Goal: Task Accomplishment & Management: Use online tool/utility

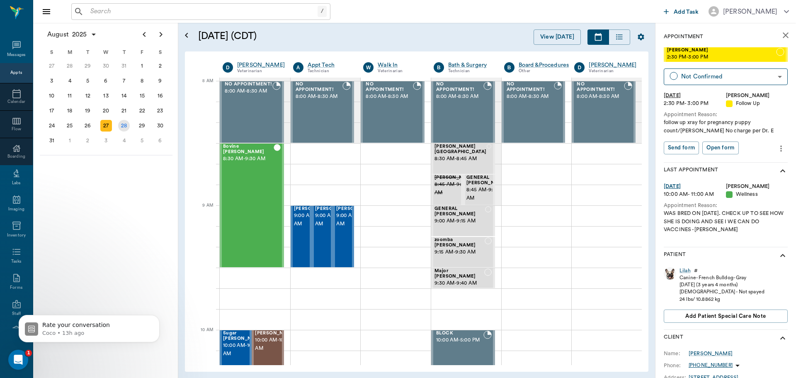
click at [124, 127] on div "28" at bounding box center [124, 126] width 12 height 12
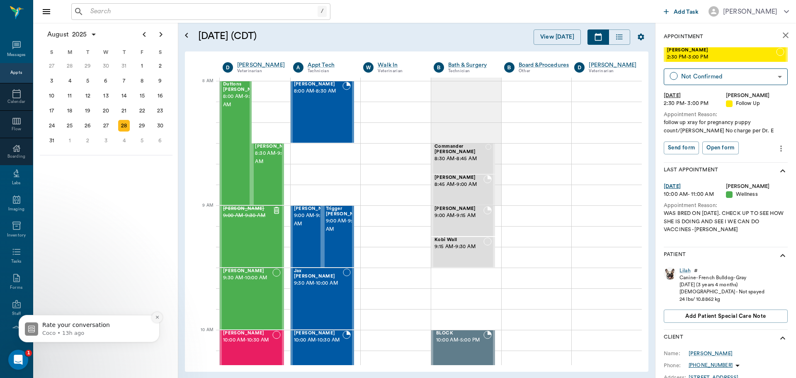
click at [158, 318] on icon "Dismiss notification" at bounding box center [156, 317] width 3 height 3
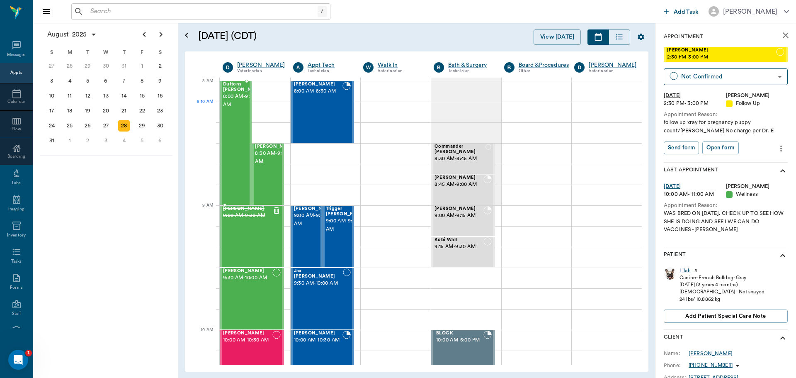
click at [229, 119] on div "Duttons Mendoza 8:00 AM - 9:00 AM" at bounding box center [243, 143] width 41 height 123
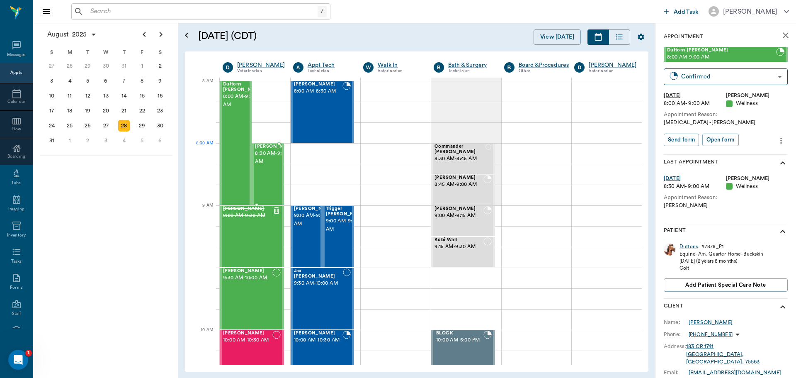
click at [266, 162] on span "8:30 AM - 9:00 AM" at bounding box center [275, 157] width 41 height 17
click at [321, 106] on div "Chip Luce 8:00 AM - 8:30 AM" at bounding box center [318, 112] width 49 height 61
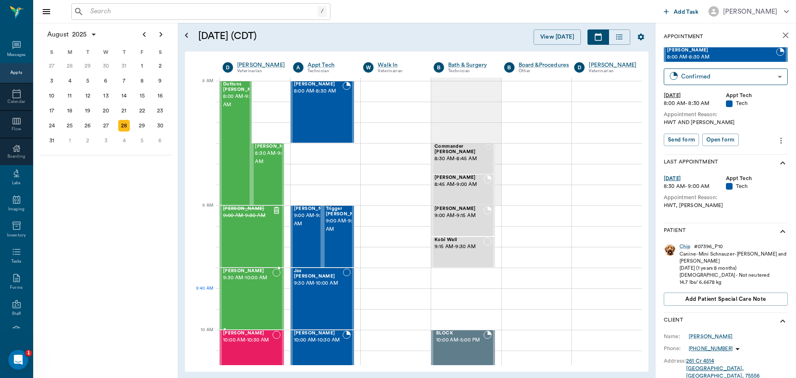
click at [258, 290] on div "Chia Weimer 9:30 AM - 10:00 AM" at bounding box center [247, 298] width 49 height 61
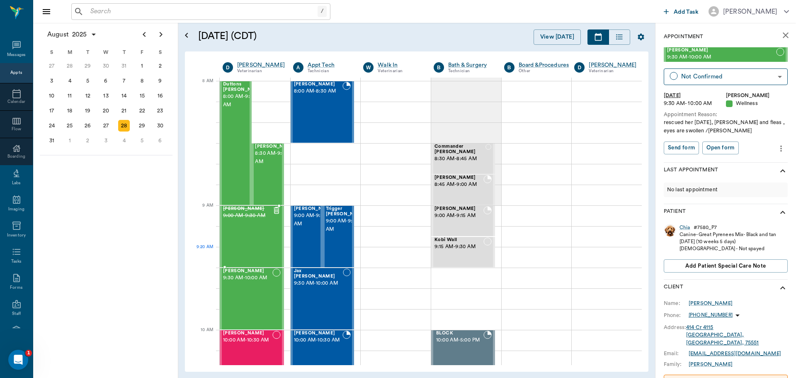
click at [264, 247] on div "Bella Sims 9:00 AM - 9:30 AM" at bounding box center [247, 236] width 49 height 61
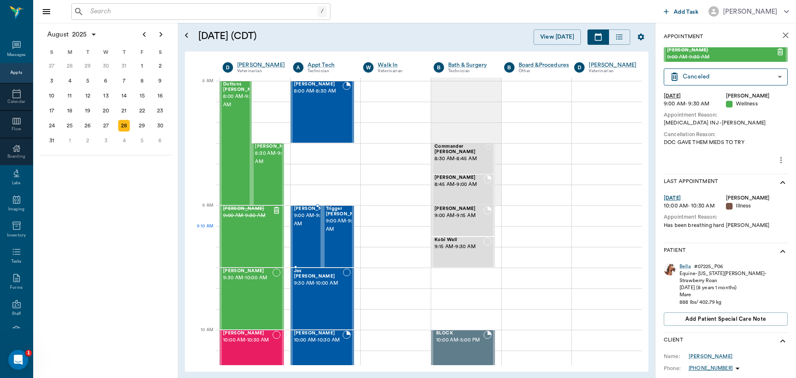
click at [309, 228] on span "9:00 AM - 9:30 AM" at bounding box center [314, 219] width 41 height 17
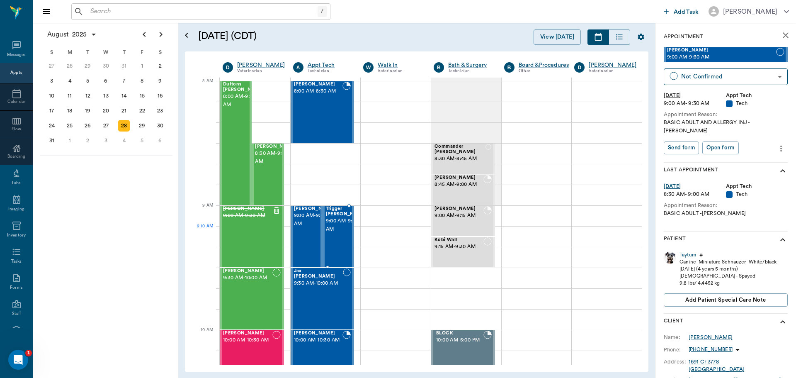
click at [333, 233] on span "9:00 AM - 9:30 AM" at bounding box center [346, 225] width 41 height 17
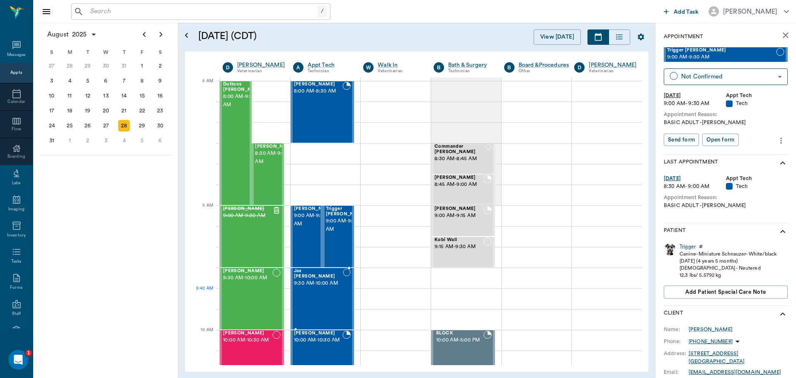
click at [316, 287] on span "9:30 AM - 10:00 AM" at bounding box center [318, 283] width 49 height 8
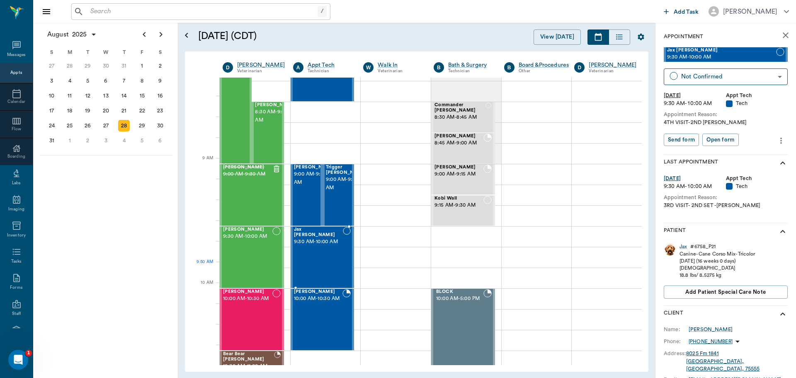
scroll to position [83, 0]
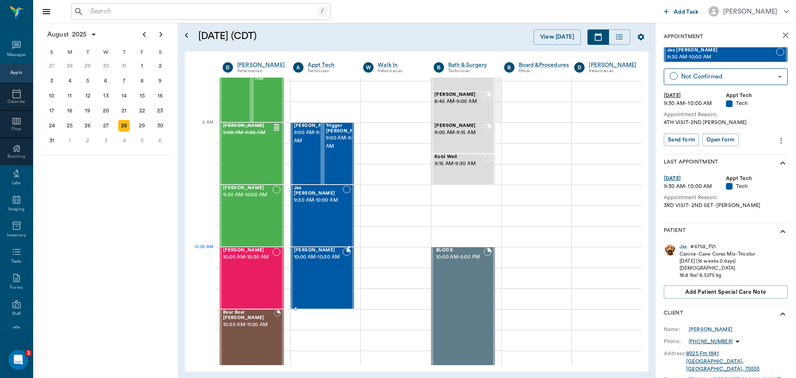
click at [321, 256] on span "10:00 AM - 10:30 AM" at bounding box center [318, 257] width 49 height 8
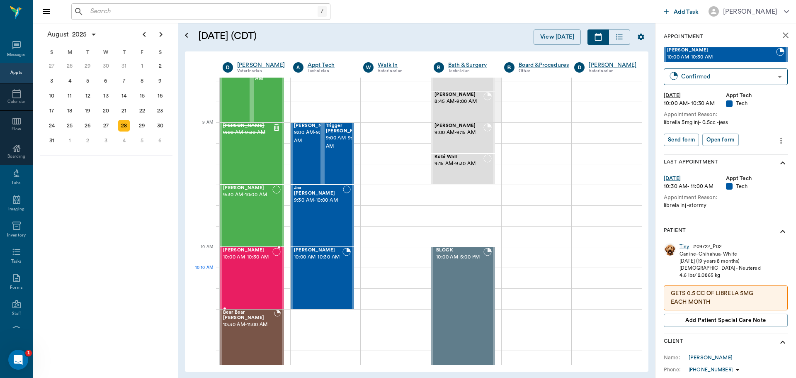
click at [243, 270] on div "[PERSON_NAME] 10:00 AM - 10:30 AM" at bounding box center [247, 278] width 49 height 61
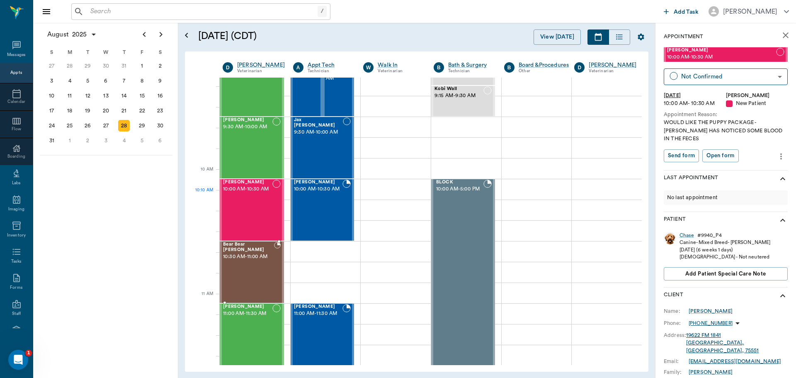
scroll to position [166, 0]
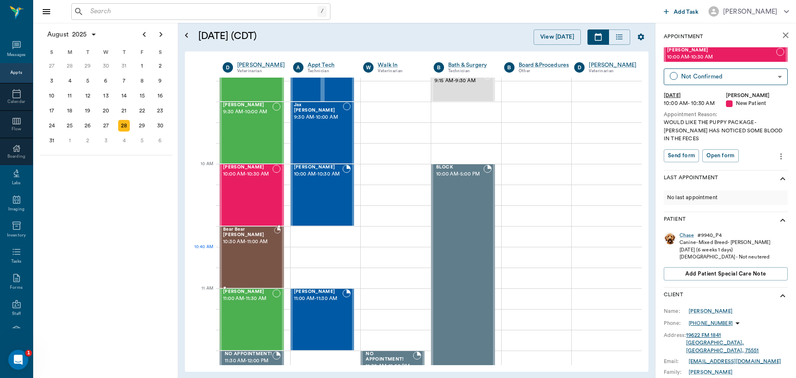
click at [256, 255] on div "Bear Bear [PERSON_NAME] 10:30 AM - 11:00 AM" at bounding box center [248, 257] width 51 height 61
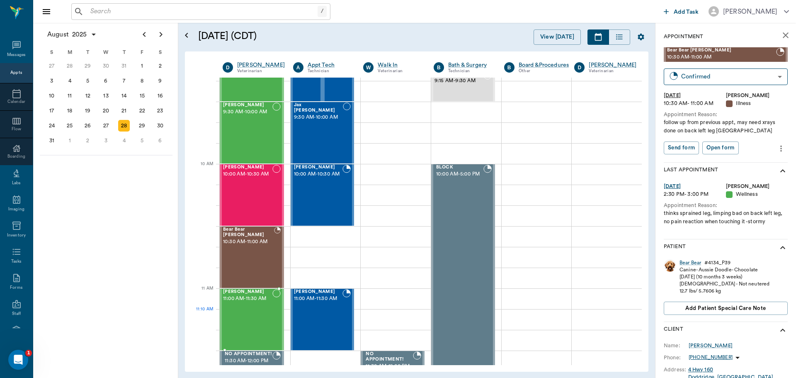
click at [258, 314] on div "[PERSON_NAME] 11:00 AM - 11:30 AM" at bounding box center [247, 319] width 49 height 61
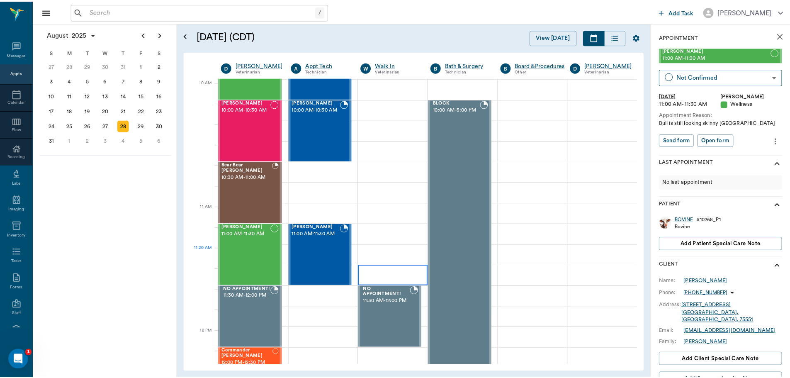
scroll to position [249, 0]
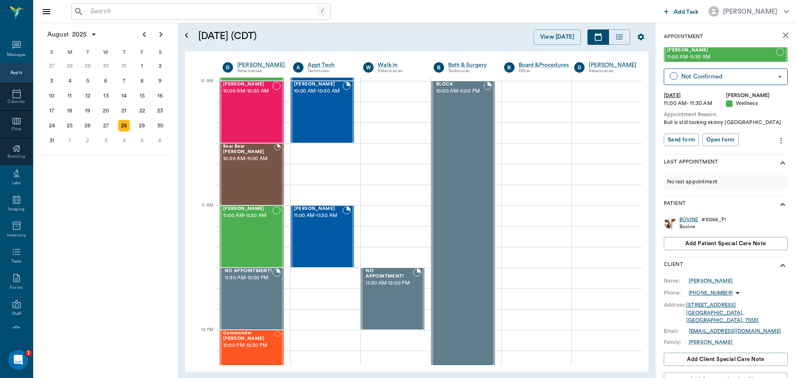
click at [692, 219] on div "BOVINE" at bounding box center [689, 219] width 19 height 7
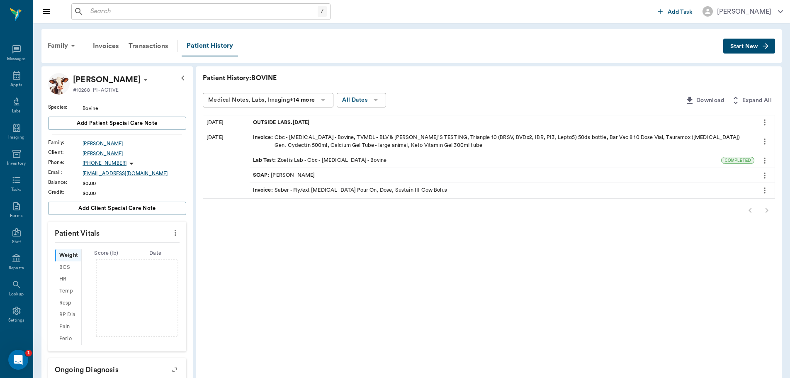
click at [306, 122] on span "OUTSIDE LABS.06.10.2025" at bounding box center [282, 123] width 58 height 8
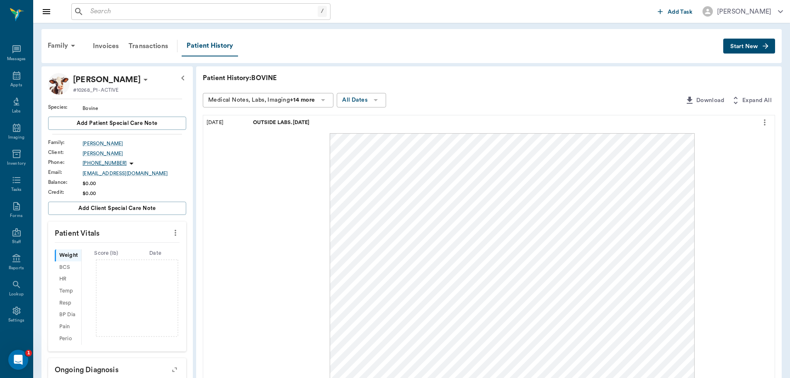
click at [305, 121] on span "OUTSIDE LABS.06.10.2025" at bounding box center [282, 123] width 58 height 8
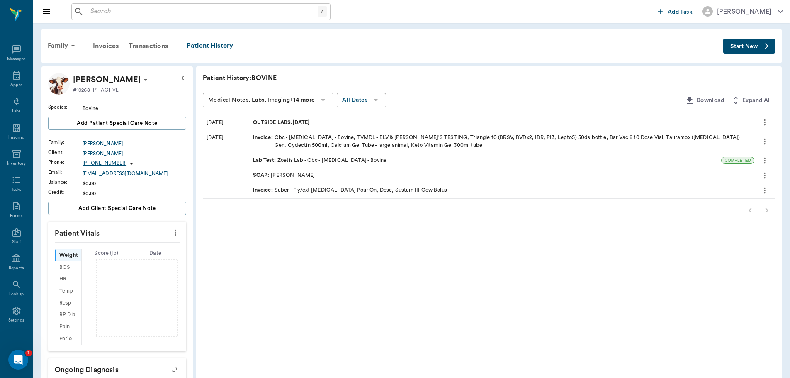
click at [339, 177] on div "SOAP : Dr. Bert Ellsworth" at bounding box center [502, 175] width 505 height 15
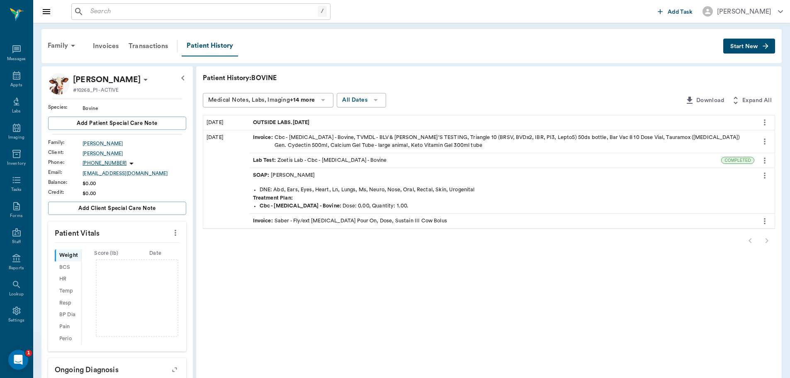
click at [339, 177] on div "SOAP : Dr. Bert Ellsworth" at bounding box center [502, 175] width 505 height 15
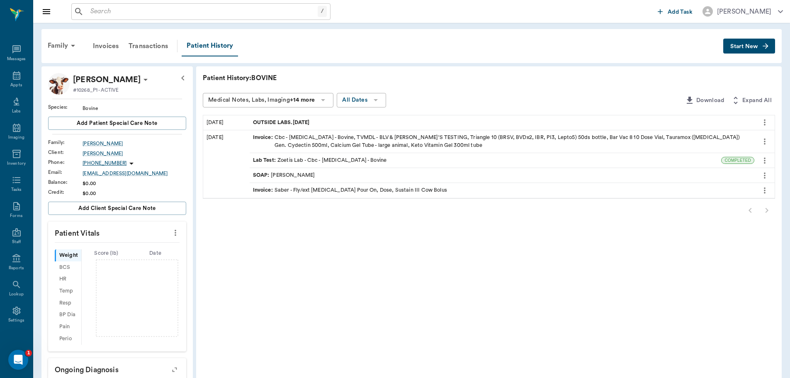
click at [354, 159] on div "Lab Test : Zoetis Lab - Cbc - Complete Blood Count - Bovine" at bounding box center [320, 160] width 134 height 8
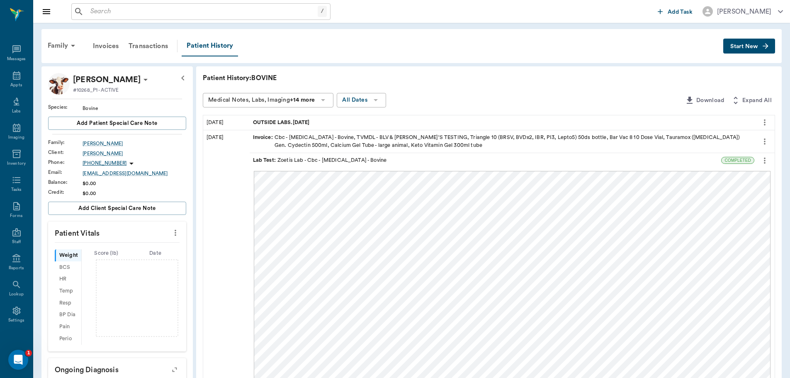
click at [264, 160] on span "Lab Test :" at bounding box center [265, 160] width 24 height 8
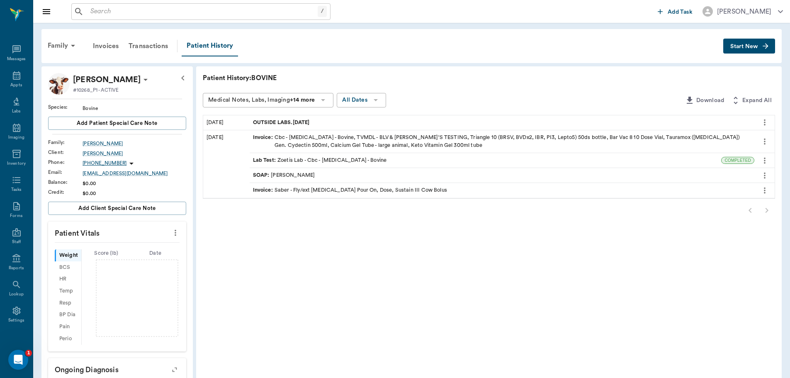
click at [278, 139] on div "Invoice : Cbc - Complete Blood Count - Bovine, TVMDL - BLV & JOHNE'S TESTING, T…" at bounding box center [502, 142] width 498 height 16
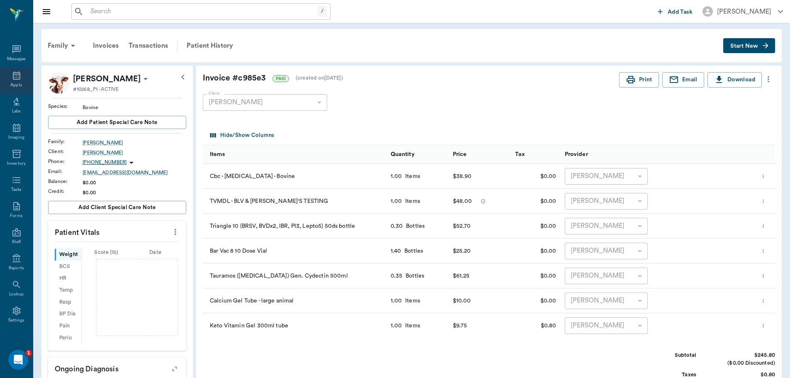
click at [13, 79] on icon at bounding box center [16, 75] width 7 height 8
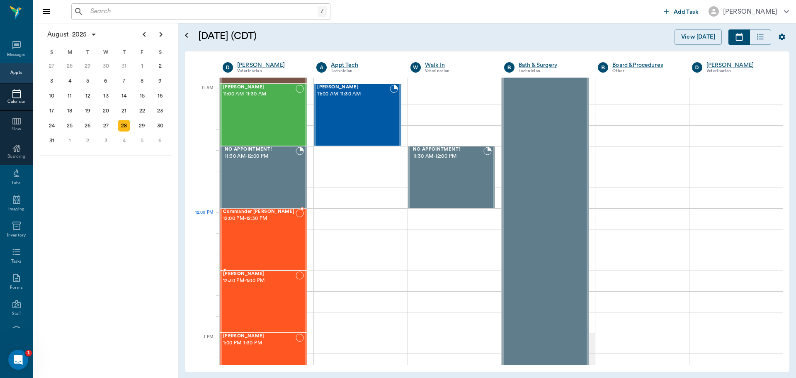
scroll to position [373, 0]
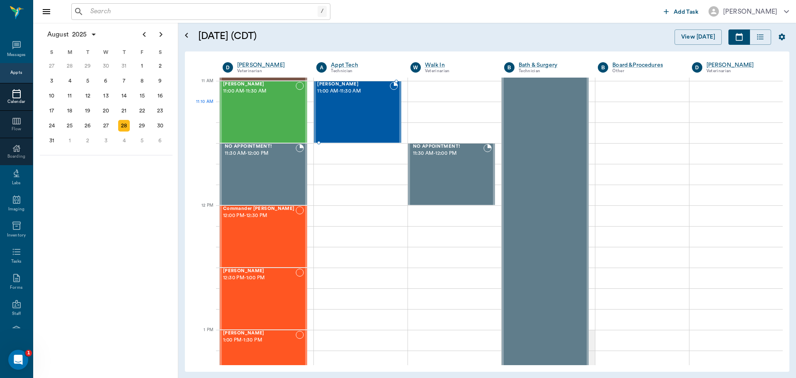
click at [342, 116] on div "[PERSON_NAME] 11:00 AM - 11:30 AM" at bounding box center [353, 112] width 72 height 61
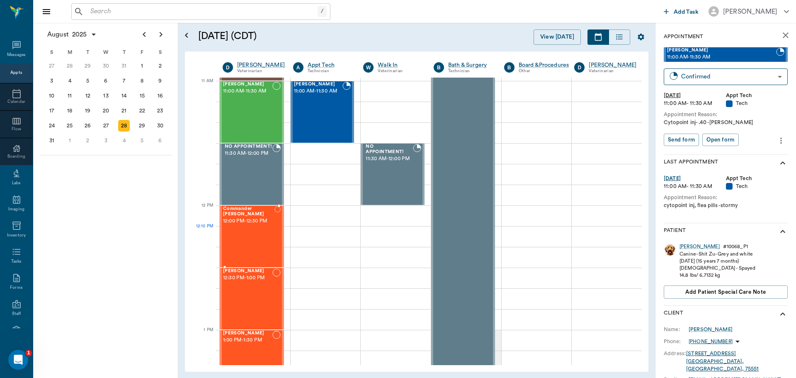
click at [252, 236] on div "Commander Pennington 12:00 PM - 12:30 PM" at bounding box center [248, 236] width 51 height 61
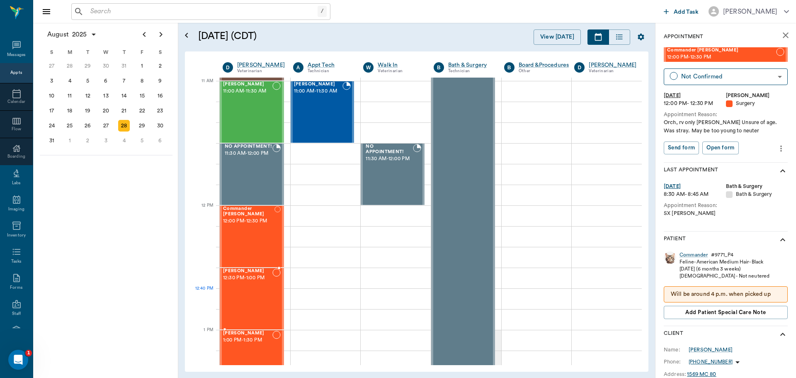
click at [252, 289] on div "Louise Wiley 12:30 PM - 1:00 PM" at bounding box center [247, 298] width 49 height 61
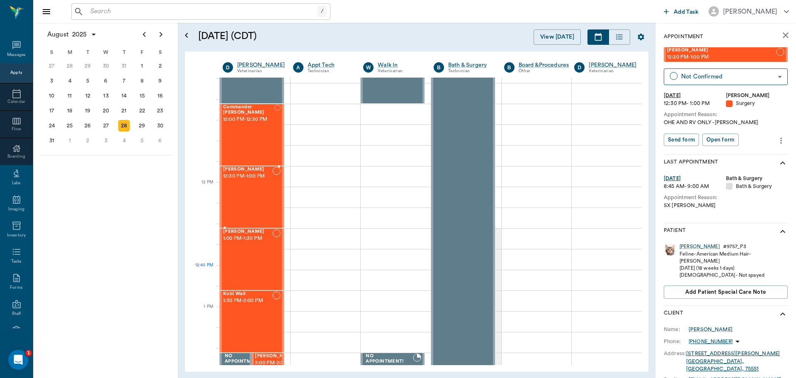
scroll to position [498, 0]
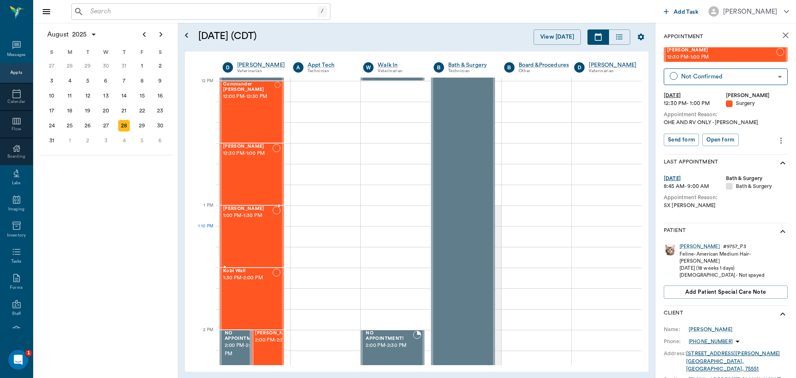
click at [244, 227] on div "Thelma Wiley 1:00 PM - 1:30 PM" at bounding box center [247, 236] width 49 height 61
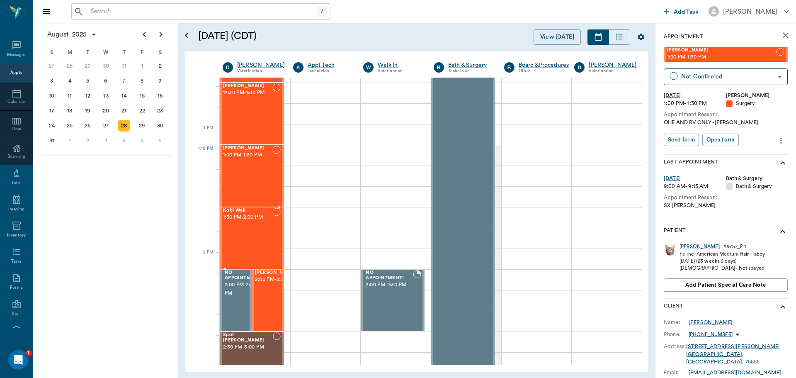
scroll to position [539, 0]
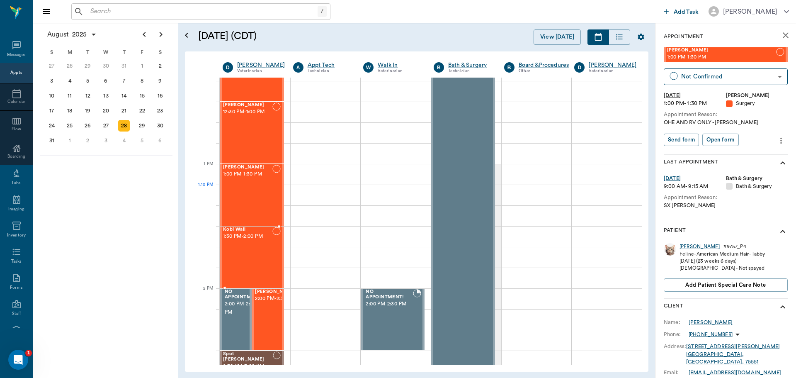
click at [244, 227] on div at bounding box center [252, 227] width 64 height 2
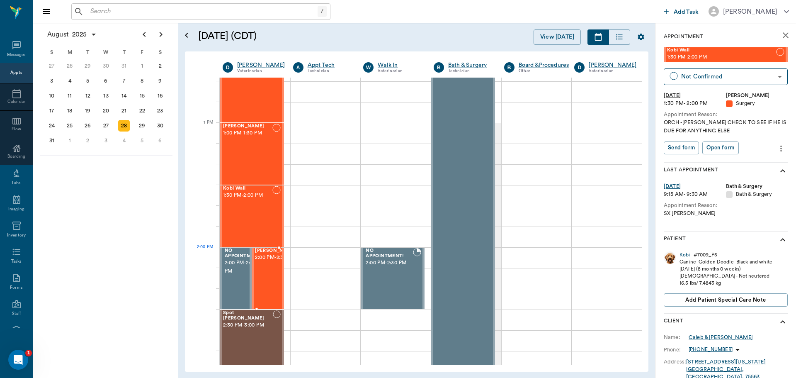
scroll to position [581, 0]
click at [265, 261] on span "2:00 PM - 2:30 PM" at bounding box center [275, 257] width 41 height 8
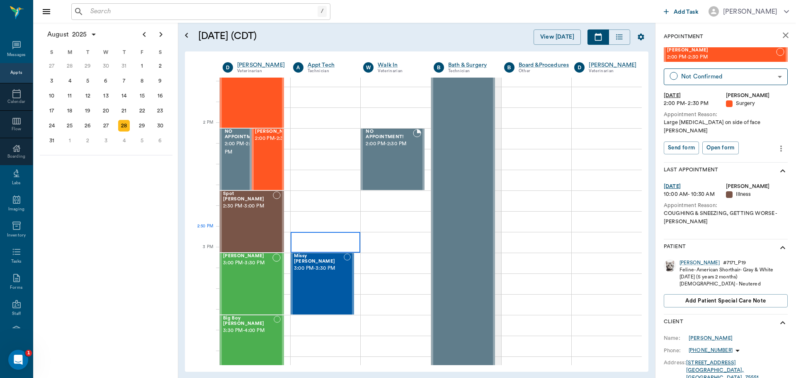
scroll to position [705, 0]
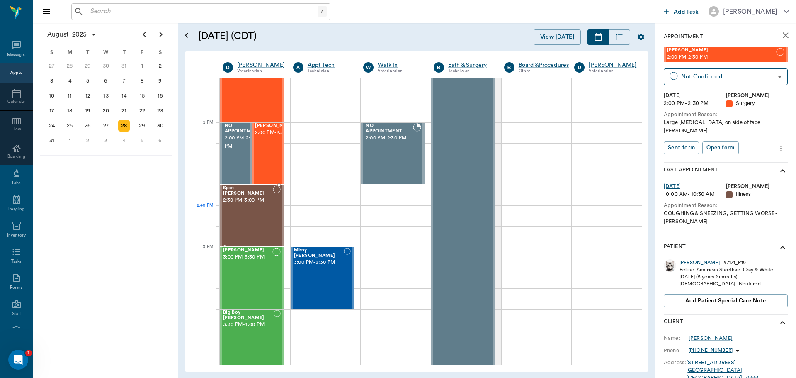
click at [268, 221] on div "Spot Brackman 2:30 PM - 3:00 PM" at bounding box center [248, 215] width 50 height 61
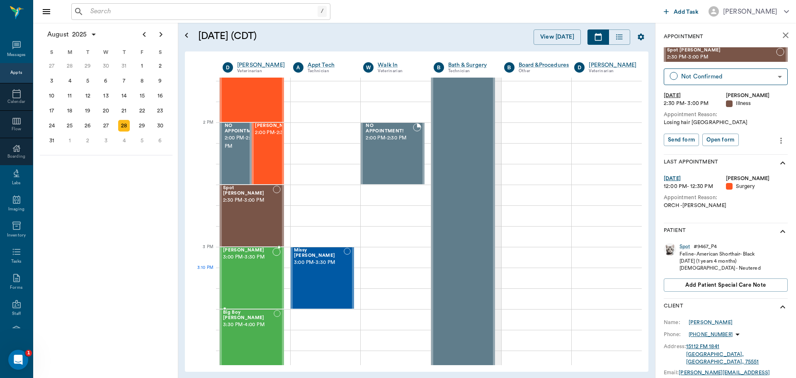
click at [270, 273] on div "Piper Thomas 3:00 PM - 3:30 PM" at bounding box center [247, 278] width 49 height 61
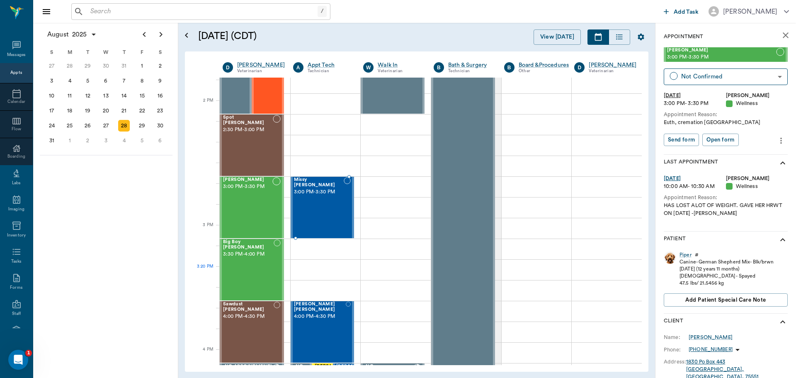
scroll to position [788, 0]
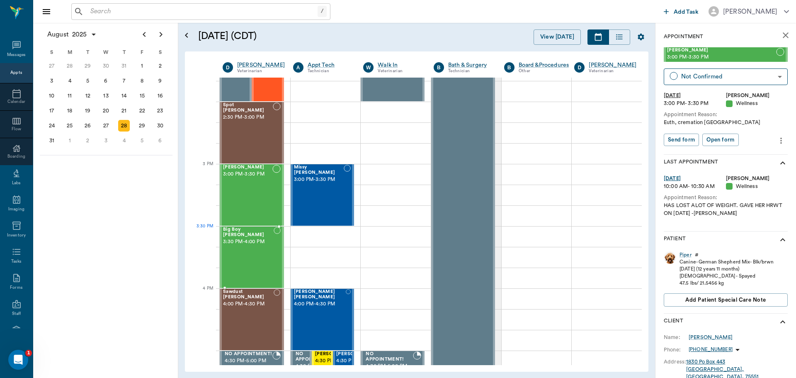
click at [265, 243] on div "Big Boy Hamilton 3:30 PM - 4:00 PM" at bounding box center [248, 257] width 51 height 61
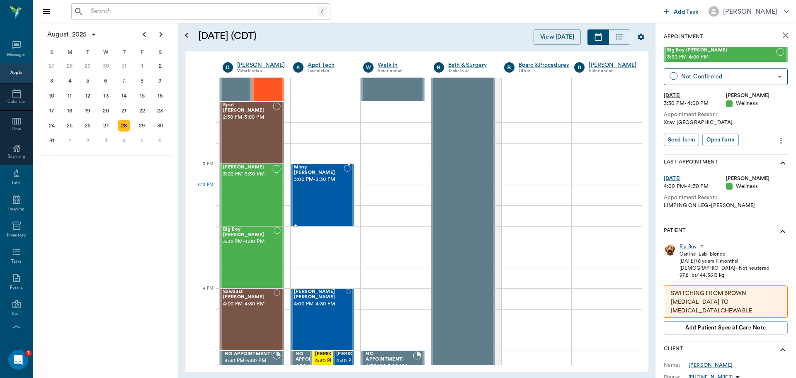
click at [332, 198] on div "Missy Pooh Simpson 3:00 PM - 3:30 PM" at bounding box center [319, 195] width 50 height 61
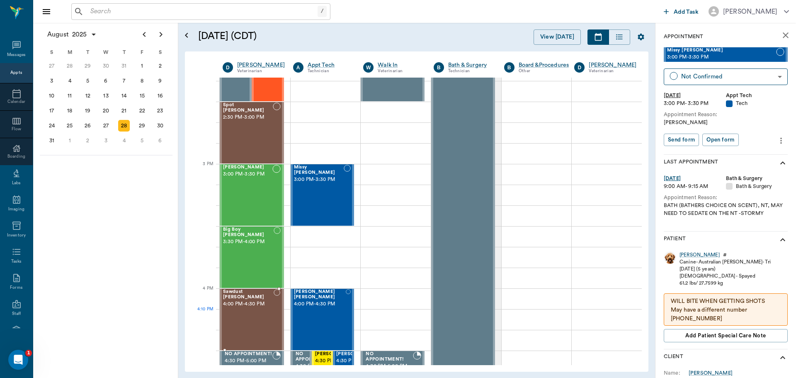
click at [255, 319] on div "Sawdust Marsh 4:00 PM - 4:30 PM" at bounding box center [248, 319] width 51 height 61
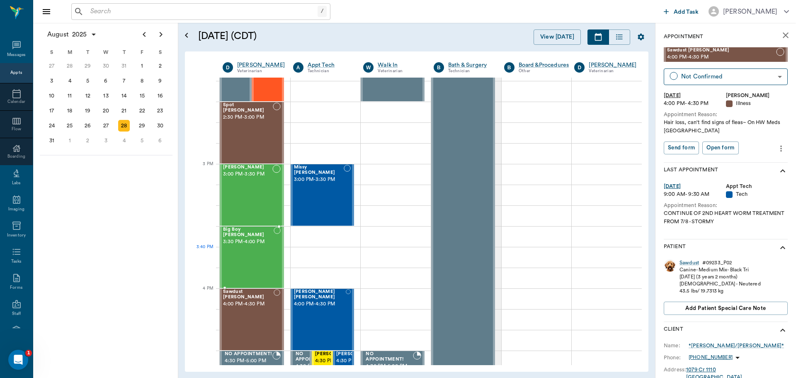
click at [265, 267] on div "Big Boy Hamilton 3:30 PM - 4:00 PM" at bounding box center [248, 257] width 51 height 61
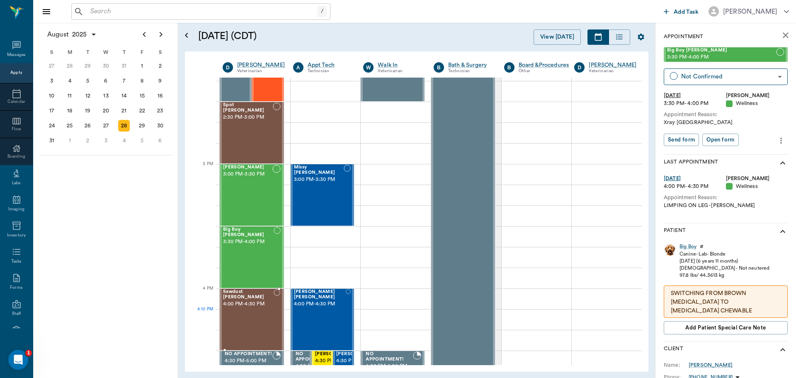
click at [258, 319] on div "Sawdust Marsh 4:00 PM - 4:30 PM" at bounding box center [248, 319] width 51 height 61
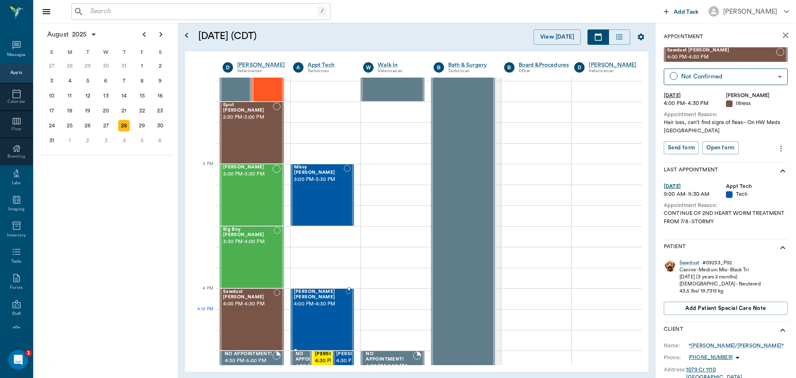
click at [308, 309] on div "Wolf COOPER 4:00 PM - 4:30 PM" at bounding box center [320, 319] width 52 height 61
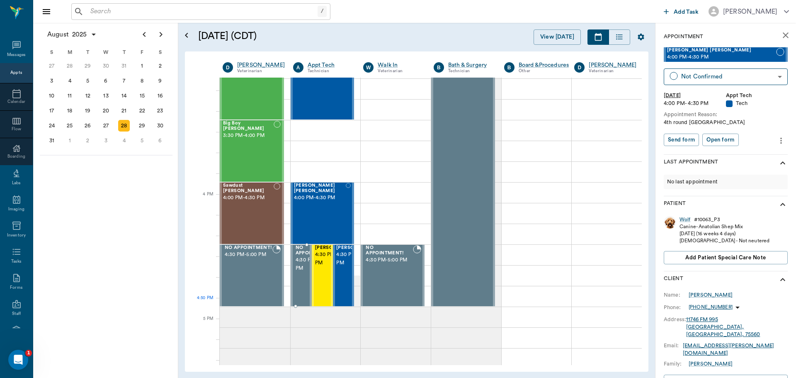
scroll to position [912, 0]
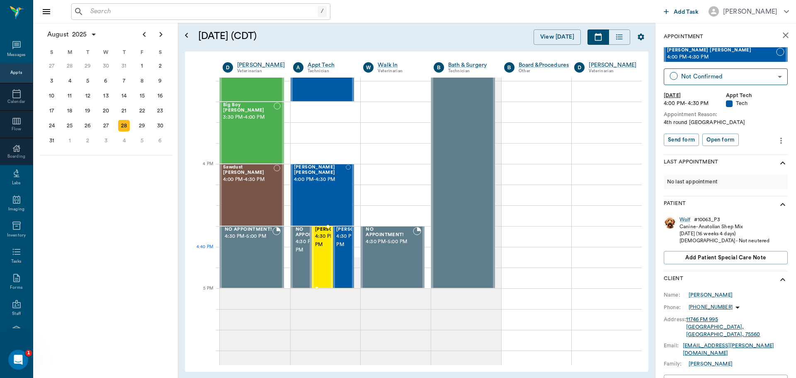
click at [321, 249] on span "4:30 PM - 5:00 PM" at bounding box center [335, 240] width 41 height 17
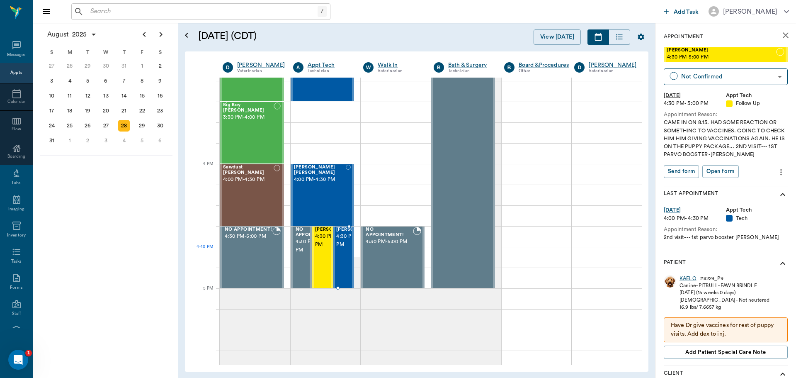
click at [339, 249] on span "4:30 PM - 5:00 PM" at bounding box center [356, 240] width 41 height 17
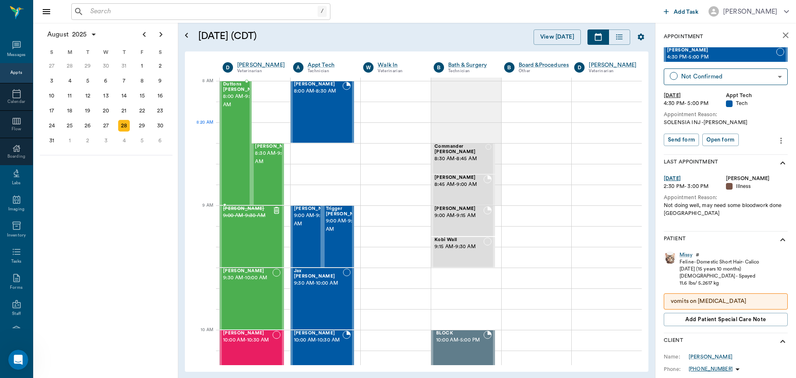
click at [243, 143] on div "Duttons Mendoza 8:00 AM - 9:00 AM" at bounding box center [243, 143] width 41 height 123
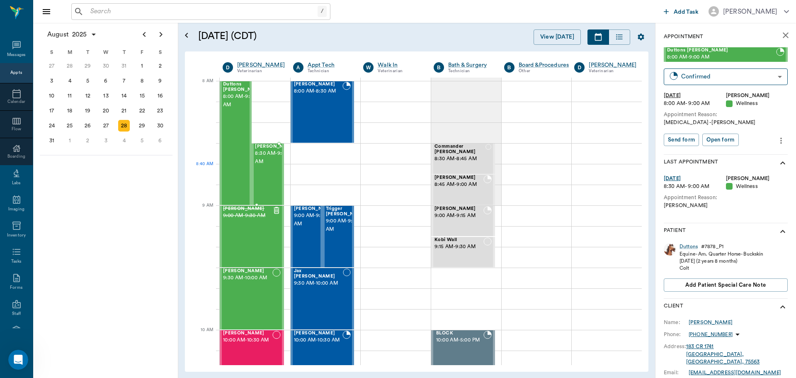
click at [265, 166] on span "8:30 AM - 9:00 AM" at bounding box center [275, 157] width 41 height 17
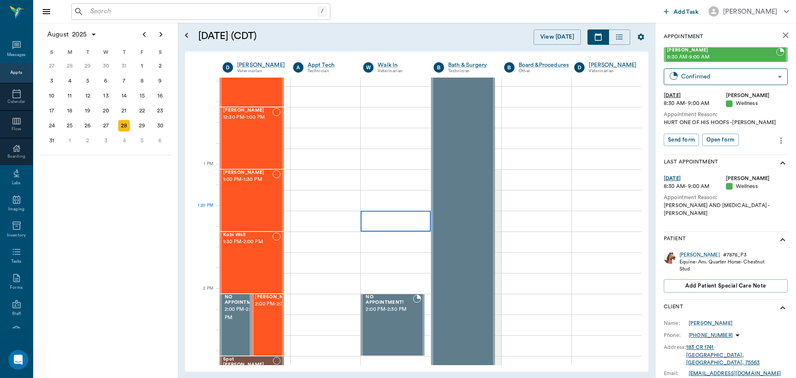
scroll to position [539, 0]
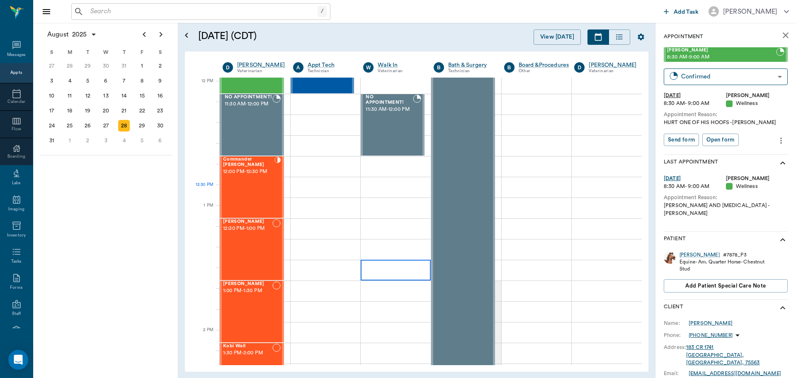
scroll to position [498, 0]
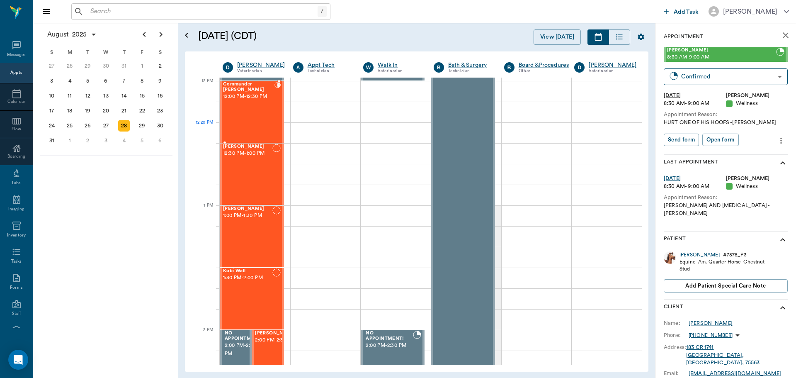
click at [257, 127] on div "Commander Pennington 12:00 PM - 12:30 PM" at bounding box center [248, 112] width 51 height 61
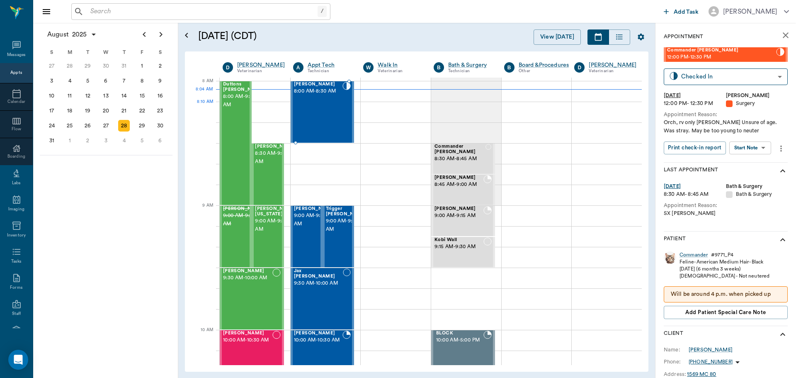
click at [331, 115] on div "Chip Luce 8:00 AM - 8:30 AM" at bounding box center [318, 112] width 49 height 61
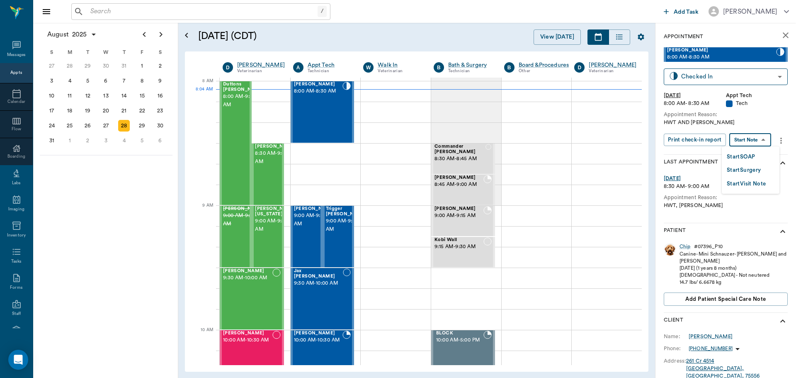
click at [756, 144] on body "/ ​ Add Task Dr. Bert Ellsworth Nectar Messages Appts Calendar Flow Boarding La…" at bounding box center [398, 189] width 796 height 378
click at [752, 156] on button "Start SOAP" at bounding box center [741, 157] width 28 height 10
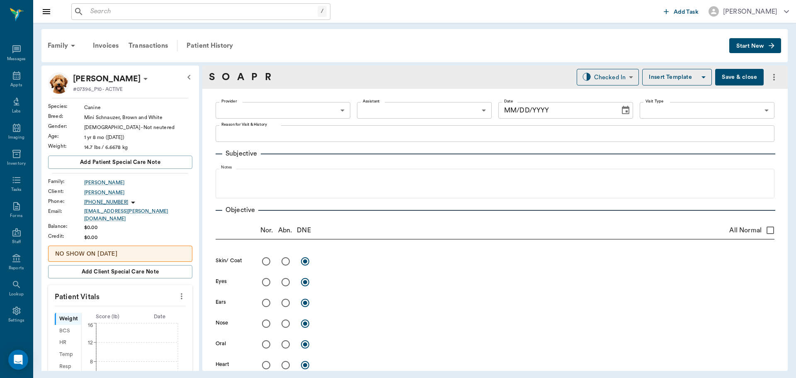
type input "63ec2f075fda476ae8351a4c"
type input "65d2be4f46e3a538d89b8c1a"
type textarea "HWT AND HWI LORY"
type input "[DATE]"
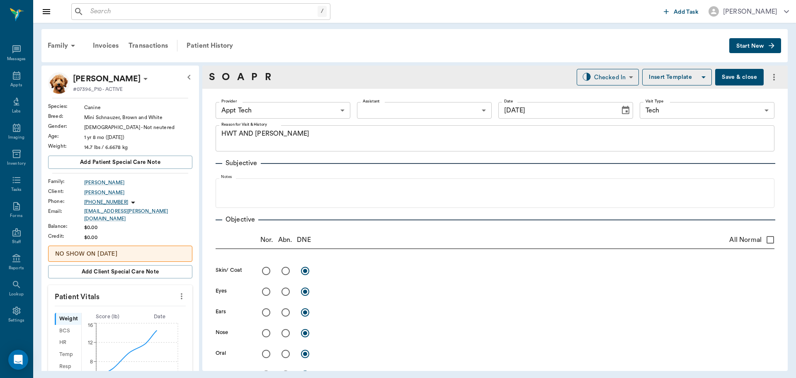
click at [175, 290] on button "more" at bounding box center [181, 296] width 13 height 14
click at [159, 304] on span "Enter Vitals" at bounding box center [141, 305] width 70 height 9
click at [130, 313] on input "text" at bounding box center [120, 321] width 72 height 17
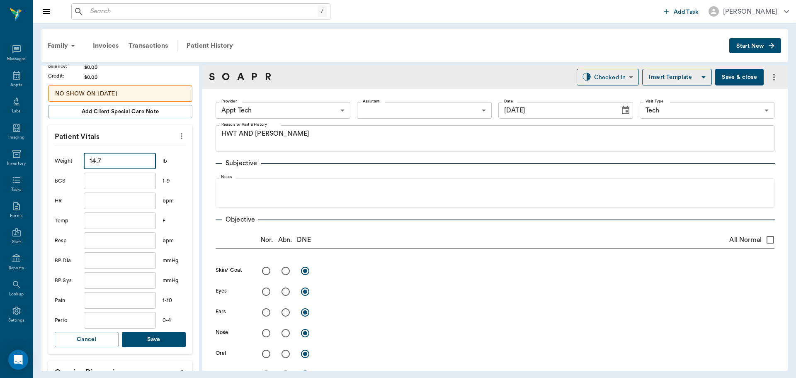
scroll to position [207, 0]
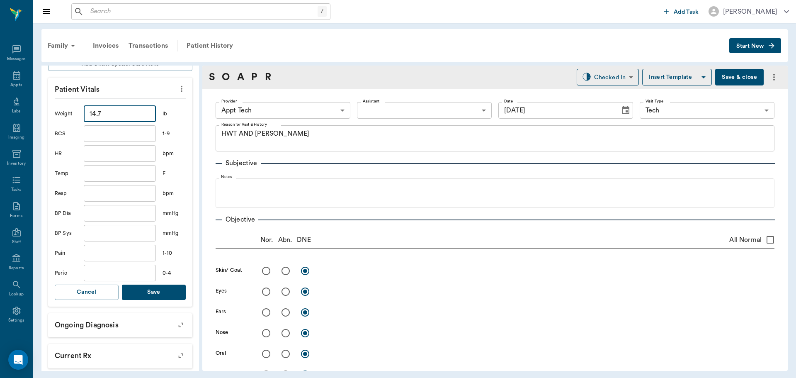
type input "14.7"
click at [157, 289] on button "Save" at bounding box center [154, 291] width 64 height 15
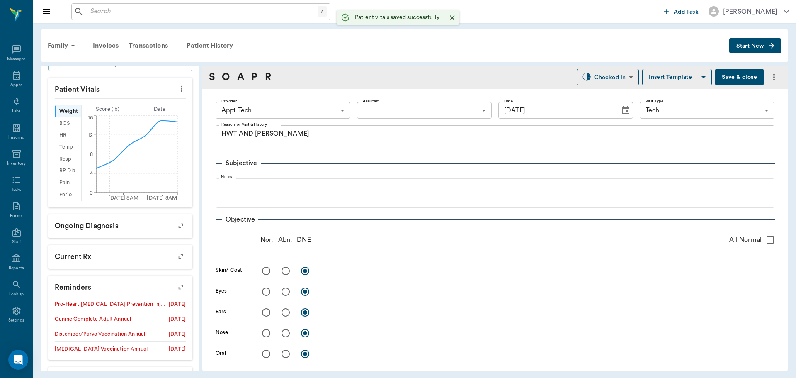
click at [255, 111] on body "/ ​ Add Task Dr. Bert Ellsworth Nectar Messages Appts Labs Imaging Inventory Ta…" at bounding box center [398, 189] width 796 height 378
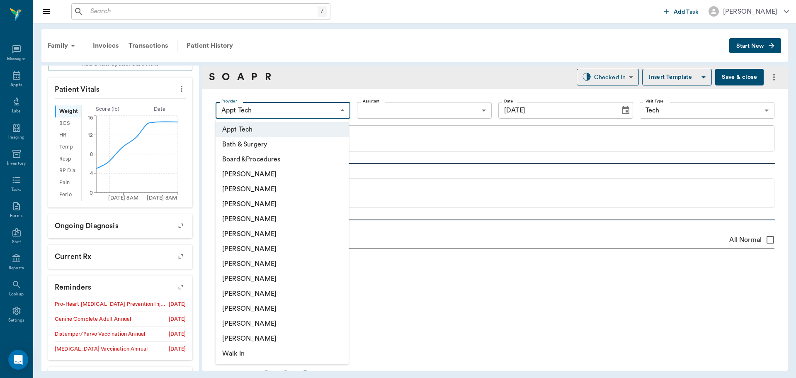
click at [260, 271] on li "[PERSON_NAME]" at bounding box center [282, 263] width 133 height 15
type input "682b670d8bdc6f7f8feef3db"
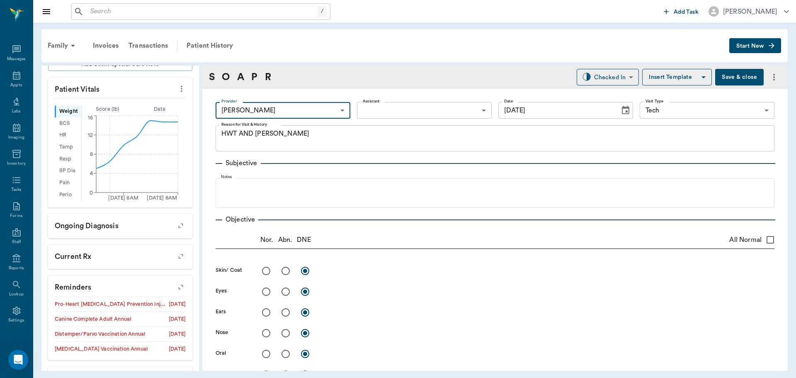
click at [372, 117] on body "/ ​ Add Task Dr. Bert Ellsworth Nectar Messages Appts Labs Imaging Inventory Ta…" at bounding box center [398, 189] width 796 height 378
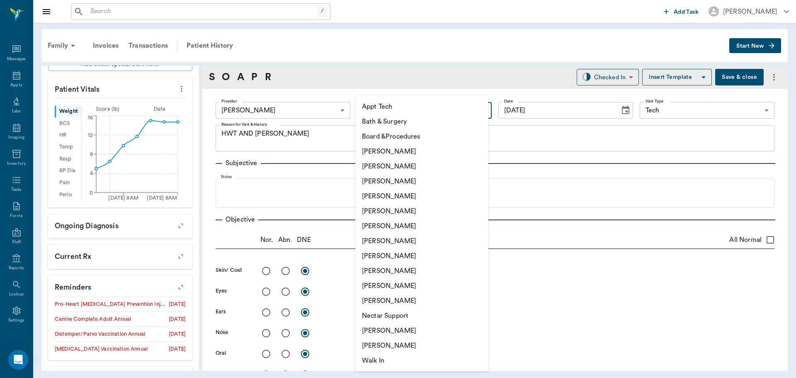
click at [374, 108] on li "Appt Tech" at bounding box center [421, 106] width 133 height 15
type input "63ec2f075fda476ae8351a4c"
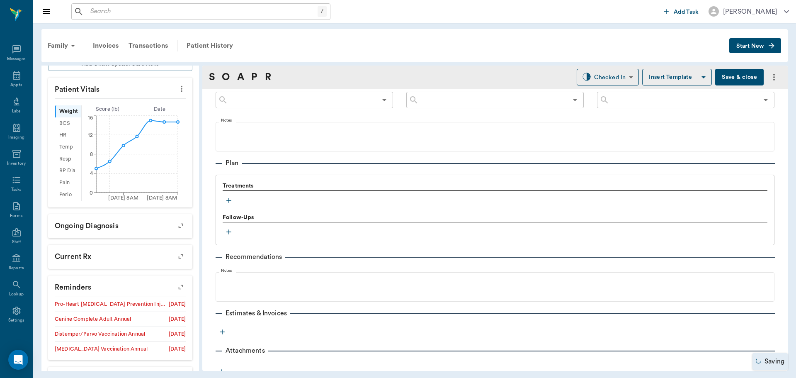
scroll to position [494, 0]
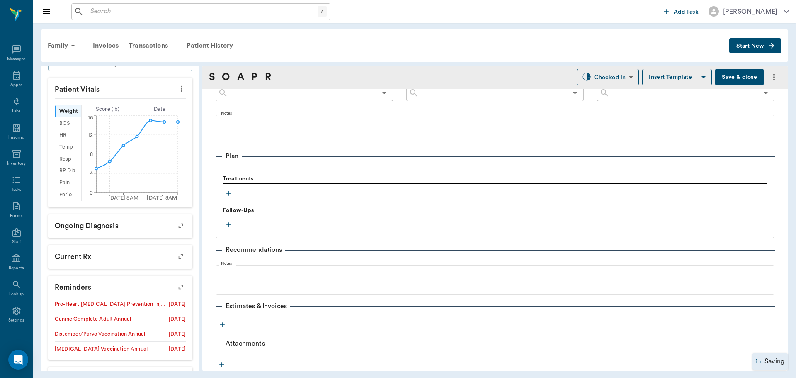
click at [231, 194] on icon "button" at bounding box center [229, 193] width 8 height 8
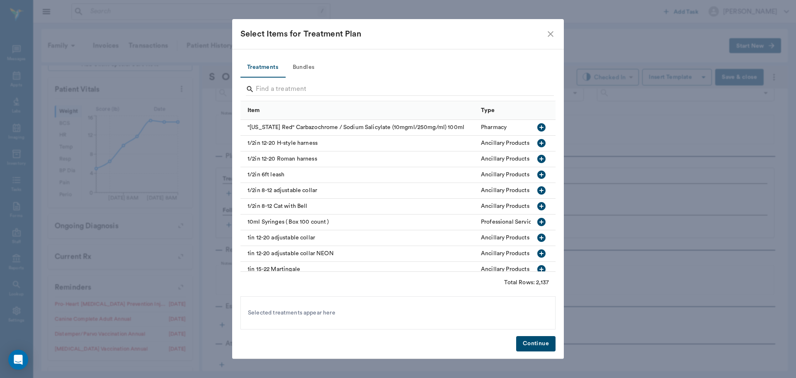
click at [305, 68] on button "Bundles" at bounding box center [303, 68] width 37 height 20
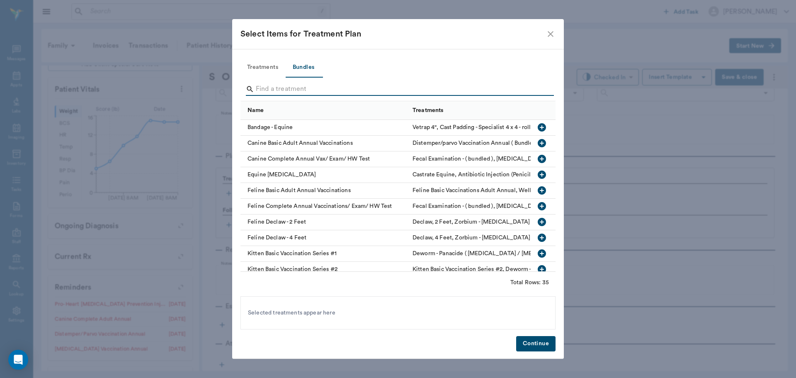
click at [297, 87] on input "Search" at bounding box center [399, 89] width 286 height 13
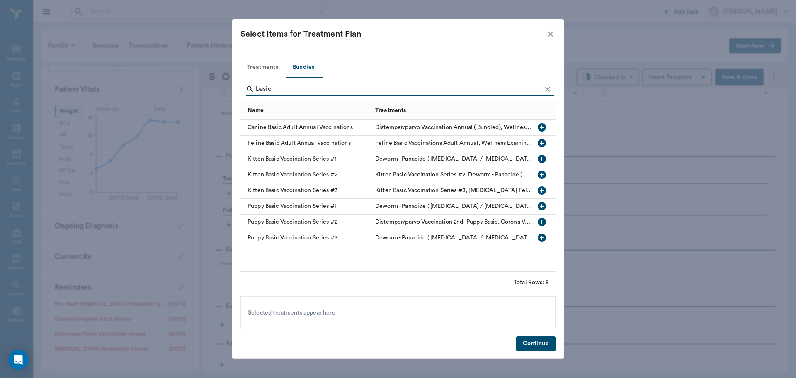
type input "basic"
click at [540, 127] on icon "button" at bounding box center [542, 127] width 8 height 8
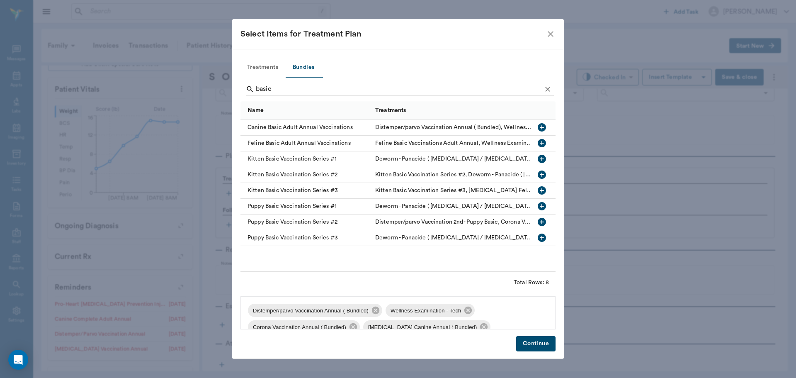
scroll to position [61, 0]
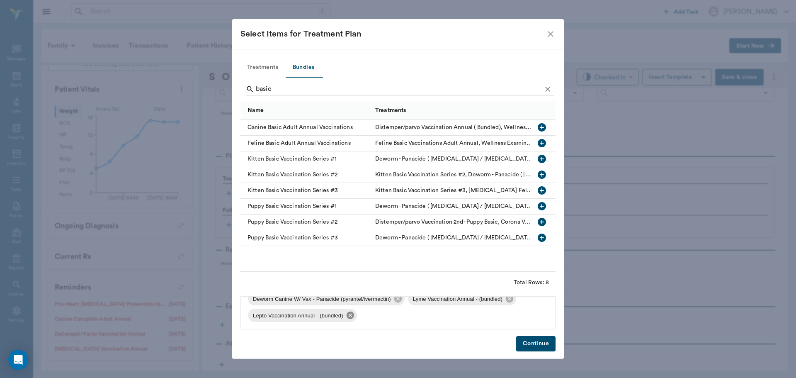
click at [351, 318] on icon at bounding box center [349, 314] width 7 height 7
click at [505, 314] on icon at bounding box center [509, 315] width 9 height 9
click at [553, 87] on button "Clear" at bounding box center [548, 89] width 12 height 12
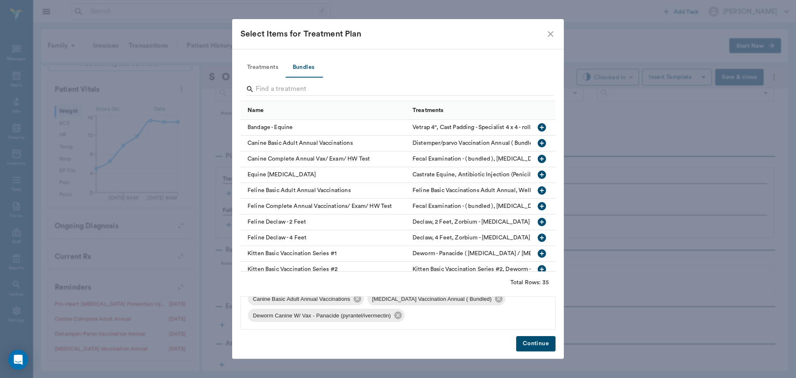
click at [267, 68] on button "Treatments" at bounding box center [263, 68] width 44 height 20
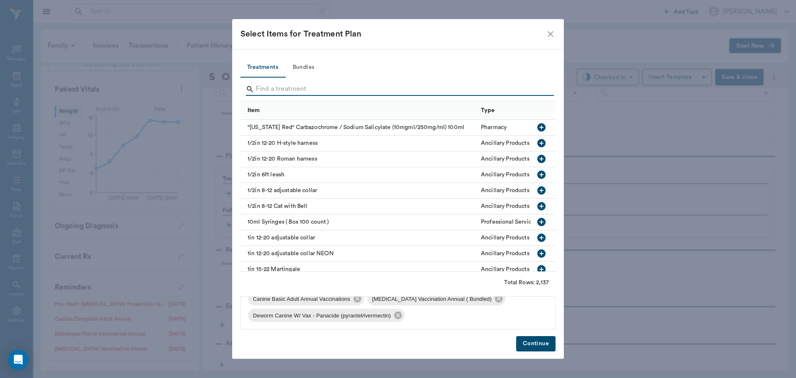
click at [281, 84] on input "Search" at bounding box center [399, 89] width 286 height 13
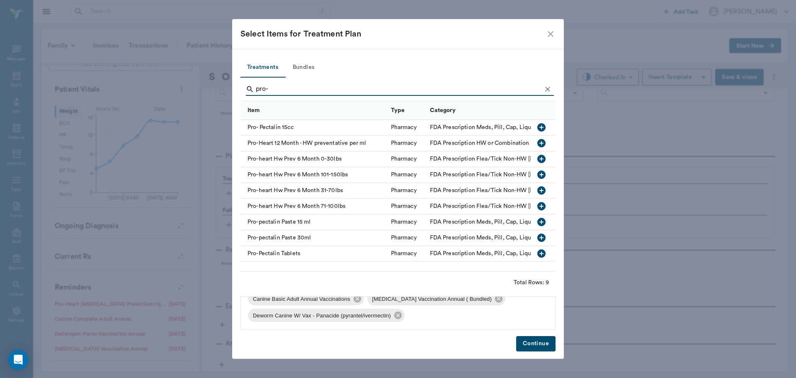
type input "pro-"
click at [543, 159] on icon "button" at bounding box center [542, 159] width 10 height 10
click at [548, 88] on icon "Clear" at bounding box center [548, 89] width 8 height 8
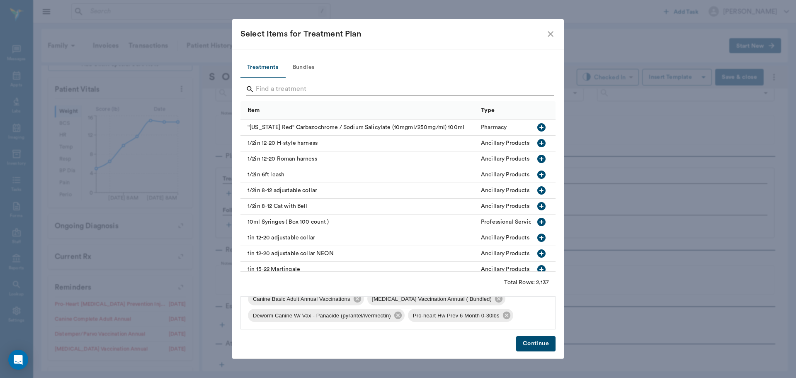
click at [538, 90] on input "Search" at bounding box center [399, 89] width 286 height 13
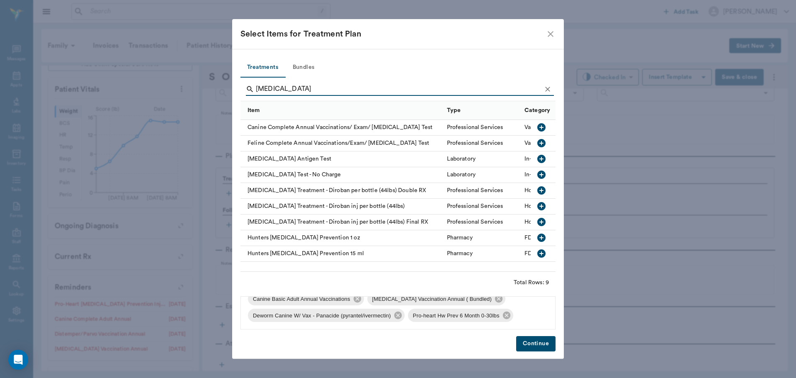
type input "heartworm"
click at [539, 159] on icon "button" at bounding box center [541, 159] width 8 height 8
drag, startPoint x: 545, startPoint y: 341, endPoint x: 610, endPoint y: 218, distance: 138.9
click at [547, 341] on button "Continue" at bounding box center [535, 343] width 39 height 15
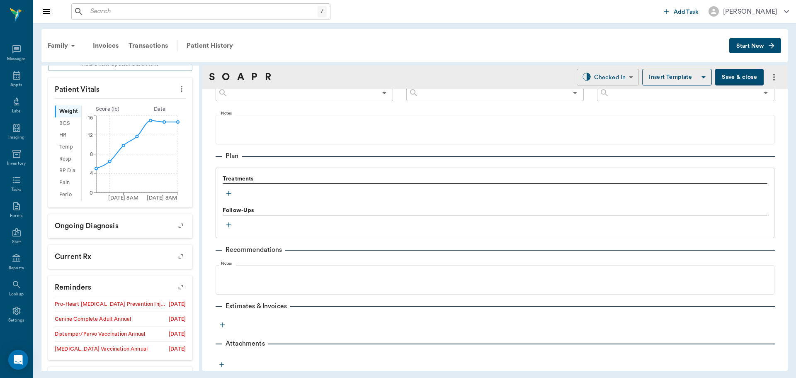
click at [610, 81] on body "/ ​ Add Task Dr. Bert Ellsworth Nectar Messages Appts Labs Imaging Inventory Ta…" at bounding box center [398, 189] width 796 height 378
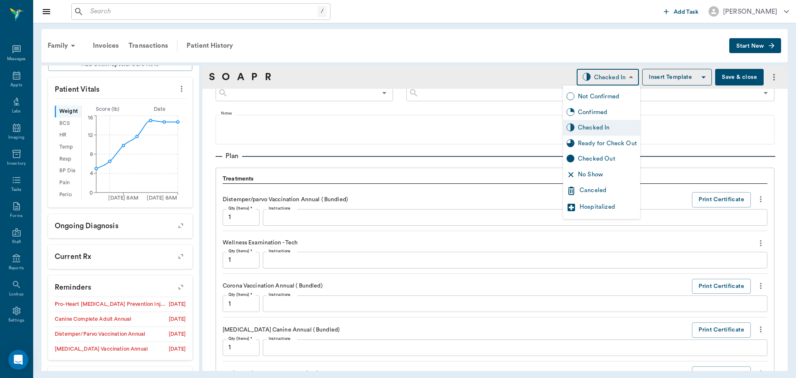
click at [618, 142] on div "Ready for Check Out" at bounding box center [607, 143] width 59 height 9
type input "READY_TO_CHECKOUT"
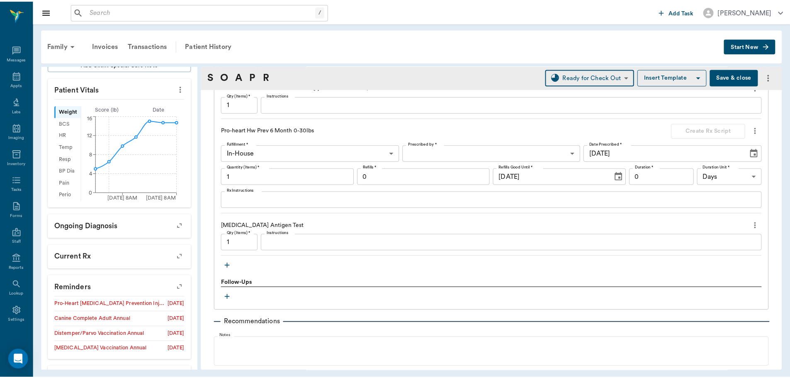
scroll to position [939, 0]
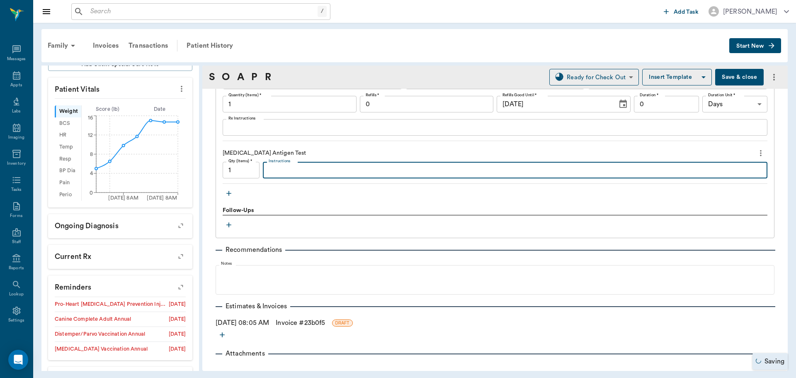
click at [333, 170] on textarea "Instructions" at bounding box center [515, 170] width 493 height 10
type textarea "Negative"
click at [304, 324] on link "Invoice # 23b0f5" at bounding box center [300, 323] width 49 height 10
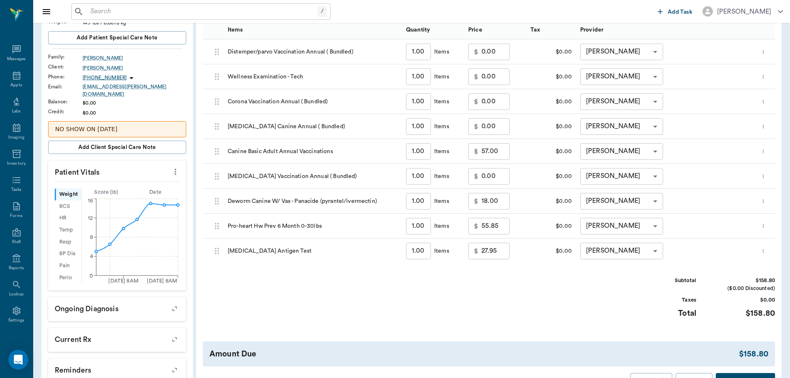
scroll to position [207, 0]
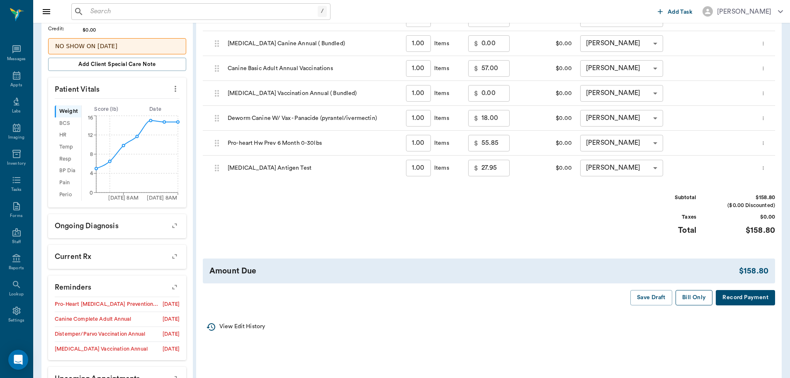
click at [687, 301] on button "Bill Only" at bounding box center [693, 297] width 37 height 15
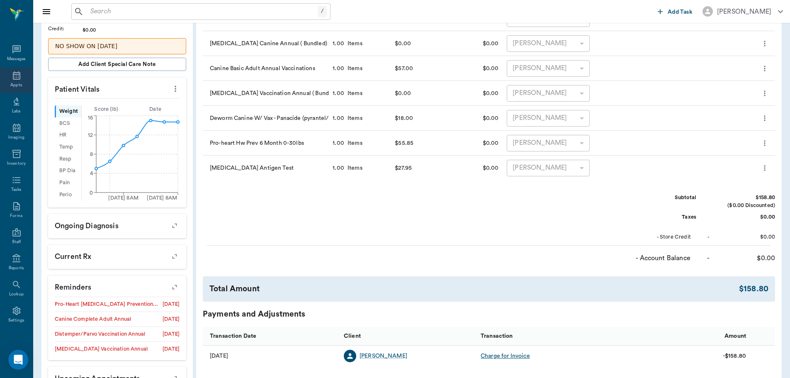
click at [14, 74] on icon at bounding box center [16, 75] width 7 height 8
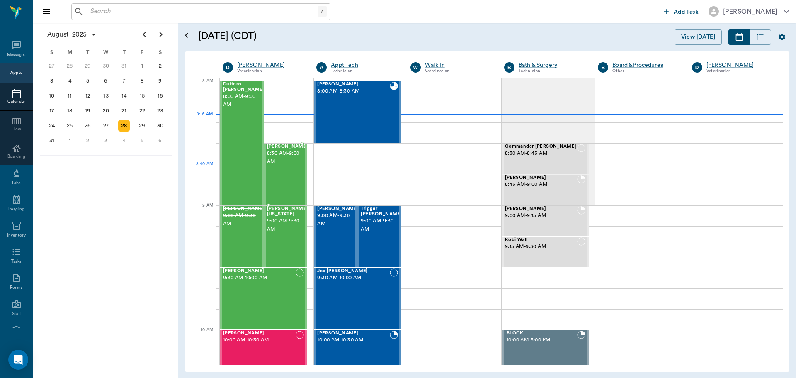
click at [288, 172] on div "James Mendoza 8:30 AM - 9:00 AM" at bounding box center [287, 174] width 41 height 61
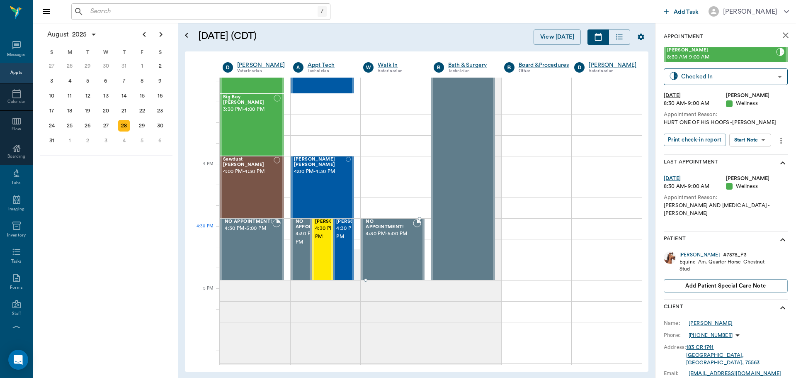
scroll to position [912, 0]
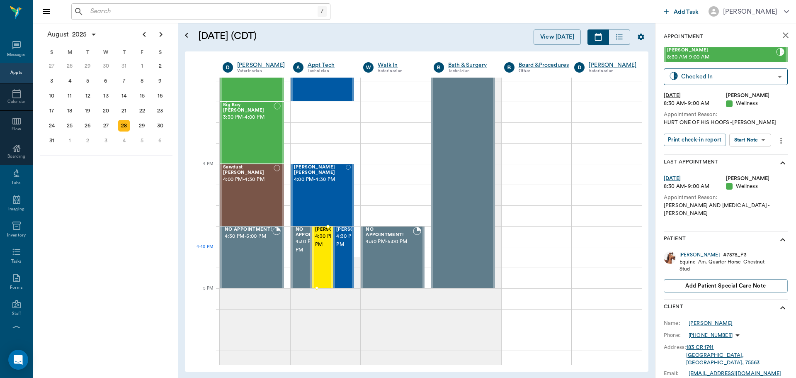
click at [315, 249] on span "4:30 PM - 5:00 PM" at bounding box center [335, 240] width 41 height 17
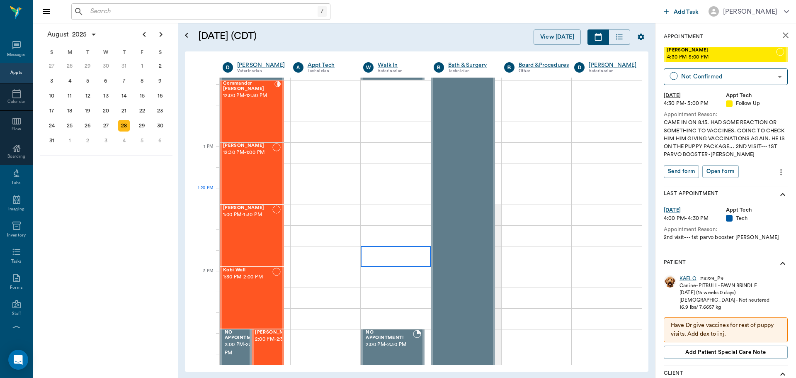
scroll to position [498, 0]
click at [260, 155] on span "12:30 PM - 1:00 PM" at bounding box center [247, 153] width 49 height 8
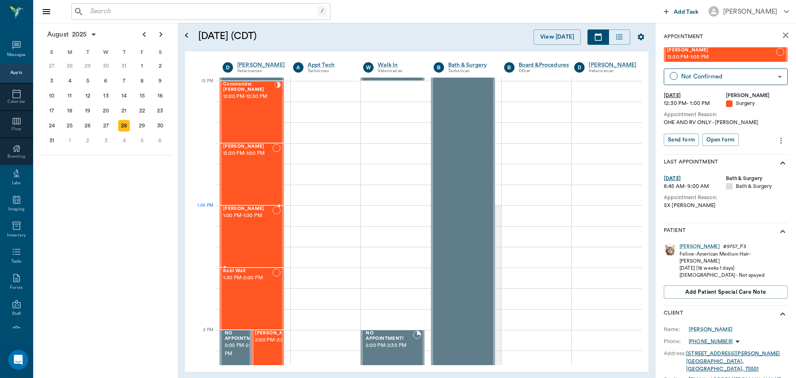
click at [256, 225] on div "Thelma Wiley 1:00 PM - 1:30 PM" at bounding box center [247, 236] width 49 height 61
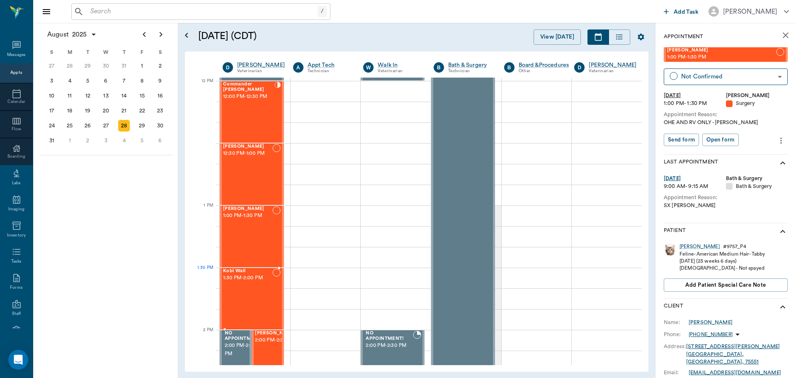
click at [260, 281] on span "1:30 PM - 2:00 PM" at bounding box center [247, 278] width 49 height 8
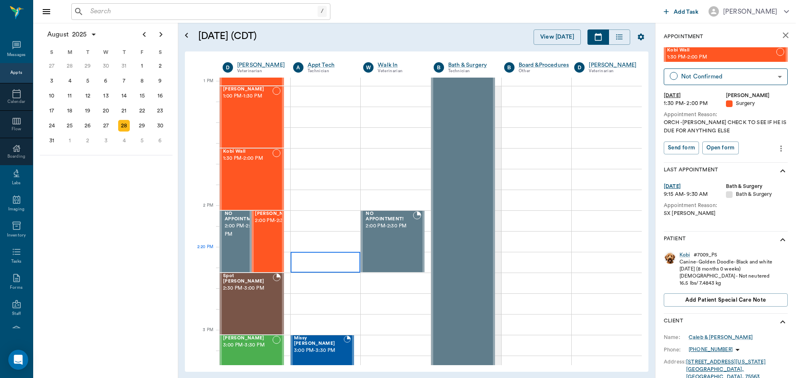
scroll to position [622, 0]
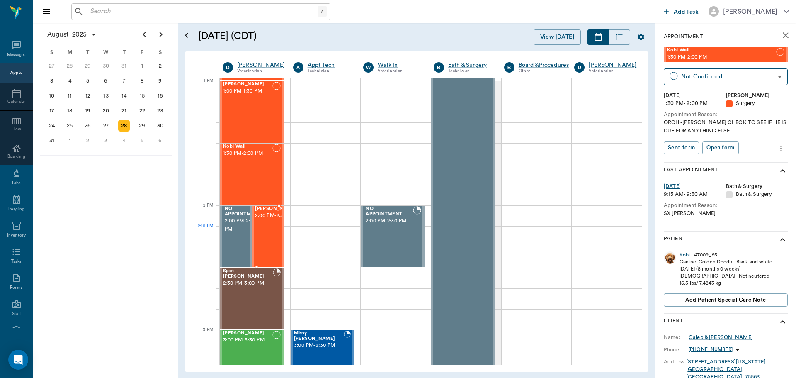
click at [267, 220] on span "2:00 PM - 2:30 PM" at bounding box center [275, 215] width 41 height 8
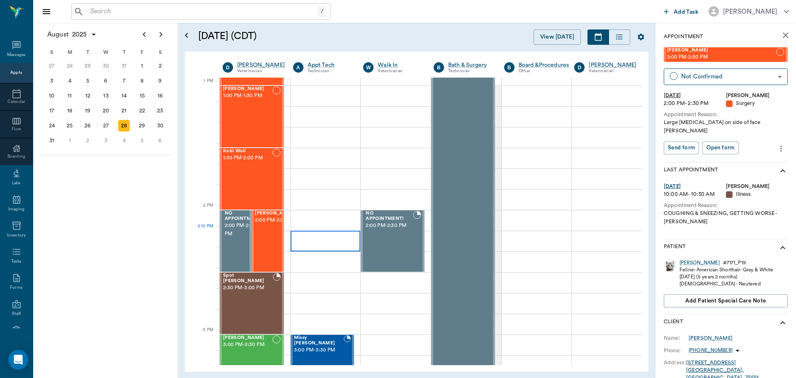
scroll to position [622, 0]
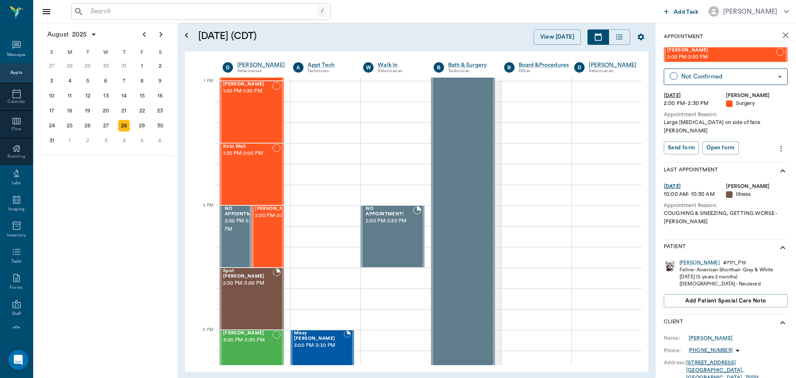
click at [134, 205] on div "August 2025 S M T W T F S 29 30 Jul 1 2 3 4 5 6 7 8 9 10 11 12 13 14 15 16 17 1…" at bounding box center [105, 200] width 145 height 355
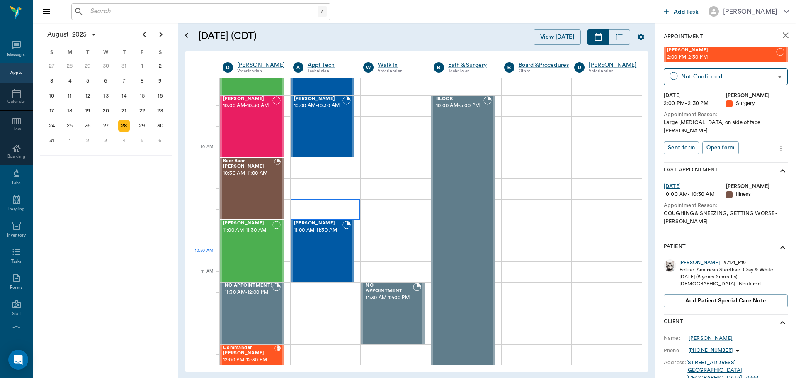
scroll to position [124, 0]
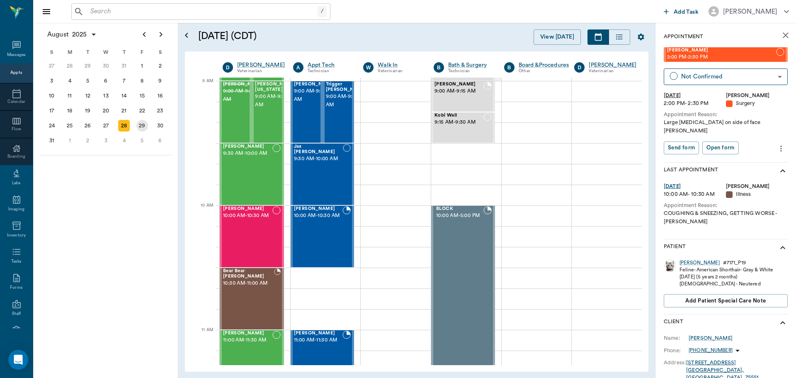
click at [145, 127] on div "29" at bounding box center [142, 126] width 12 height 12
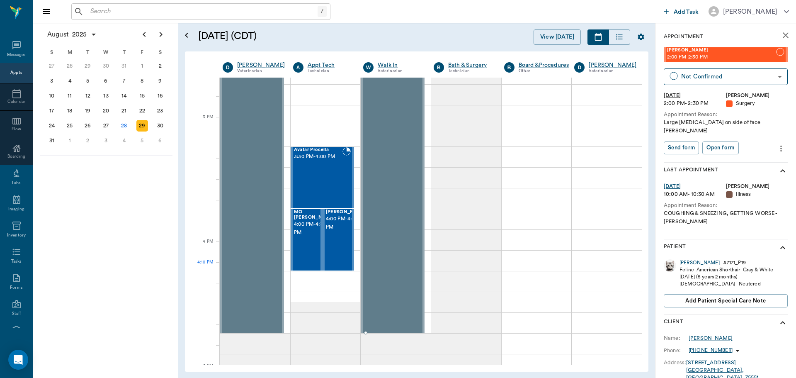
scroll to position [871, 0]
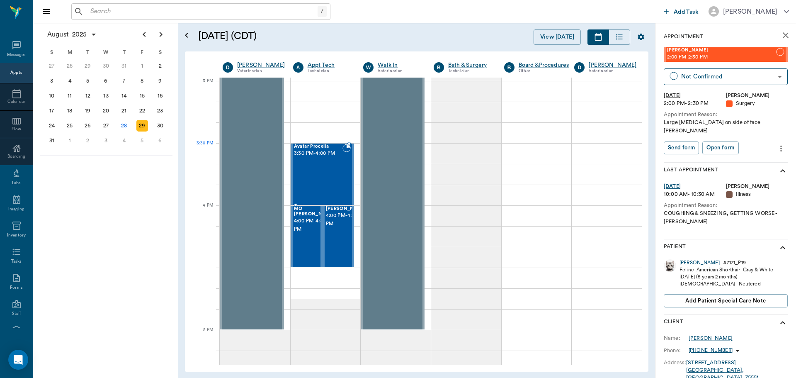
click at [300, 163] on div "Avatar Procella 3:30 PM - 4:00 PM" at bounding box center [318, 174] width 49 height 61
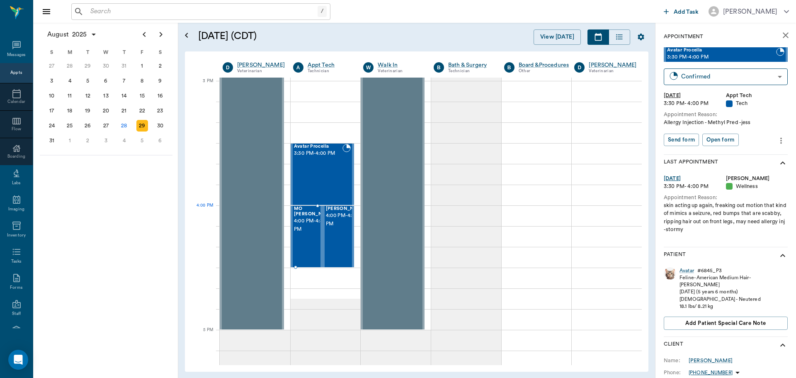
click at [306, 207] on span "MO McCathran" at bounding box center [314, 211] width 41 height 11
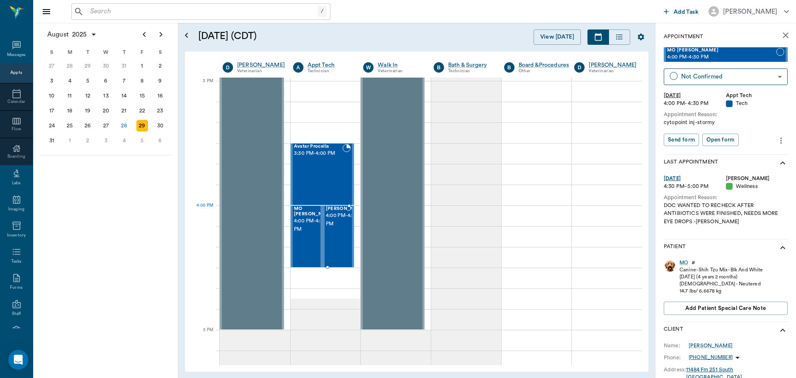
click at [328, 210] on span "JOY McCathran" at bounding box center [346, 208] width 41 height 5
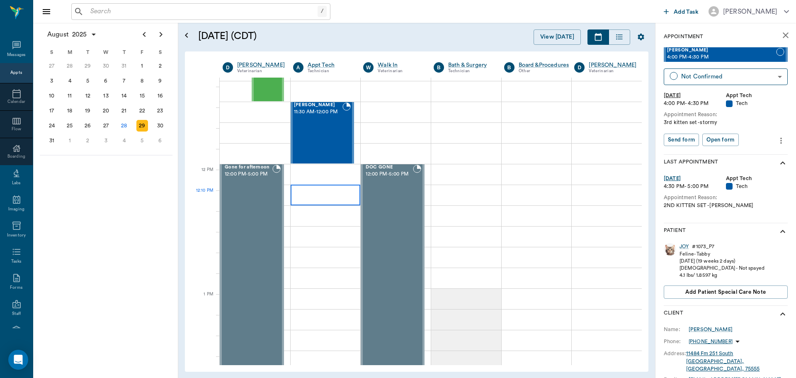
scroll to position [332, 0]
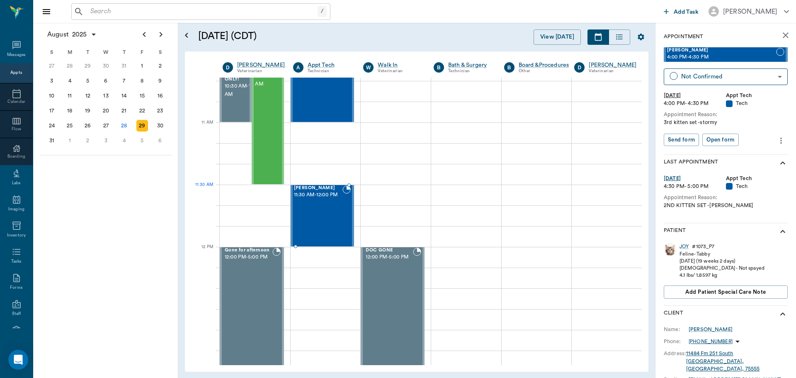
click at [330, 199] on span "11:30 AM - 12:00 PM" at bounding box center [318, 195] width 49 height 8
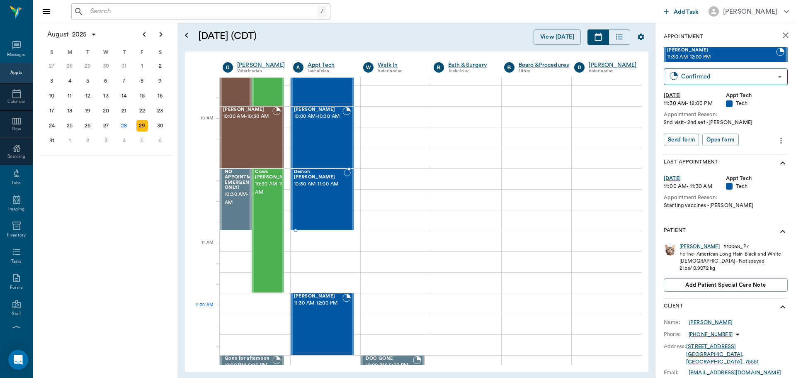
scroll to position [207, 0]
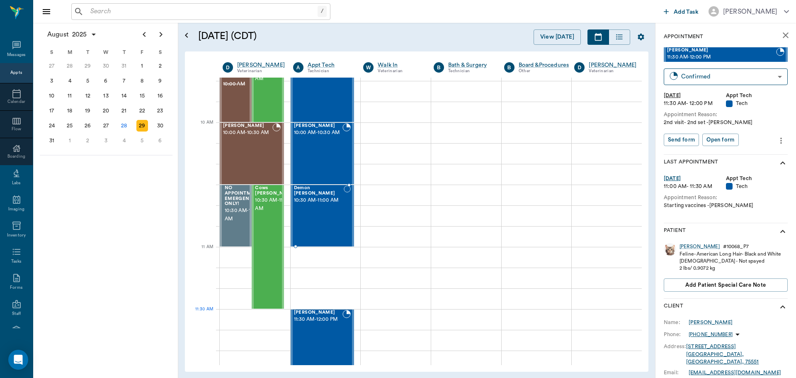
click at [330, 204] on span "10:30 AM - 11:00 AM" at bounding box center [319, 200] width 50 height 8
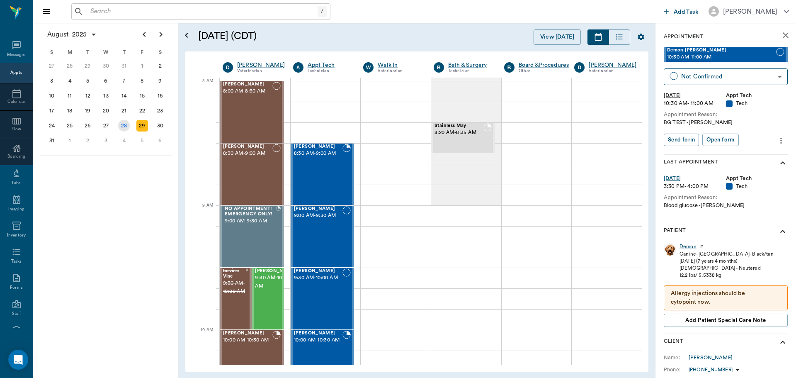
click at [124, 125] on div "28" at bounding box center [124, 126] width 12 height 12
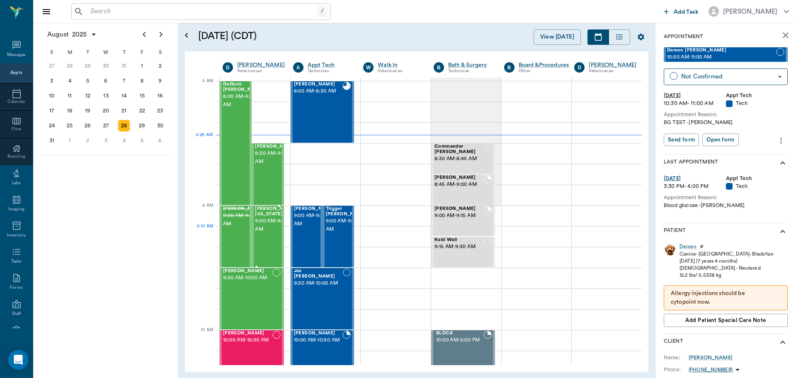
click at [259, 236] on div "Sadie Washington 9:00 AM - 9:30 AM" at bounding box center [275, 236] width 41 height 61
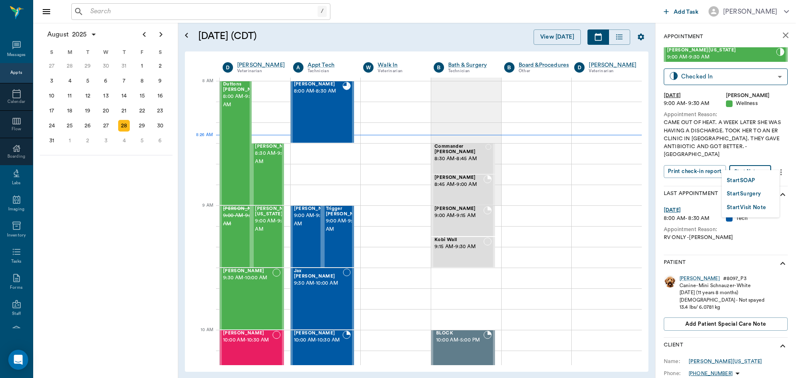
click at [770, 159] on body "/ ​ Add Task Dr. Bert Ellsworth Nectar Messages Appts Calendar Flow Boarding La…" at bounding box center [398, 189] width 796 height 378
click at [745, 181] on button "Start SOAP" at bounding box center [741, 181] width 28 height 10
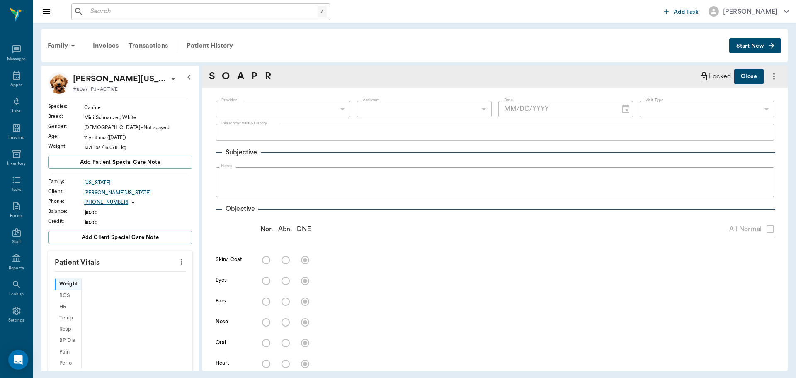
type input "63ec2f075fda476ae8351a4d"
type input "65d2be4f46e3a538d89b8c14"
type textarea "CAME OUT OF HEAT. A WEEK LATER SHE WAS HAVING A DISCHARGE. TOOK HER TO AN ER CL…"
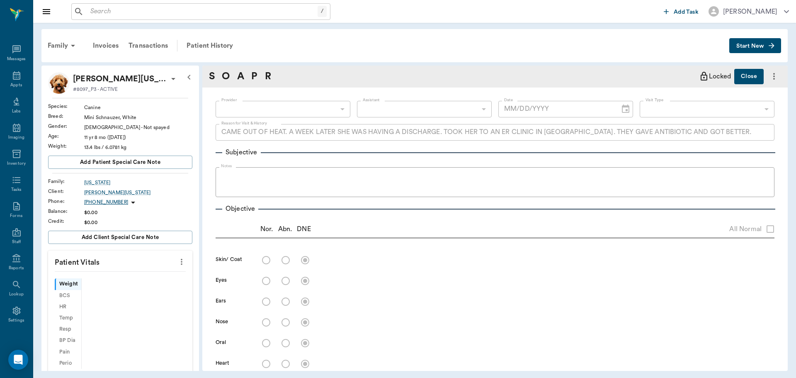
type input "[DATE]"
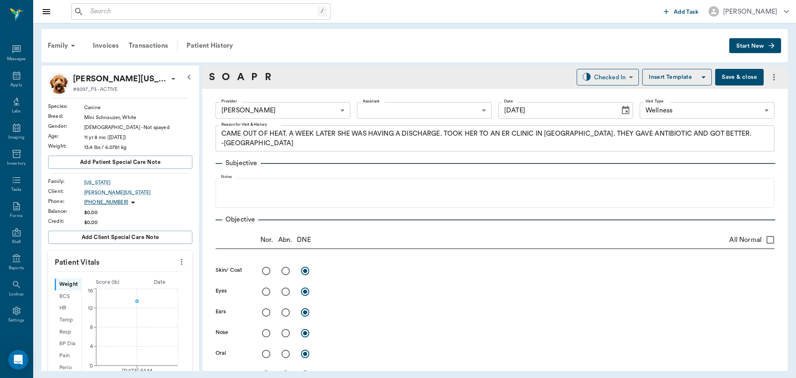
click at [177, 259] on icon "more" at bounding box center [181, 262] width 9 height 10
click at [131, 275] on span "Enter Vitals" at bounding box center [141, 276] width 70 height 9
click at [114, 286] on input "text" at bounding box center [120, 286] width 72 height 17
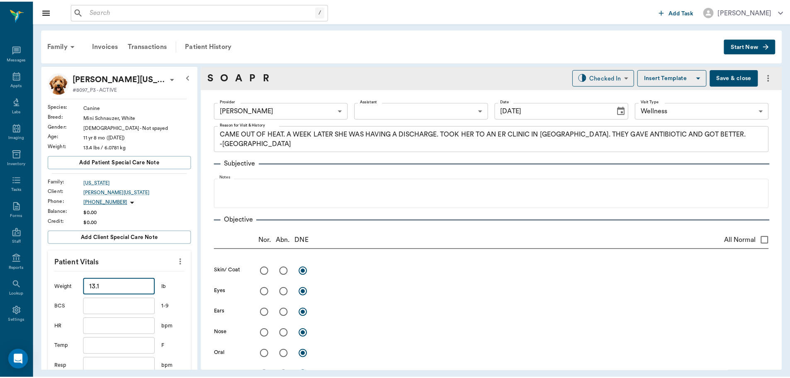
scroll to position [166, 0]
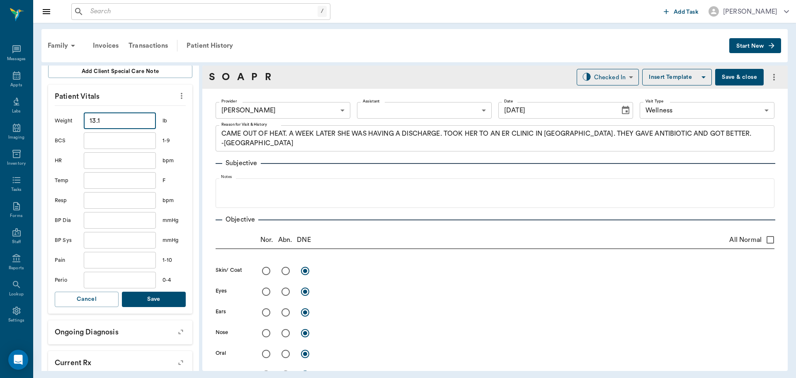
type input "13.1"
click at [113, 179] on input "text" at bounding box center [120, 180] width 72 height 17
type input "100.1"
click at [143, 289] on div "Weight 13.1 ​ lb BCS ​ 1-9 HR ​ bpm Temp 100.1 ​ F Resp ​ bpm BP Dia ​ mmHg BP …" at bounding box center [120, 209] width 131 height 208
click at [157, 305] on button "Save" at bounding box center [154, 299] width 64 height 15
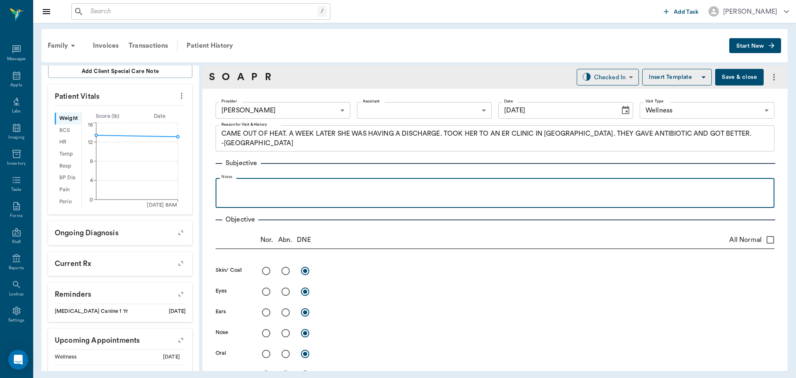
click at [233, 183] on p at bounding box center [495, 187] width 551 height 10
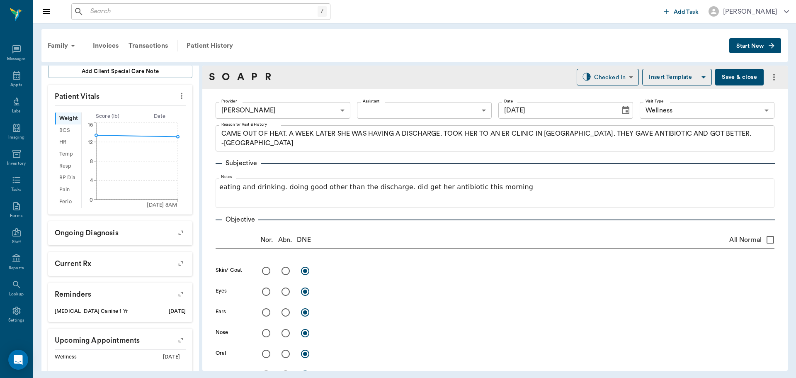
click at [717, 76] on button "Save & close" at bounding box center [739, 77] width 49 height 17
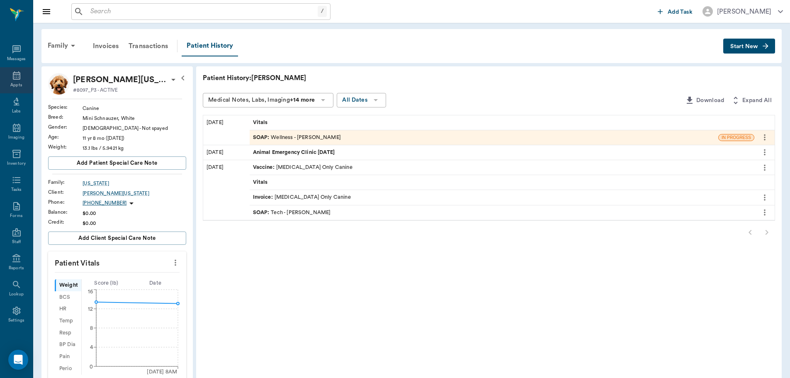
click at [5, 71] on div "Appts" at bounding box center [16, 80] width 33 height 26
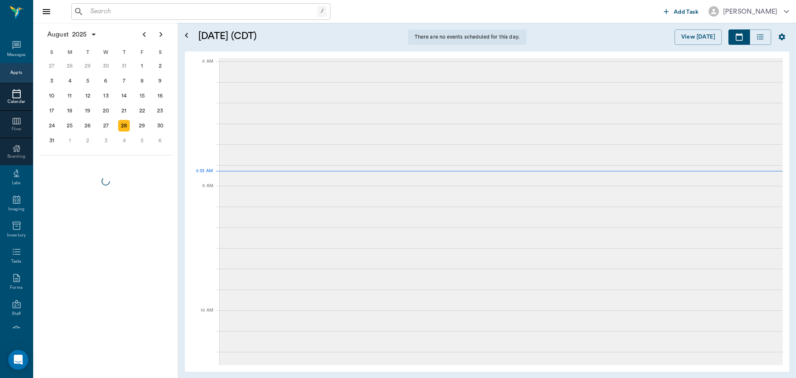
scroll to position [0, 0]
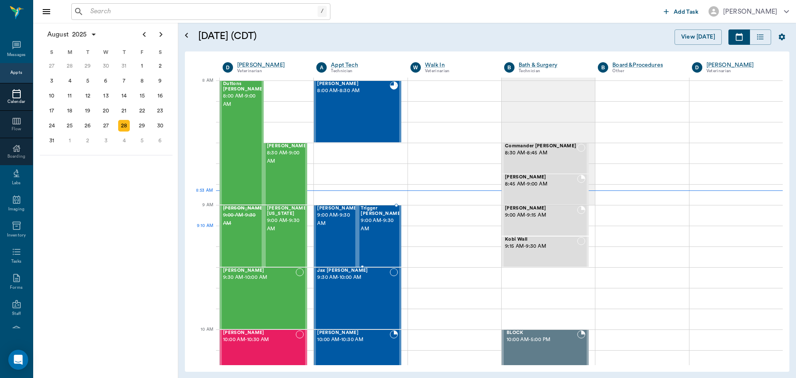
click at [377, 227] on span "9:00 AM - 9:30 AM" at bounding box center [381, 224] width 41 height 17
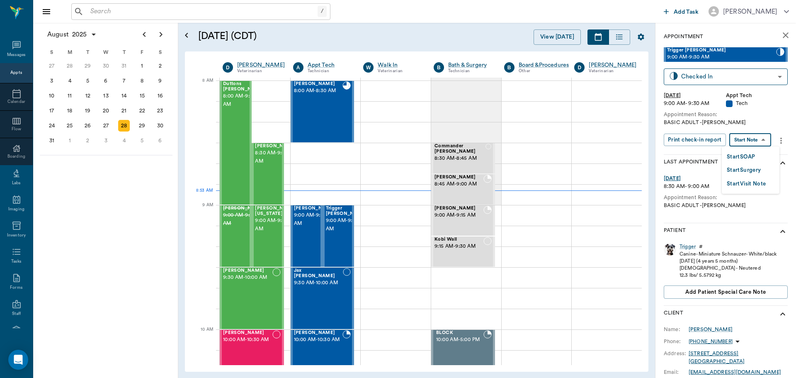
click at [735, 139] on body "/ ​ Add Task Dr. Bert Ellsworth Nectar Messages Appts Calendar Flow Boarding La…" at bounding box center [398, 189] width 796 height 378
click at [738, 156] on button "Start SOAP" at bounding box center [741, 157] width 28 height 10
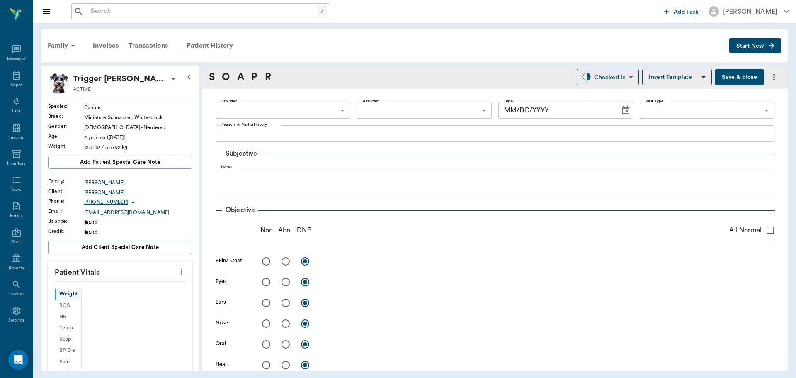
type input "63ec2f075fda476ae8351a4c"
type input "65d2be4f46e3a538d89b8c1a"
type textarea "BASIC ADULT -LORY"
type input "[DATE]"
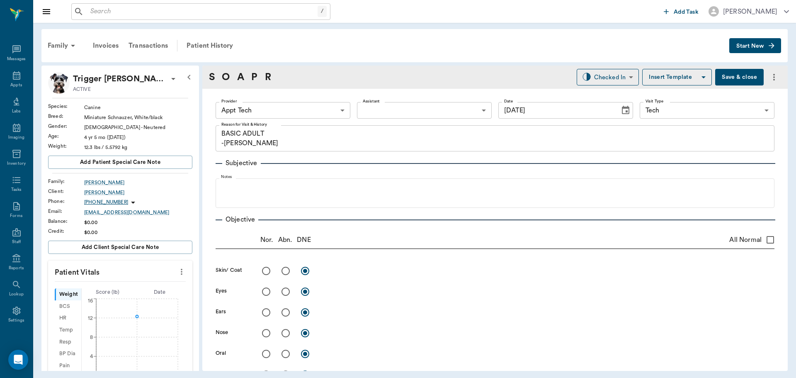
click at [180, 271] on icon "more" at bounding box center [181, 272] width 9 height 10
click at [153, 282] on span "Enter Vitals" at bounding box center [141, 286] width 70 height 9
click at [127, 293] on input "text" at bounding box center [120, 296] width 72 height 17
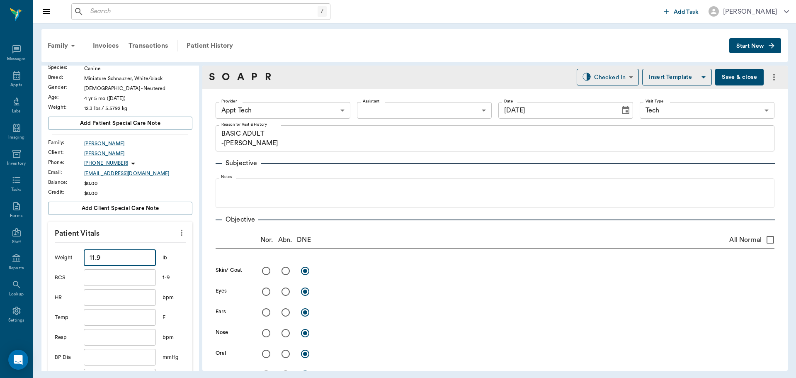
scroll to position [166, 0]
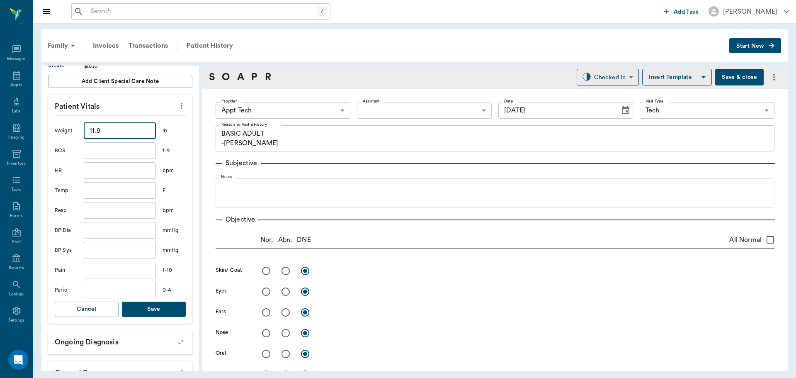
type input "11.9"
click at [155, 313] on button "Save" at bounding box center [154, 308] width 64 height 15
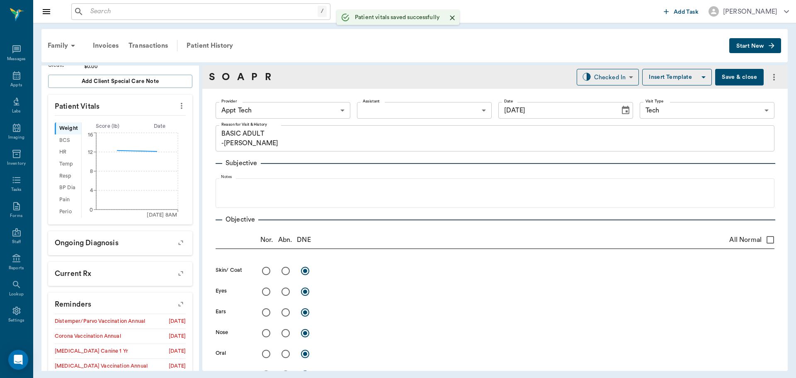
click at [309, 110] on body "/ ​ Add Task Dr. Bert Ellsworth Nectar Messages Appts Labs Imaging Inventory Ta…" at bounding box center [398, 189] width 796 height 378
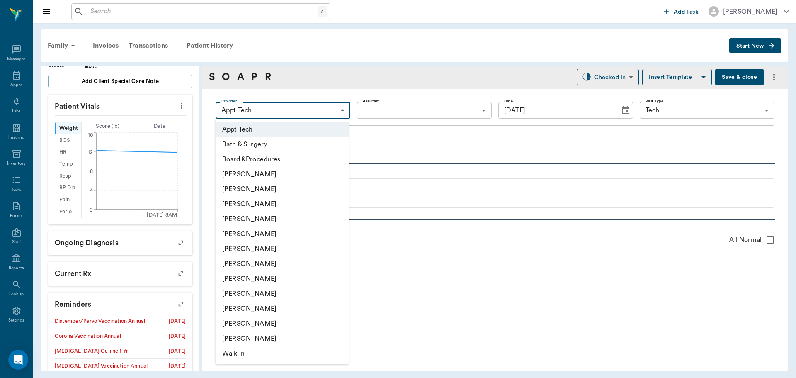
click at [280, 259] on li "[PERSON_NAME]" at bounding box center [282, 263] width 133 height 15
type input "682b670d8bdc6f7f8feef3db"
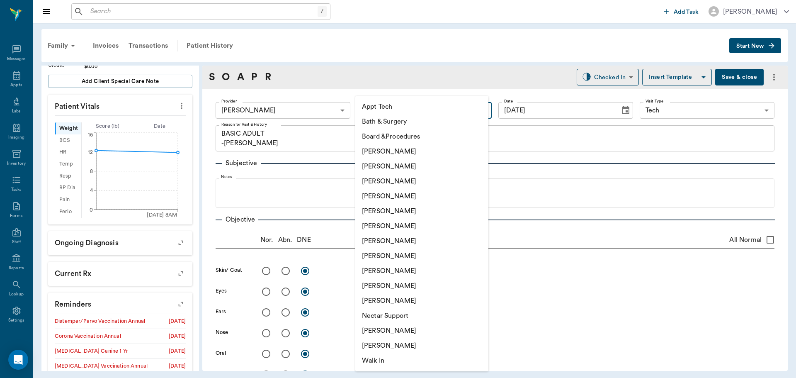
click at [370, 112] on body "/ ​ Add Task Dr. Bert Ellsworth Nectar Messages Appts Labs Imaging Inventory Ta…" at bounding box center [398, 189] width 796 height 378
click at [370, 112] on li "Appt Tech" at bounding box center [421, 106] width 133 height 15
type input "63ec2f075fda476ae8351a4c"
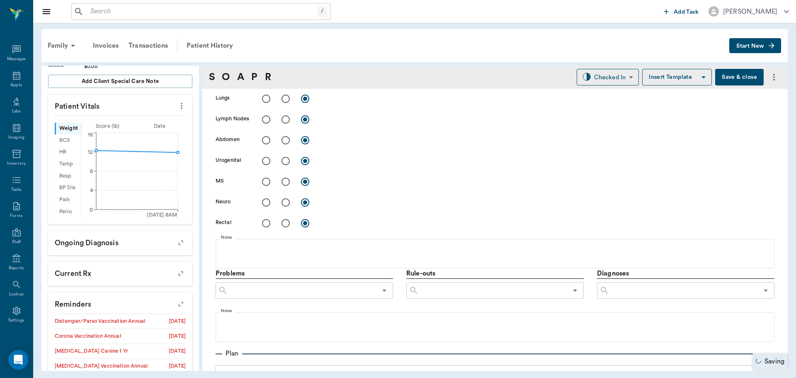
scroll to position [373, 0]
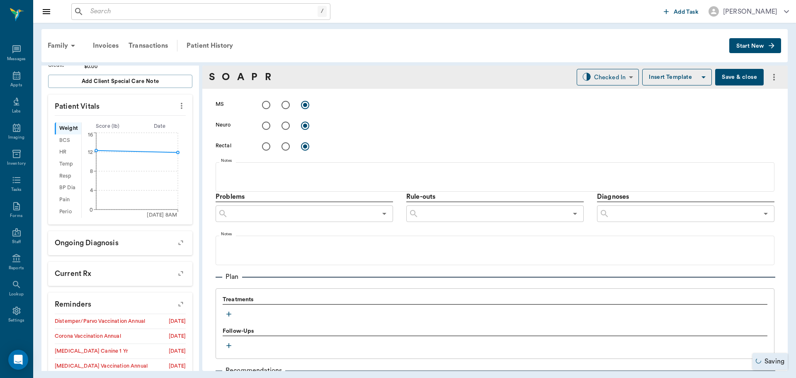
click at [230, 313] on icon "button" at bounding box center [229, 314] width 8 height 8
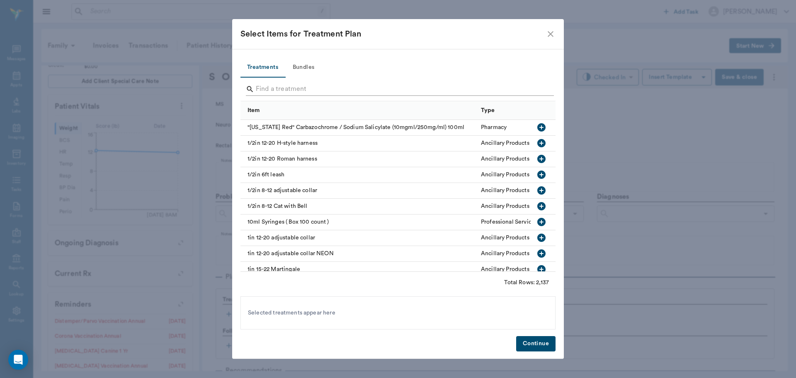
click at [311, 87] on input "Search" at bounding box center [399, 89] width 286 height 13
click at [298, 60] on button "Bundles" at bounding box center [303, 68] width 37 height 20
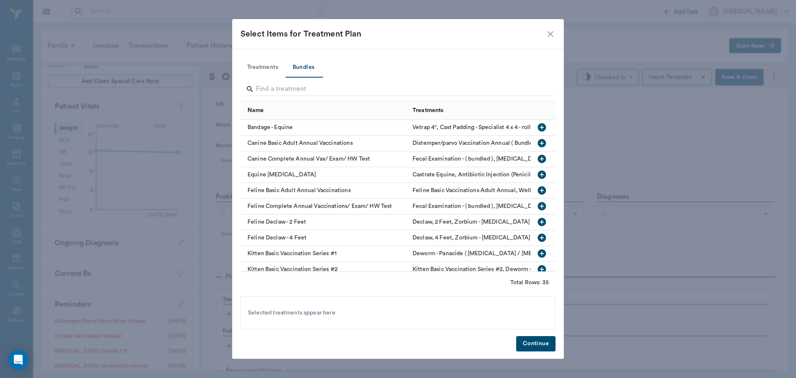
click at [310, 87] on input "Search" at bounding box center [399, 89] width 286 height 13
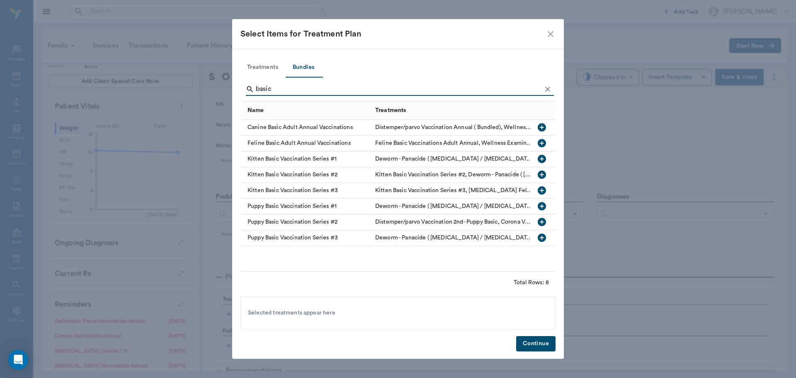
type input "basic"
click at [544, 127] on icon "button" at bounding box center [542, 127] width 8 height 8
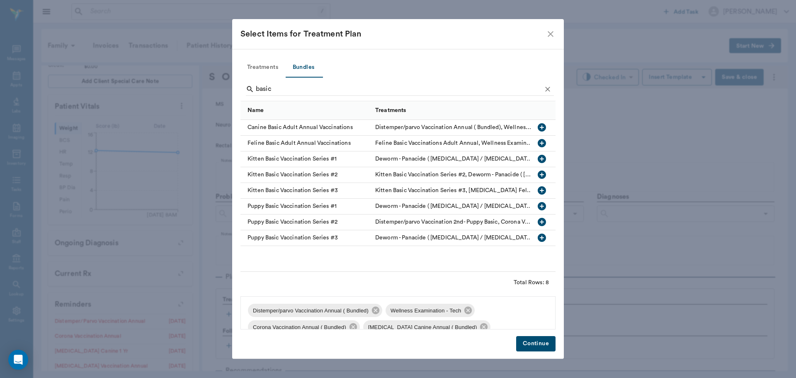
scroll to position [61, 0]
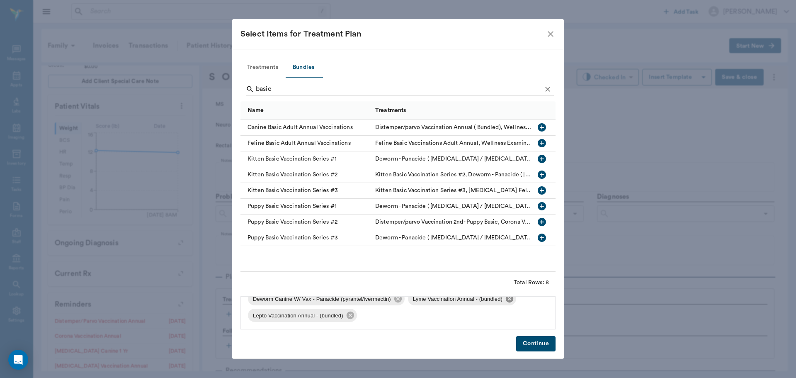
click at [508, 300] on icon at bounding box center [509, 298] width 9 height 9
click at [511, 317] on icon at bounding box center [509, 314] width 7 height 7
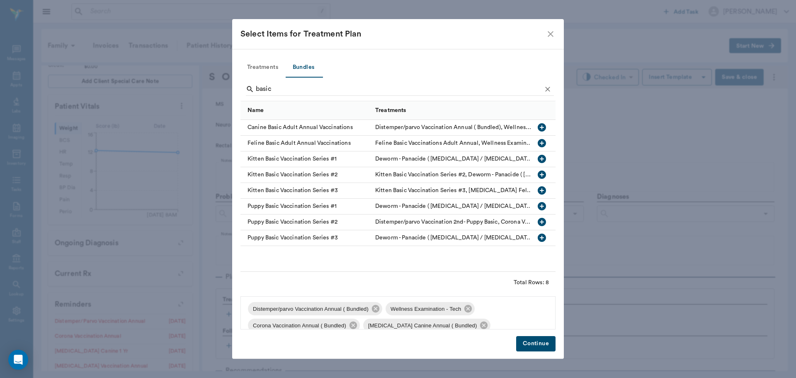
scroll to position [0, 0]
click at [529, 341] on button "Continue" at bounding box center [535, 343] width 39 height 15
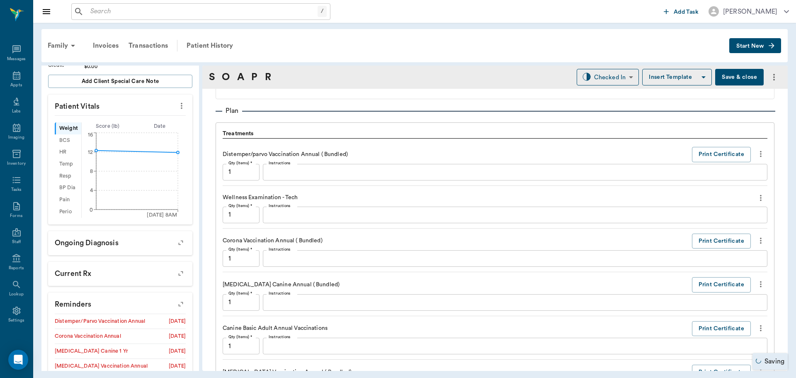
scroll to position [622, 0]
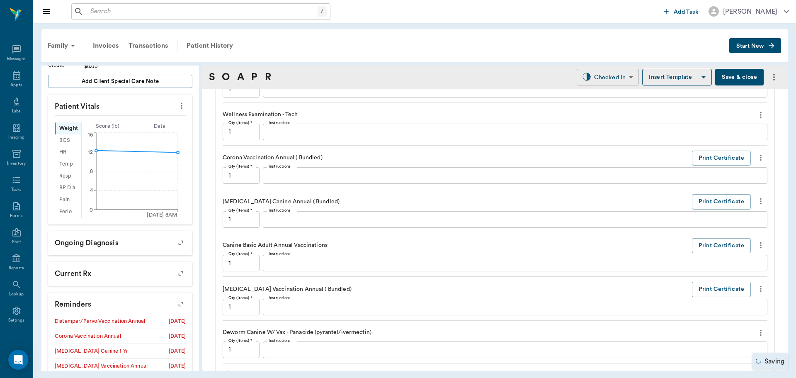
click at [604, 82] on body "/ ​ Add Task Dr. Bert Ellsworth Nectar Messages Appts Labs Imaging Inventory Ta…" at bounding box center [398, 189] width 796 height 378
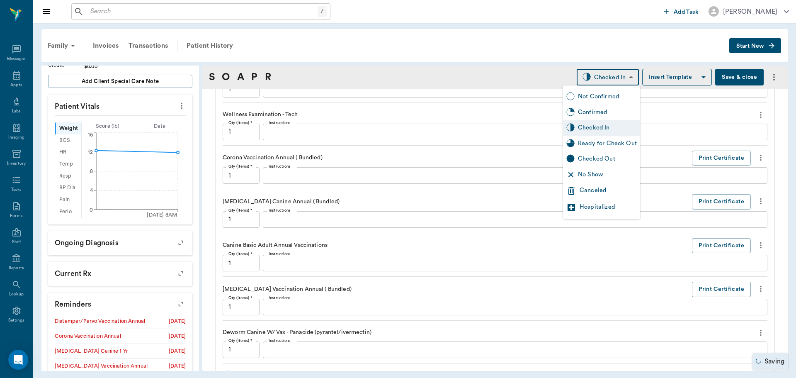
click at [610, 143] on div "Ready for Check Out" at bounding box center [607, 143] width 59 height 9
type input "READY_TO_CHECKOUT"
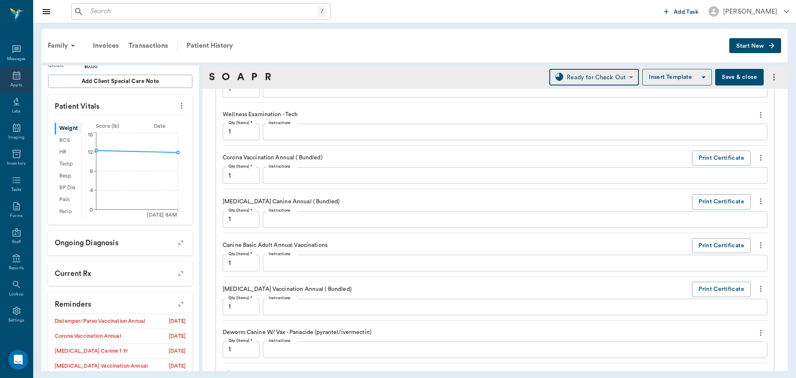
click at [13, 79] on icon at bounding box center [16, 75] width 7 height 8
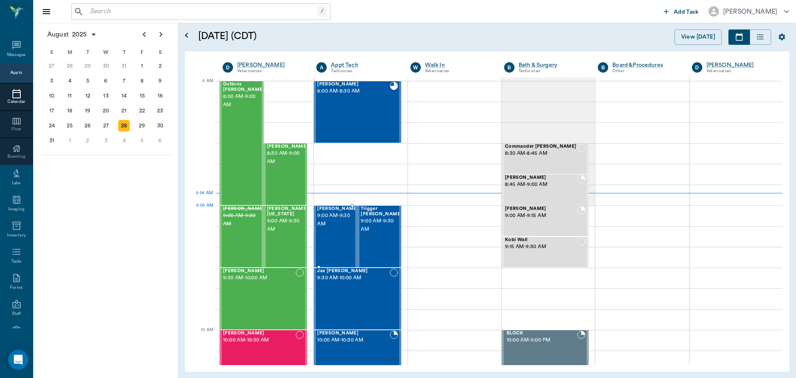
click at [359, 223] on div at bounding box center [359, 236] width 0 height 61
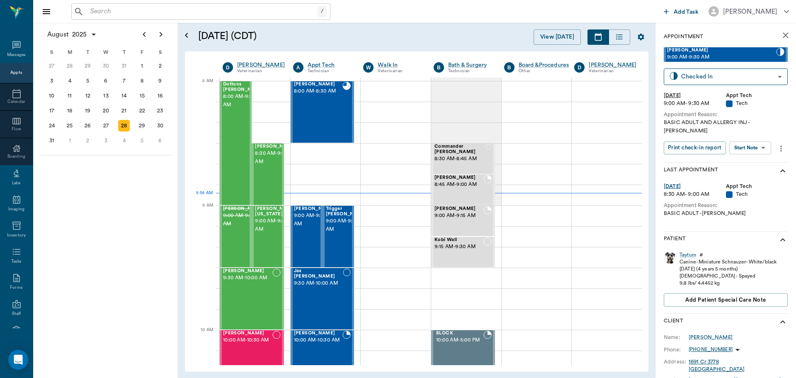
click at [753, 142] on body "/ ​ Add Task Dr. Bert Ellsworth Nectar Messages Appts Calendar Flow Boarding La…" at bounding box center [398, 189] width 796 height 378
click at [746, 160] on button "Start SOAP" at bounding box center [741, 157] width 28 height 10
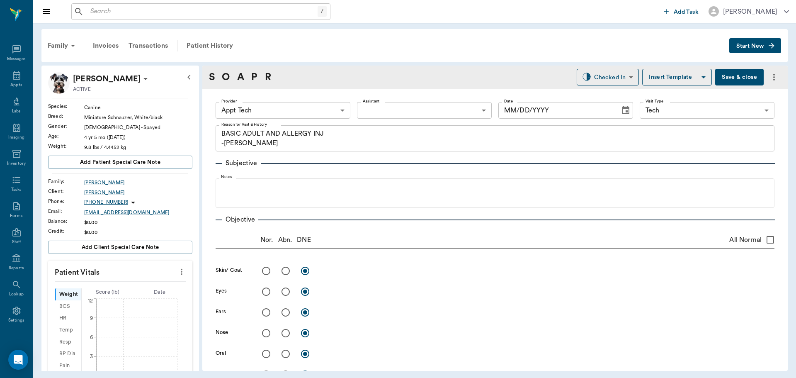
type input "63ec2f075fda476ae8351a4c"
type input "65d2be4f46e3a538d89b8c1a"
type textarea "BASIC ADULT AND ALLERGY INJ -LORY"
type input "[DATE]"
click at [271, 106] on body "/ ​ Add Task Dr. Bert Ellsworth Nectar Messages Appts Labs Imaging Inventory Ta…" at bounding box center [398, 189] width 796 height 378
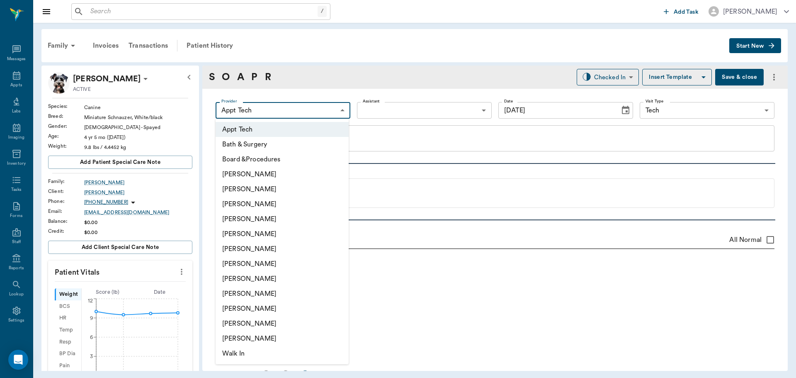
click at [276, 256] on li "[PERSON_NAME]" at bounding box center [282, 263] width 133 height 15
type input "682b670d8bdc6f7f8feef3db"
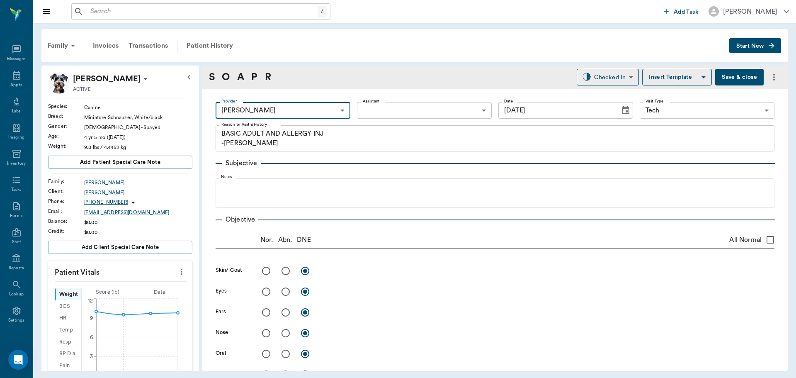
click at [400, 110] on body "/ ​ Add Task Dr. Bert Ellsworth Nectar Messages Appts Labs Imaging Inventory Ta…" at bounding box center [398, 189] width 796 height 378
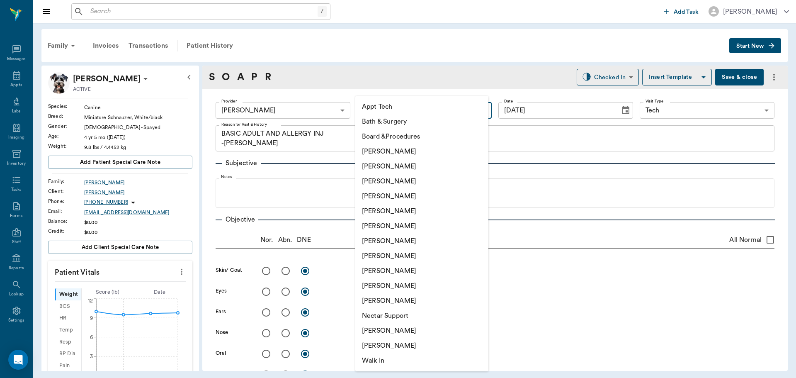
click at [403, 107] on li "Appt Tech" at bounding box center [421, 106] width 133 height 15
type input "63ec2f075fda476ae8351a4c"
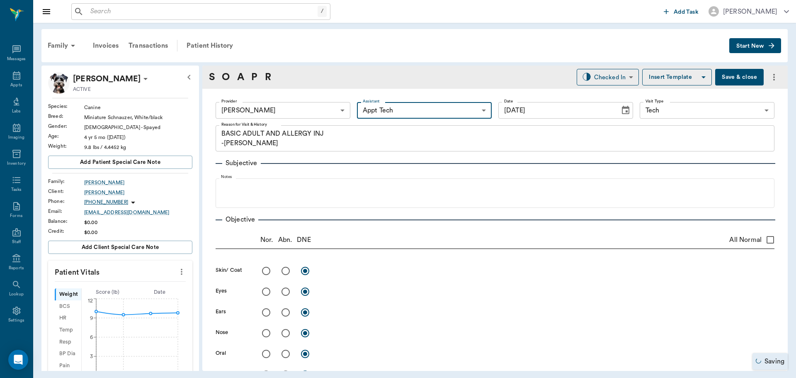
click at [177, 270] on icon "more" at bounding box center [181, 272] width 9 height 10
click at [159, 283] on span "Enter Vitals" at bounding box center [141, 286] width 70 height 9
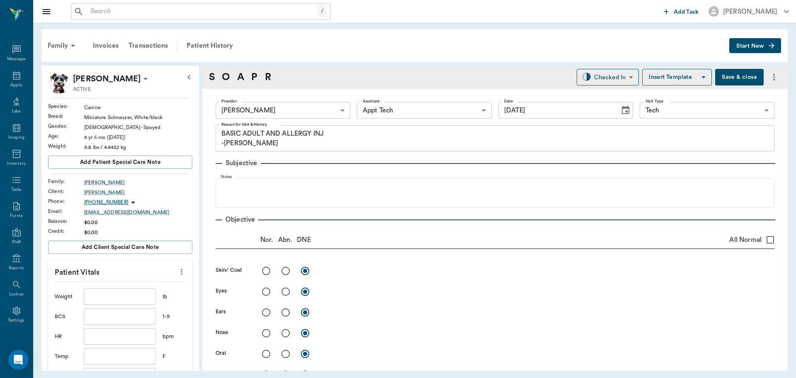
click at [141, 292] on input "text" at bounding box center [120, 296] width 72 height 17
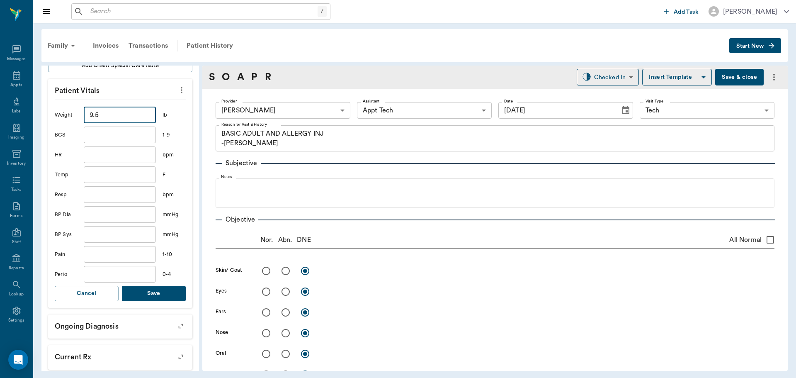
scroll to position [207, 0]
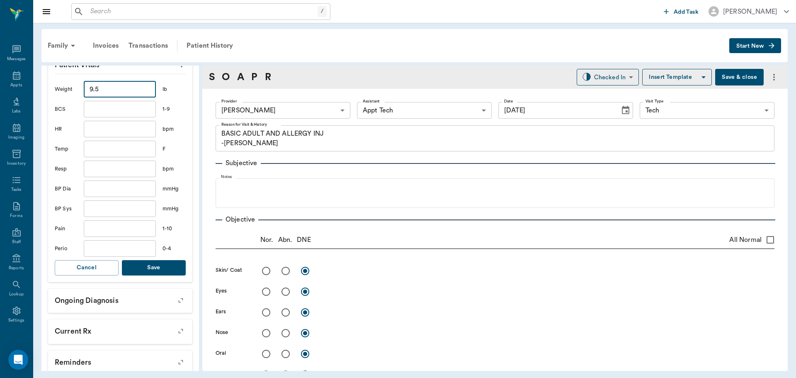
type input "9.5"
click at [156, 261] on button "Save" at bounding box center [154, 267] width 64 height 15
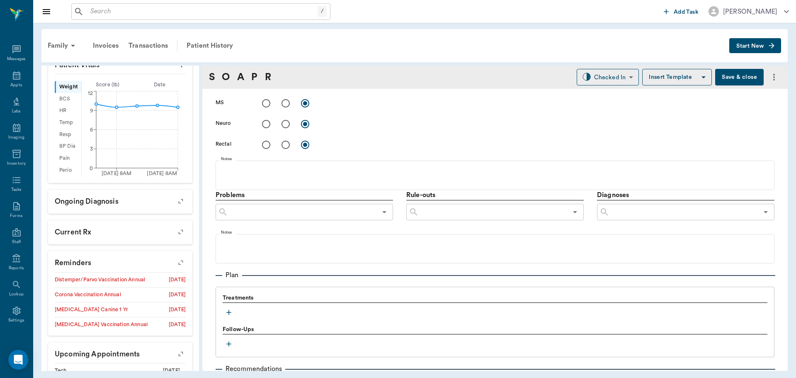
scroll to position [415, 0]
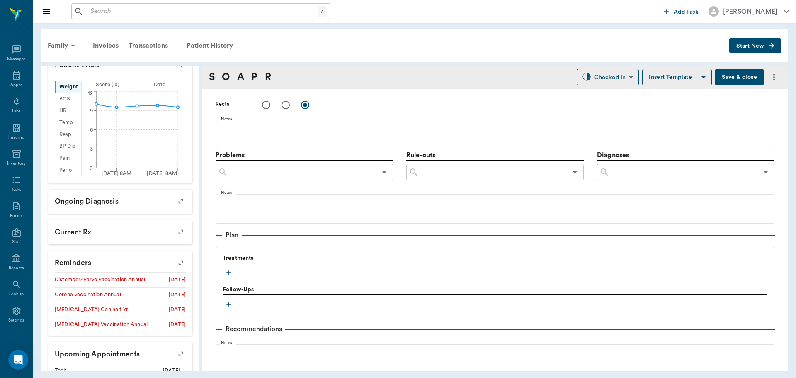
click at [231, 274] on icon "button" at bounding box center [229, 272] width 8 height 8
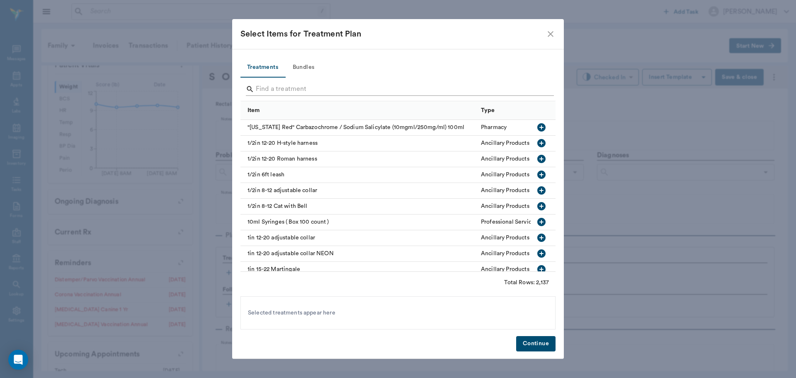
click at [306, 83] on input "Search" at bounding box center [399, 89] width 286 height 13
click at [310, 61] on button "Bundles" at bounding box center [303, 68] width 37 height 20
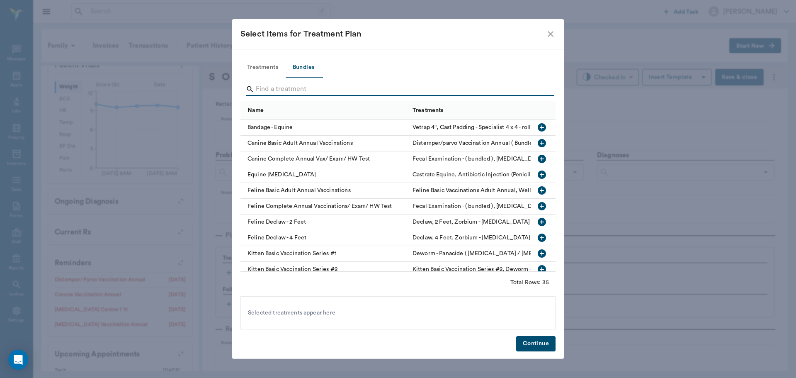
click at [318, 83] on input "Search" at bounding box center [399, 89] width 286 height 13
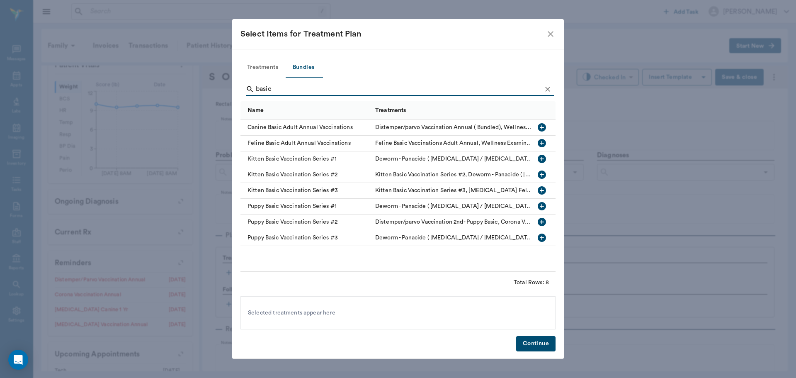
type input "basic"
click at [542, 131] on icon "button" at bounding box center [542, 127] width 8 height 8
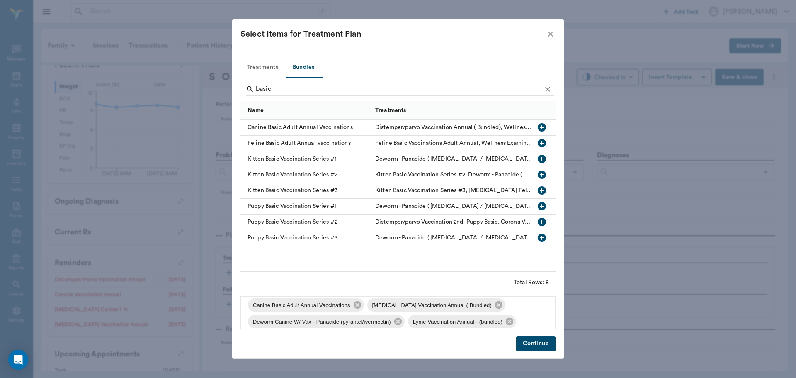
scroll to position [61, 0]
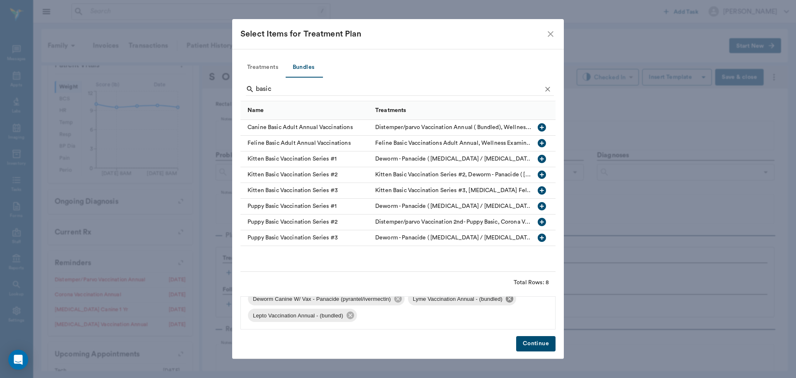
click at [507, 300] on icon at bounding box center [509, 298] width 7 height 7
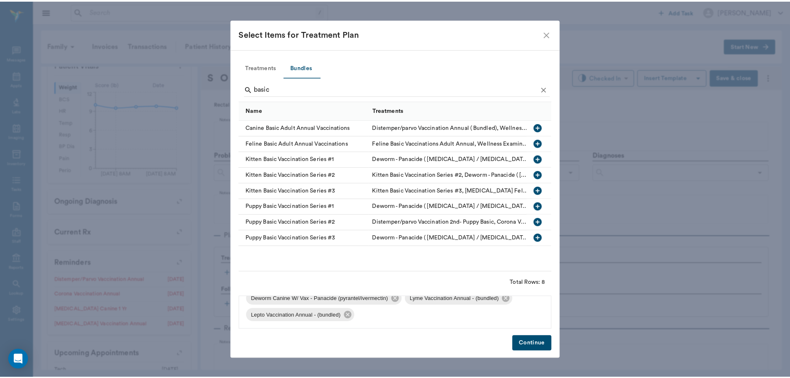
scroll to position [45, 0]
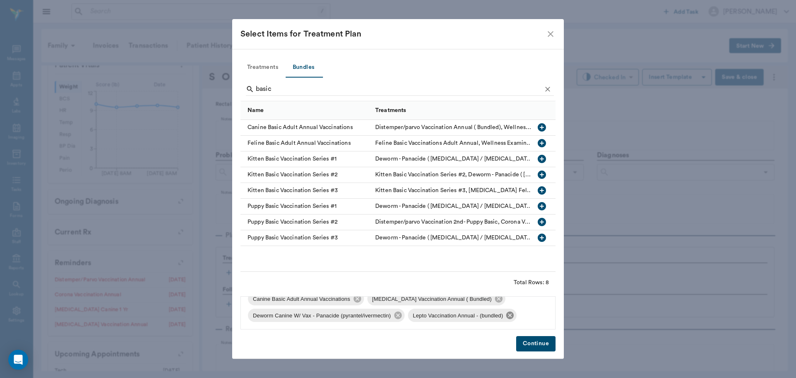
click at [514, 316] on icon at bounding box center [509, 314] width 7 height 7
click at [251, 58] on button "Treatments" at bounding box center [263, 68] width 44 height 20
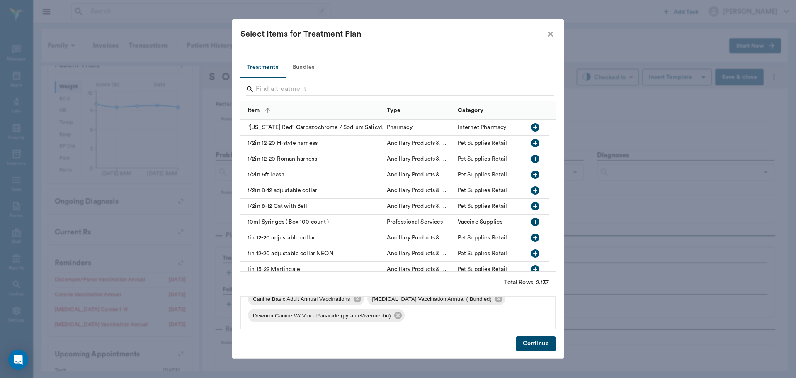
click at [261, 68] on button "Treatments" at bounding box center [263, 68] width 44 height 20
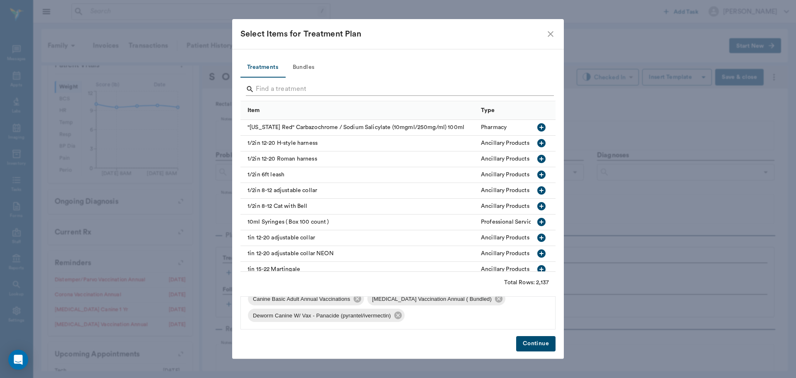
click at [272, 87] on input "Search" at bounding box center [399, 89] width 286 height 13
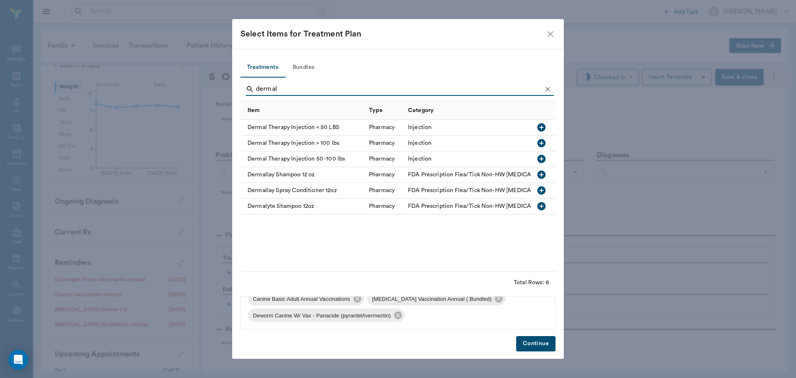
type input "dermal"
click at [544, 129] on icon "button" at bounding box center [541, 127] width 8 height 8
click at [553, 347] on button "Continue" at bounding box center [535, 343] width 39 height 15
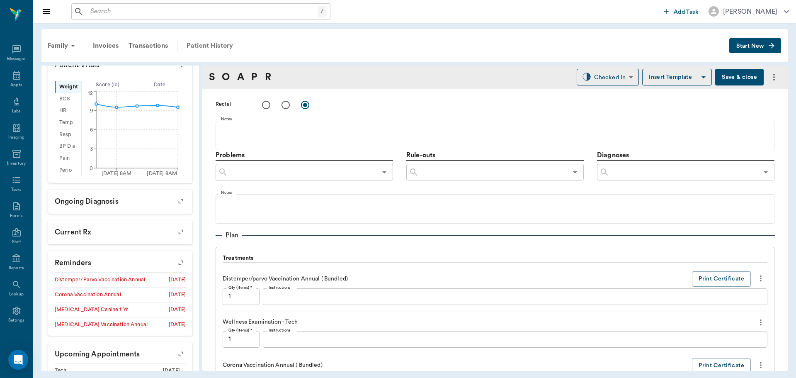
click at [224, 42] on div "Patient History" at bounding box center [210, 46] width 56 height 20
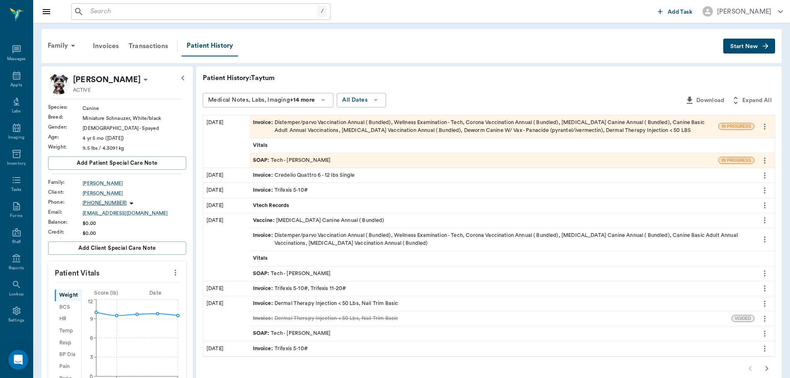
click at [766, 365] on icon "button" at bounding box center [767, 368] width 10 height 10
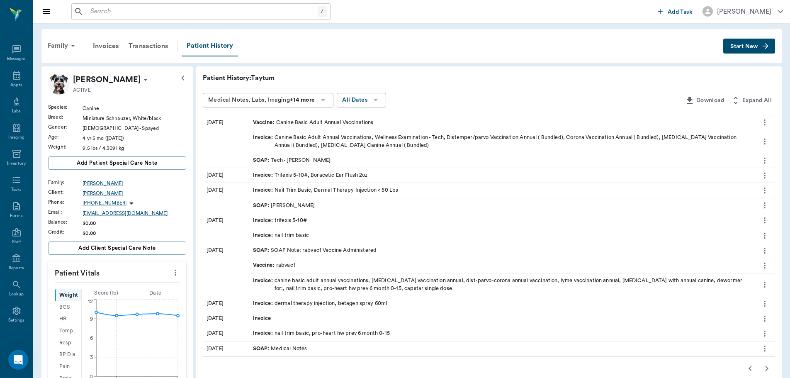
click at [747, 370] on icon "button" at bounding box center [750, 368] width 10 height 10
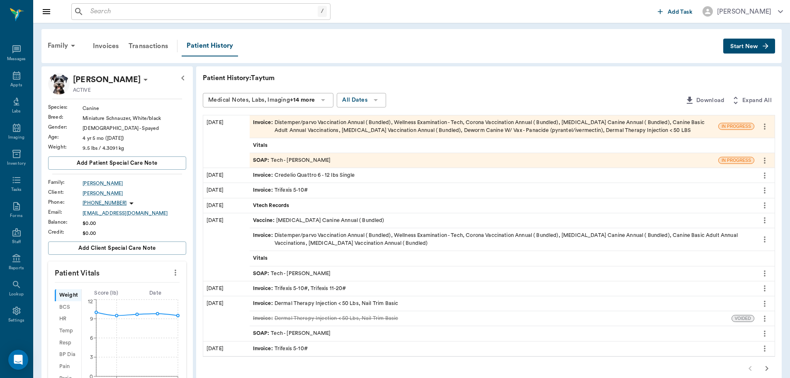
click at [765, 330] on icon "more" at bounding box center [765, 333] width 2 height 6
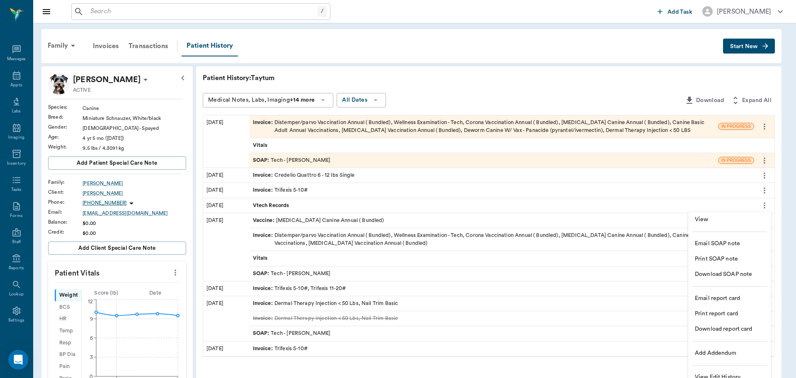
click at [722, 215] on span "View" at bounding box center [730, 219] width 70 height 9
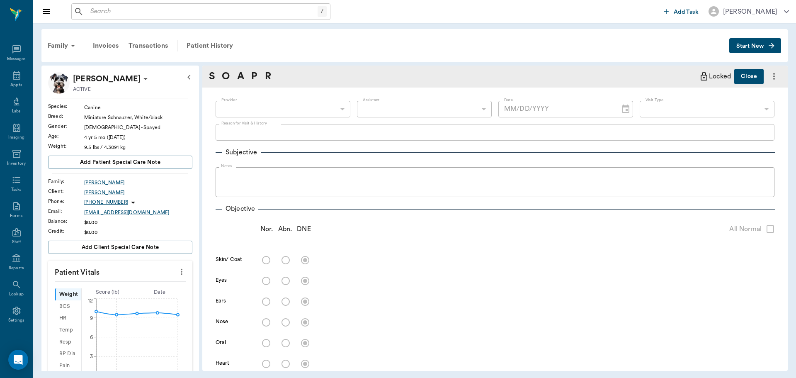
type input "63ec2e9352e12b0ba117b919"
type input "63ec2e7e52e12b0ba117b124"
type input "65d2be4f46e3a538d89b8c1a"
type textarea "NT, ALLERGY INJ -JESS"
type input "03/19/2024"
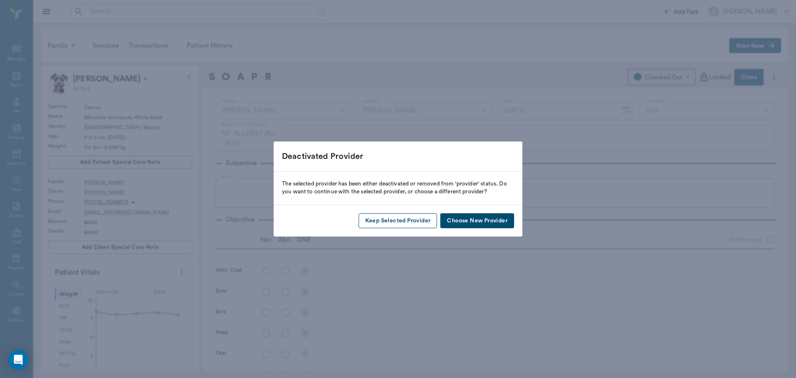
click at [425, 222] on button "Keep Selected Provider" at bounding box center [398, 220] width 79 height 15
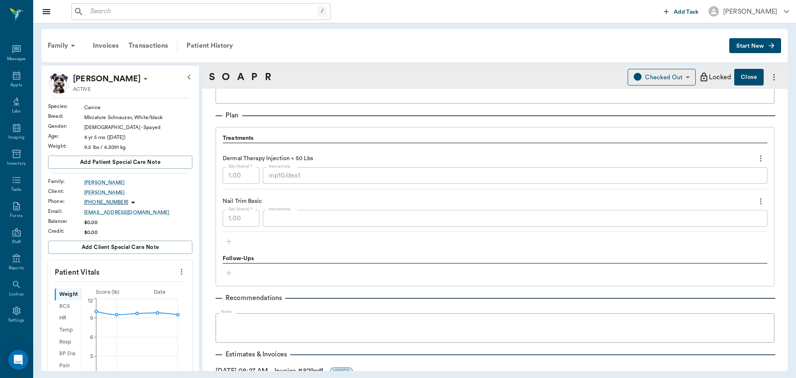
scroll to position [539, 0]
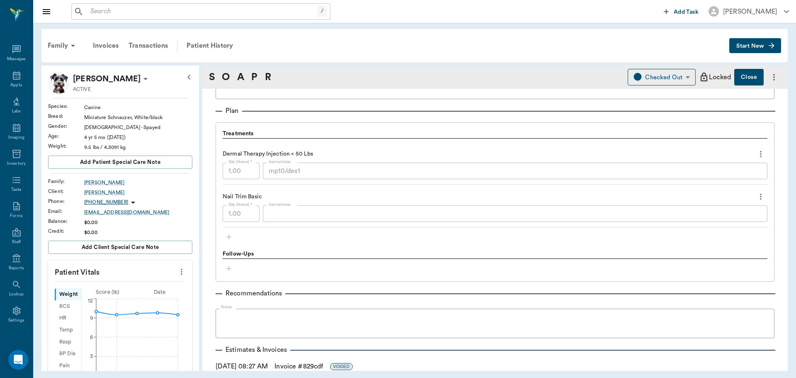
click at [234, 172] on div "Qty (Items) * 1.00 Qty (Items) * Instructions mp10/dex1 x Instructions" at bounding box center [495, 171] width 545 height 17
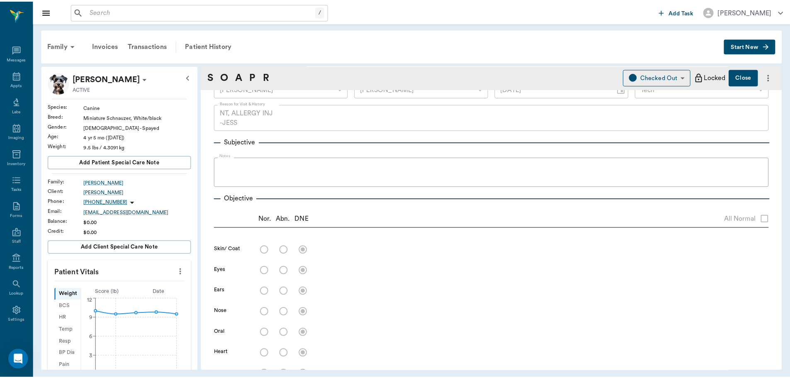
scroll to position [0, 0]
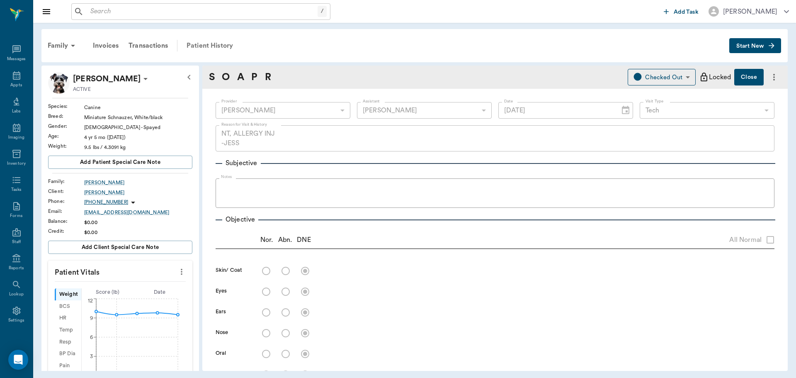
click at [214, 45] on div "Patient History" at bounding box center [210, 46] width 56 height 20
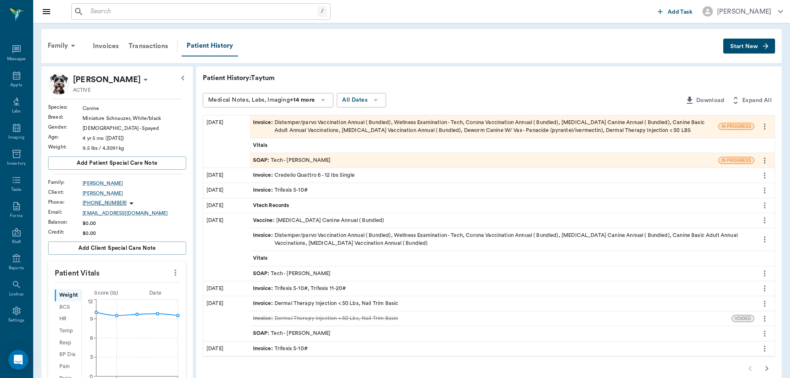
click at [345, 159] on div "SOAP : Tech - Hunter Graves" at bounding box center [484, 160] width 469 height 15
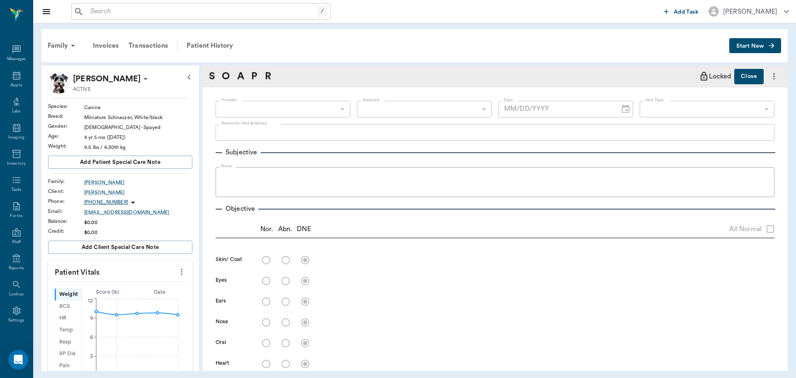
type input "682b670d8bdc6f7f8feef3db"
type input "63ec2f075fda476ae8351a4c"
type input "65d2be4f46e3a538d89b8c1a"
type textarea "BASIC ADULT AND ALLERGY INJ -[PERSON_NAME]"
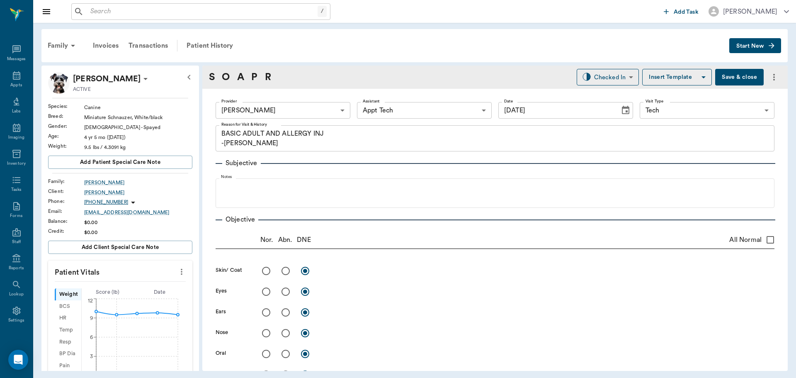
type input "08/28/2025"
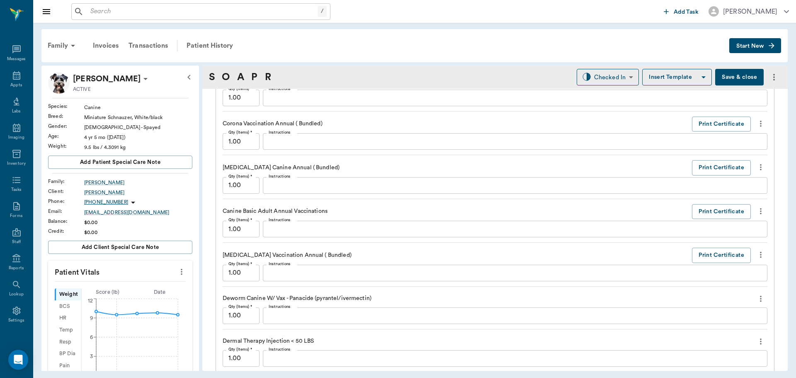
scroll to position [705, 0]
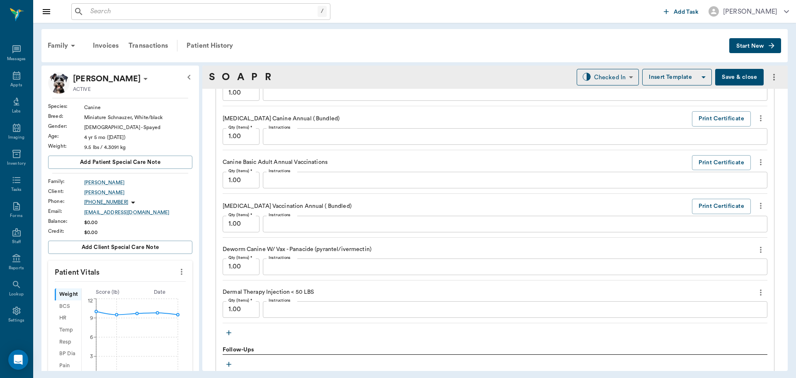
click at [314, 308] on textarea "Instructions" at bounding box center [515, 309] width 493 height 10
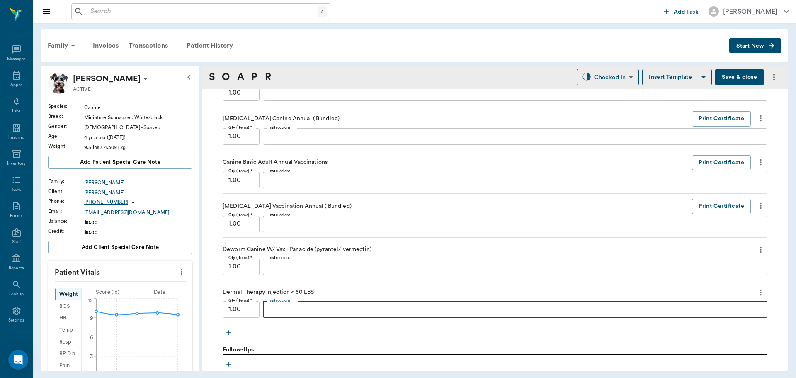
paste textarea "mp10/dex1"
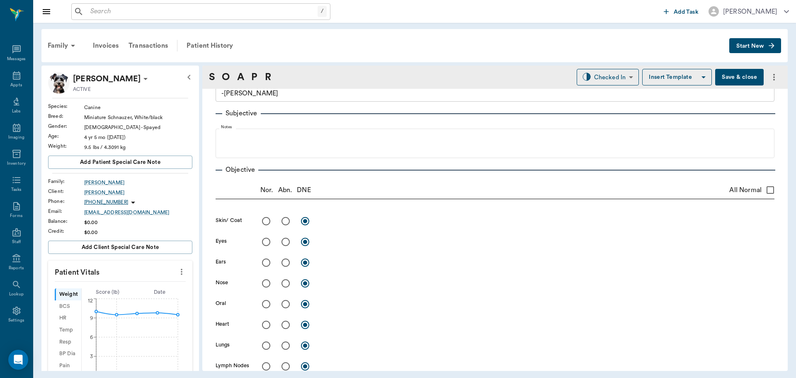
scroll to position [0, 0]
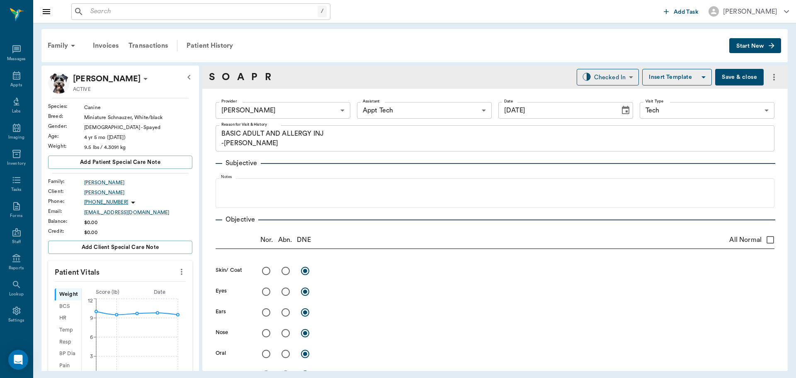
type textarea "mp10/dex1"
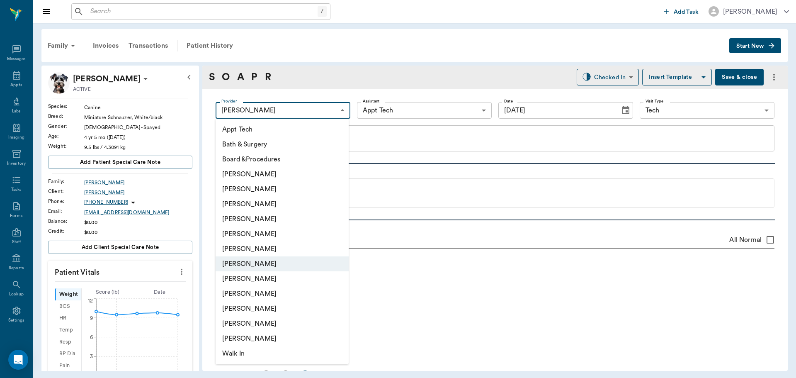
click at [319, 112] on body "/ ​ Add Task Dr. Bert Ellsworth Nectar Messages Appts Labs Imaging Inventory Ta…" at bounding box center [398, 189] width 796 height 378
click at [271, 294] on li "[PERSON_NAME]" at bounding box center [282, 293] width 133 height 15
type input "63ec2e7e52e12b0ba117b124"
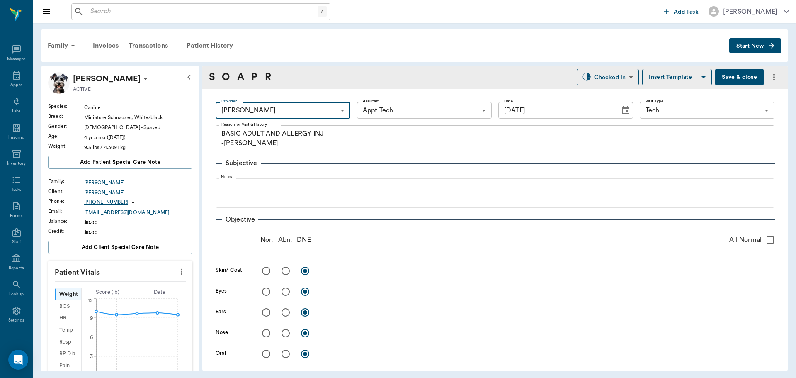
click at [372, 110] on body "/ ​ Add Task Dr. Bert Ellsworth Nectar Messages Appts Labs Imaging Inventory Ta…" at bounding box center [398, 189] width 796 height 378
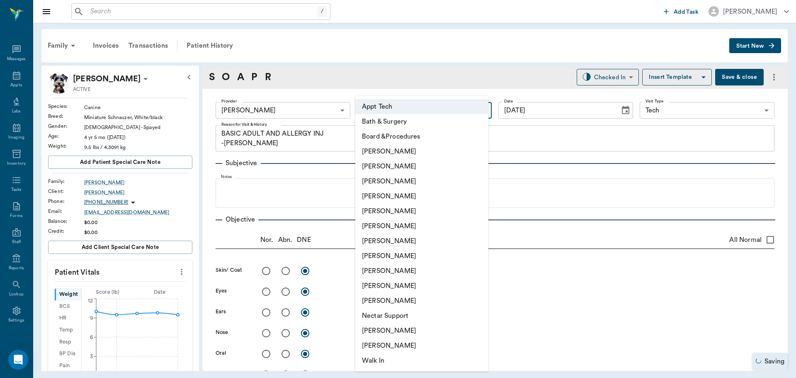
click at [400, 239] on li "[PERSON_NAME]" at bounding box center [421, 240] width 133 height 15
type input "682b670d8bdc6f7f8feef3db"
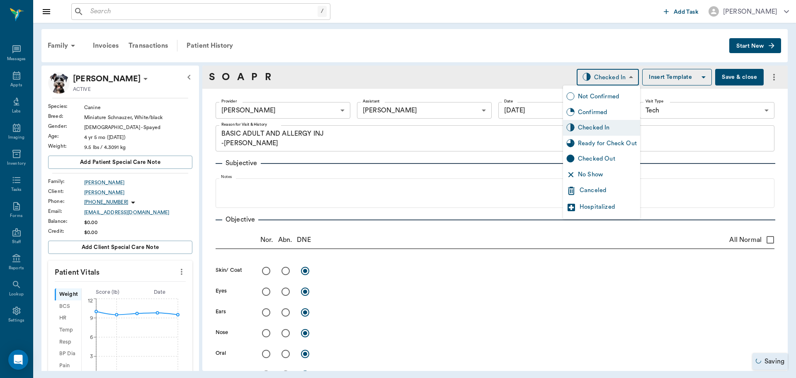
click at [620, 75] on body "/ ​ Add Task Dr. Bert Ellsworth Nectar Messages Appts Labs Imaging Inventory Ta…" at bounding box center [398, 189] width 796 height 378
click at [625, 146] on div "Ready for Check Out" at bounding box center [607, 143] width 59 height 9
type input "READY_TO_CHECKOUT"
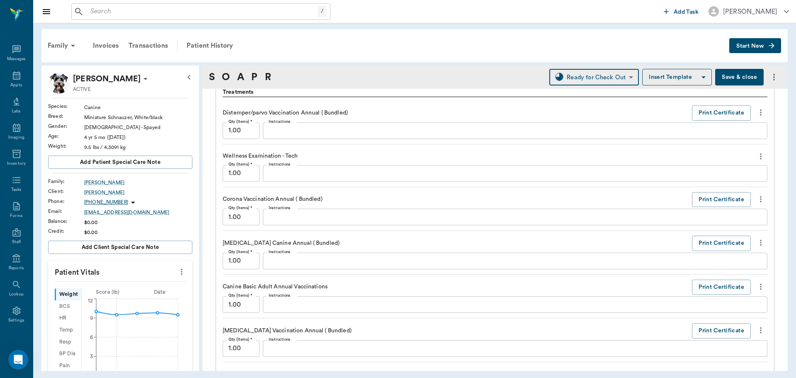
scroll to position [705, 0]
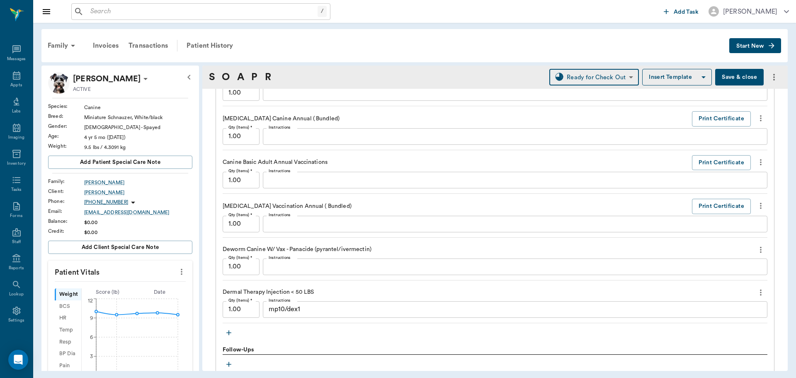
click at [760, 250] on icon "more" at bounding box center [761, 249] width 2 height 6
click at [723, 279] on span "Delete" at bounding box center [720, 279] width 70 height 9
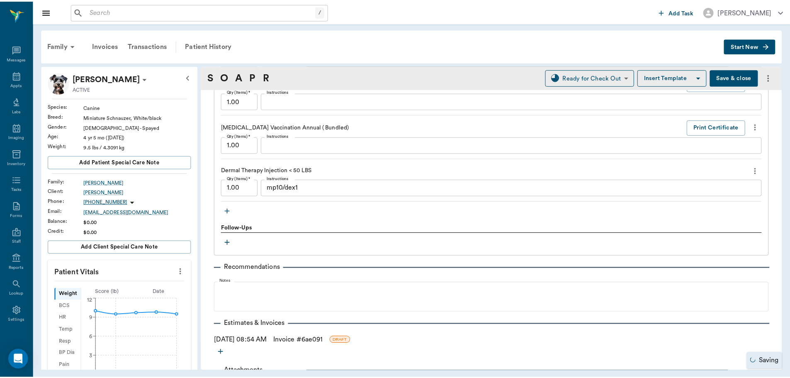
scroll to position [788, 0]
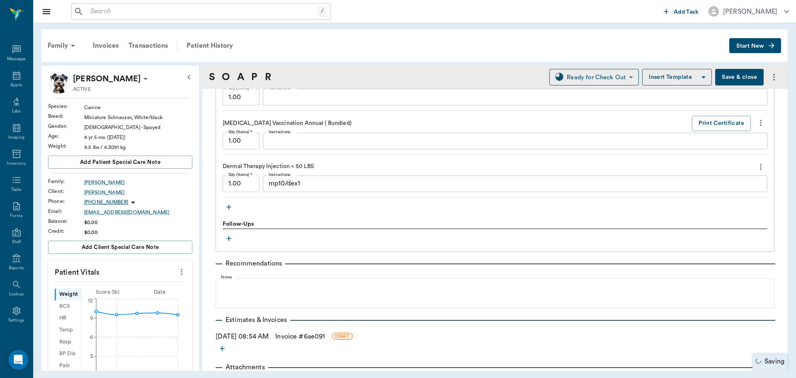
click at [301, 334] on link "Invoice # 6ae091" at bounding box center [300, 336] width 50 height 10
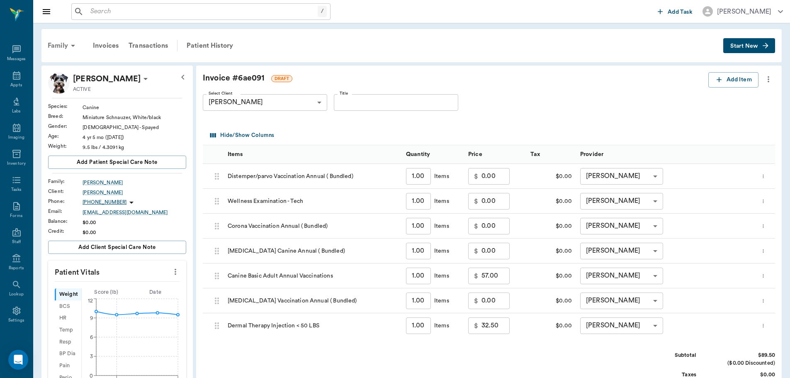
click at [70, 44] on icon at bounding box center [73, 46] width 10 height 10
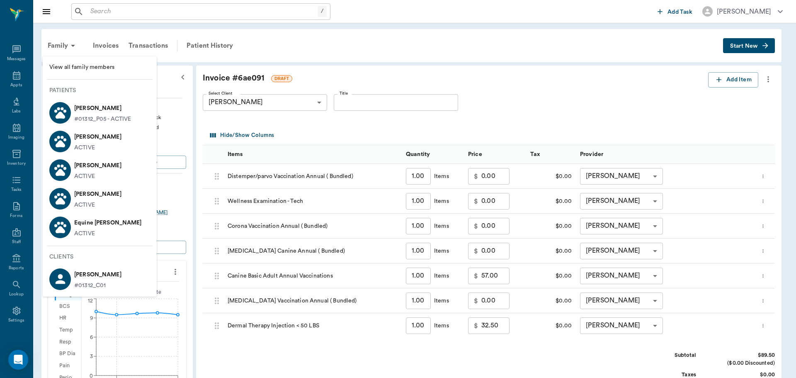
click at [343, 129] on div at bounding box center [398, 189] width 796 height 378
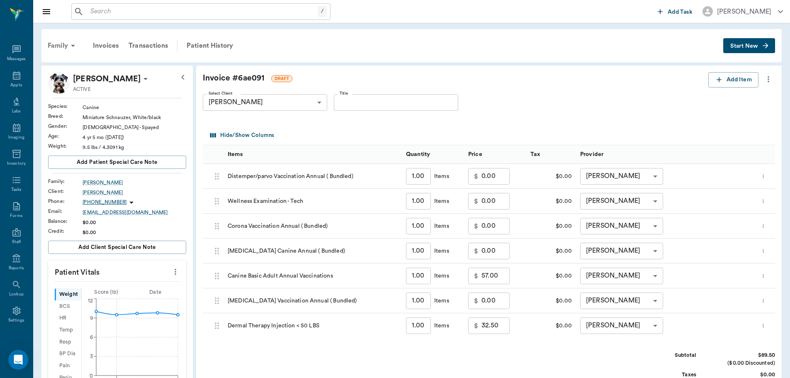
click at [63, 46] on div "Family" at bounding box center [63, 46] width 40 height 20
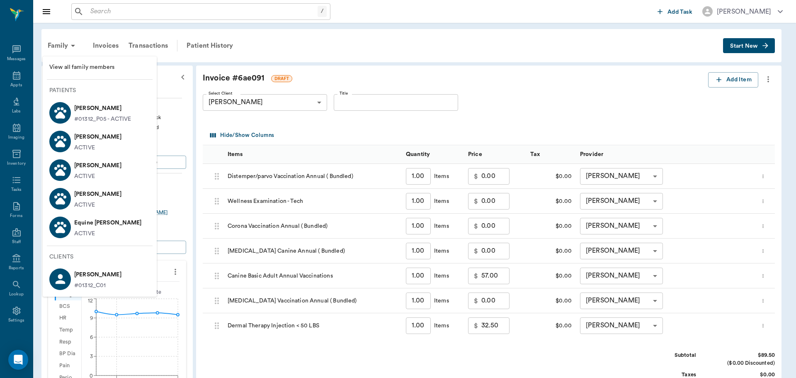
click at [308, 132] on div at bounding box center [398, 189] width 796 height 378
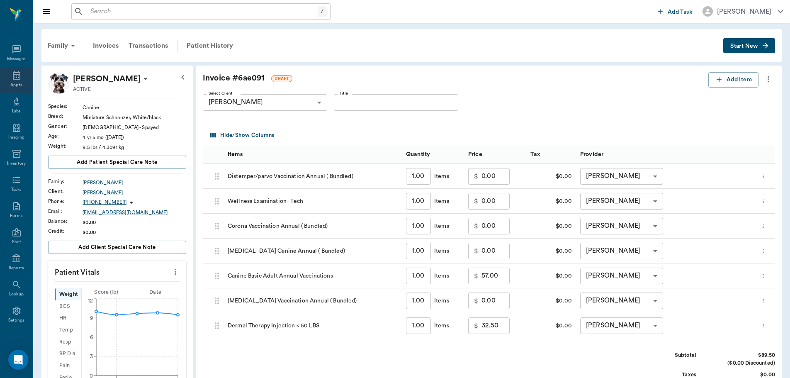
click at [20, 71] on div "Appts" at bounding box center [16, 80] width 33 height 26
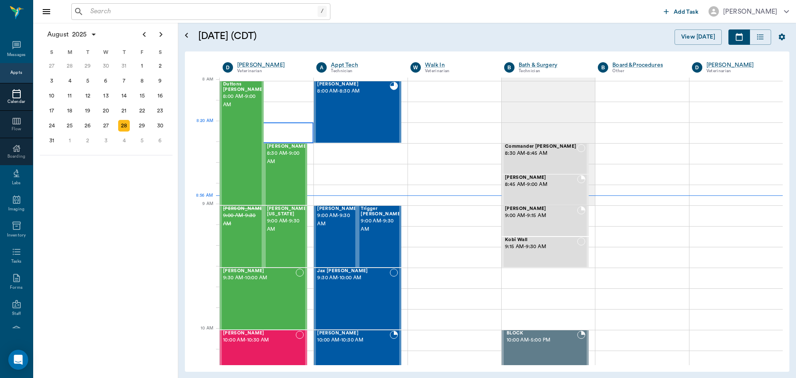
scroll to position [2, 0]
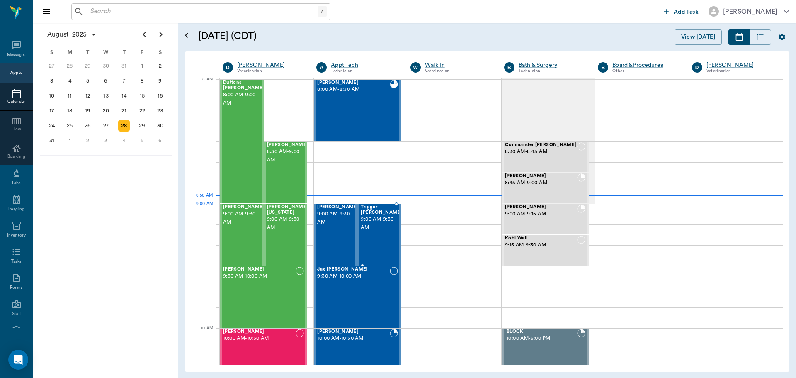
click at [386, 218] on span "9:00 AM - 9:30 AM" at bounding box center [381, 223] width 41 height 17
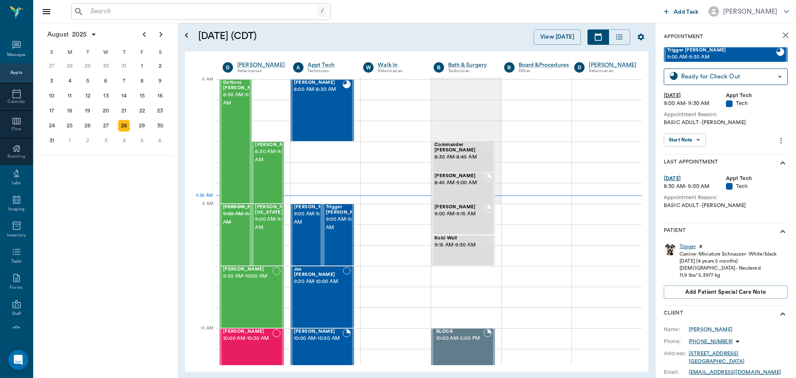
click at [690, 246] on div "Trigger" at bounding box center [688, 246] width 16 height 7
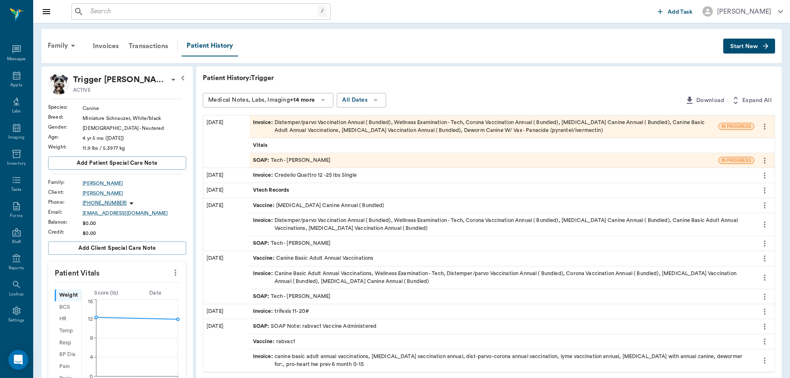
click at [342, 162] on div "SOAP : Tech - Hunter Graves" at bounding box center [484, 160] width 469 height 15
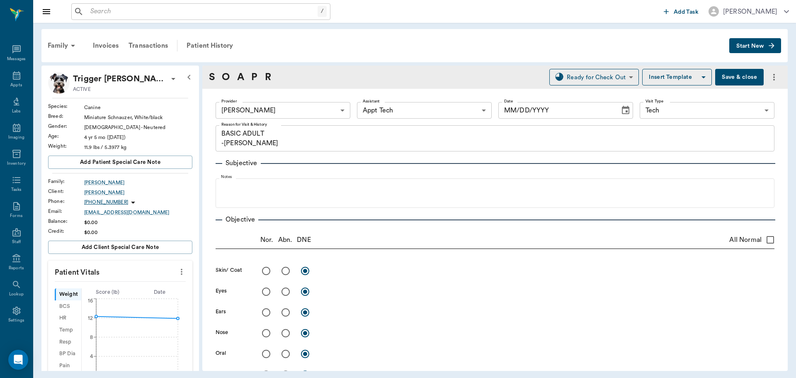
type input "682b670d8bdc6f7f8feef3db"
type input "63ec2f075fda476ae8351a4c"
type input "65d2be4f46e3a538d89b8c1a"
type textarea "BASIC ADULT -LORY"
type input "[DATE]"
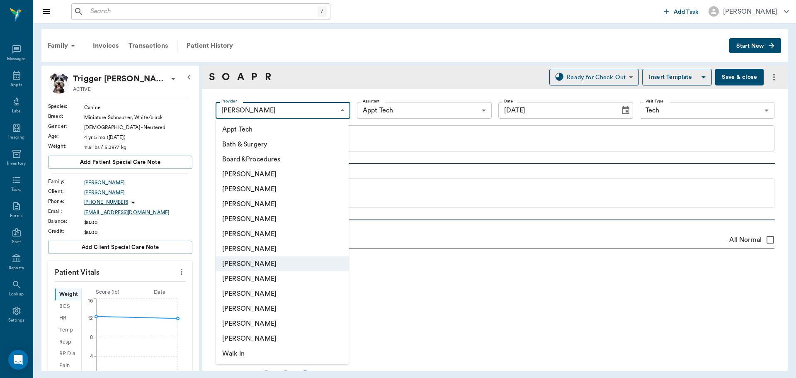
click at [302, 114] on body "/ ​ Add Task Dr. Bert Ellsworth Nectar Messages Appts Labs Imaging Inventory Ta…" at bounding box center [398, 189] width 796 height 378
click at [284, 289] on li "[PERSON_NAME]" at bounding box center [282, 293] width 133 height 15
type input "63ec2e7e52e12b0ba117b124"
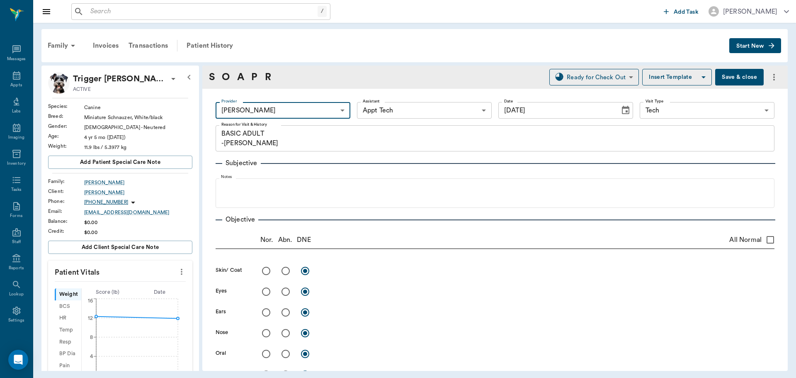
click at [391, 107] on body "/ ​ Add Task Dr. Bert Ellsworth Nectar Messages Appts Labs Imaging Inventory Ta…" at bounding box center [398, 189] width 796 height 378
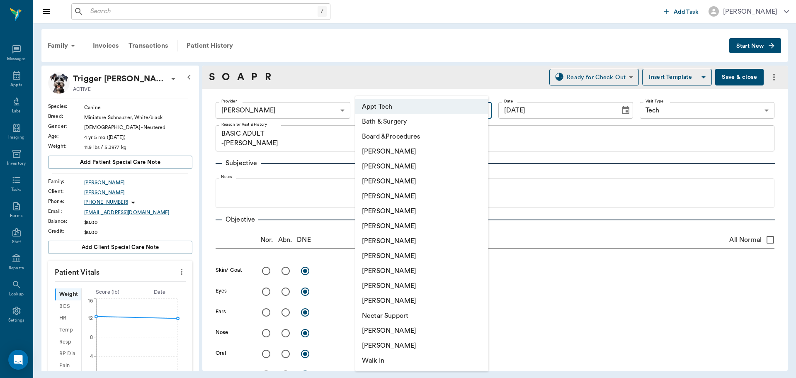
click at [399, 243] on li "[PERSON_NAME]" at bounding box center [421, 240] width 133 height 15
type input "682b670d8bdc6f7f8feef3db"
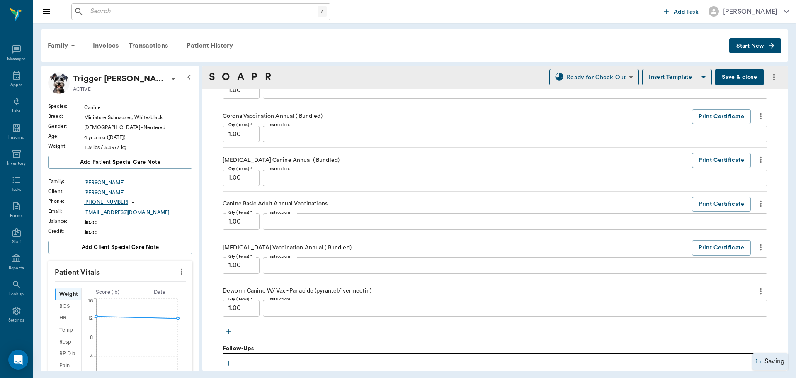
scroll to position [705, 0]
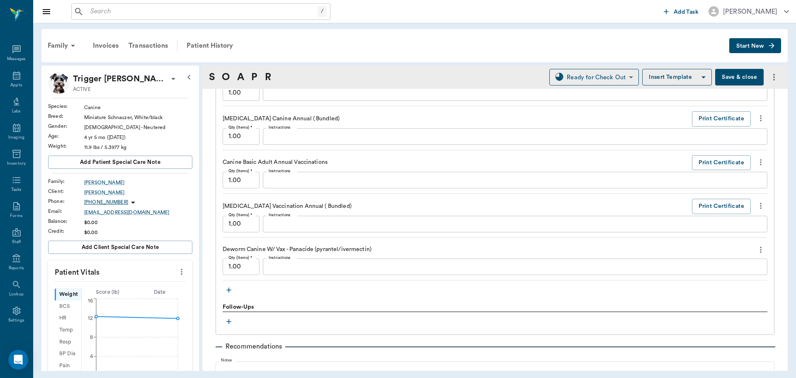
click at [756, 250] on icon "more" at bounding box center [760, 250] width 9 height 10
click at [739, 281] on span "Delete" at bounding box center [720, 279] width 70 height 9
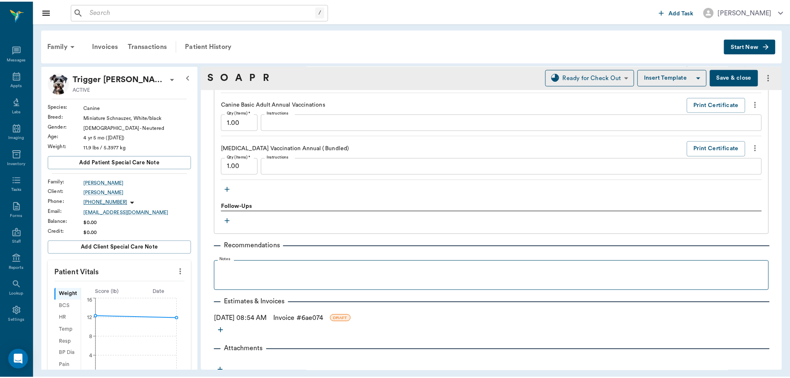
scroll to position [769, 0]
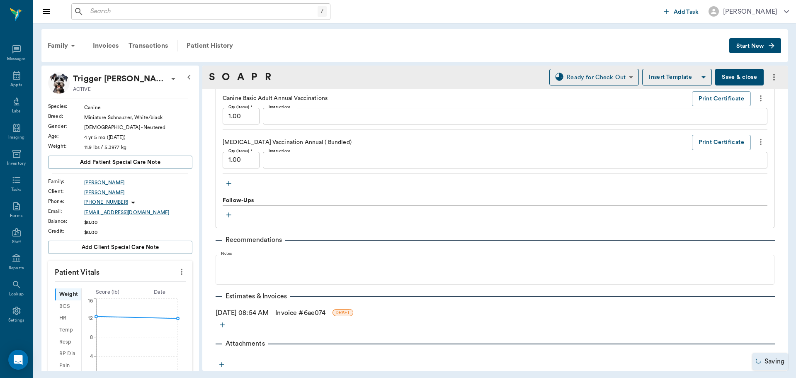
click at [306, 313] on link "Invoice # 6ae074" at bounding box center [300, 313] width 50 height 10
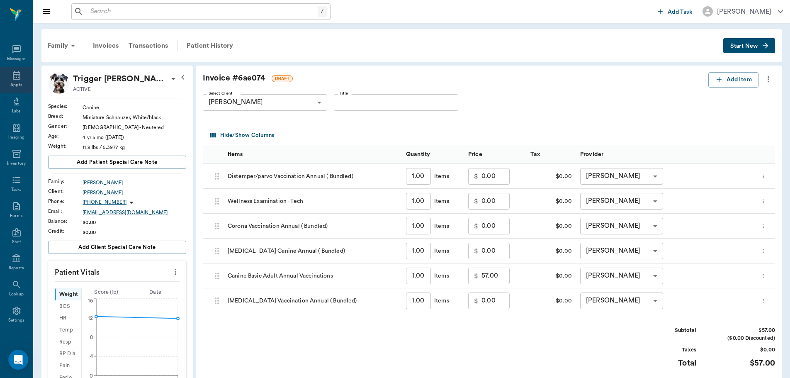
click at [10, 85] on div "Appts" at bounding box center [16, 85] width 12 height 6
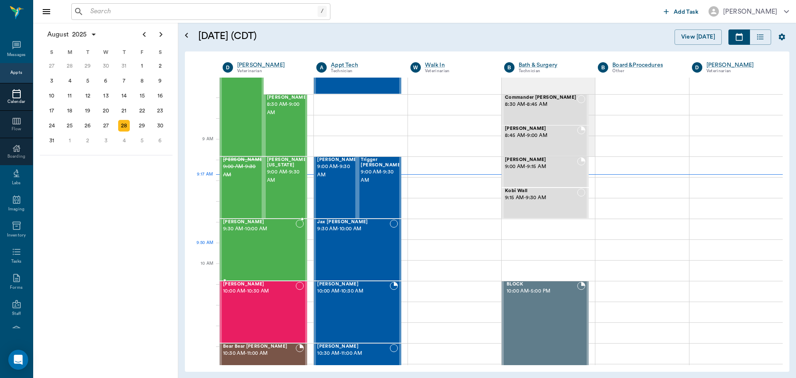
scroll to position [125, 0]
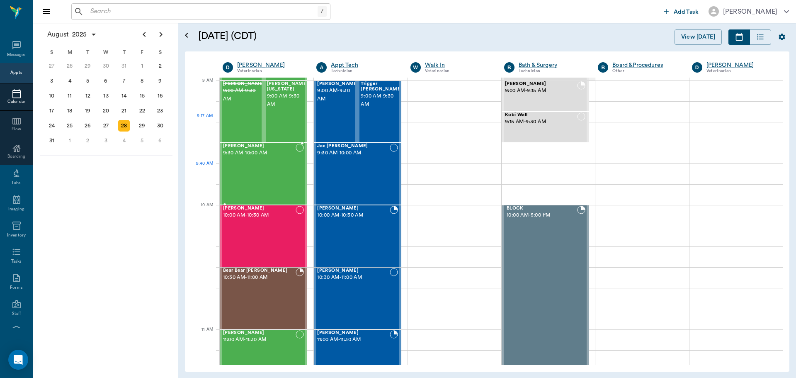
click at [261, 173] on div "Chia Weimer 9:30 AM - 10:00 AM" at bounding box center [259, 173] width 73 height 61
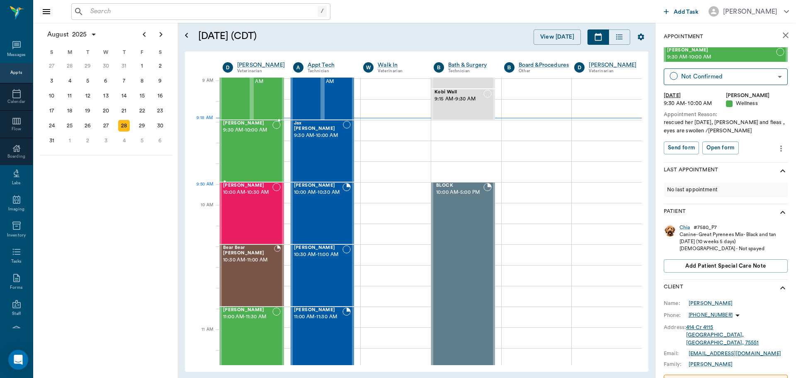
scroll to position [166, 0]
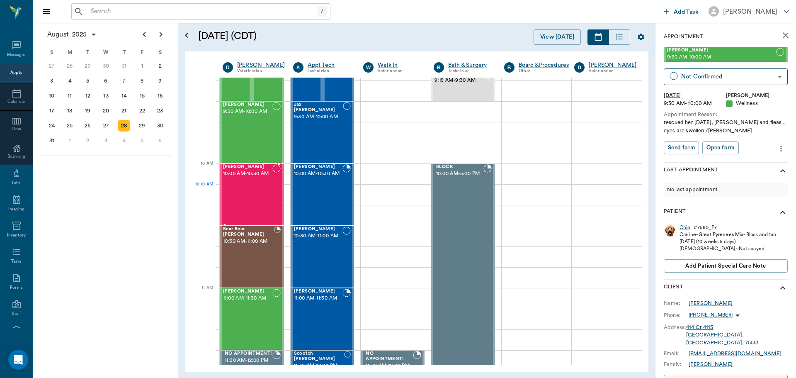
click at [251, 191] on div "[PERSON_NAME] 10:00 AM - 10:30 AM" at bounding box center [247, 194] width 49 height 61
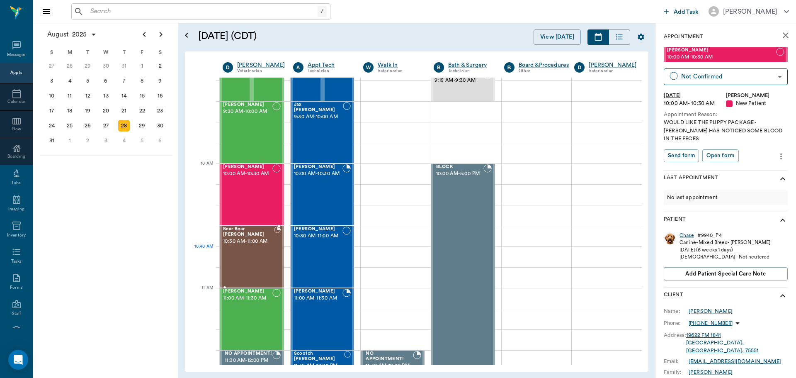
click at [241, 253] on div "Bear Bear [PERSON_NAME] 10:30 AM - 11:00 AM" at bounding box center [248, 256] width 51 height 61
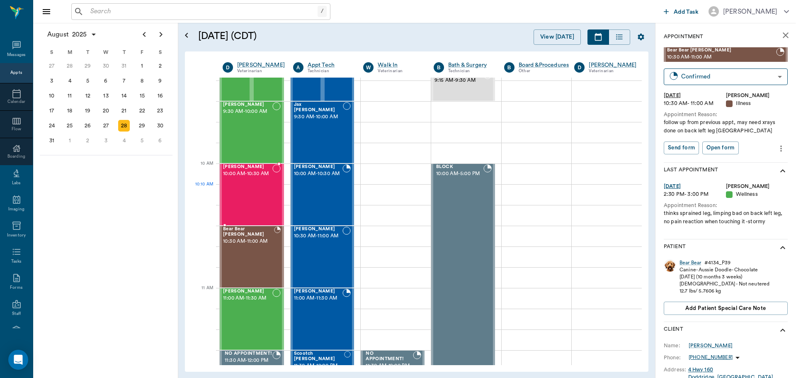
click at [258, 189] on div "[PERSON_NAME] 10:00 AM - 10:30 AM" at bounding box center [247, 194] width 49 height 61
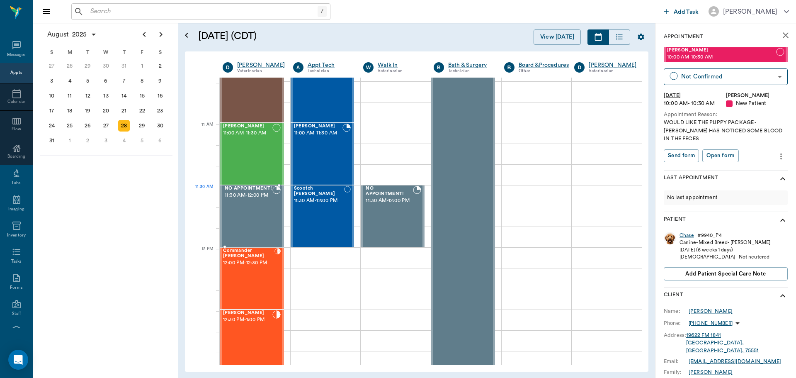
scroll to position [332, 0]
click at [256, 162] on div "[PERSON_NAME] 11:00 AM - 11:30 AM" at bounding box center [247, 153] width 49 height 61
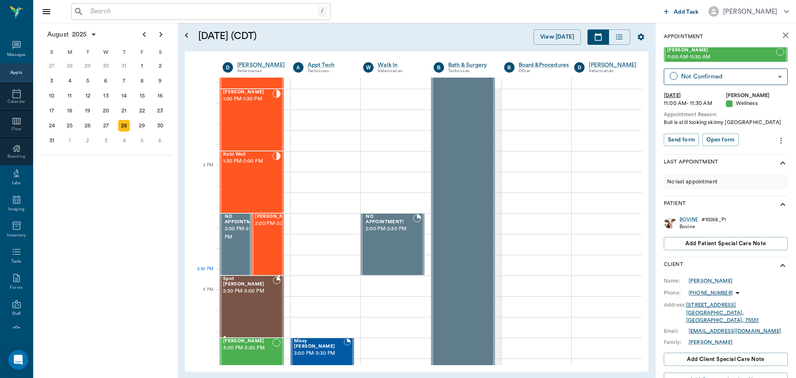
scroll to position [664, 0]
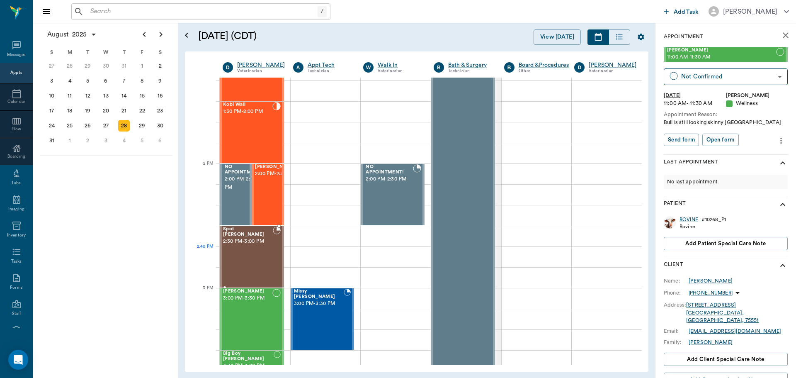
click at [253, 255] on div "Spot Brackman 2:30 PM - 3:00 PM" at bounding box center [248, 256] width 50 height 61
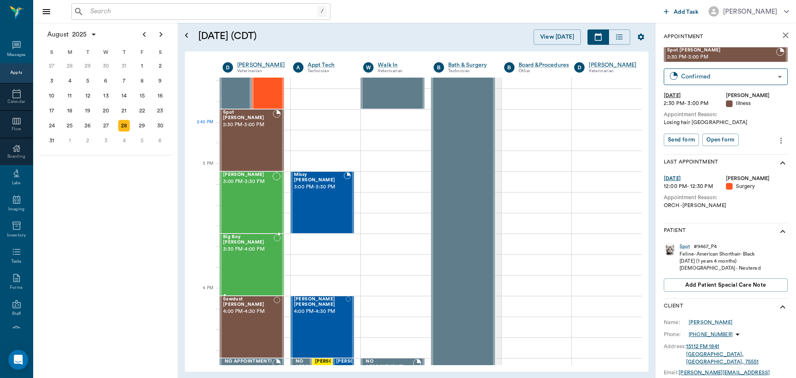
scroll to position [788, 0]
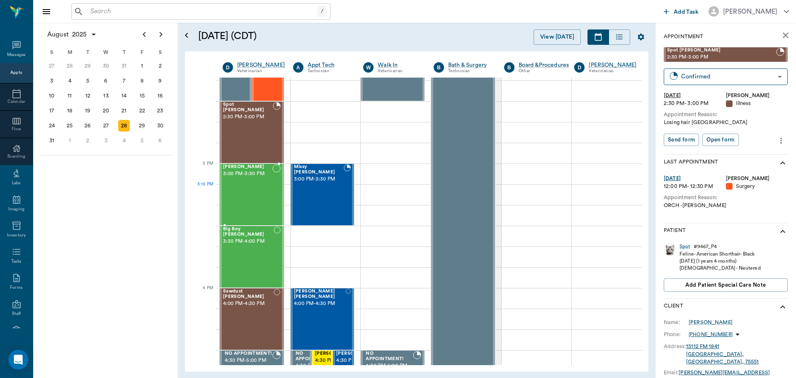
click at [258, 201] on div "Piper Thomas 3:00 PM - 3:30 PM" at bounding box center [247, 194] width 49 height 61
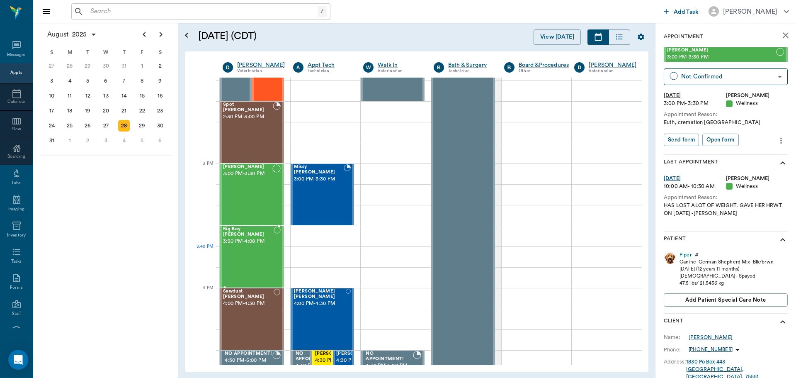
click at [248, 250] on div "Big Boy Hamilton 3:30 PM - 4:00 PM" at bounding box center [248, 256] width 51 height 61
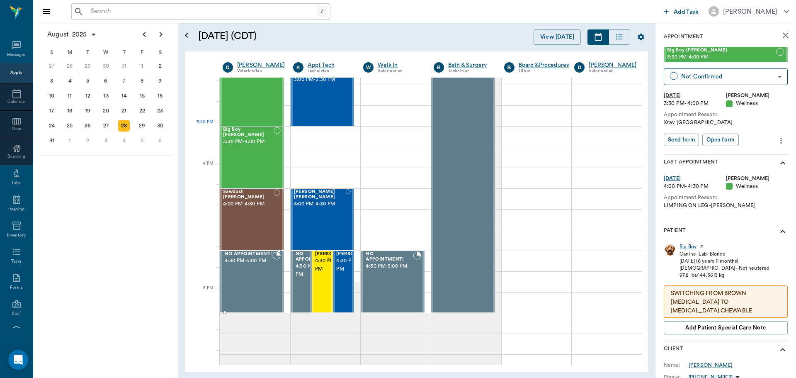
scroll to position [913, 0]
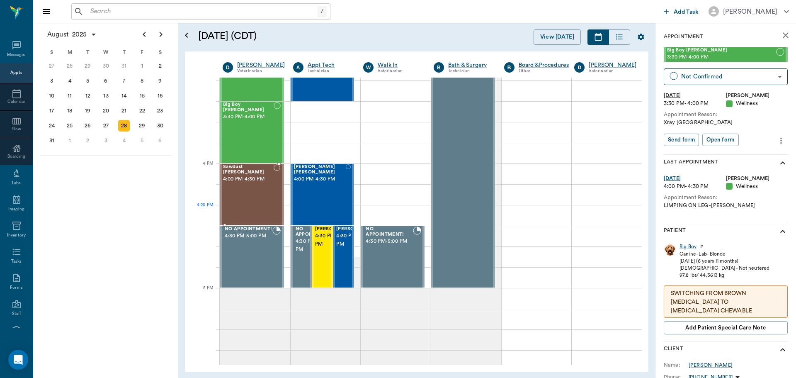
click at [250, 205] on div "Sawdust Marsh 4:00 PM - 4:30 PM" at bounding box center [248, 194] width 51 height 61
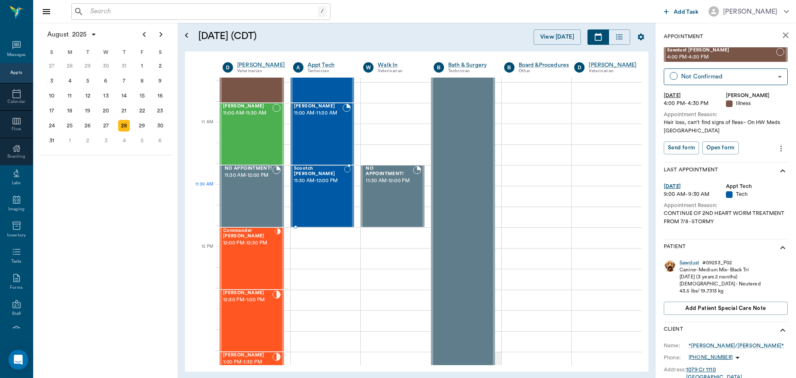
scroll to position [332, 0]
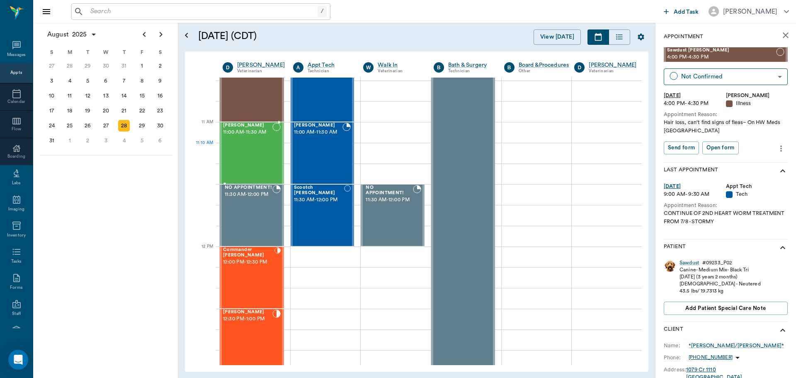
click at [259, 154] on div "[PERSON_NAME] 11:00 AM - 11:30 AM" at bounding box center [247, 153] width 49 height 61
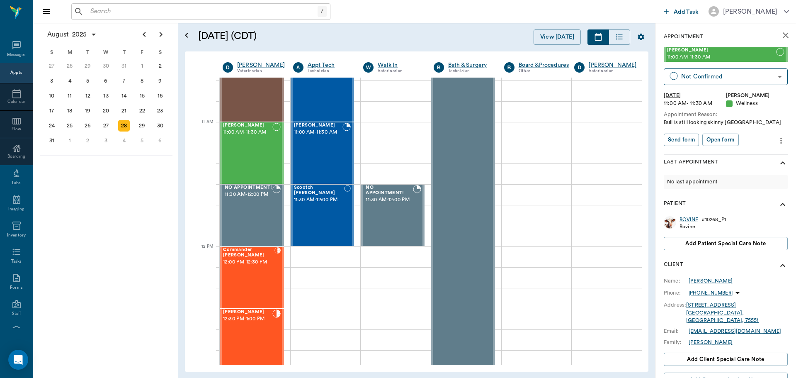
click at [688, 215] on div "BOVINE # 10268_P1 Bovine Add patient Special Care Note" at bounding box center [726, 235] width 124 height 44
click at [688, 220] on div "BOVINE" at bounding box center [689, 219] width 19 height 7
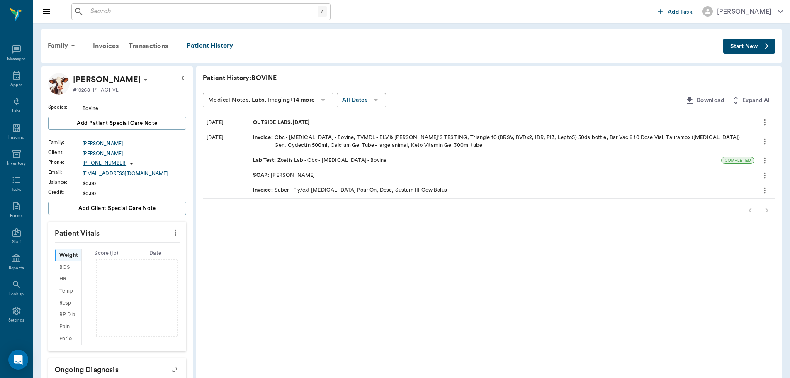
click at [292, 174] on div "SOAP : Dr. Bert Ellsworth" at bounding box center [284, 175] width 62 height 8
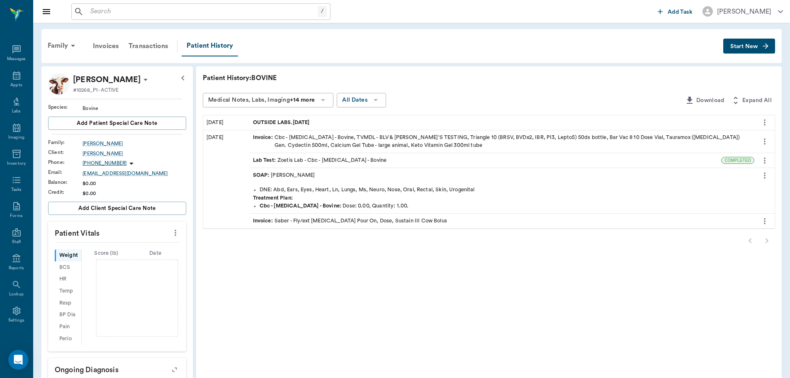
click at [764, 176] on icon "more" at bounding box center [764, 175] width 9 height 10
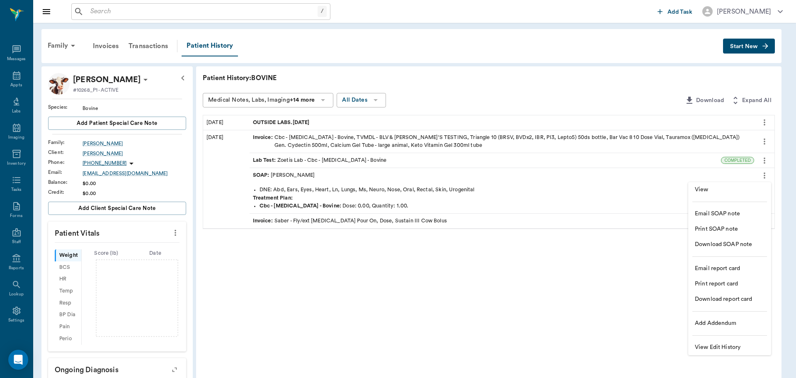
click at [726, 192] on span "View" at bounding box center [730, 189] width 70 height 9
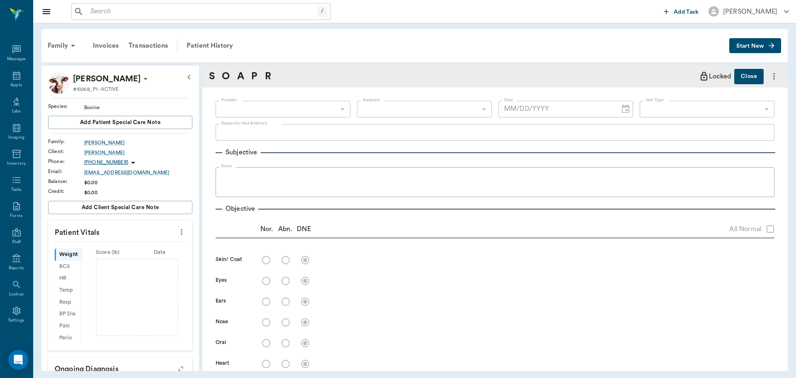
type input "63ec2f075fda476ae8351a4d"
type input "06/10/2025"
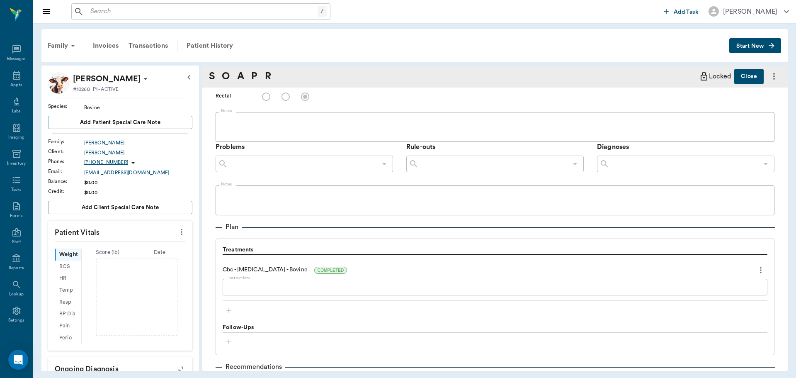
scroll to position [498, 0]
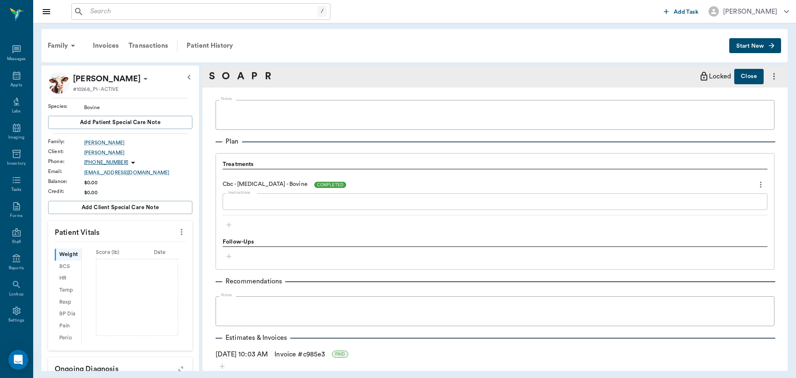
click at [343, 184] on span "COMPLETED" at bounding box center [330, 185] width 32 height 6
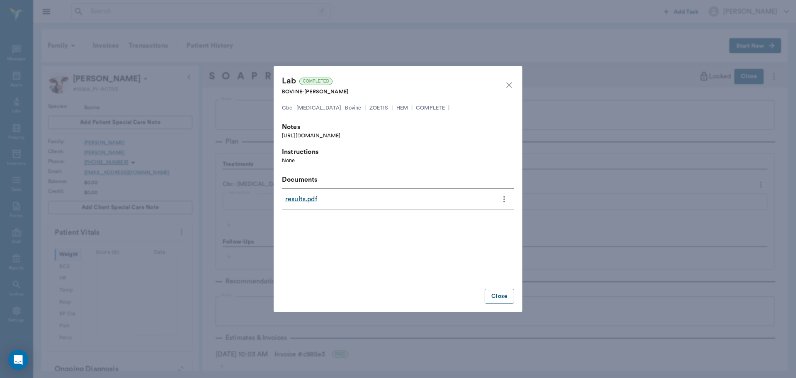
click at [303, 197] on link "results.pdf" at bounding box center [301, 199] width 32 height 10
click at [500, 296] on button "Close" at bounding box center [499, 296] width 29 height 15
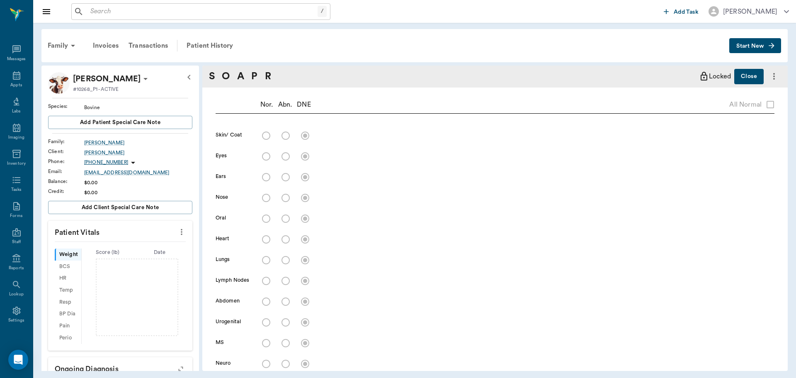
scroll to position [0, 0]
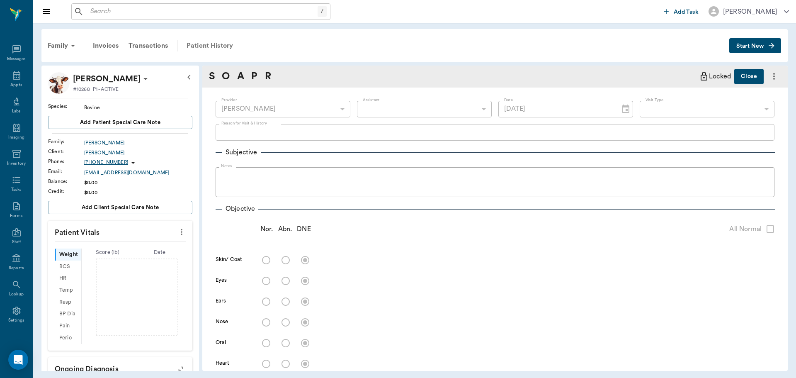
click at [206, 46] on div "Patient History" at bounding box center [210, 46] width 56 height 20
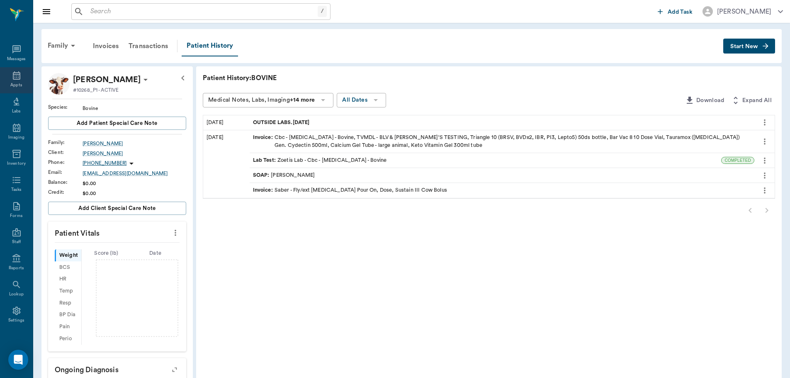
click at [10, 83] on div "Appts" at bounding box center [16, 85] width 12 height 6
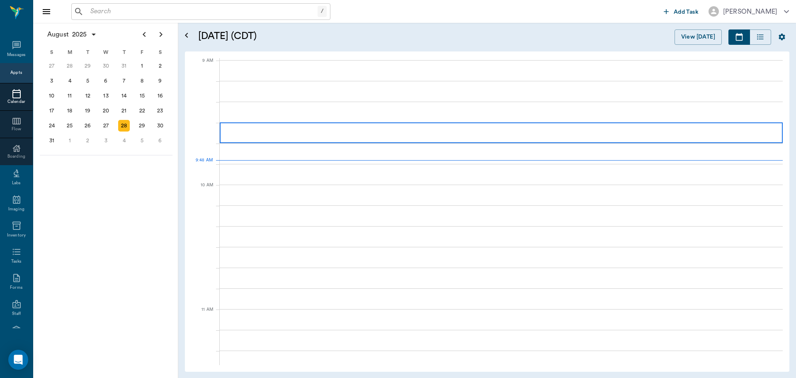
scroll to position [125, 0]
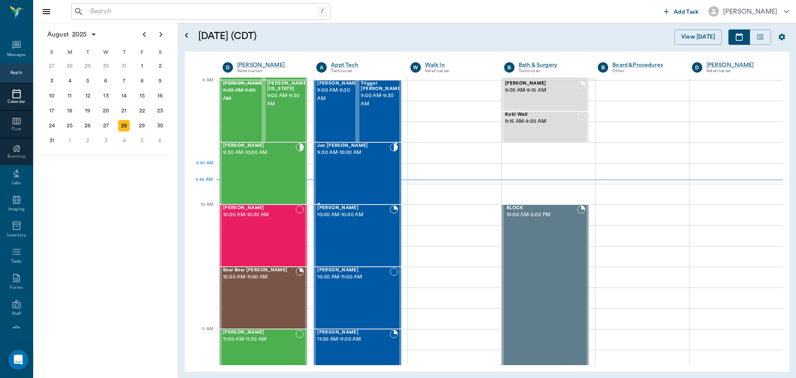
click at [390, 181] on div at bounding box center [394, 173] width 8 height 61
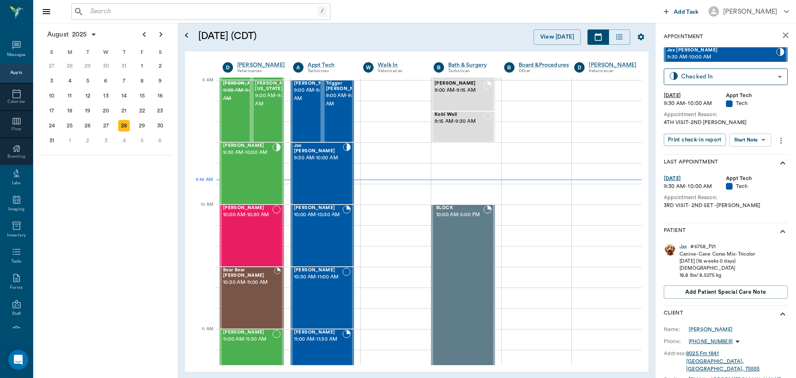
click at [746, 138] on body "/ ​ Add Task Dr. Bert Ellsworth Nectar Messages Appts Calendar Flow Boarding La…" at bounding box center [398, 189] width 796 height 378
click at [749, 154] on button "Start SOAP" at bounding box center [741, 157] width 28 height 10
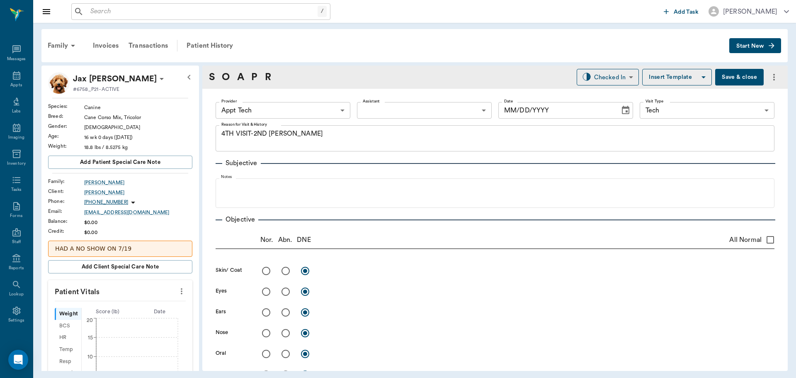
type input "63ec2f075fda476ae8351a4c"
type input "65d2be4f46e3a538d89b8c1a"
type textarea "4TH VISIT-2ND PARVO -JESS"
type input "[DATE]"
click at [182, 293] on p "Patient Vitals" at bounding box center [120, 290] width 144 height 21
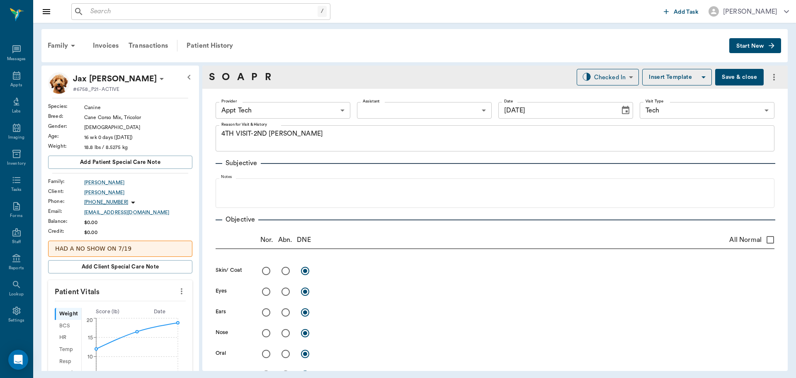
click at [177, 294] on icon "more" at bounding box center [181, 291] width 9 height 10
click at [156, 302] on span "Enter Vitals" at bounding box center [141, 305] width 70 height 9
click at [132, 311] on input "text" at bounding box center [120, 316] width 72 height 17
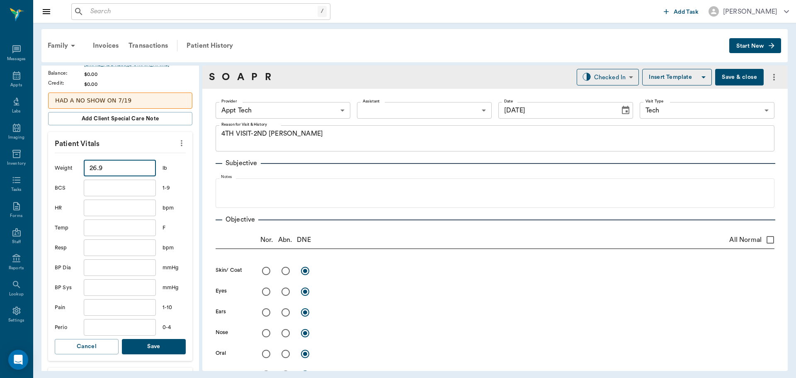
scroll to position [166, 0]
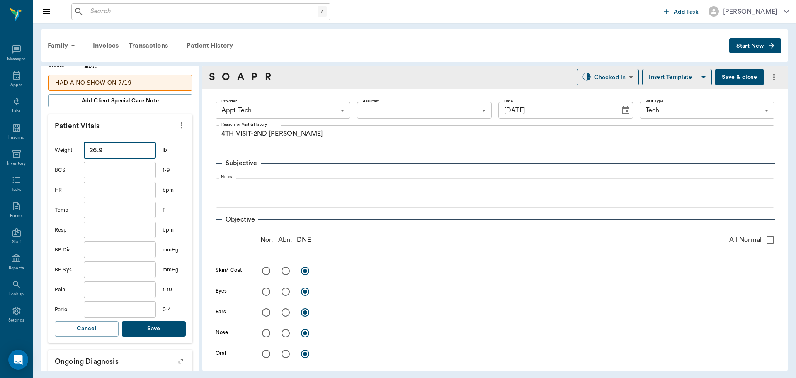
type input "26.9"
click at [143, 324] on button "Save" at bounding box center [154, 328] width 64 height 15
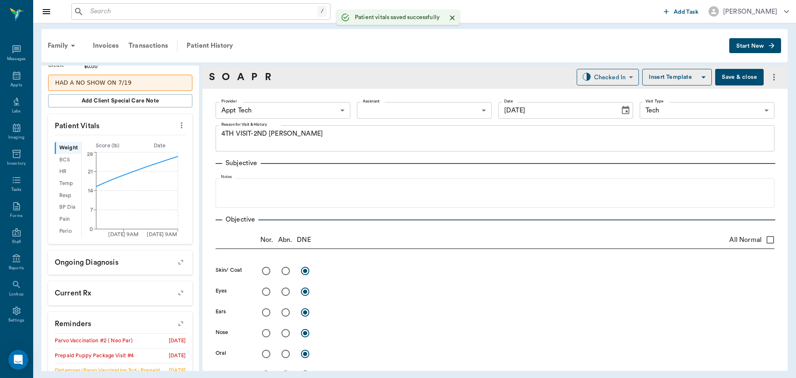
click at [282, 111] on body "/ ​ Add Task Dr. Bert Ellsworth Nectar Messages Appts Labs Imaging Inventory Ta…" at bounding box center [398, 189] width 796 height 378
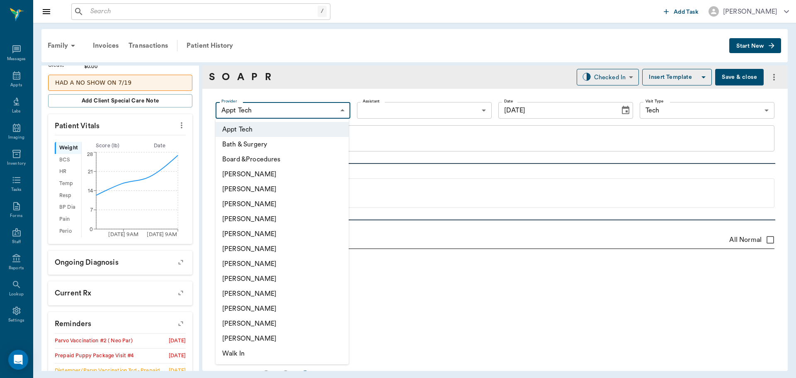
click at [259, 267] on li "[PERSON_NAME]" at bounding box center [282, 263] width 133 height 15
type input "682b670d8bdc6f7f8feef3db"
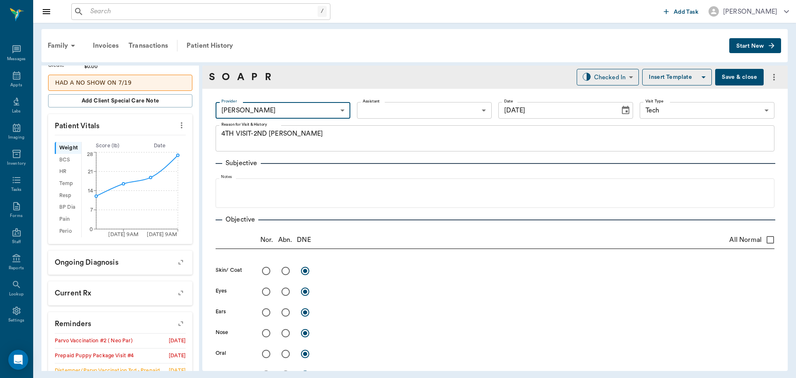
click at [398, 105] on body "/ ​ Add Task Dr. Bert Ellsworth Nectar Messages Appts Labs Imaging Inventory Ta…" at bounding box center [398, 189] width 796 height 378
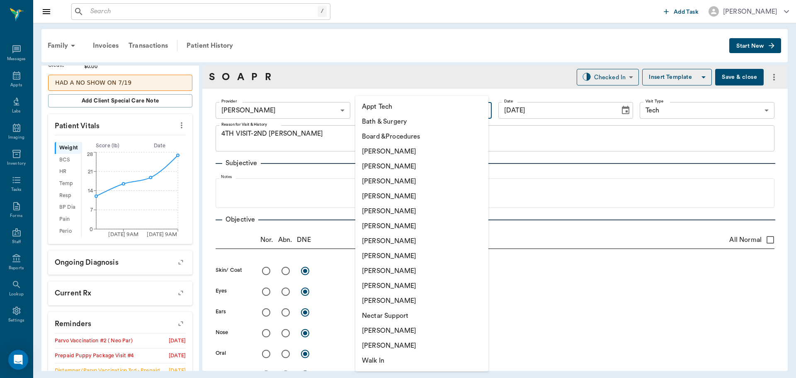
click at [400, 109] on li "Appt Tech" at bounding box center [421, 106] width 133 height 15
type input "63ec2f075fda476ae8351a4c"
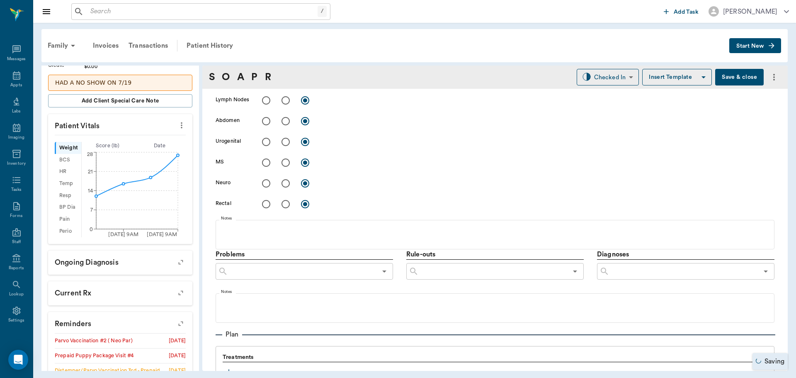
scroll to position [373, 0]
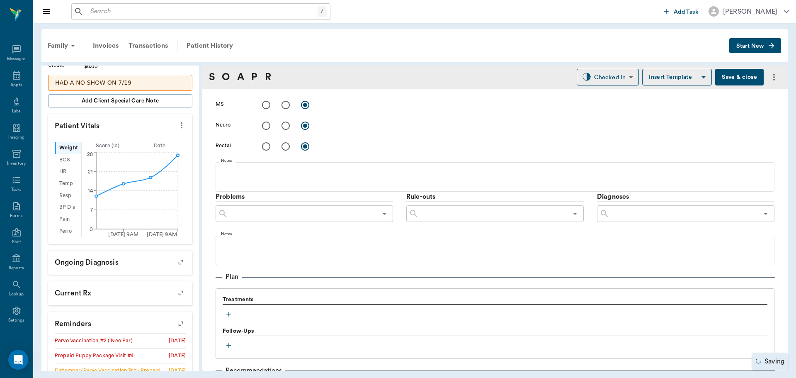
click at [233, 311] on button "button" at bounding box center [229, 314] width 12 height 12
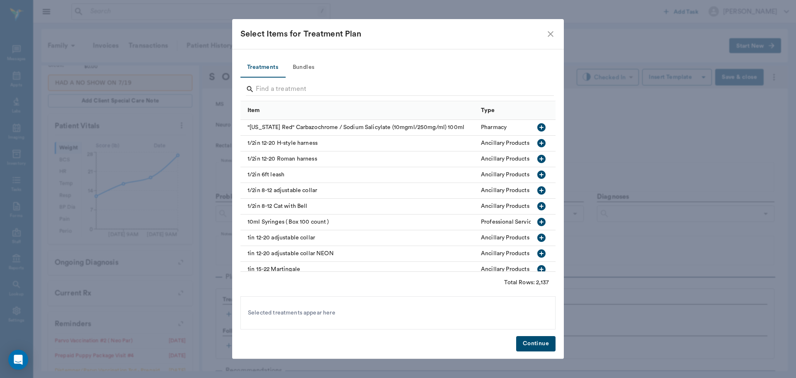
click at [304, 66] on button "Bundles" at bounding box center [303, 68] width 37 height 20
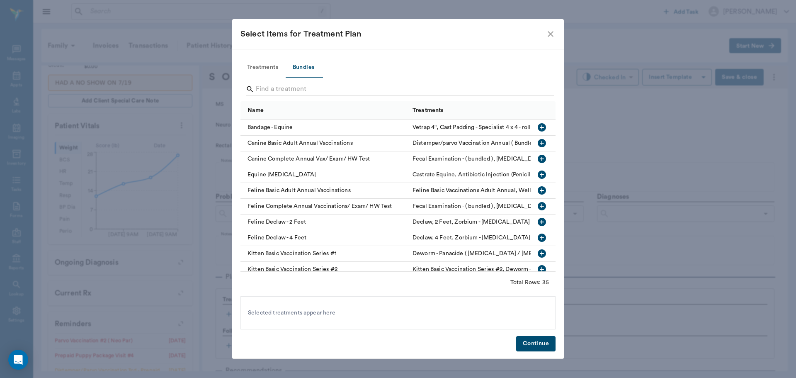
click at [306, 92] on input "Search" at bounding box center [399, 89] width 286 height 13
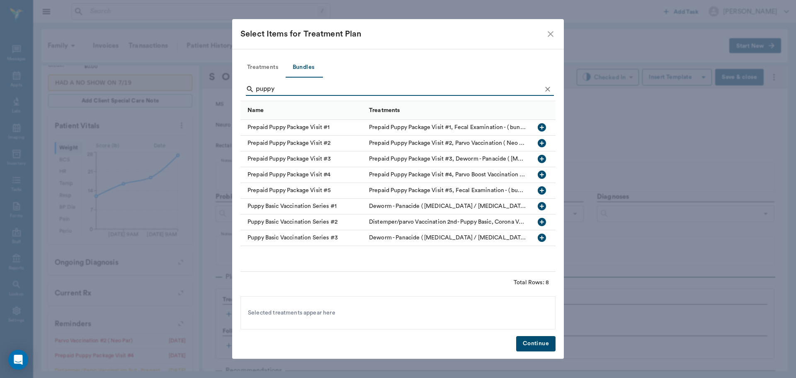
type input "puppy"
click at [538, 174] on icon "button" at bounding box center [542, 175] width 10 height 10
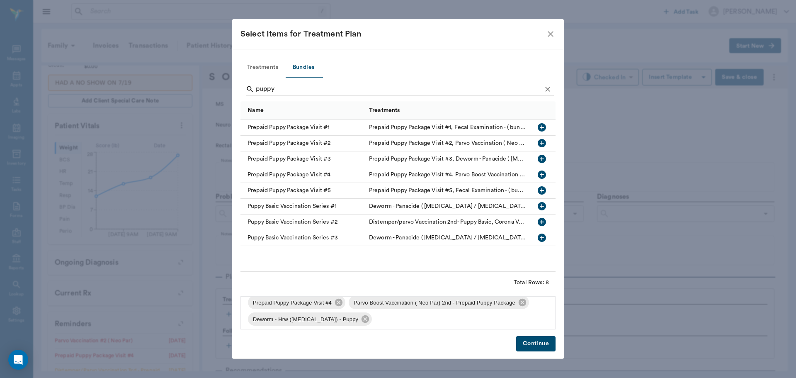
scroll to position [12, 0]
click at [533, 348] on button "Continue" at bounding box center [535, 343] width 39 height 15
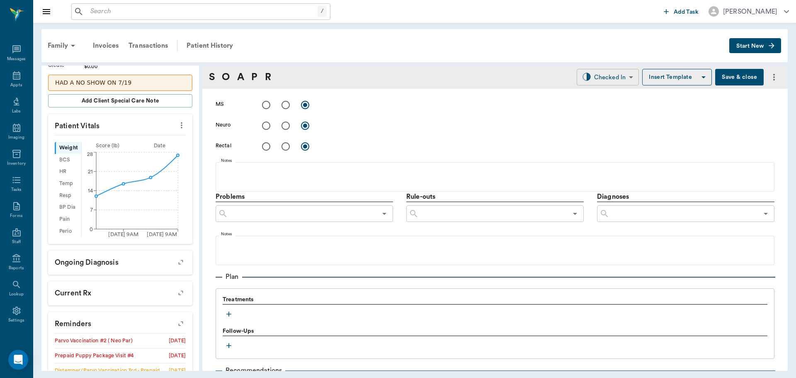
click at [596, 72] on body "/ ​ Add Task Dr. Bert Ellsworth Nectar Messages Appts Labs Imaging Inventory Ta…" at bounding box center [398, 189] width 796 height 378
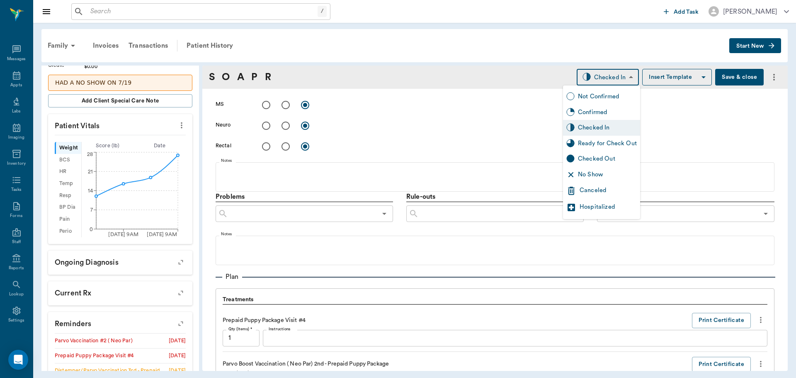
click at [616, 147] on div "Ready for Check Out" at bounding box center [607, 143] width 59 height 9
type input "READY_TO_CHECKOUT"
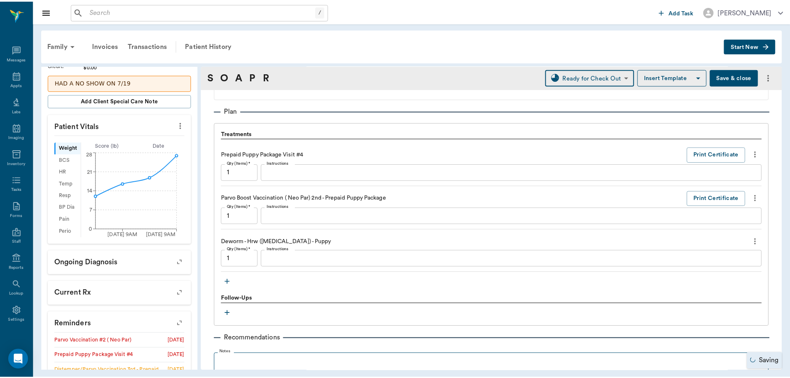
scroll to position [637, 0]
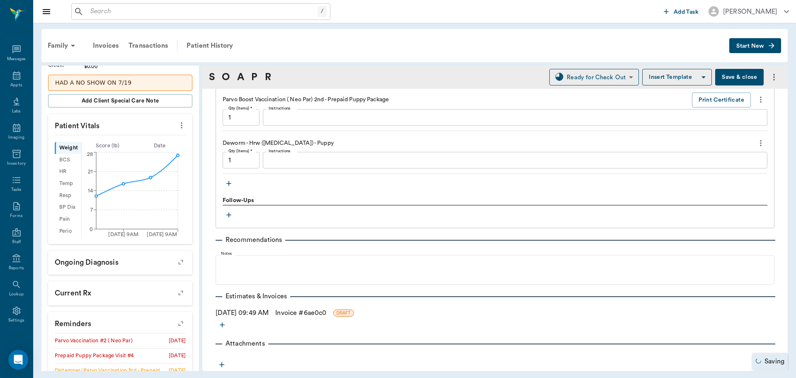
click at [297, 315] on link "Invoice # 6ae0c0" at bounding box center [300, 313] width 51 height 10
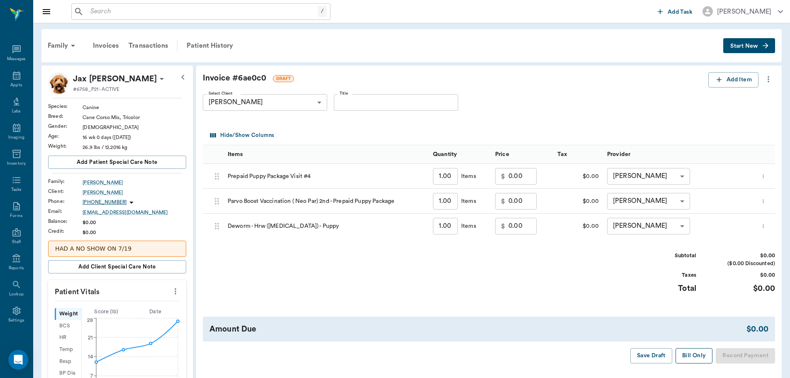
click at [695, 356] on button "Bill Only" at bounding box center [693, 355] width 37 height 15
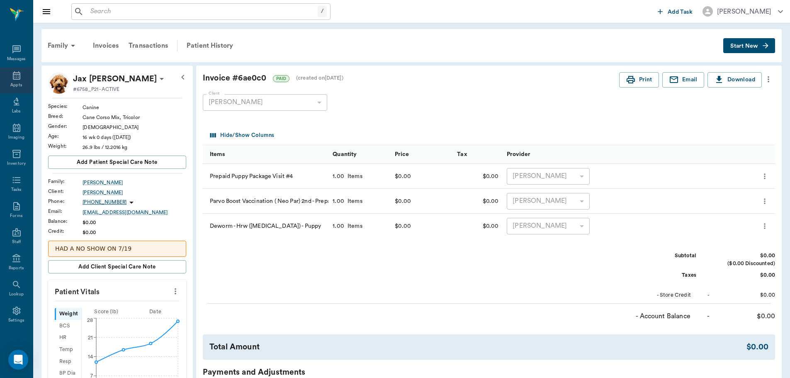
click at [18, 74] on div "Appts" at bounding box center [16, 80] width 33 height 26
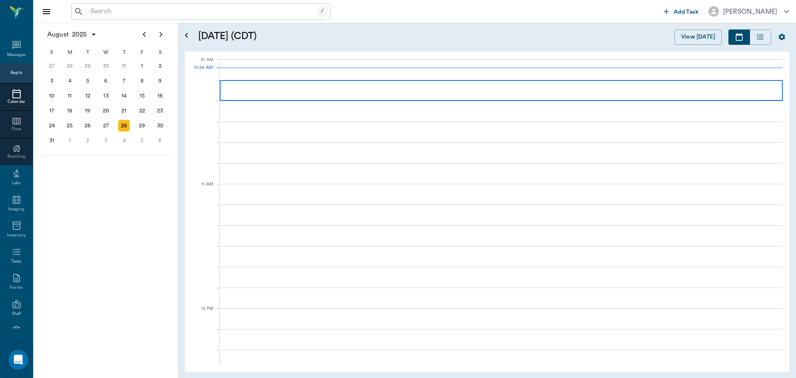
scroll to position [250, 0]
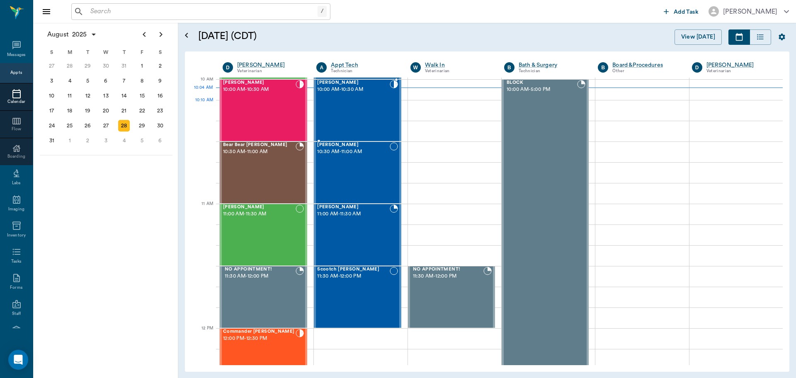
click at [369, 114] on div "Tiny Shelton 10:00 AM - 10:30 AM" at bounding box center [353, 110] width 72 height 61
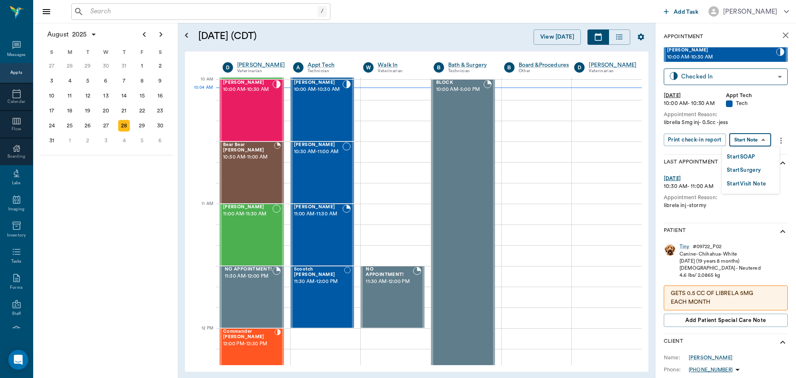
click at [761, 136] on body "/ ​ Add Task Dr. Bert Ellsworth Nectar Messages Appts Calendar Flow Boarding La…" at bounding box center [398, 189] width 796 height 378
click at [764, 157] on li "Start SOAP" at bounding box center [751, 157] width 58 height 14
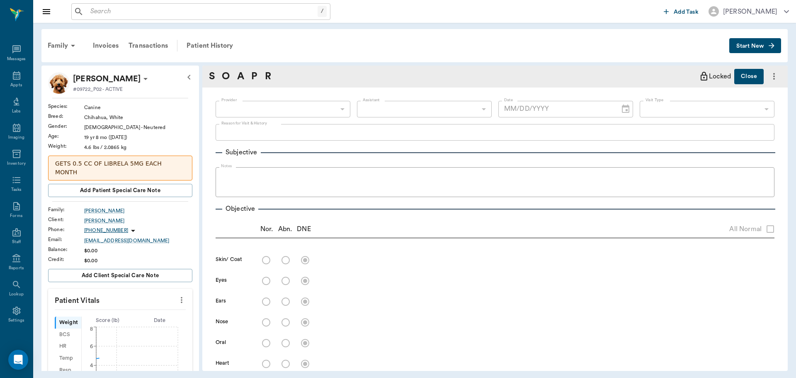
type input "63ec2f075fda476ae8351a4c"
type input "65d2be4f46e3a538d89b8c1a"
type textarea "librella 5mg inj- 0.5cc -jess"
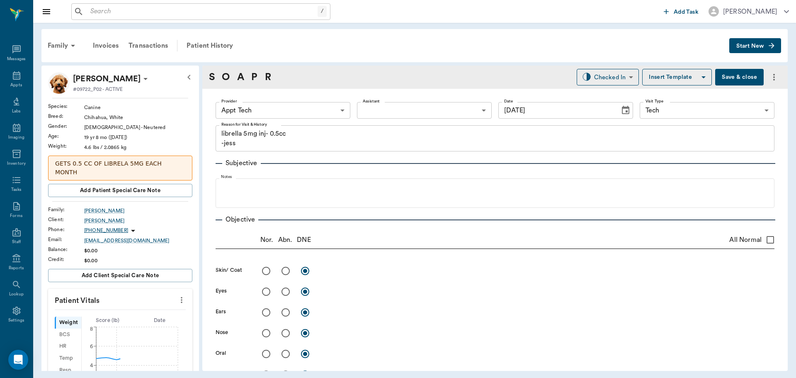
type input "[DATE]"
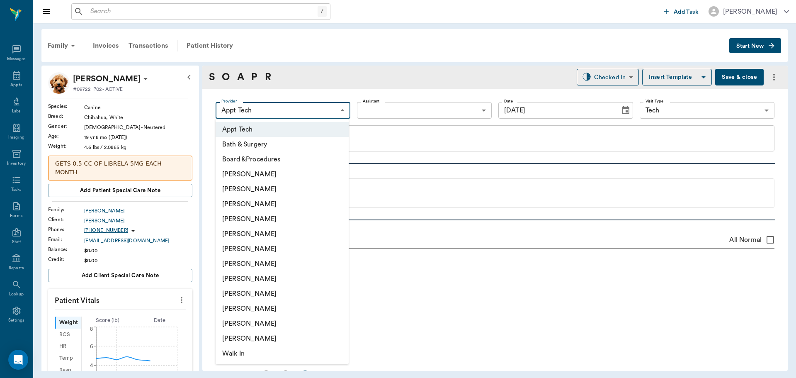
click at [302, 105] on body "/ ​ Add Task Dr. Bert Ellsworth Nectar Messages Appts Labs Imaging Inventory Ta…" at bounding box center [398, 189] width 796 height 378
click at [260, 205] on li "[PERSON_NAME]" at bounding box center [282, 204] width 133 height 15
type input "642ef10e332a41444de2bad1"
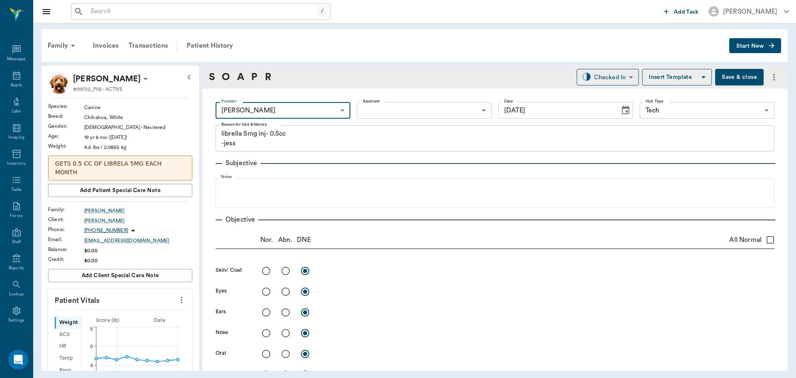
click at [177, 295] on icon "more" at bounding box center [181, 300] width 9 height 10
click at [152, 303] on span "Enter Vitals" at bounding box center [141, 305] width 70 height 9
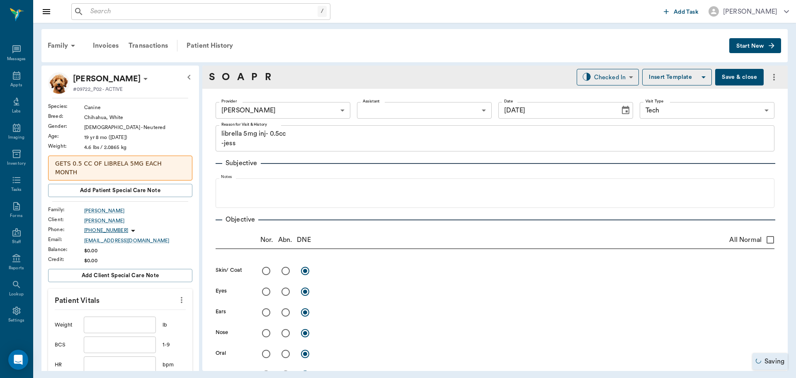
click at [126, 316] on input "text" at bounding box center [120, 324] width 72 height 17
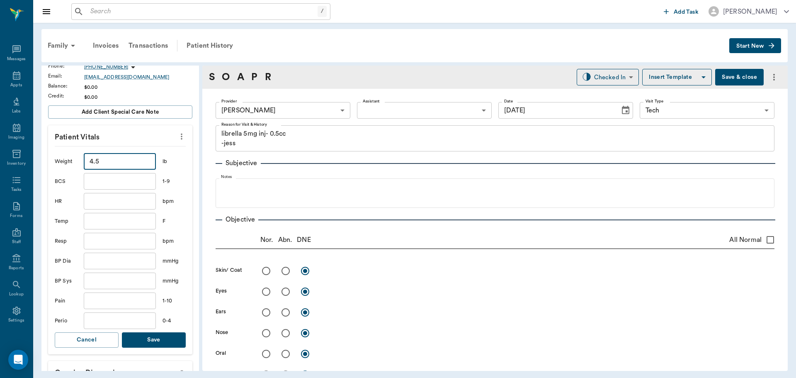
scroll to position [166, 0]
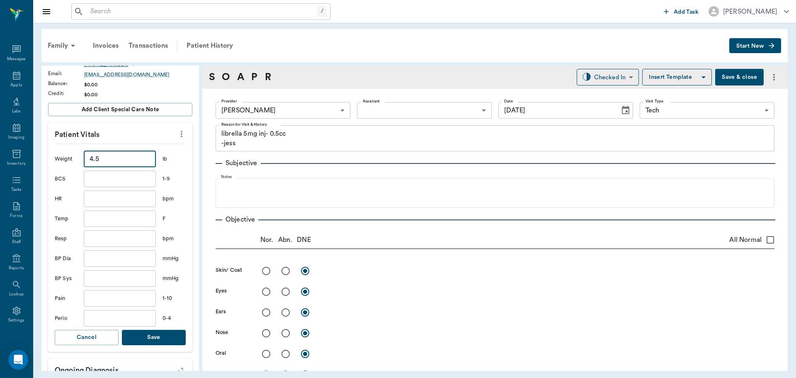
type input "4.5"
click at [163, 330] on button "Save" at bounding box center [154, 337] width 64 height 15
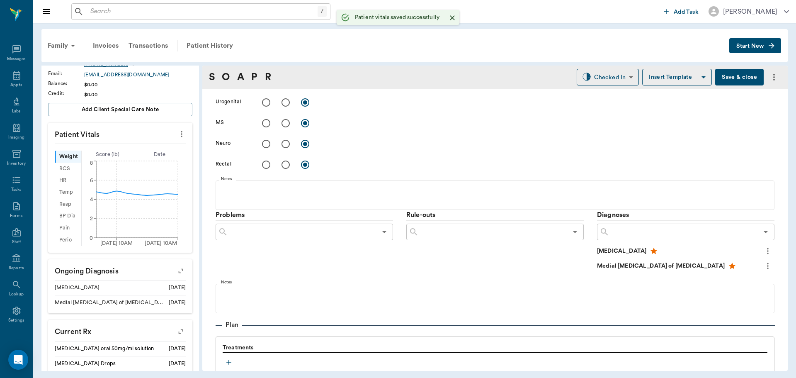
scroll to position [498, 0]
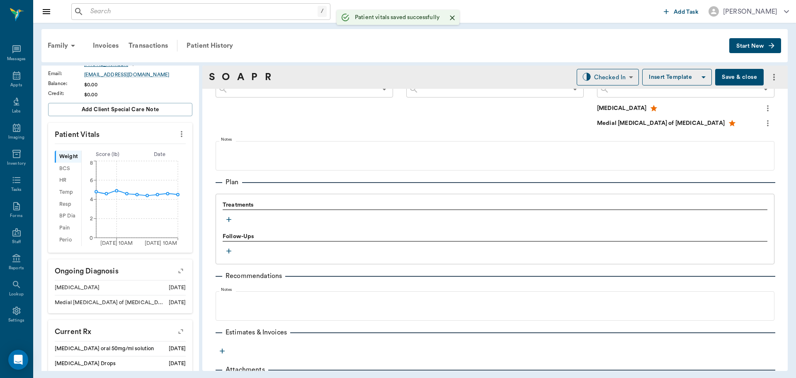
click at [229, 219] on icon "button" at bounding box center [228, 219] width 5 height 5
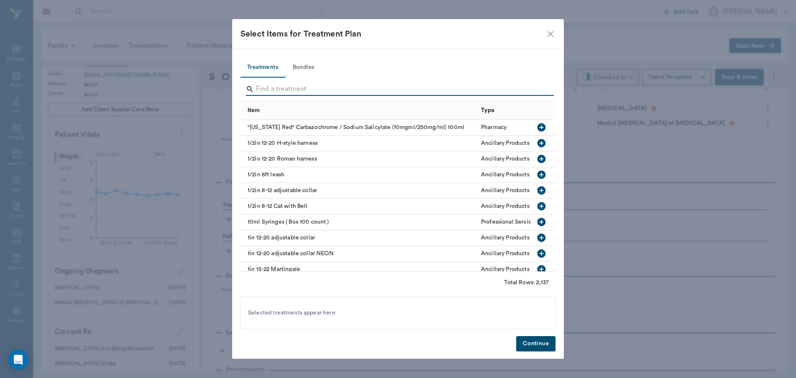
click at [323, 83] on input "Search" at bounding box center [399, 89] width 286 height 13
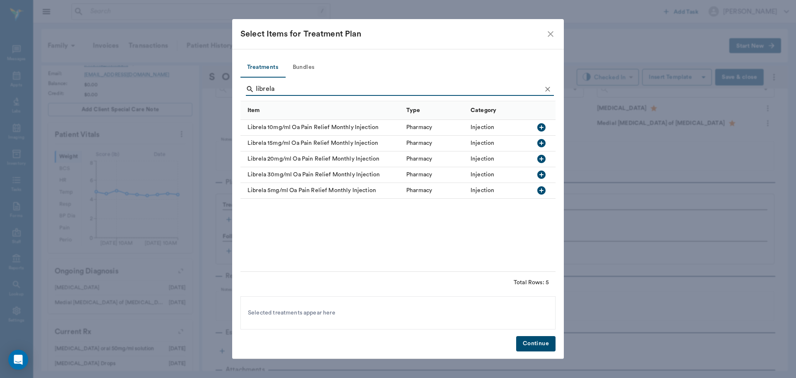
type input "librela"
click at [541, 195] on icon "button" at bounding box center [542, 190] width 10 height 10
click at [537, 341] on button "Continue" at bounding box center [535, 343] width 39 height 15
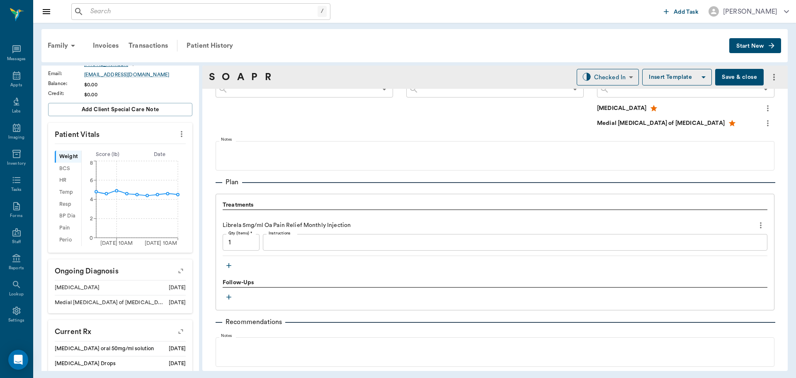
click at [234, 246] on input "1" at bounding box center [241, 242] width 37 height 17
type input "0.5"
click at [326, 188] on div "Plan Treatments Librela 5mg/ml Oa Pain Relief Monthly Injection Qty (Items) * 0…" at bounding box center [495, 240] width 559 height 140
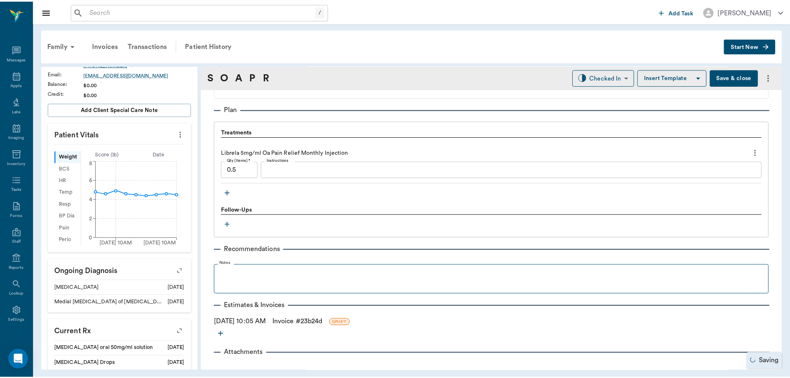
scroll to position [580, 0]
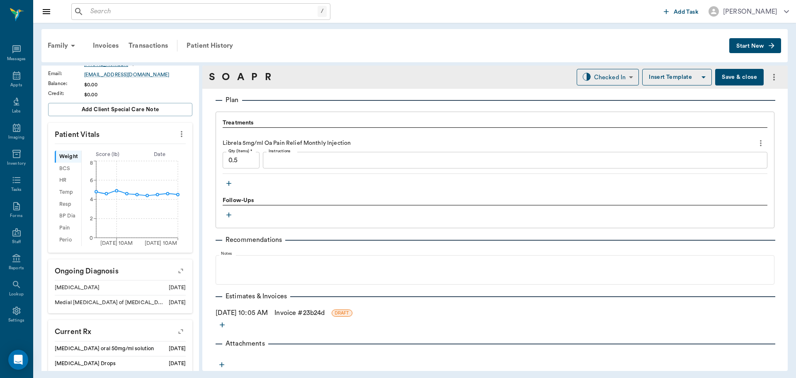
click at [310, 309] on link "Invoice # 23b24d" at bounding box center [300, 313] width 50 height 10
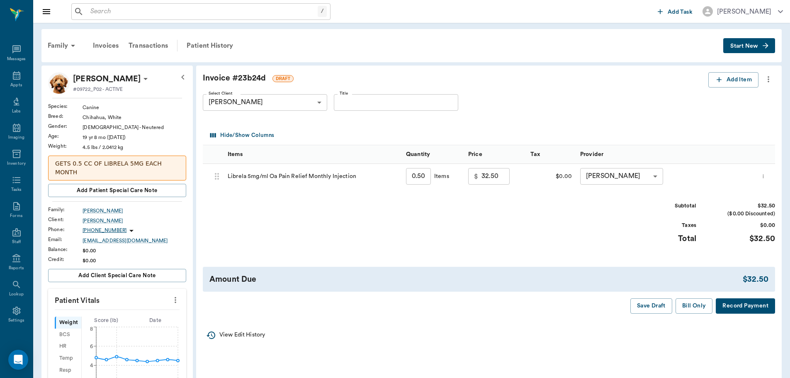
scroll to position [83, 0]
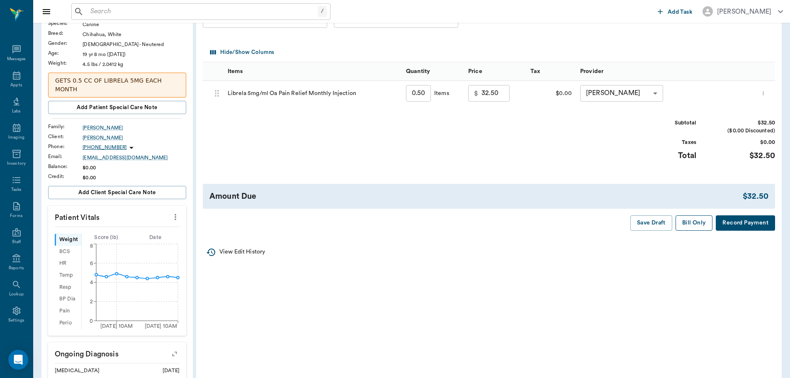
click at [694, 228] on button "Bill Only" at bounding box center [693, 222] width 37 height 15
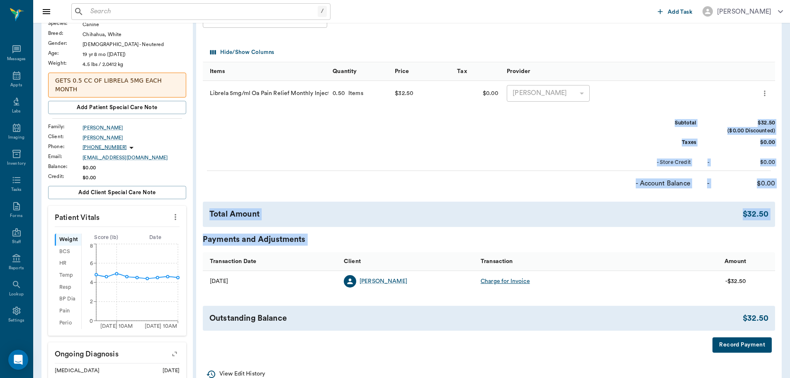
click at [741, 264] on div "Invoice # 23b24d UNPAID (created on 08/28/25 ) Print Email Download Client Kim …" at bounding box center [489, 171] width 586 height 377
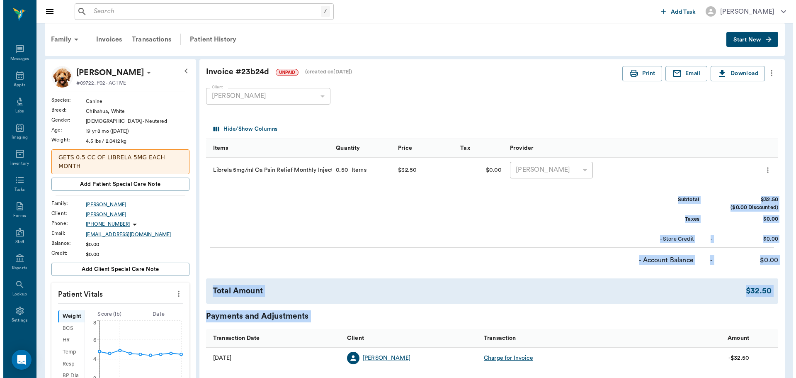
scroll to position [0, 0]
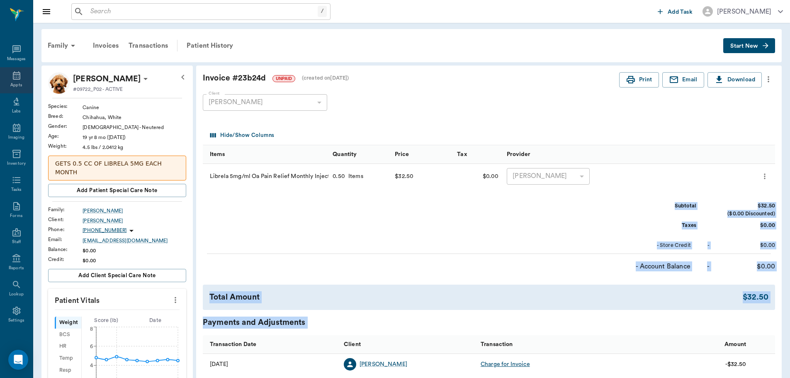
click at [18, 87] on div "Appts" at bounding box center [16, 85] width 12 height 6
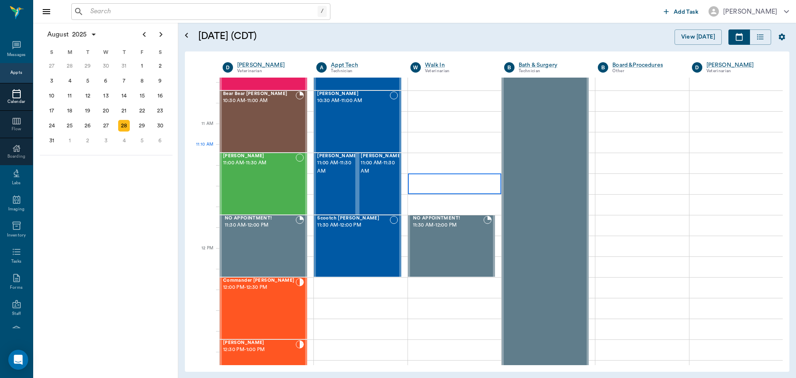
scroll to position [333, 0]
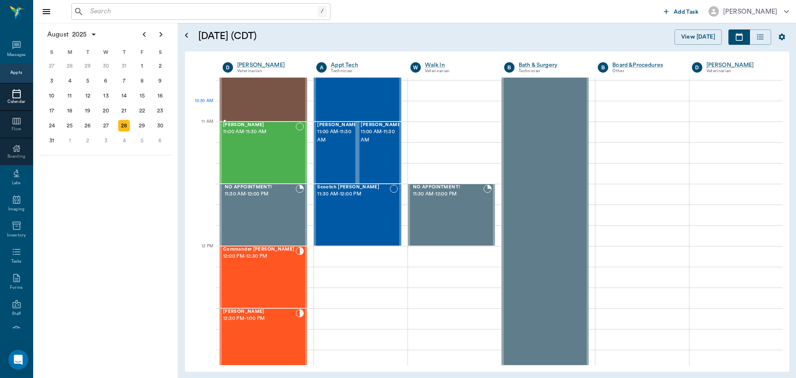
click at [262, 102] on div "Bear Bear [PERSON_NAME] 10:30 AM - 11:00 AM" at bounding box center [259, 90] width 73 height 61
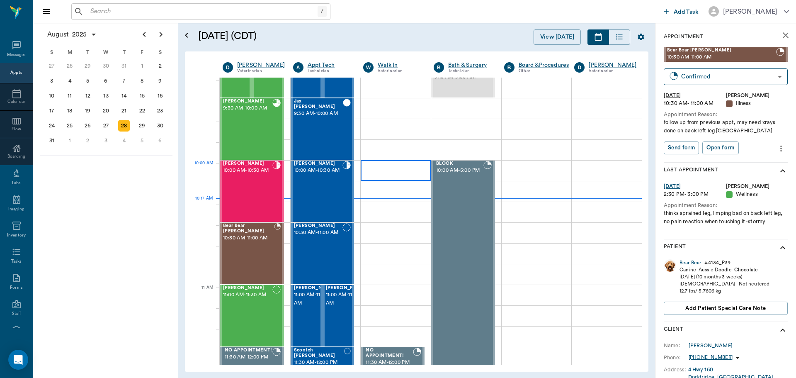
scroll to position [167, 0]
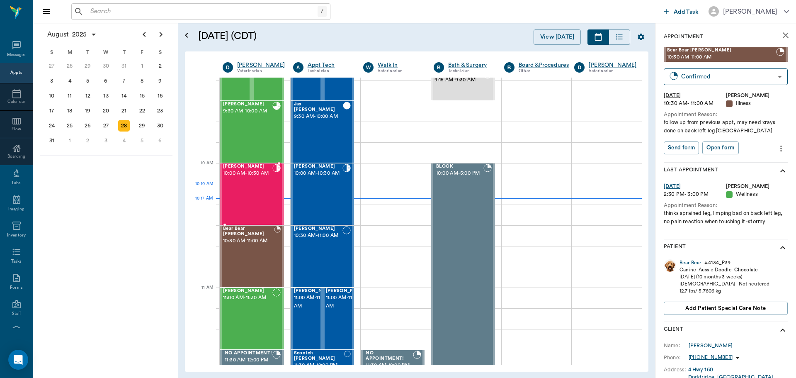
click at [255, 188] on div "Chase Miller 10:00 AM - 10:30 AM" at bounding box center [247, 194] width 49 height 61
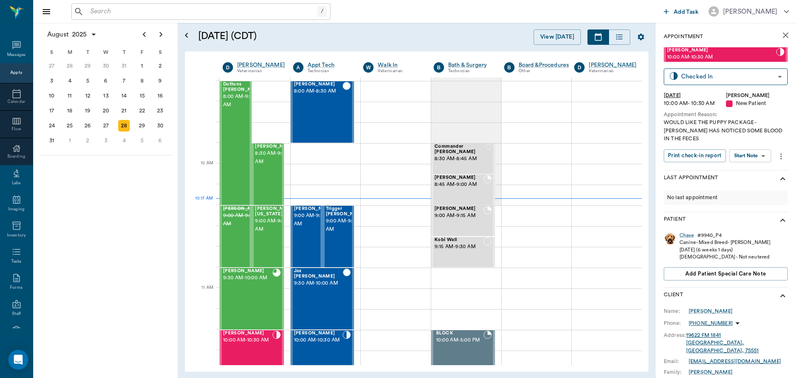
scroll to position [167, 0]
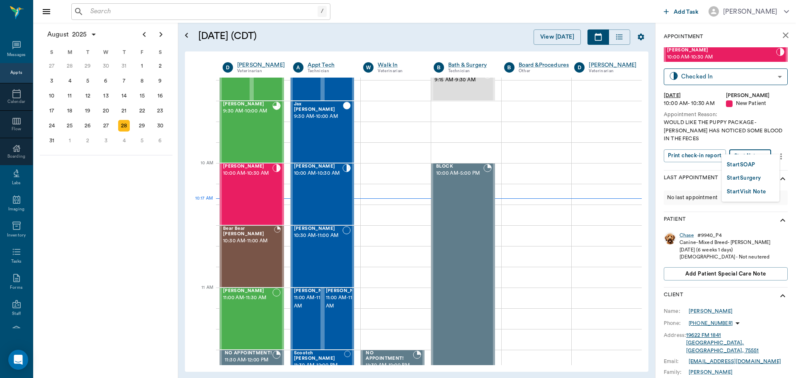
click at [750, 145] on body "/ ​ Add Task [PERSON_NAME] Nectar Messages Appts Calendar Flow Boarding Labs Im…" at bounding box center [398, 189] width 796 height 378
click at [747, 163] on button "Start SOAP" at bounding box center [741, 165] width 28 height 10
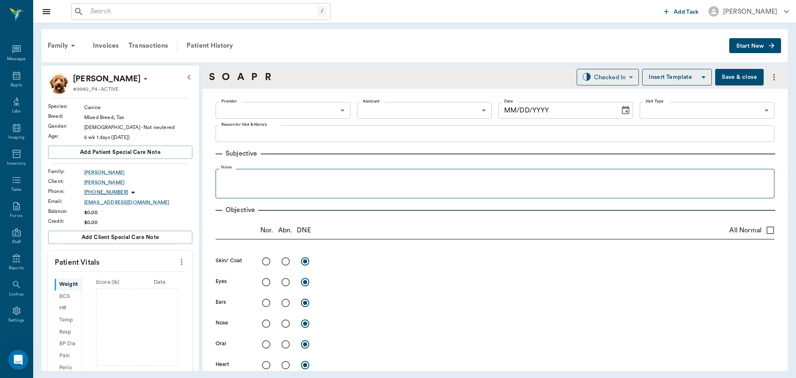
type input "63ec2f075fda476ae8351a4d"
type input "65d2be4f46e3a538d89b8c17"
type textarea "WOULD LIKE THE PUPPY PACKAGE -[PERSON_NAME] HAS NOTICED SOME BLOOD IN THE FECES"
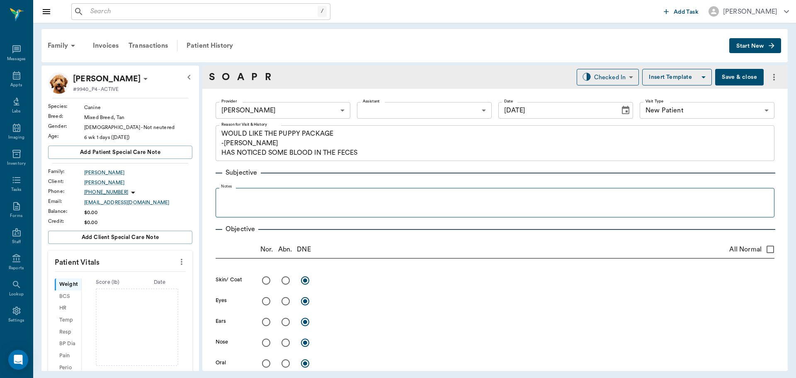
type input "[DATE]"
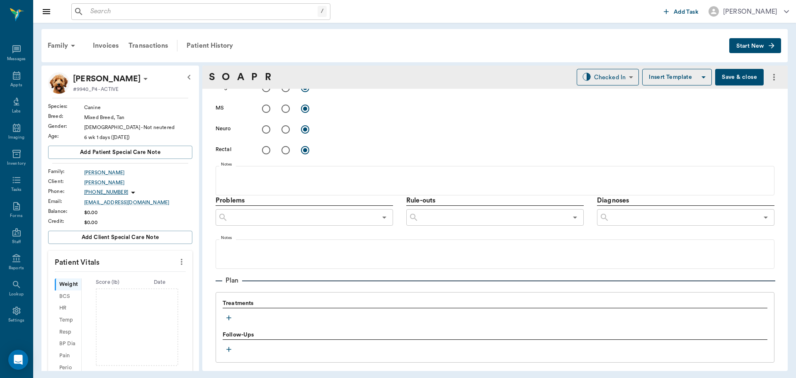
scroll to position [503, 0]
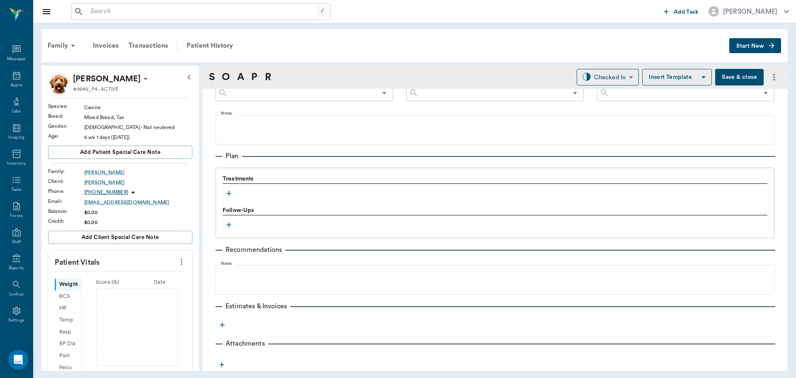
click at [227, 192] on icon "button" at bounding box center [229, 193] width 8 height 8
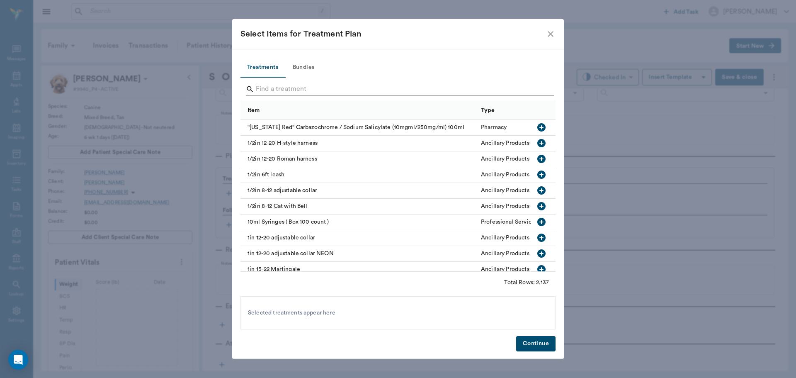
click at [272, 90] on input "Search" at bounding box center [399, 89] width 286 height 13
click at [305, 68] on button "Bundles" at bounding box center [303, 68] width 37 height 20
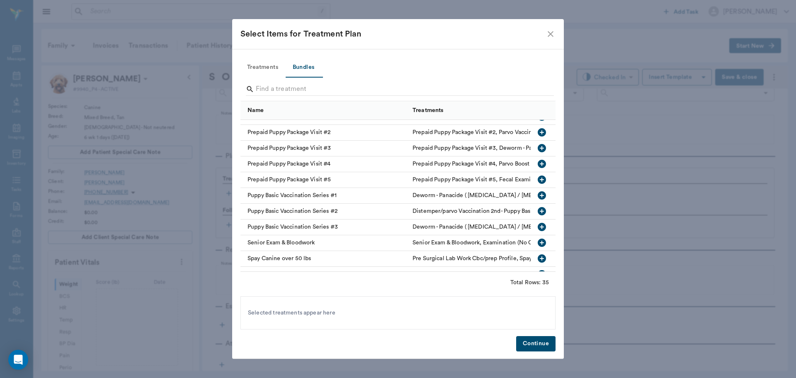
scroll to position [332, 0]
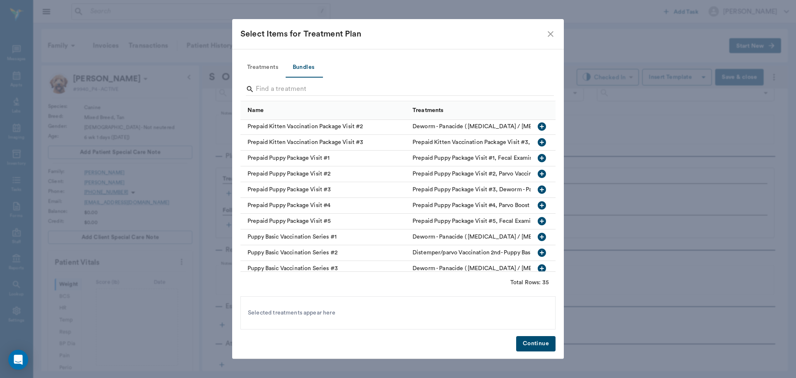
click at [538, 155] on icon "button" at bounding box center [542, 158] width 8 height 8
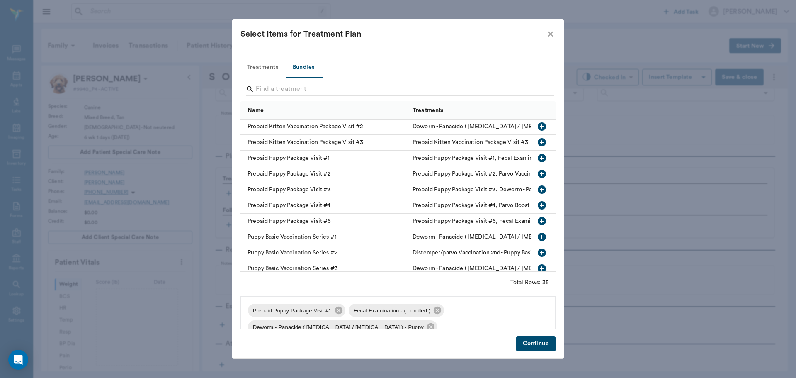
click at [537, 344] on button "Continue" at bounding box center [535, 343] width 39 height 15
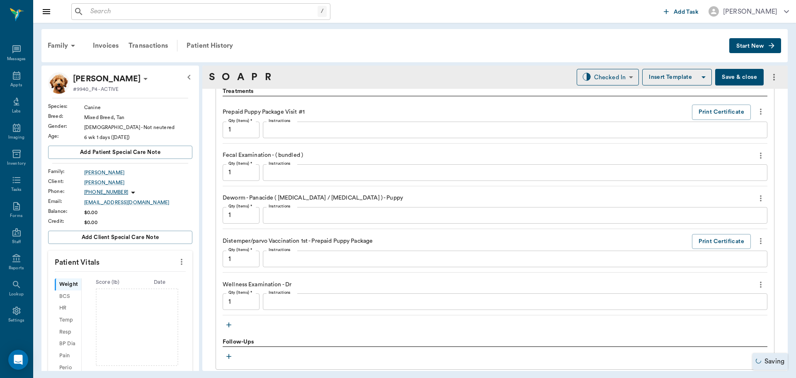
scroll to position [628, 0]
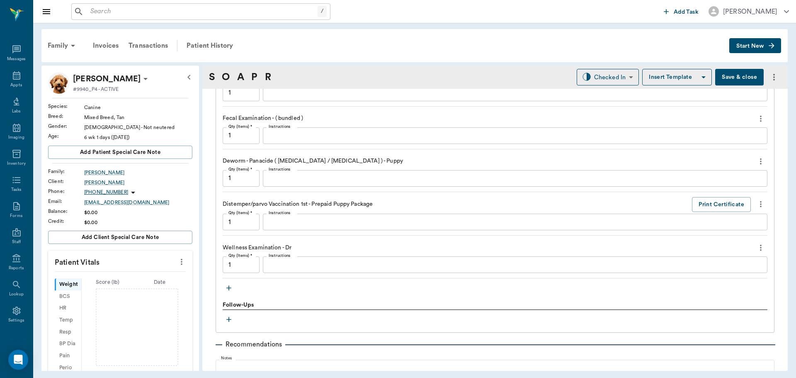
click at [757, 160] on icon "more" at bounding box center [760, 161] width 9 height 10
click at [705, 188] on span "Delete" at bounding box center [720, 191] width 70 height 9
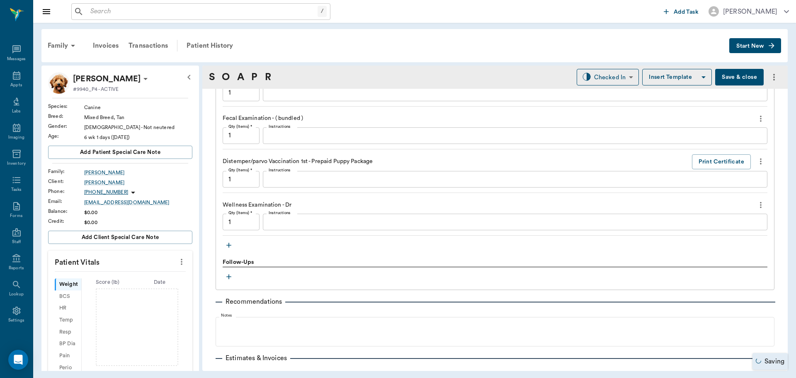
click at [228, 246] on icon "button" at bounding box center [229, 245] width 8 height 8
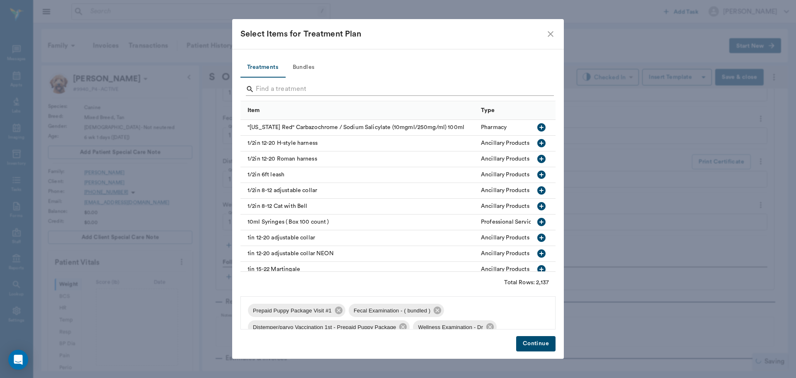
click at [276, 88] on input "Search" at bounding box center [399, 89] width 286 height 13
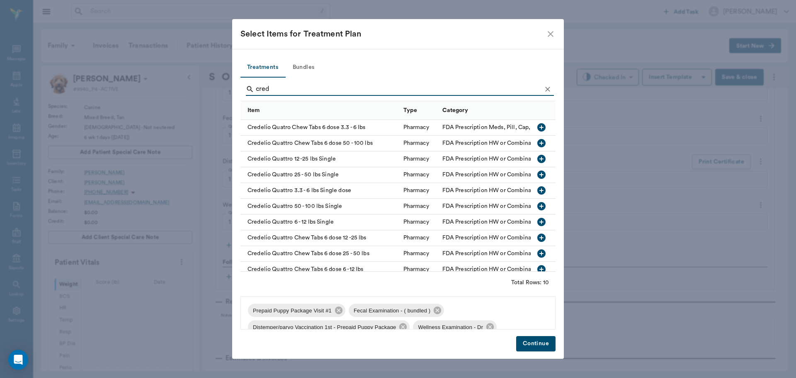
type input "cred"
click at [537, 126] on icon "button" at bounding box center [541, 127] width 8 height 8
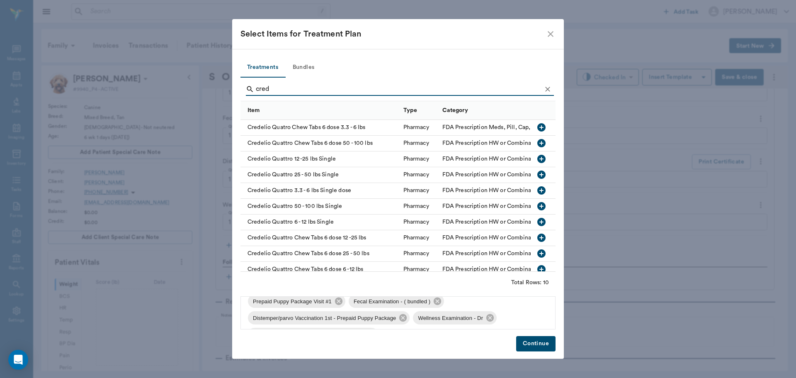
scroll to position [0, 0]
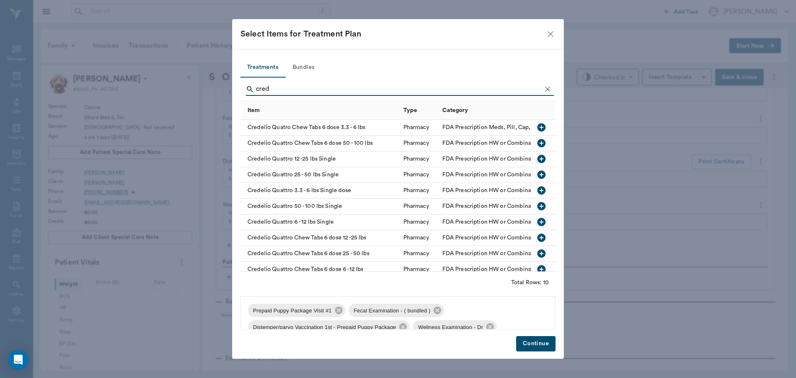
click at [540, 342] on button "Continue" at bounding box center [535, 343] width 39 height 15
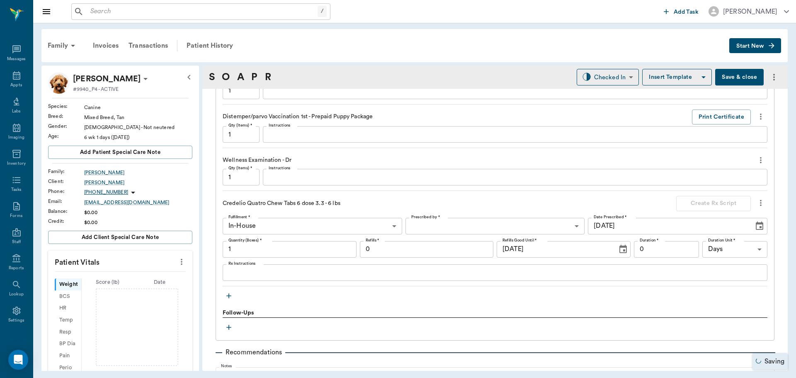
scroll to position [752, 0]
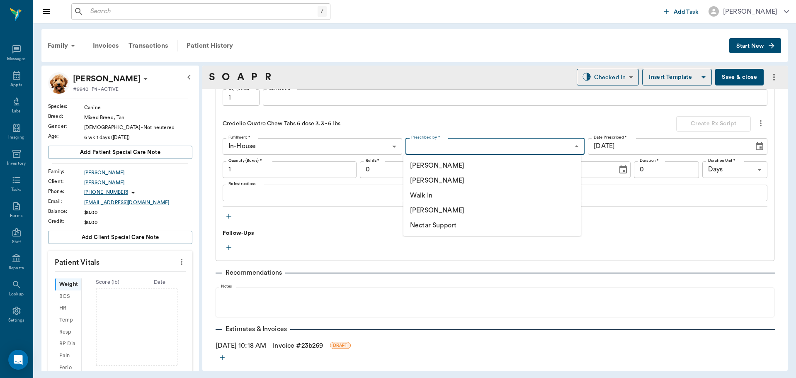
click at [527, 146] on body "/ ​ Add Task Dr. Bert Ellsworth Nectar Messages Appts Labs Imaging Inventory Ta…" at bounding box center [398, 189] width 796 height 378
click at [344, 220] on div at bounding box center [398, 189] width 796 height 378
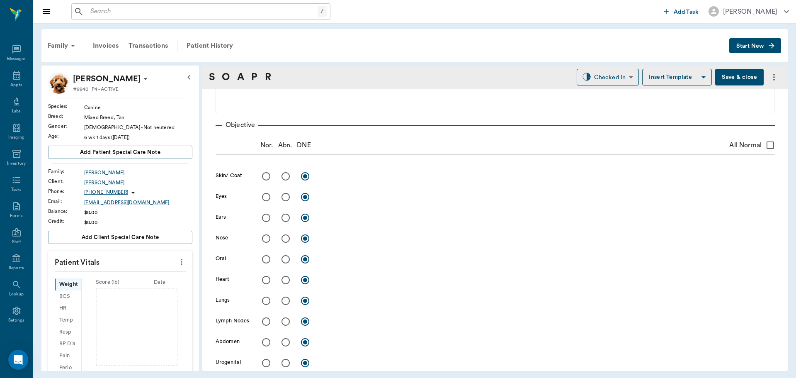
scroll to position [89, 0]
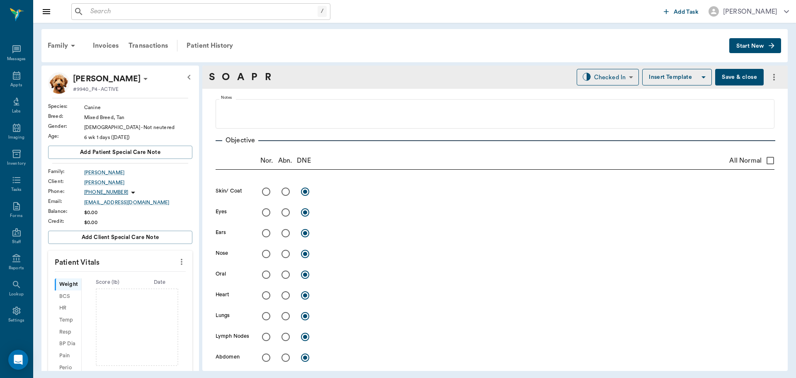
click at [764, 160] on input "All Normal" at bounding box center [770, 160] width 17 height 17
checkbox input "true"
radio input "true"
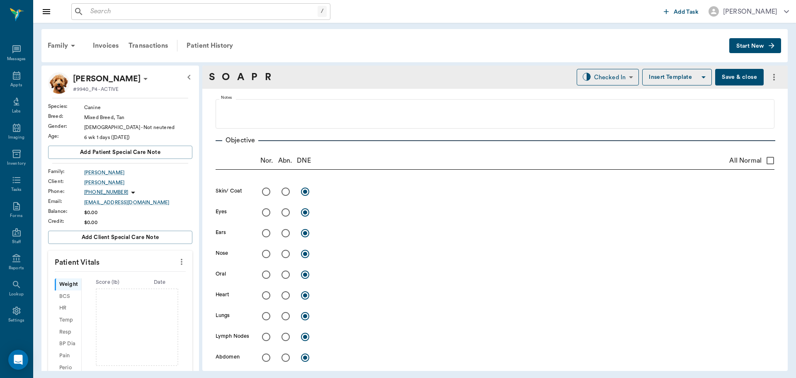
radio input "true"
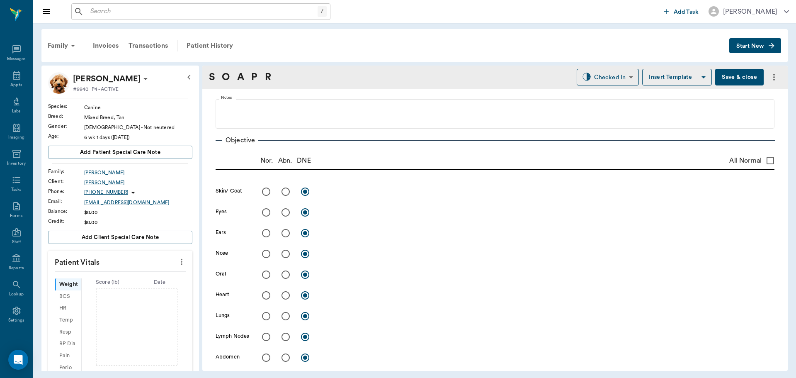
radio input "true"
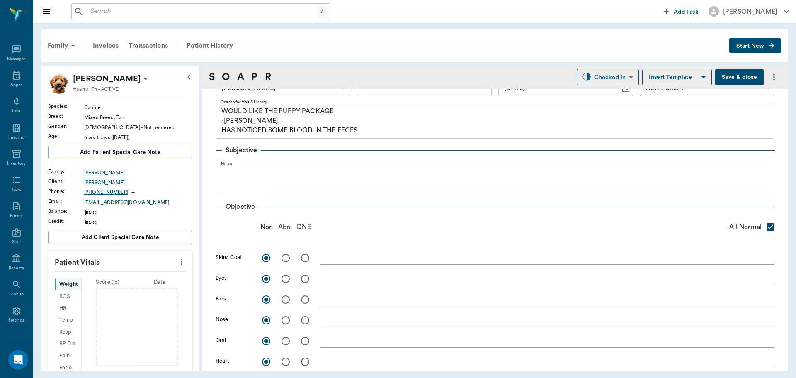
scroll to position [6, 0]
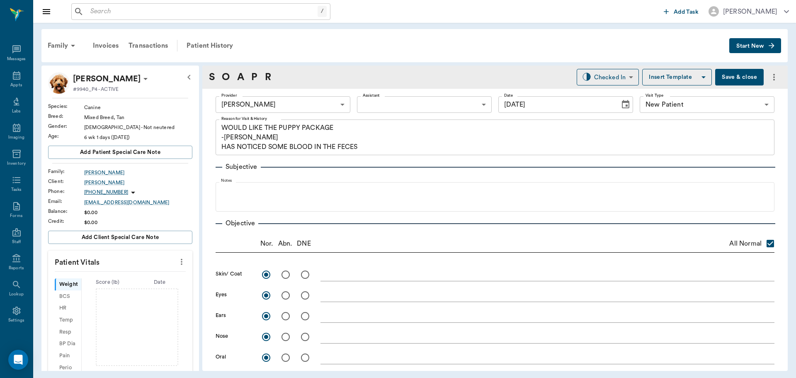
click at [177, 261] on icon "more" at bounding box center [181, 262] width 9 height 10
click at [143, 273] on span "Enter Vitals" at bounding box center [141, 276] width 70 height 9
click at [105, 285] on input "text" at bounding box center [120, 286] width 72 height 17
type input "4.9"
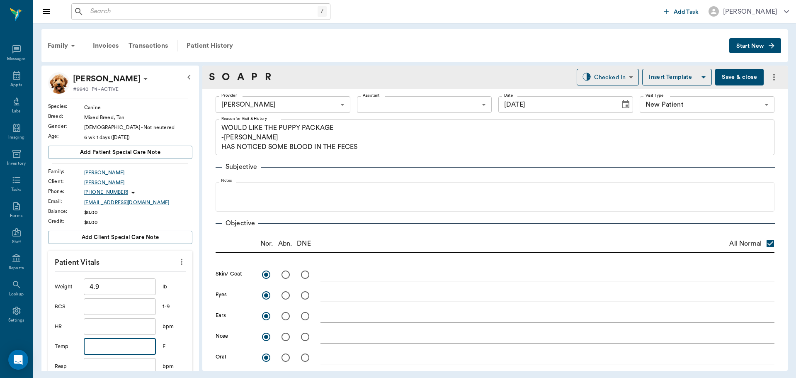
click at [112, 345] on input "text" at bounding box center [120, 346] width 72 height 17
type input "101.2"
click at [101, 306] on input "text" at bounding box center [120, 306] width 72 height 17
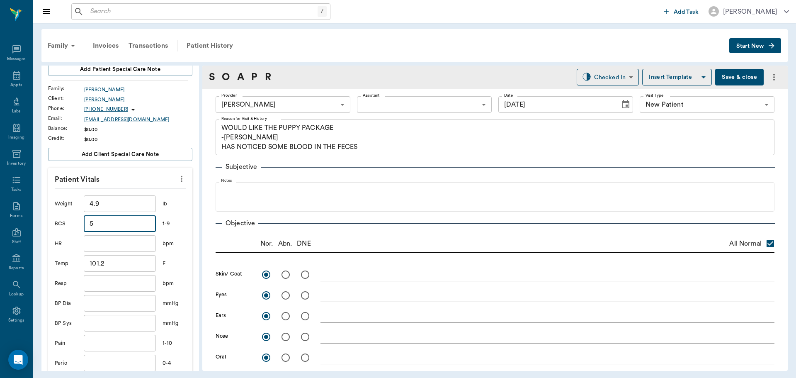
scroll to position [166, 0]
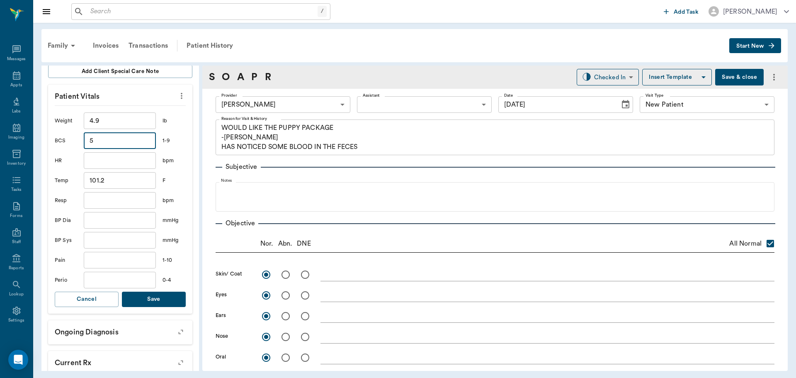
type input "5"
click at [153, 299] on button "Save" at bounding box center [154, 299] width 64 height 15
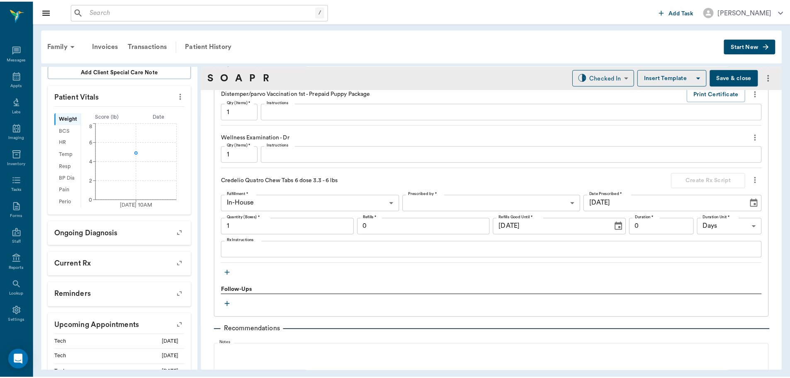
scroll to position [785, 0]
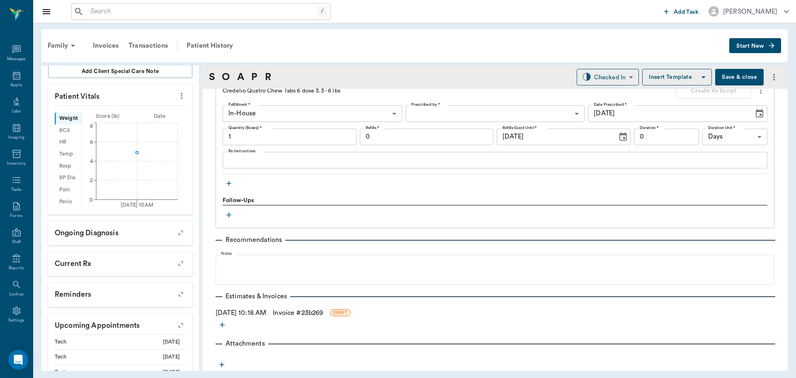
click at [294, 311] on link "Invoice # 23b269" at bounding box center [298, 313] width 50 height 10
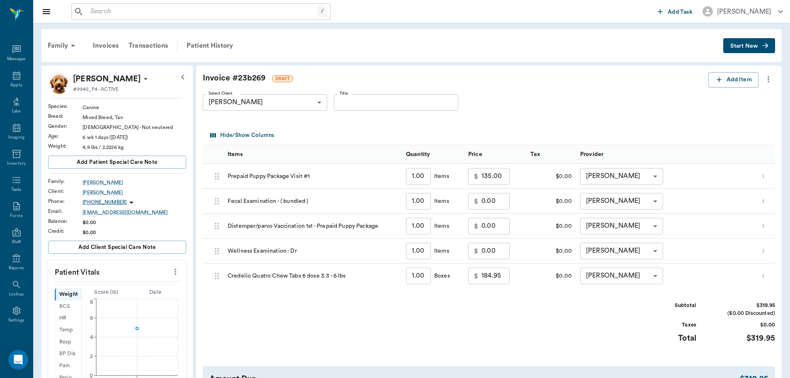
click at [766, 274] on icon "more" at bounding box center [762, 276] width 5 height 10
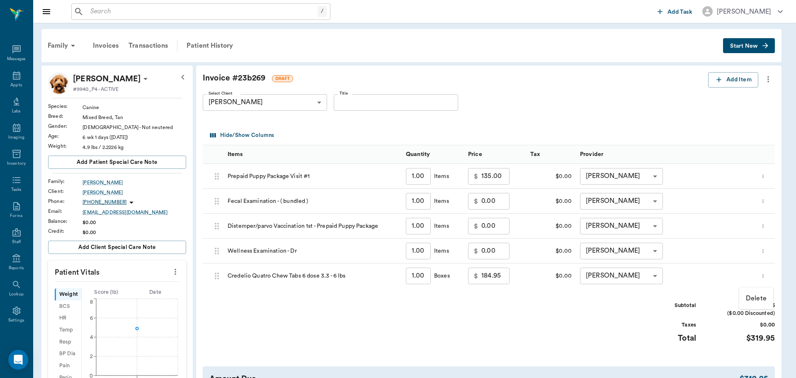
click at [763, 298] on p "Delete" at bounding box center [756, 298] width 21 height 10
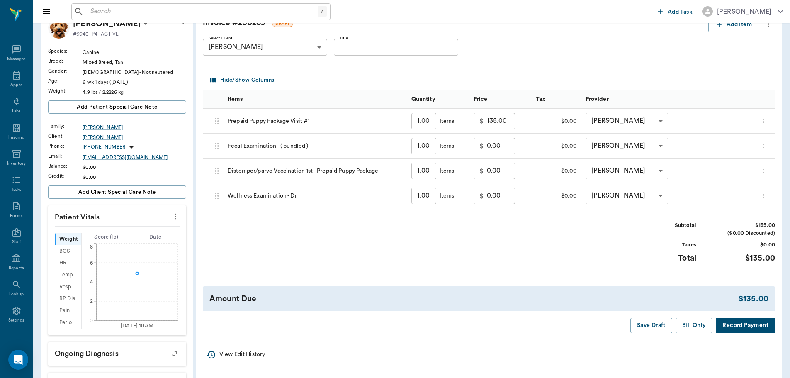
scroll to position [166, 0]
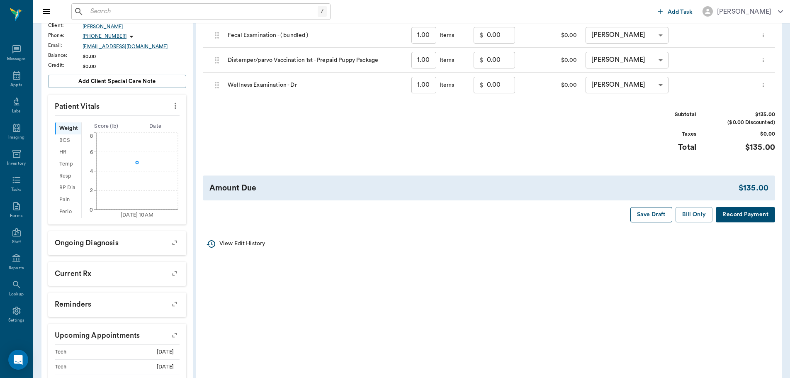
click at [645, 217] on button "Save Draft" at bounding box center [651, 214] width 42 height 15
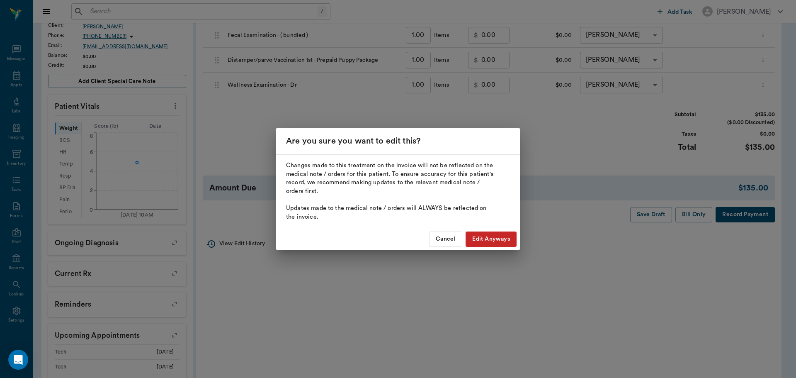
click at [483, 239] on button "Edit Anyways" at bounding box center [491, 238] width 51 height 15
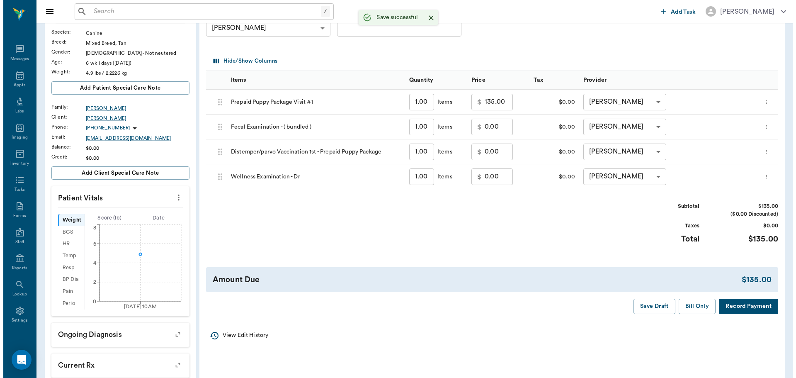
scroll to position [0, 0]
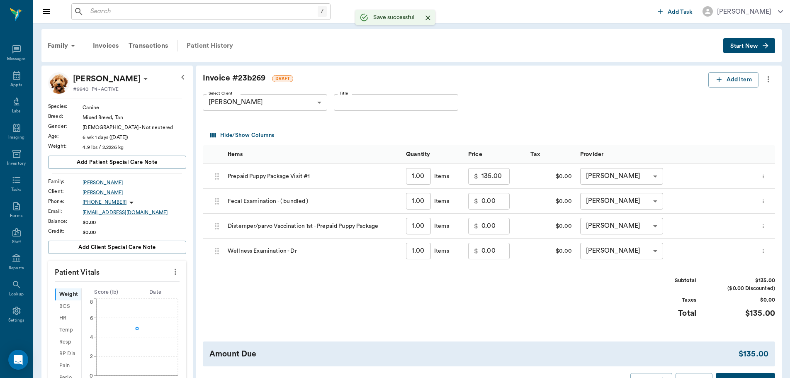
click at [211, 42] on div "Patient History" at bounding box center [210, 46] width 56 height 20
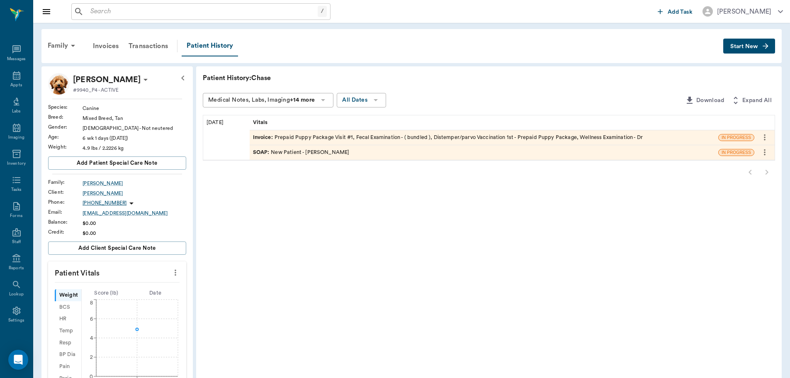
click at [311, 151] on div "SOAP : New Patient - Dr. Bert Ellsworth" at bounding box center [301, 152] width 97 height 8
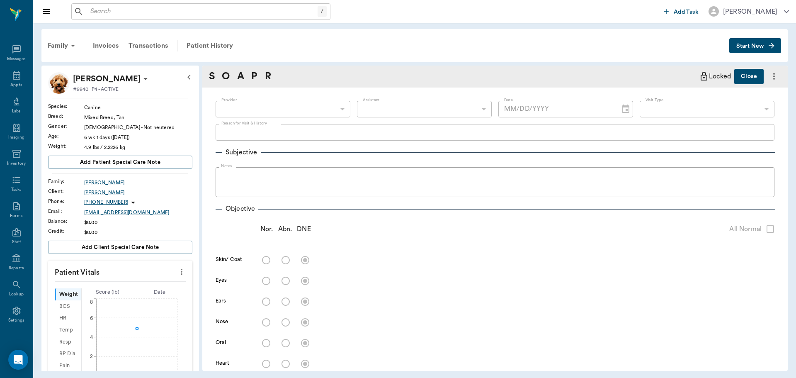
type input "63ec2f075fda476ae8351a4d"
type input "65d2be4f46e3a538d89b8c17"
type textarea "WOULD LIKE THE PUPPY PACKAGE -LORY HAS NOTICED SOME BLOOD IN THE FECES"
radio input "true"
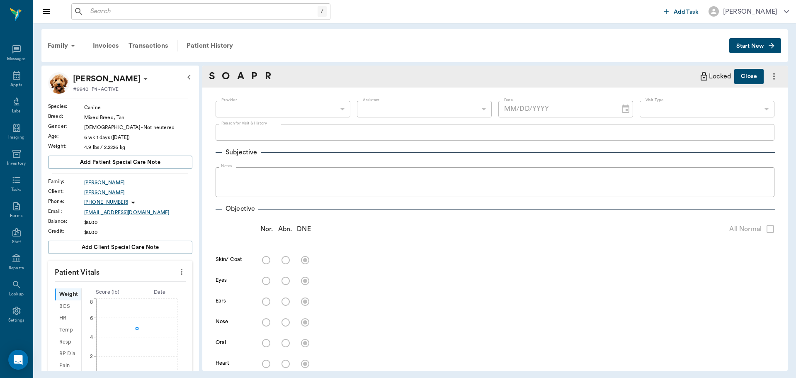
radio input "true"
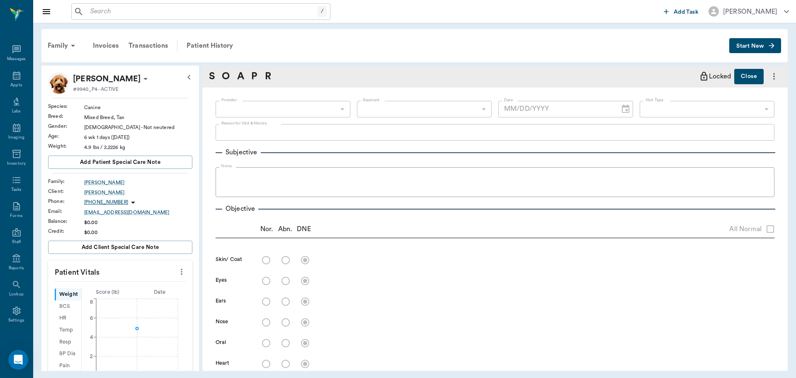
radio input "true"
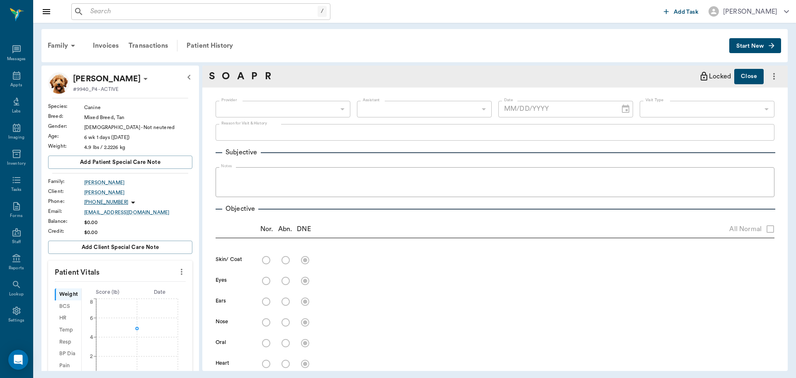
radio input "true"
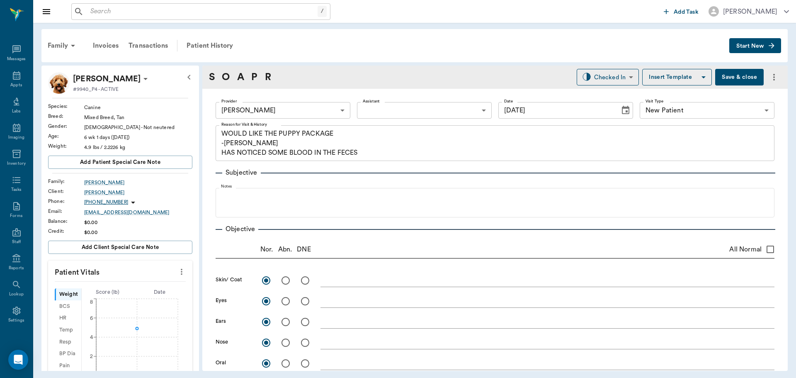
type input "[DATE]"
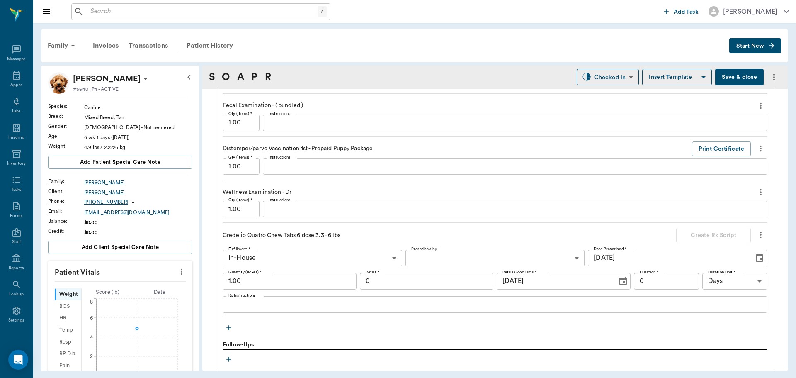
scroll to position [705, 0]
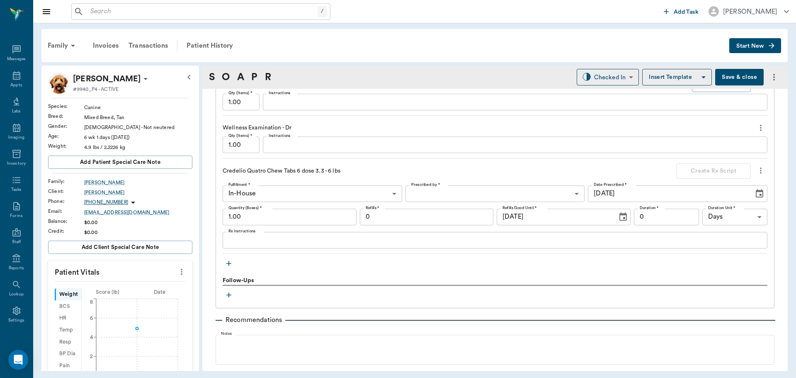
click at [756, 170] on icon "more" at bounding box center [760, 170] width 9 height 10
click at [711, 202] on span "Delete" at bounding box center [720, 200] width 70 height 9
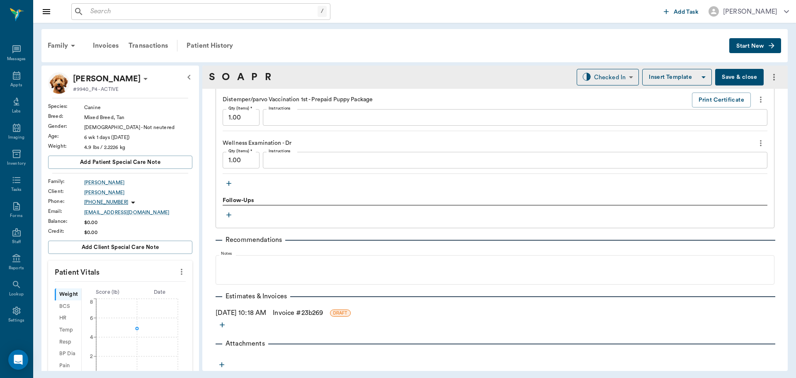
scroll to position [690, 0]
click at [228, 186] on icon "button" at bounding box center [229, 183] width 8 height 8
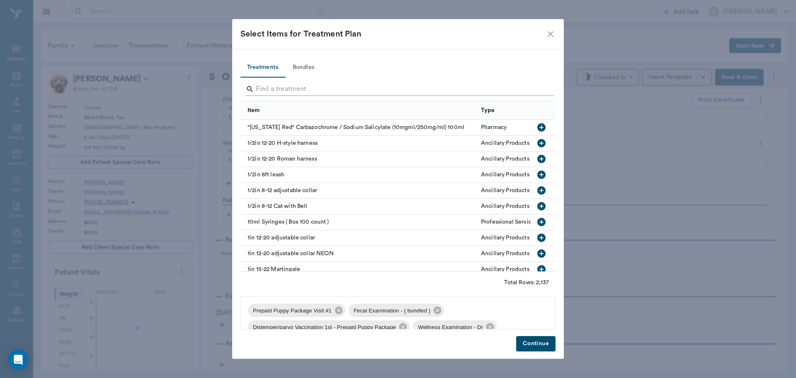
click at [265, 92] on input "Search" at bounding box center [399, 89] width 286 height 13
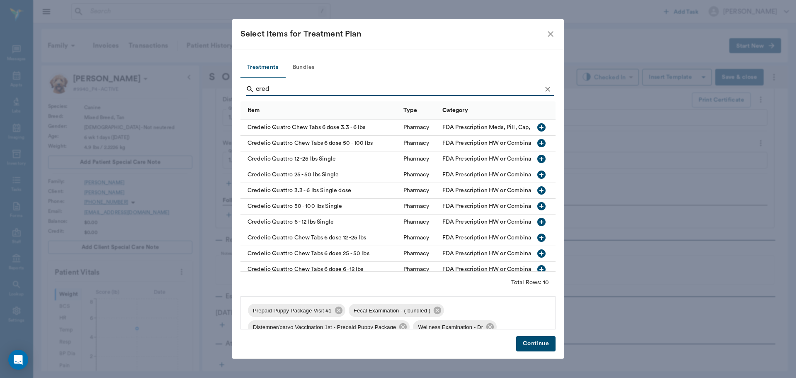
type input "cred"
click at [537, 188] on icon "button" at bounding box center [541, 190] width 8 height 8
click at [547, 347] on button "Continue" at bounding box center [535, 343] width 39 height 15
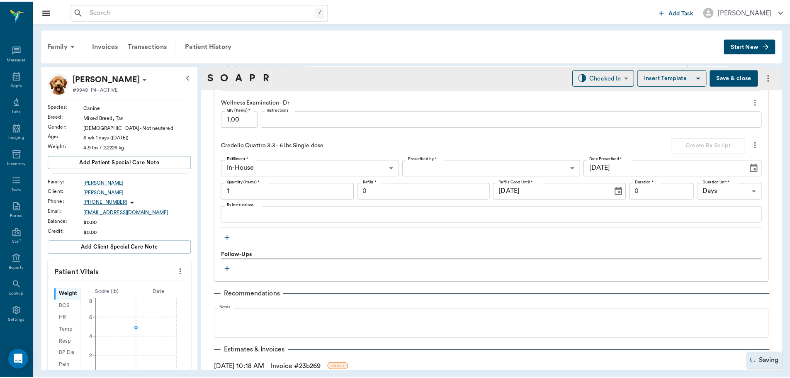
scroll to position [785, 0]
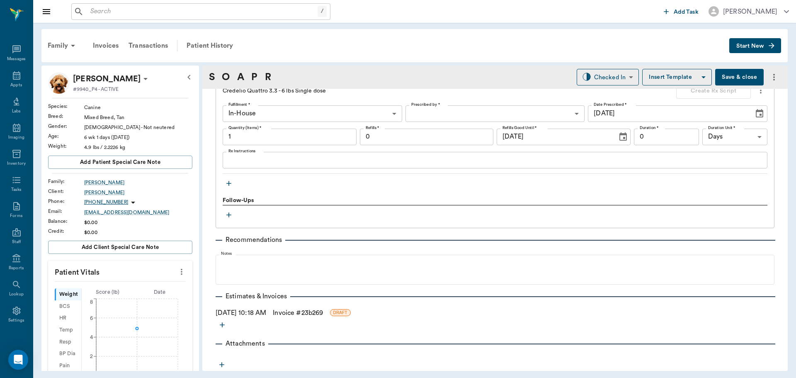
click at [296, 311] on link "Invoice # 23b269" at bounding box center [298, 313] width 50 height 10
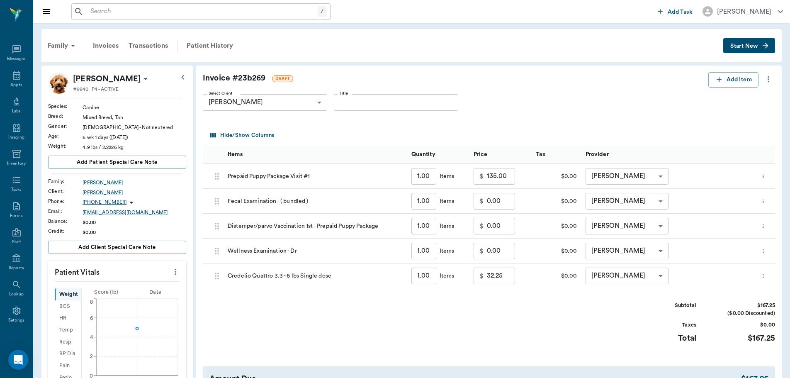
click at [505, 280] on input "32.25" at bounding box center [501, 275] width 28 height 17
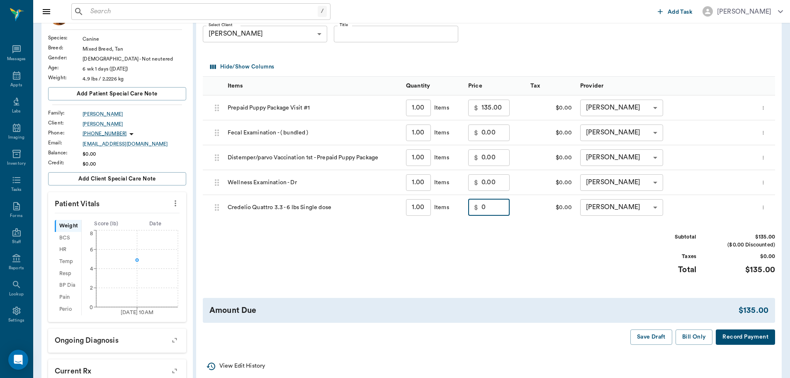
scroll to position [83, 0]
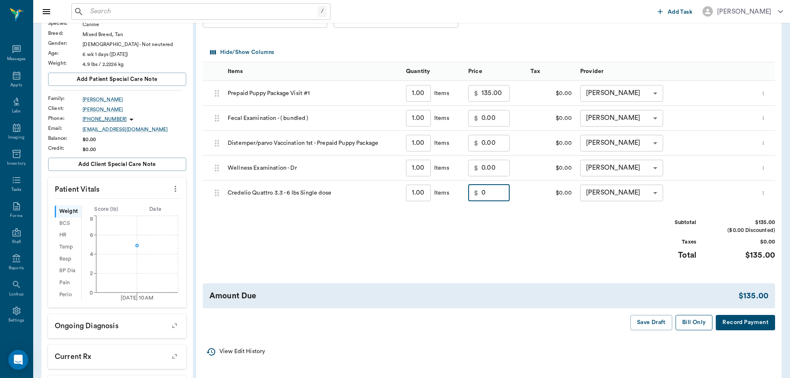
type input "0.00"
click at [696, 323] on button "Bill Only" at bounding box center [693, 322] width 37 height 15
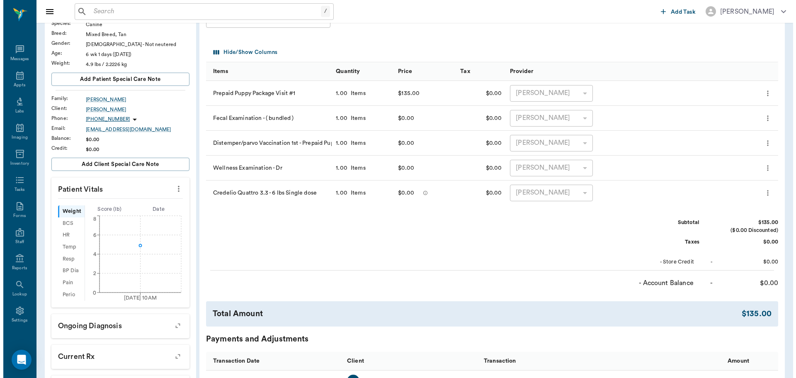
scroll to position [0, 0]
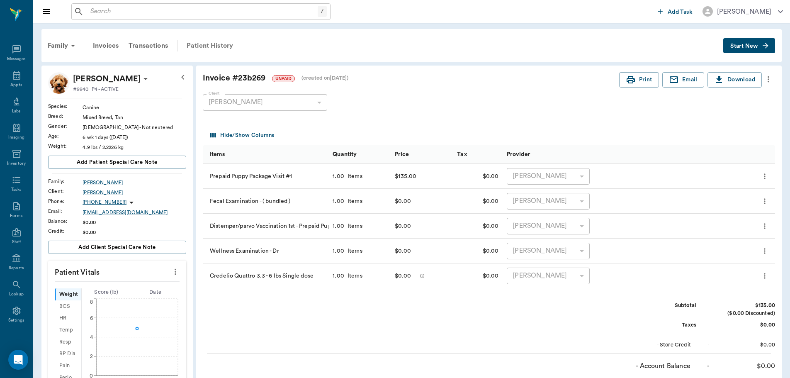
click at [218, 46] on div "Patient History" at bounding box center [210, 46] width 56 height 20
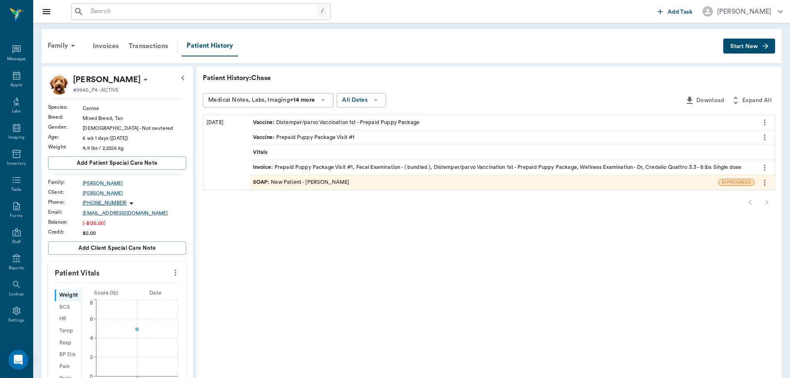
click at [295, 180] on div "SOAP : New Patient - Dr. Bert Ellsworth" at bounding box center [301, 182] width 97 height 8
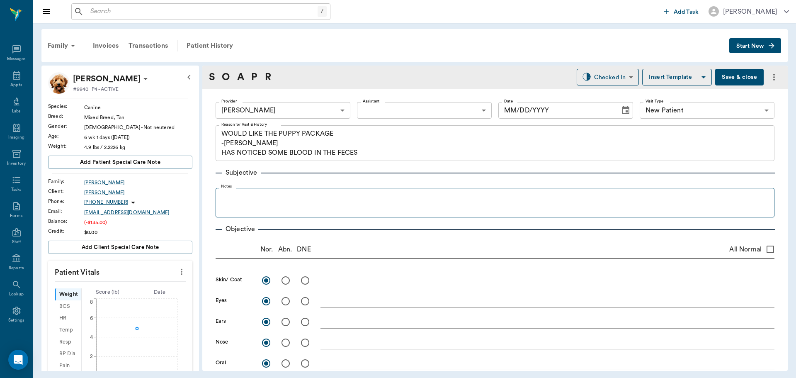
type input "63ec2f075fda476ae8351a4d"
type input "65d2be4f46e3a538d89b8c17"
type textarea "WOULD LIKE THE PUPPY PACKAGE -LORY HAS NOTICED SOME BLOOD IN THE FECES"
radio input "true"
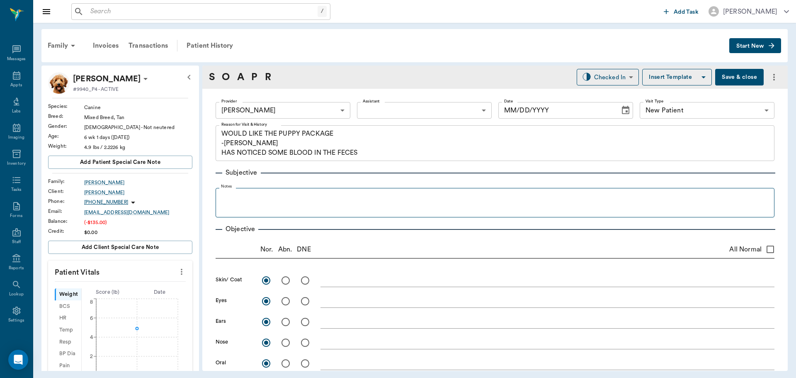
radio input "true"
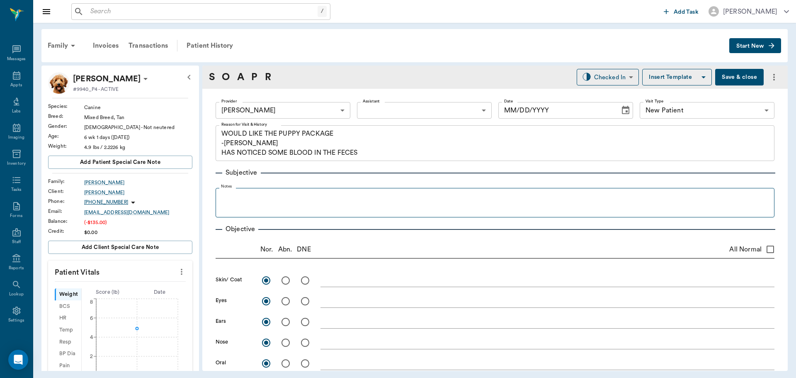
radio input "true"
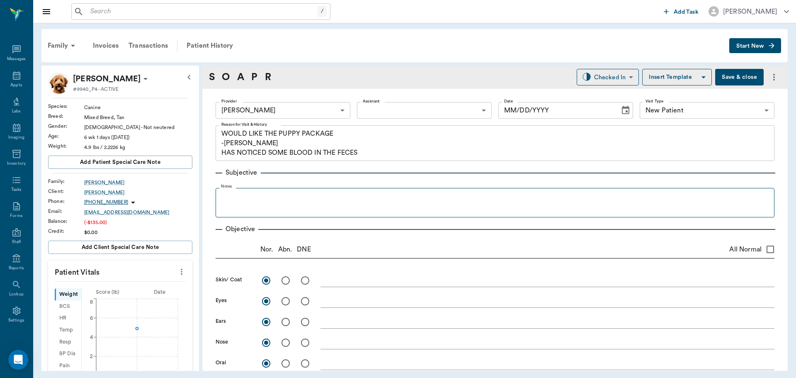
radio input "true"
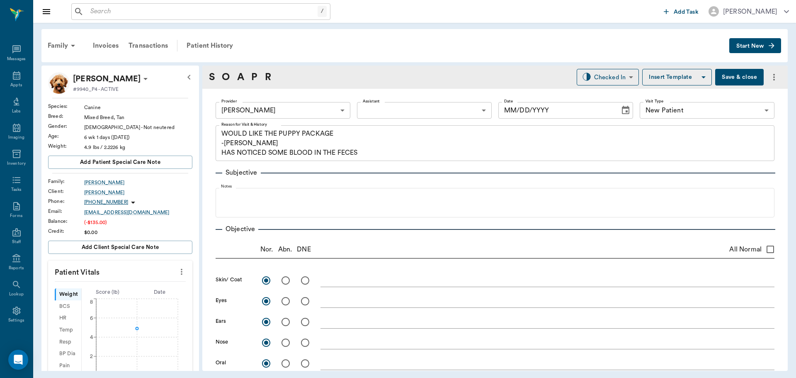
type input "[DATE]"
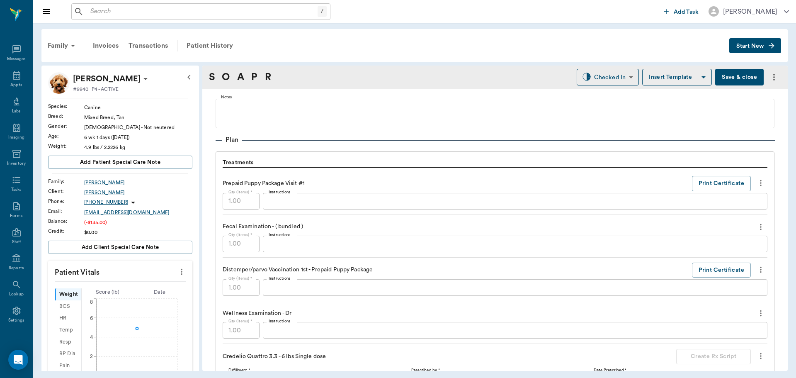
scroll to position [456, 0]
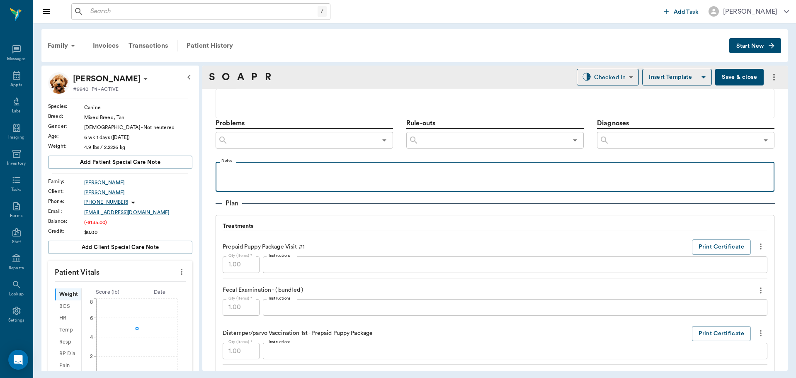
click at [231, 173] on p at bounding box center [495, 171] width 551 height 10
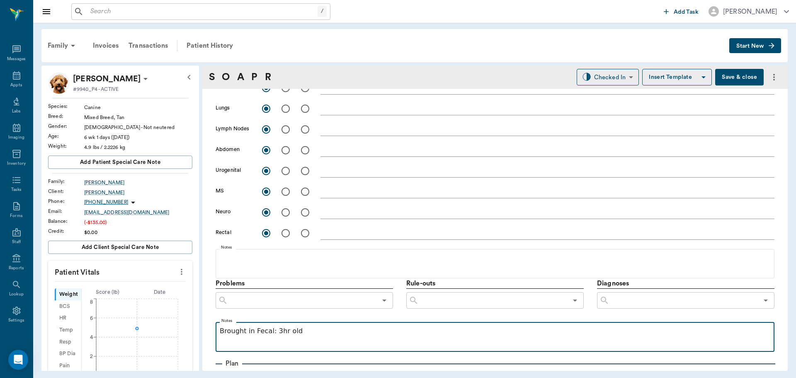
scroll to position [290, 0]
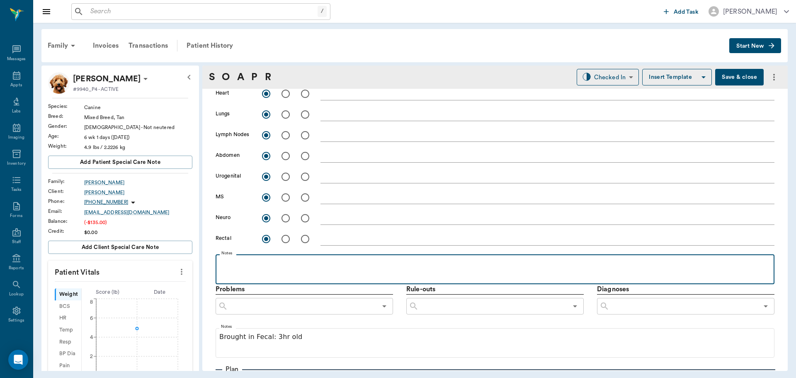
click at [237, 259] on p at bounding box center [495, 263] width 551 height 10
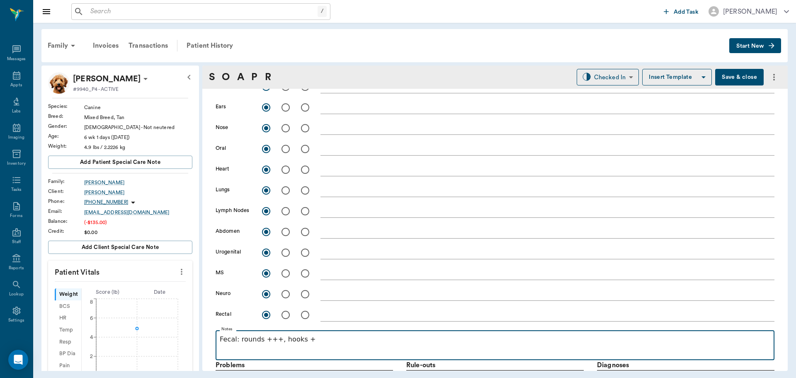
scroll to position [204, 0]
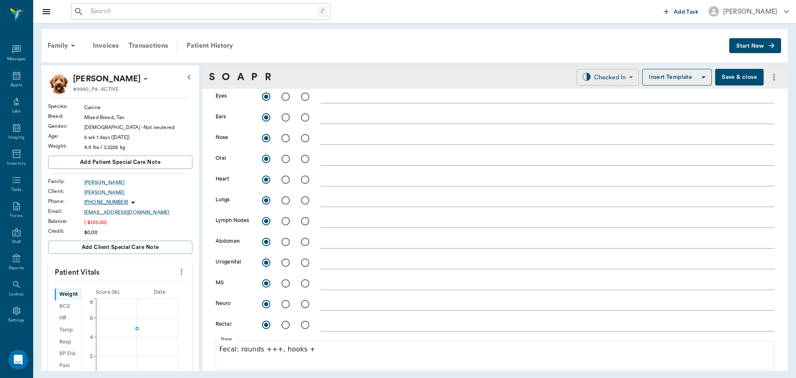
click at [608, 78] on body "/ ​ Add Task Dr. Bert Ellsworth Nectar Messages Appts Labs Imaging Inventory Ta…" at bounding box center [398, 189] width 796 height 378
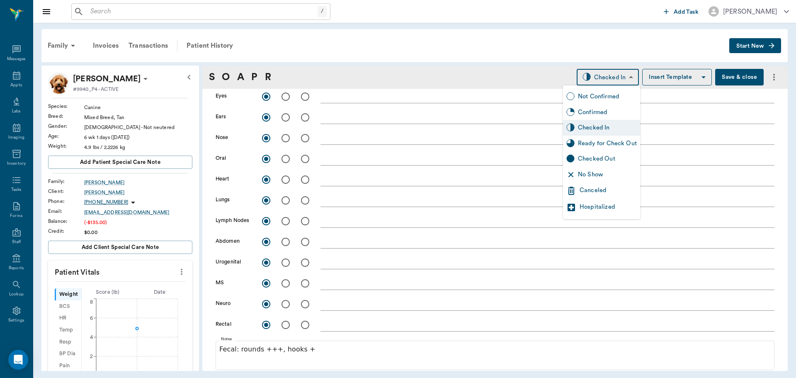
click at [613, 143] on div "Ready for Check Out" at bounding box center [607, 143] width 59 height 9
type input "READY_TO_CHECKOUT"
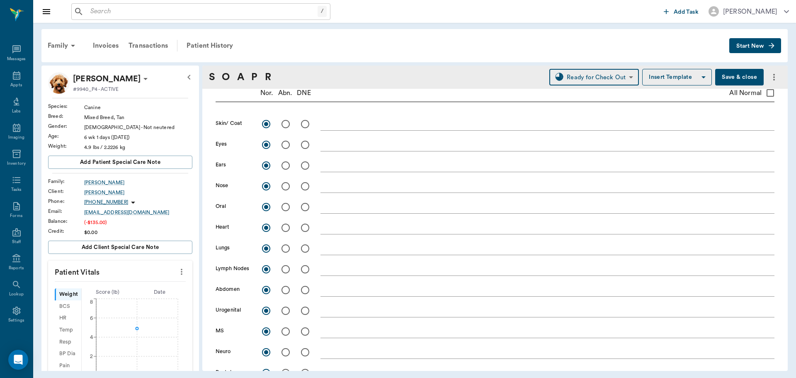
scroll to position [0, 0]
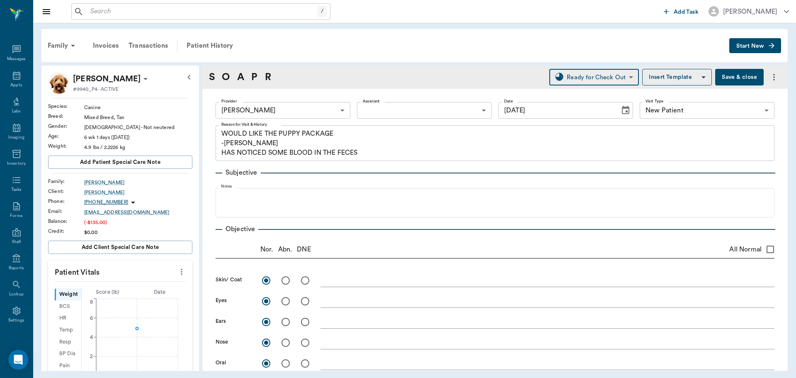
drag, startPoint x: 717, startPoint y: 64, endPoint x: 724, endPoint y: 78, distance: 15.6
click at [717, 66] on div "Family Invoices Transactions Patient History Start New Chase Miller #9940_P4 - …" at bounding box center [414, 200] width 763 height 354
click at [726, 78] on button "Save & close" at bounding box center [739, 77] width 49 height 17
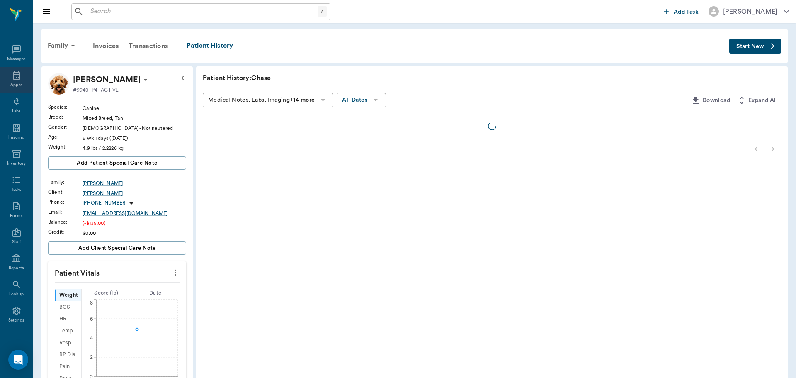
click at [12, 78] on icon at bounding box center [17, 75] width 10 height 10
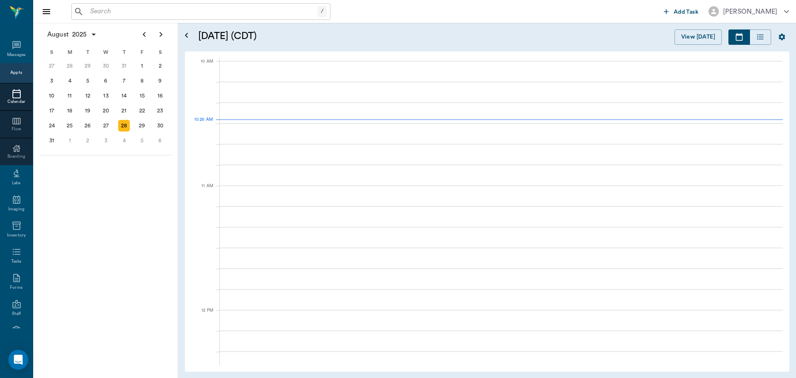
scroll to position [249, 0]
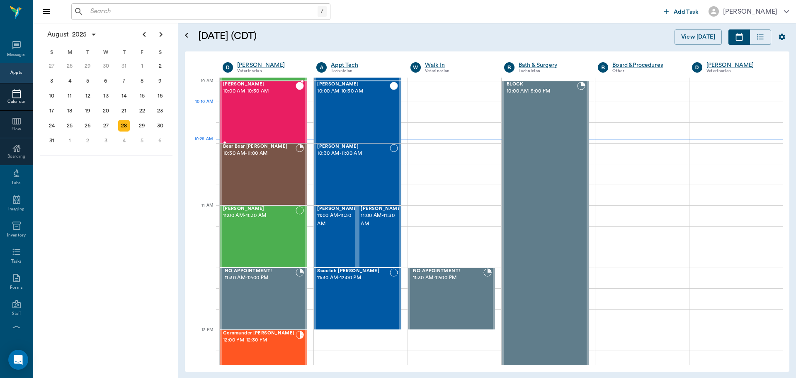
click at [279, 121] on div "Chase Miller 10:00 AM - 10:30 AM" at bounding box center [259, 112] width 73 height 61
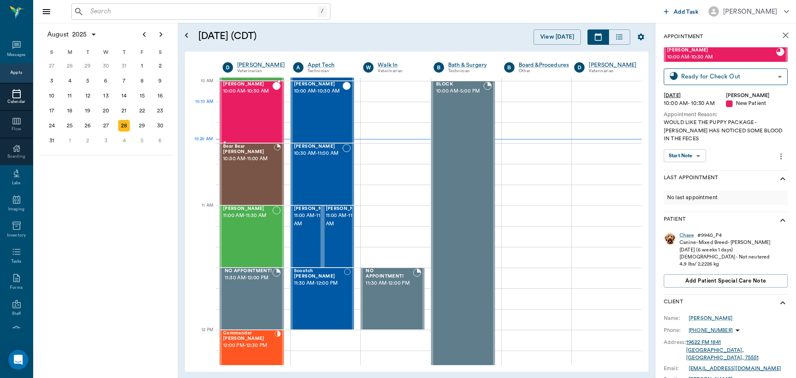
type input "CHECKED_OUT"
click at [263, 170] on div "Bear Bear Chriestenson 10:30 AM - 11:00 AM" at bounding box center [248, 174] width 51 height 61
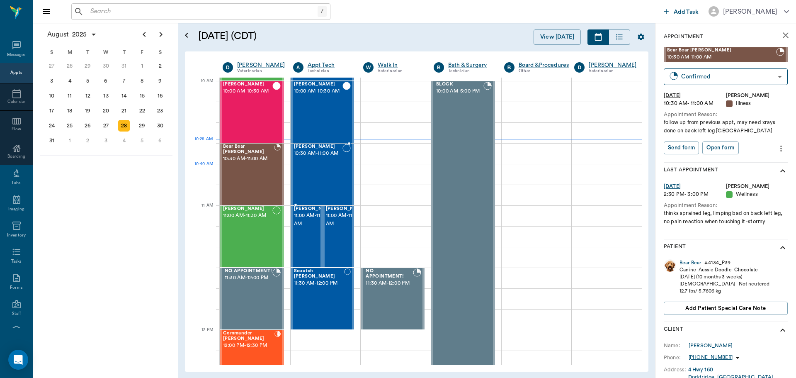
click at [306, 171] on div "SPUD Reynolds 10:30 AM - 11:00 AM" at bounding box center [318, 174] width 49 height 61
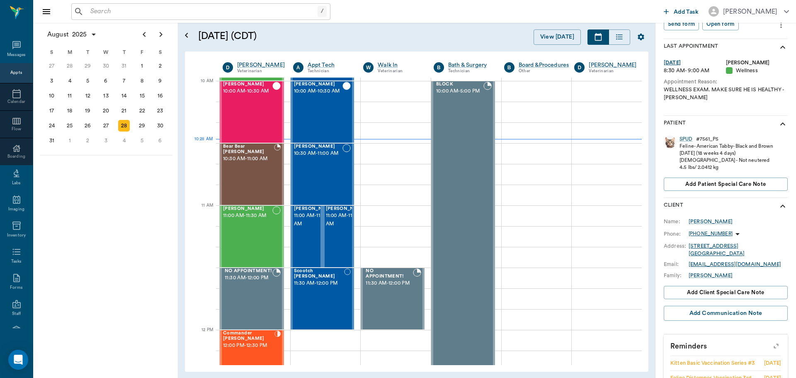
scroll to position [124, 0]
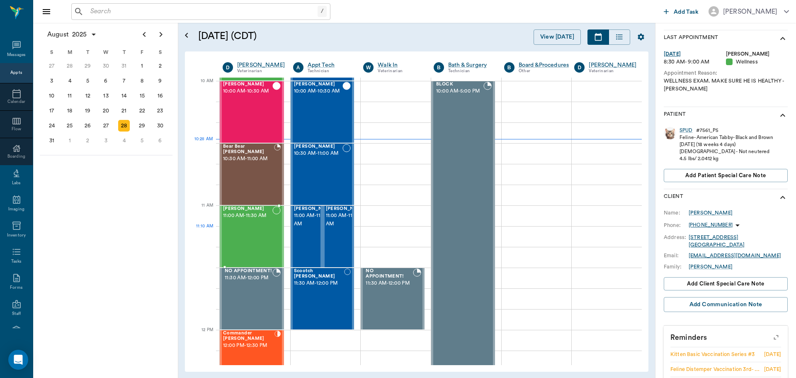
click at [262, 232] on div "[PERSON_NAME] 11:00 AM - 11:30 AM" at bounding box center [247, 236] width 49 height 61
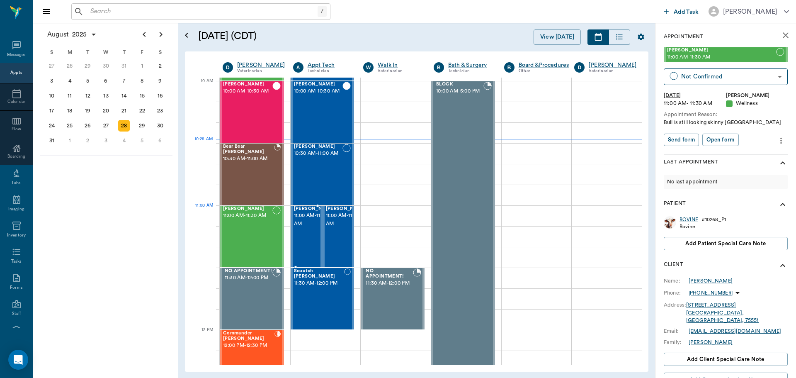
click at [302, 218] on span "11:00 AM - 11:30 AM" at bounding box center [314, 219] width 41 height 17
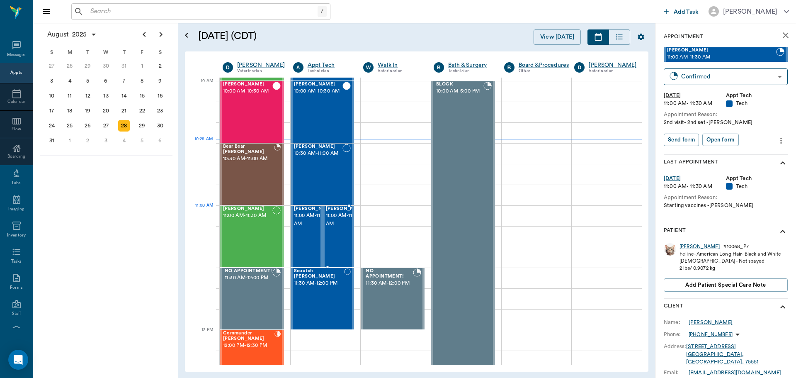
click at [337, 218] on span "11:00 AM - 11:30 AM" at bounding box center [346, 219] width 41 height 17
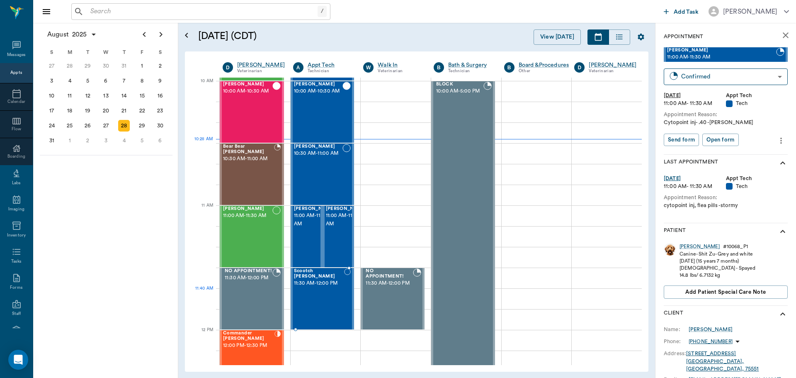
click at [317, 299] on div "Scootch Pooch Adams 11:30 AM - 12:00 PM" at bounding box center [319, 298] width 50 height 61
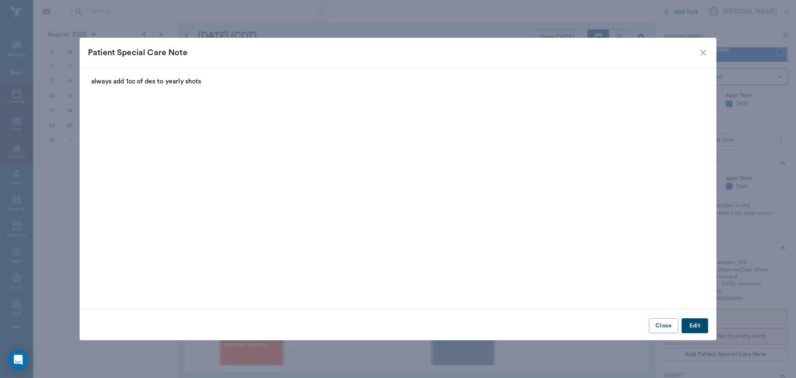
click at [699, 52] on icon "close" at bounding box center [703, 53] width 10 height 10
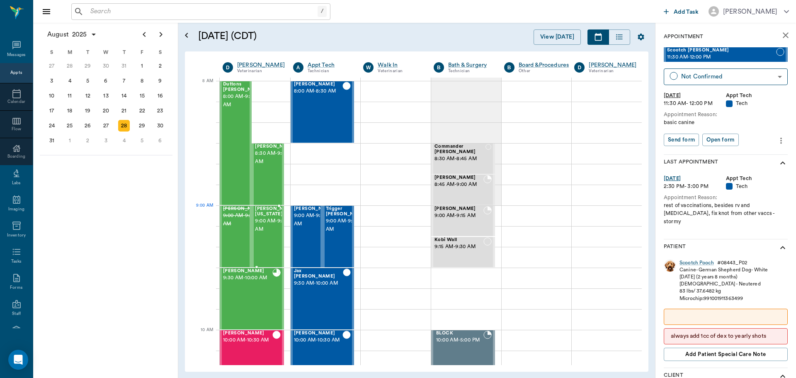
click at [267, 224] on span "9:00 AM - 9:30 AM" at bounding box center [275, 225] width 41 height 17
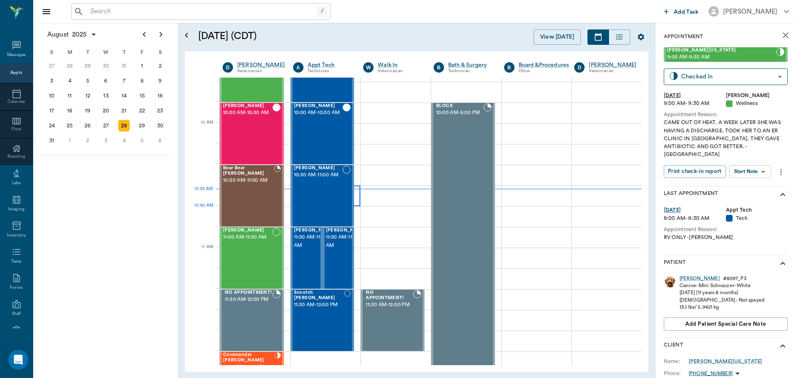
scroll to position [207, 0]
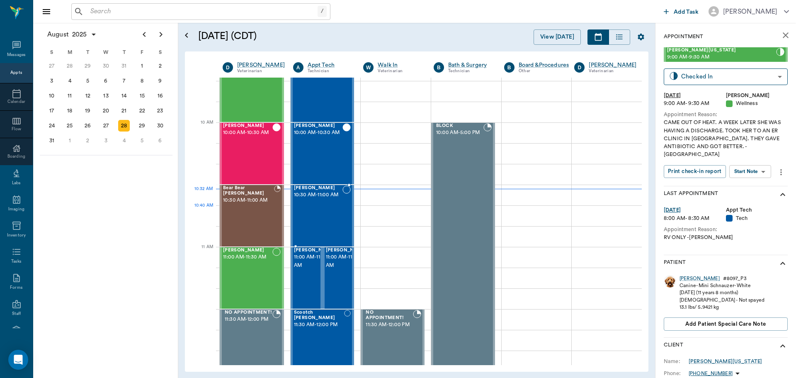
click at [317, 213] on div "SPUD Reynolds 10:30 AM - 11:00 AM" at bounding box center [318, 215] width 49 height 61
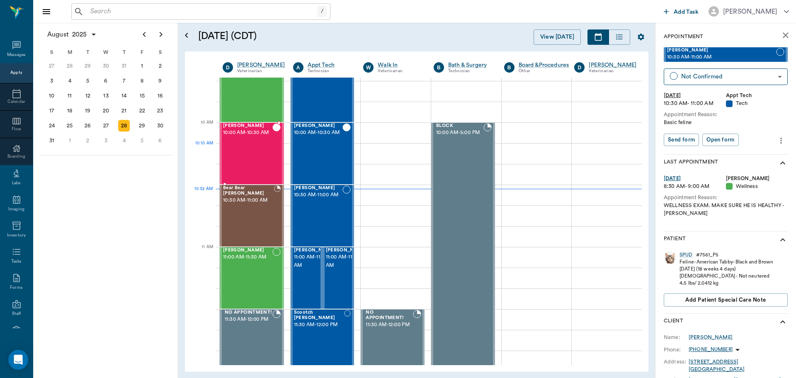
click at [252, 157] on div "Chase Miller 10:00 AM - 10:30 AM" at bounding box center [247, 153] width 49 height 61
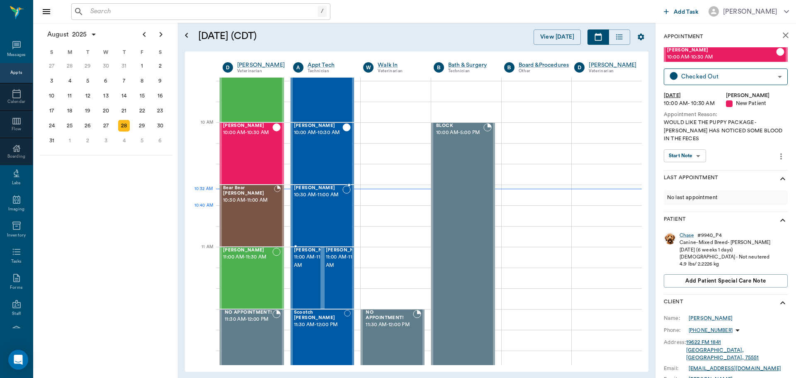
click at [333, 211] on div "SPUD Reynolds 10:30 AM - 11:00 AM" at bounding box center [318, 215] width 49 height 61
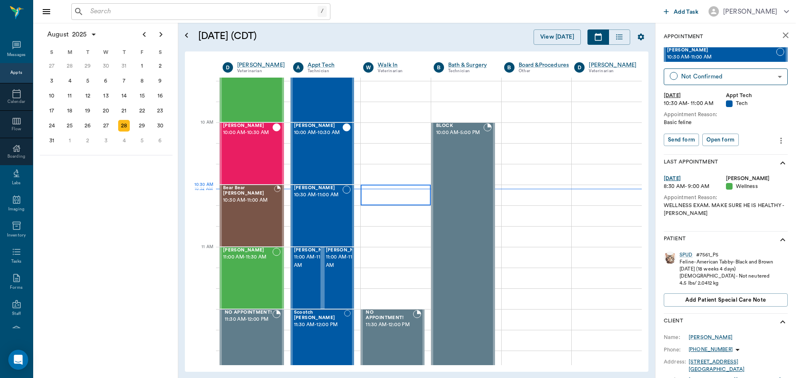
type input "CHECKED_IN"
click at [243, 215] on div "Bear Bear Chriestenson 10:30 AM - 11:00 AM" at bounding box center [248, 215] width 51 height 61
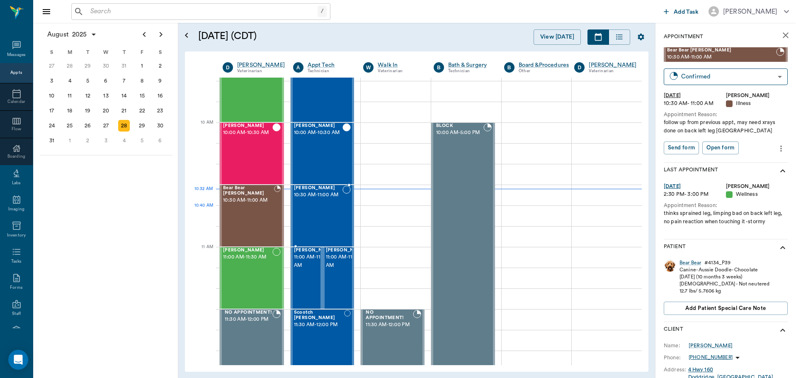
click at [315, 221] on div "SPUD Reynolds 10:30 AM - 11:00 AM" at bounding box center [318, 215] width 49 height 61
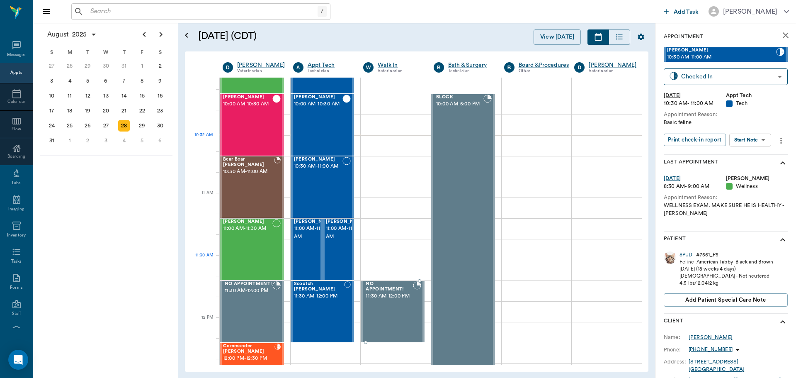
scroll to position [290, 0]
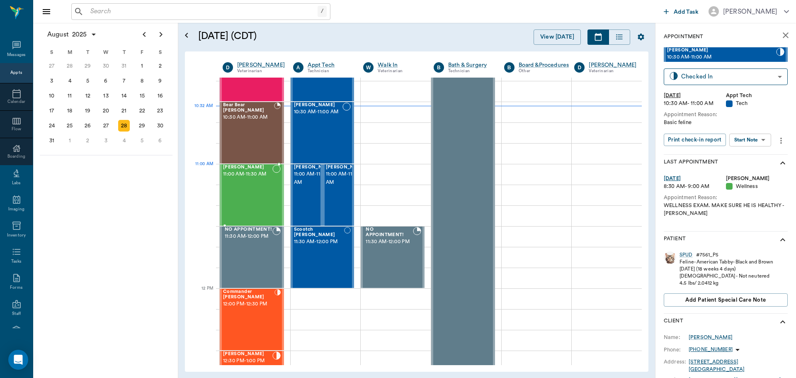
click at [251, 177] on span "11:00 AM - 11:30 AM" at bounding box center [247, 174] width 49 height 8
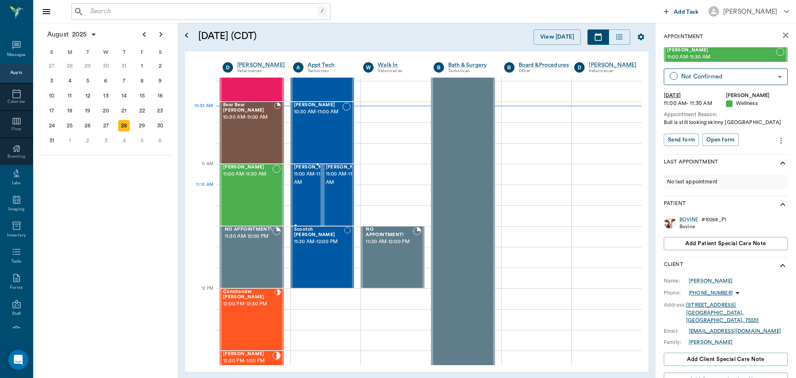
click at [309, 187] on span "11:00 AM - 11:30 AM" at bounding box center [314, 178] width 41 height 17
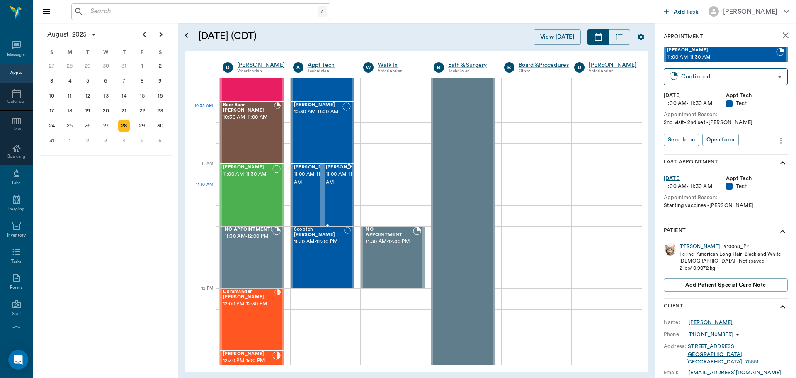
click at [339, 187] on span "11:00 AM - 11:30 AM" at bounding box center [346, 178] width 41 height 17
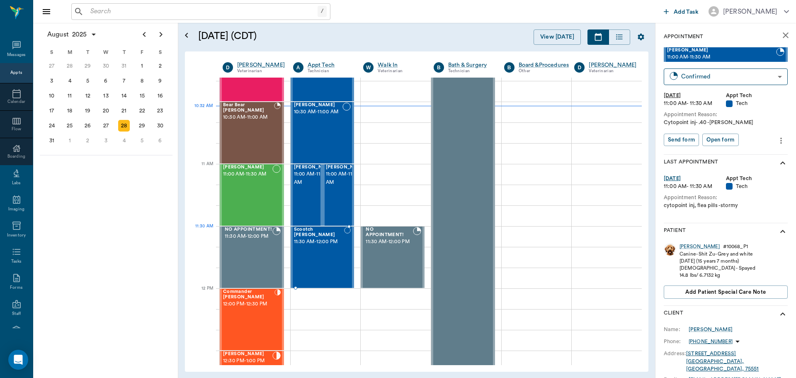
click at [340, 241] on span "11:30 AM - 12:00 PM" at bounding box center [319, 242] width 50 height 8
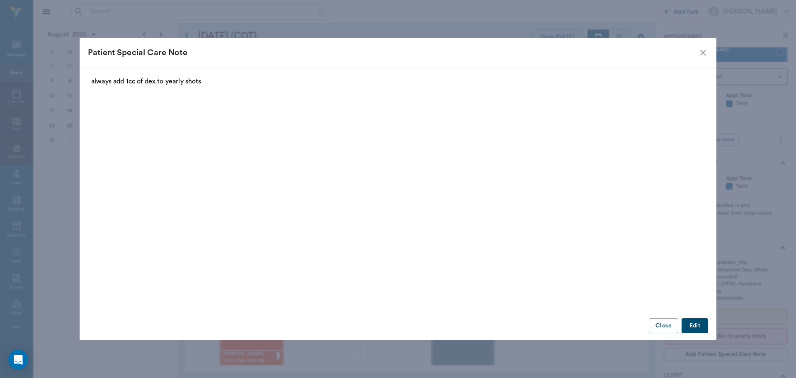
click at [707, 53] on icon "close" at bounding box center [703, 53] width 10 height 10
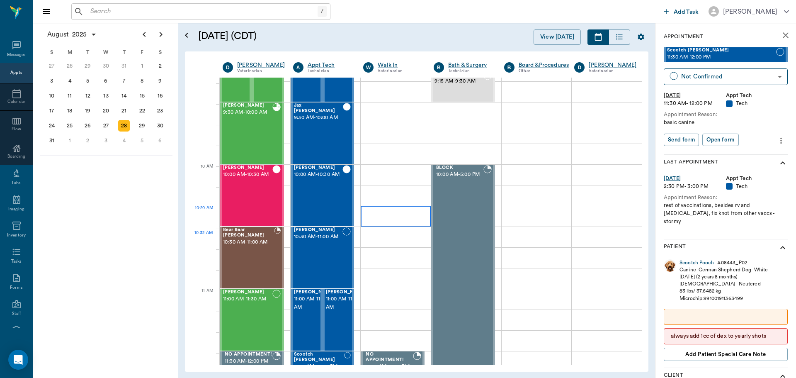
scroll to position [166, 0]
click at [233, 252] on div "Bear Bear Chriestenson 10:30 AM - 11:00 AM" at bounding box center [248, 257] width 51 height 61
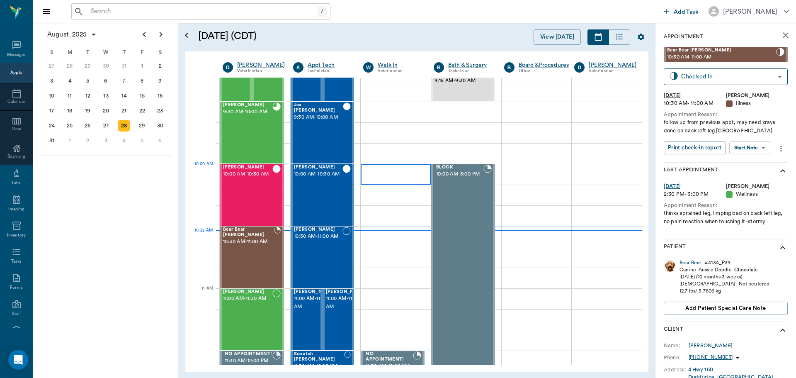
type input "CHECKED_IN"
click at [310, 241] on span "10:30 AM - 11:00 AM" at bounding box center [318, 236] width 49 height 8
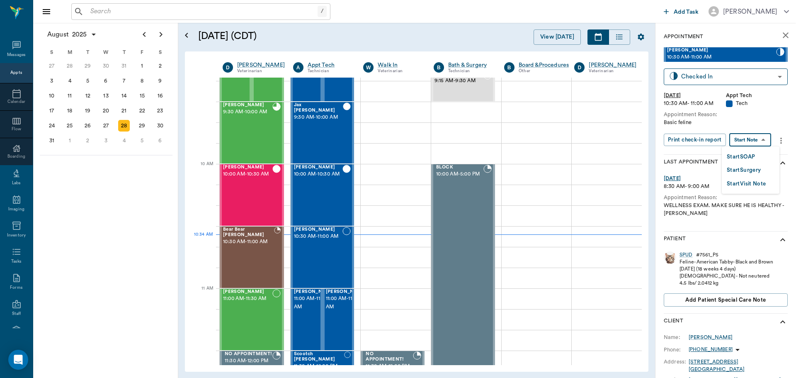
click at [753, 136] on body "/ ​ Add Task Dr. Bert Ellsworth Nectar Messages Appts Calendar Flow Boarding La…" at bounding box center [398, 189] width 796 height 378
click at [750, 155] on button "Start SOAP" at bounding box center [741, 157] width 28 height 10
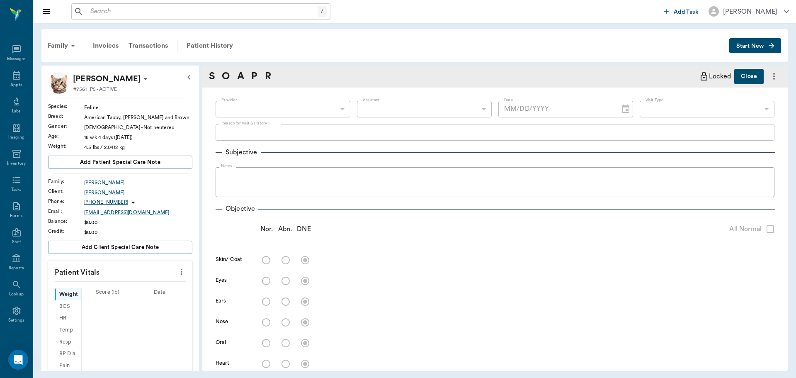
type input "63ec2f075fda476ae8351a4c"
type input "65d2be4f46e3a538d89b8c1a"
type textarea "Basic feline"
type input "[DATE]"
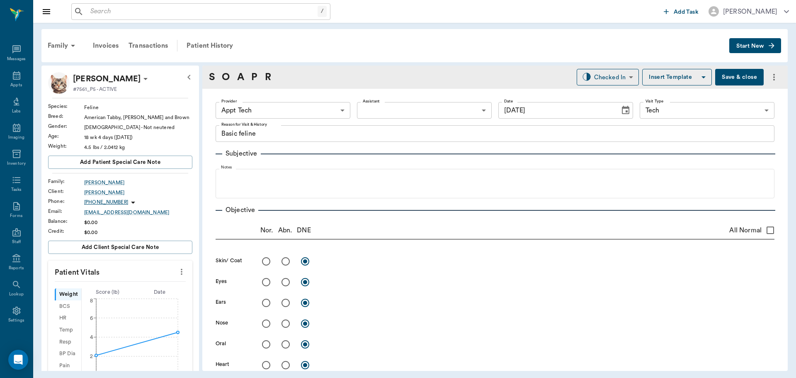
click at [181, 272] on icon "more" at bounding box center [182, 272] width 2 height 6
click at [138, 283] on span "Enter Vitals" at bounding box center [141, 286] width 70 height 9
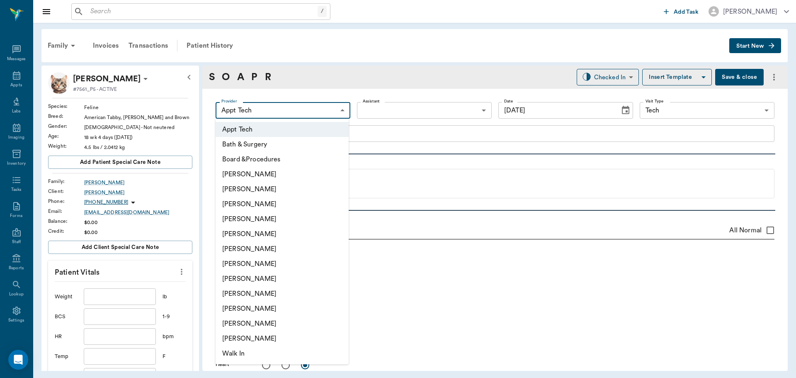
click at [325, 112] on body "/ ​ Add Task Dr. Bert Ellsworth Nectar Messages Appts Labs Imaging Inventory Ta…" at bounding box center [398, 189] width 796 height 378
click at [258, 265] on li "[PERSON_NAME]" at bounding box center [282, 263] width 133 height 15
type input "682b670d8bdc6f7f8feef3db"
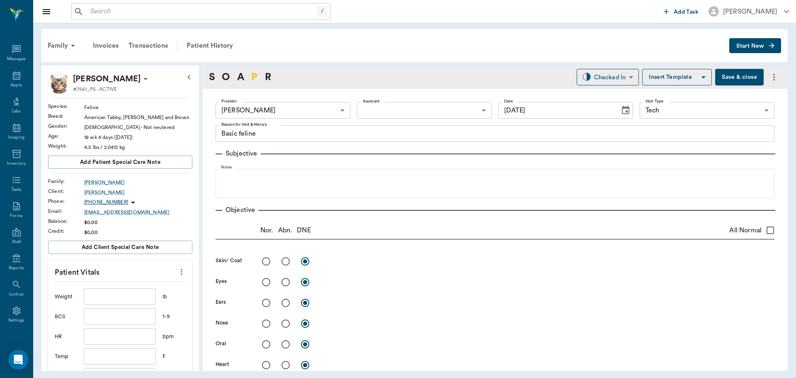
click at [253, 75] on link "P" at bounding box center [254, 77] width 6 height 15
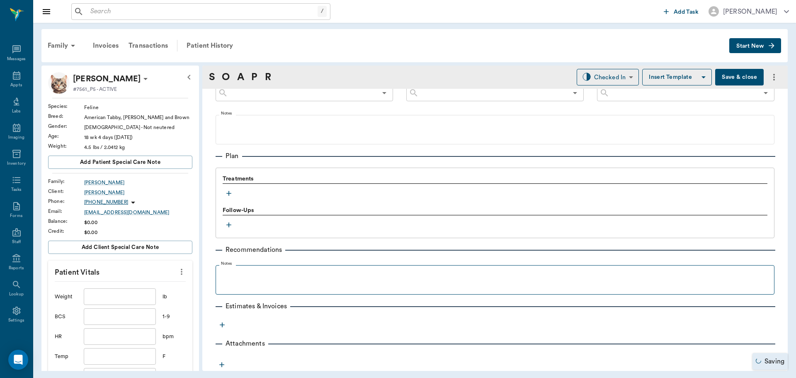
scroll to position [484, 0]
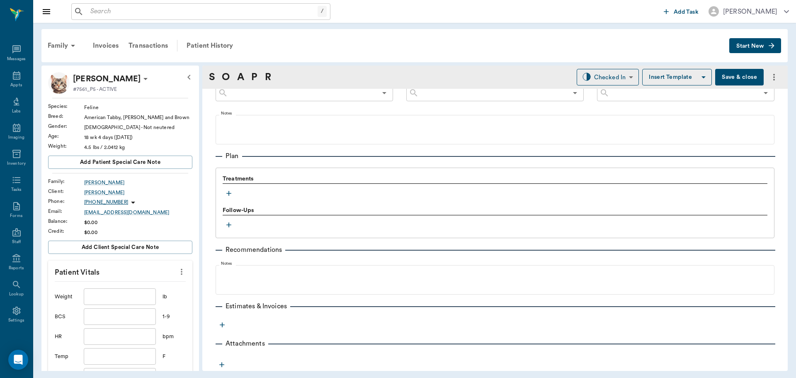
click at [229, 194] on icon "button" at bounding box center [228, 193] width 5 height 5
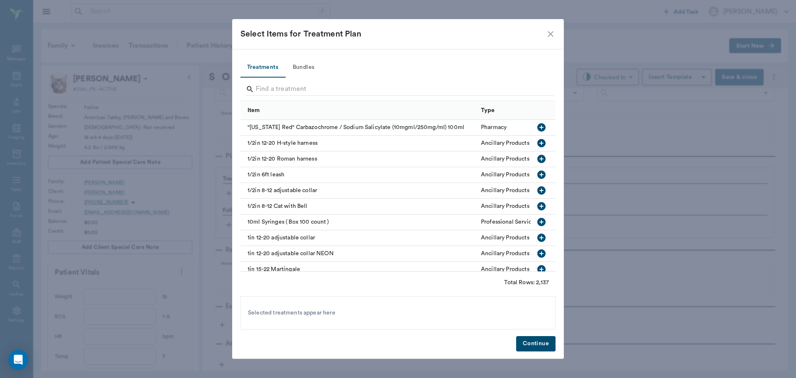
click at [302, 63] on button "Bundles" at bounding box center [303, 68] width 37 height 20
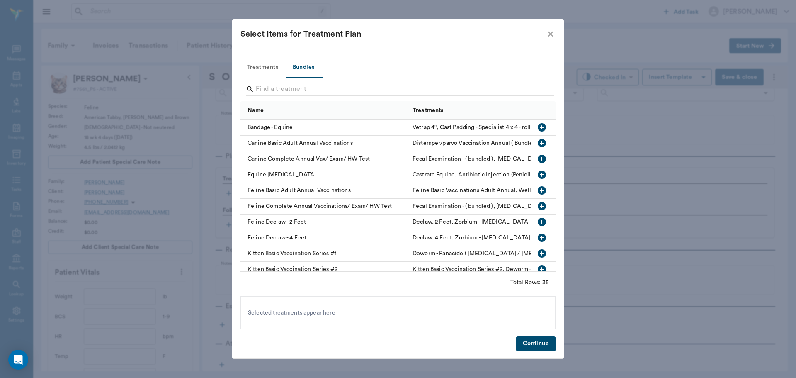
click at [270, 90] on input "Search" at bounding box center [399, 89] width 286 height 13
click at [538, 190] on icon "button" at bounding box center [542, 190] width 8 height 8
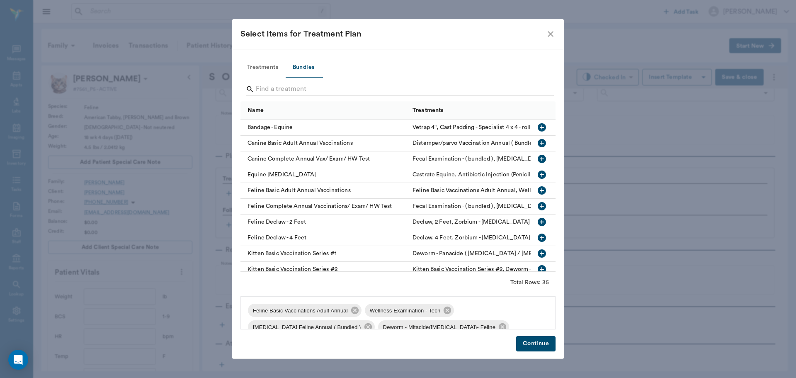
click at [551, 345] on button "Continue" at bounding box center [535, 343] width 39 height 15
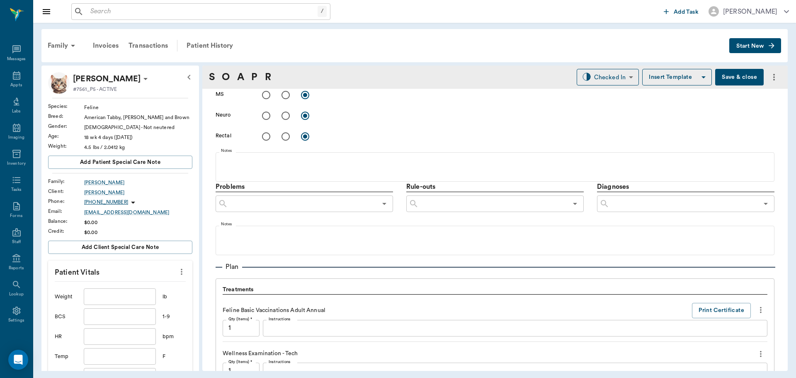
scroll to position [360, 0]
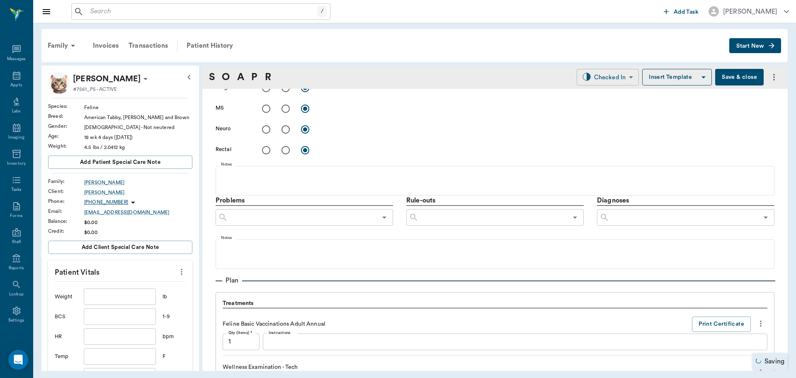
click at [595, 76] on body "/ ​ Add Task Dr. Bert Ellsworth Nectar Messages Appts Labs Imaging Inventory Ta…" at bounding box center [398, 189] width 796 height 378
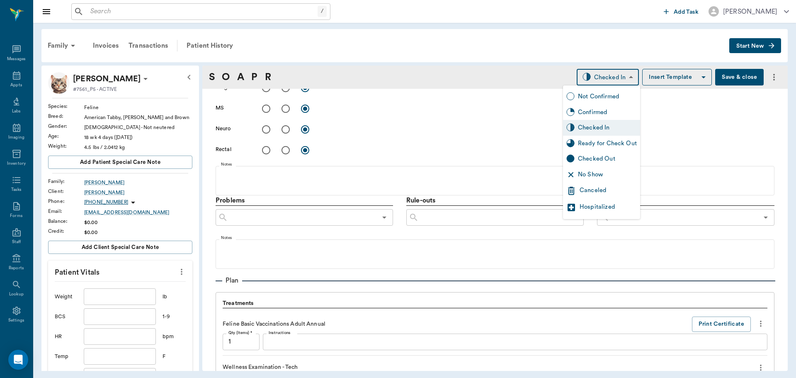
click at [591, 146] on div "Ready for Check Out" at bounding box center [607, 143] width 59 height 9
type input "READY_TO_CHECKOUT"
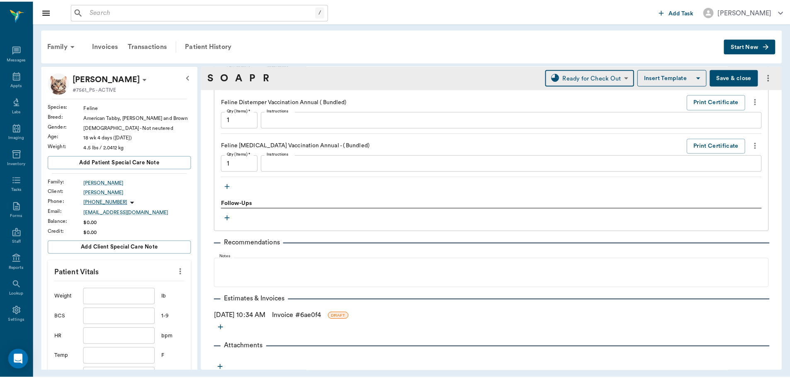
scroll to position [758, 0]
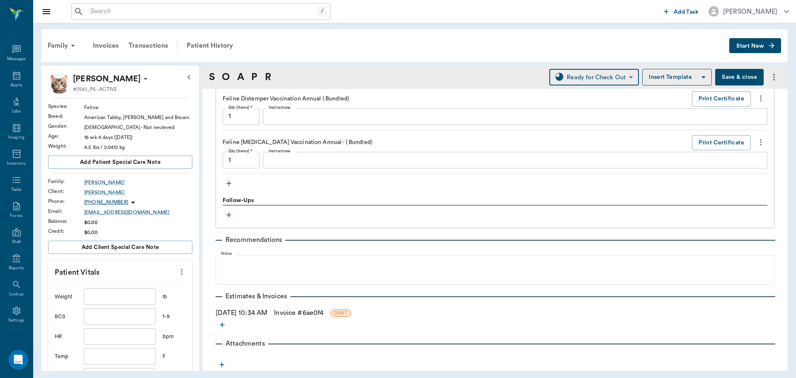
click at [311, 313] on link "Invoice # 6ae0f4" at bounding box center [298, 313] width 49 height 10
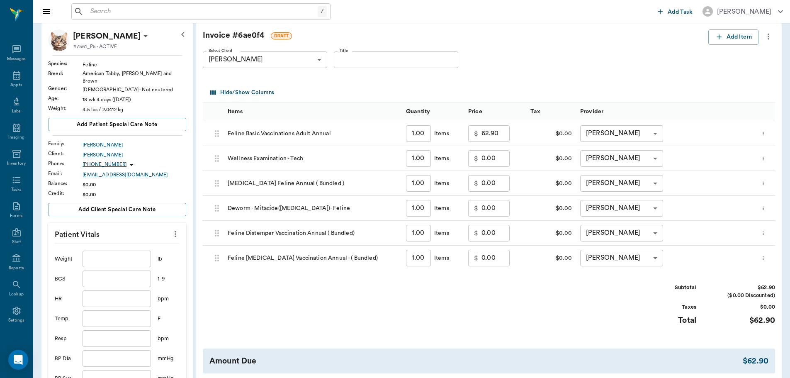
scroll to position [124, 0]
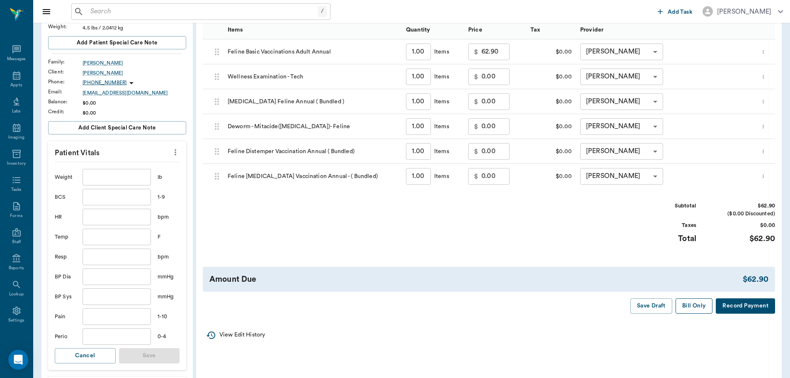
click at [697, 309] on button "Bill Only" at bounding box center [693, 305] width 37 height 15
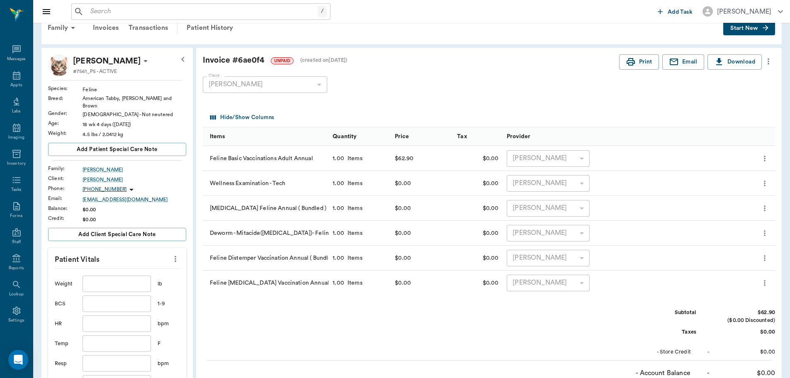
scroll to position [0, 0]
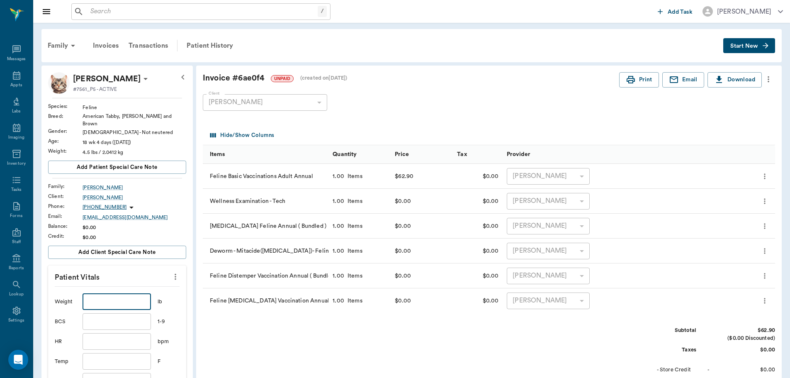
click at [130, 294] on input "text" at bounding box center [117, 301] width 68 height 17
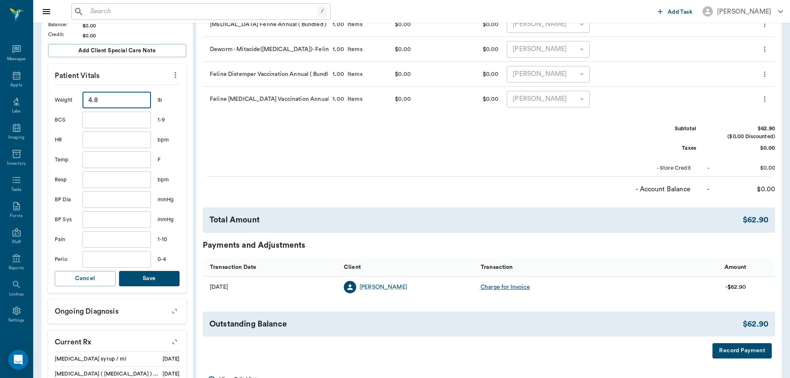
scroll to position [207, 0]
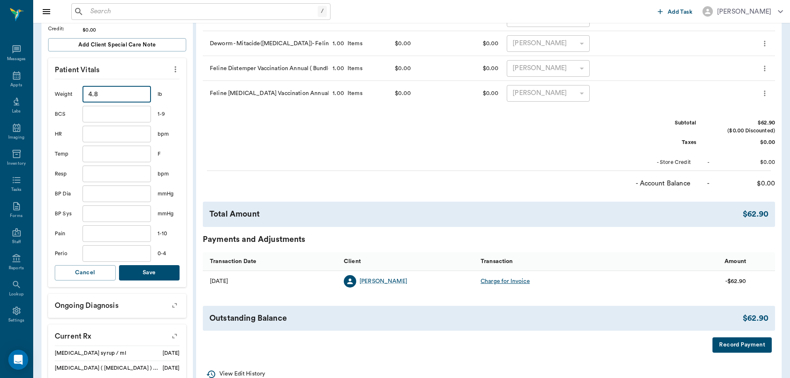
type input "4.8"
click at [148, 272] on button "Save" at bounding box center [149, 272] width 61 height 15
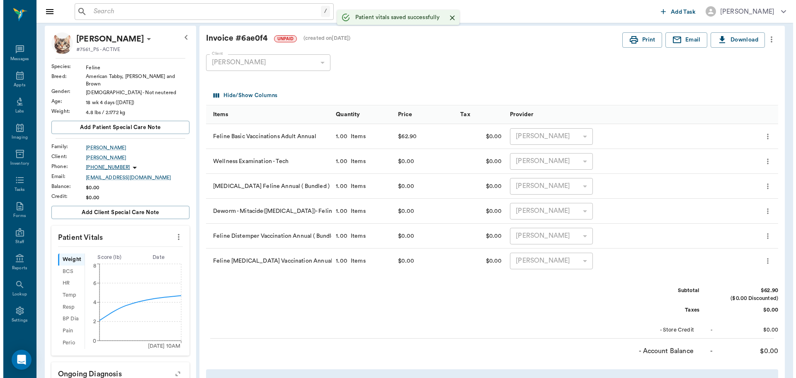
scroll to position [0, 0]
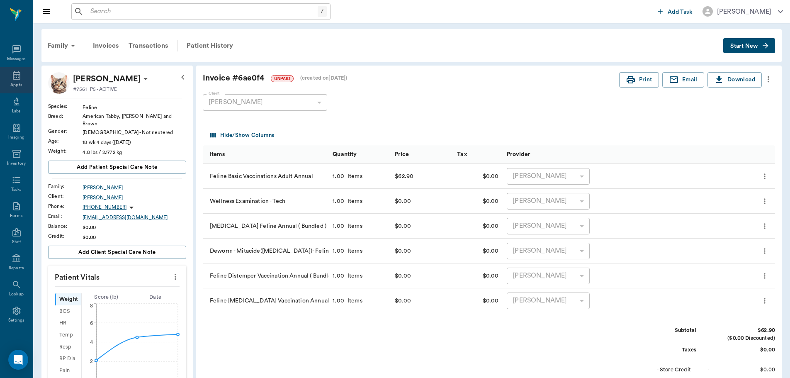
click at [12, 84] on div "Appts" at bounding box center [16, 85] width 12 height 6
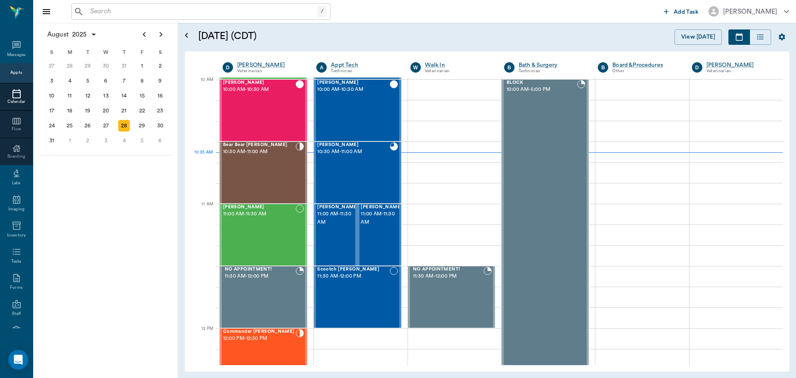
scroll to position [250, 0]
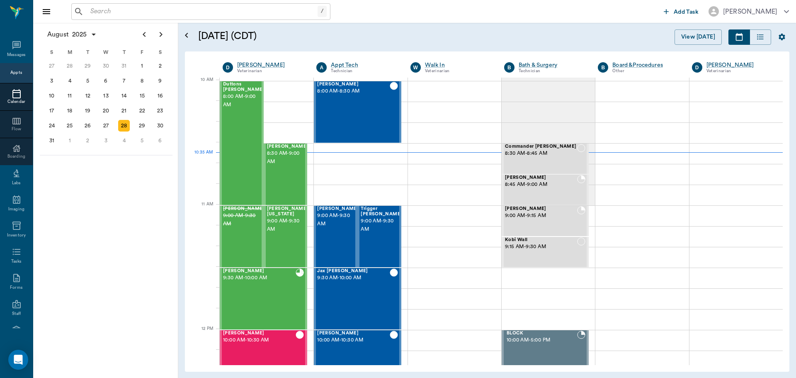
scroll to position [250, 0]
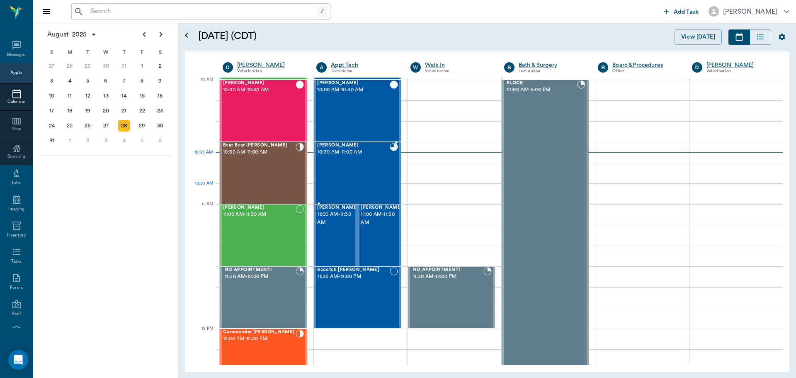
click at [340, 191] on div "SPUD [PERSON_NAME] 10:30 AM - 11:00 AM" at bounding box center [353, 173] width 72 height 61
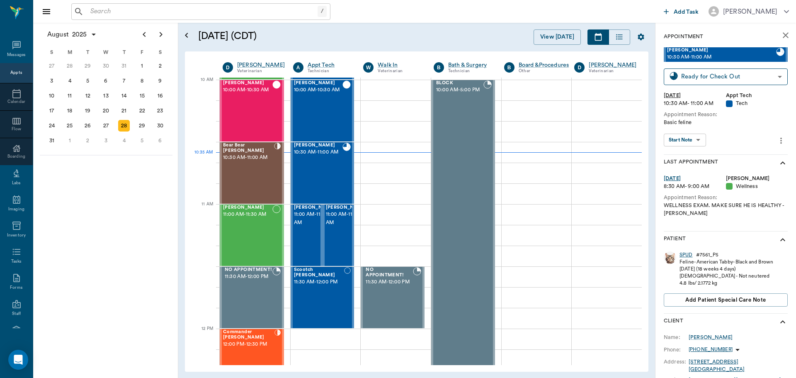
click at [685, 256] on div "SPUD" at bounding box center [686, 254] width 13 height 7
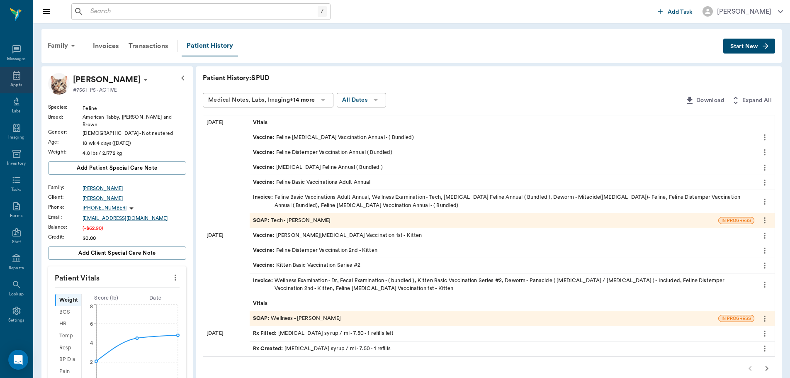
click at [12, 80] on icon at bounding box center [17, 75] width 10 height 10
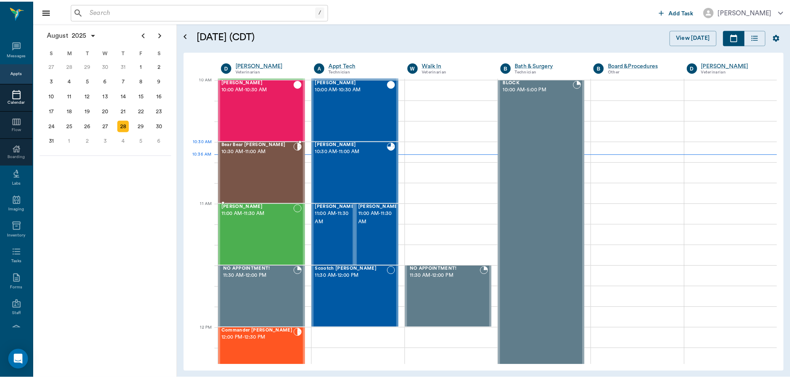
scroll to position [250, 0]
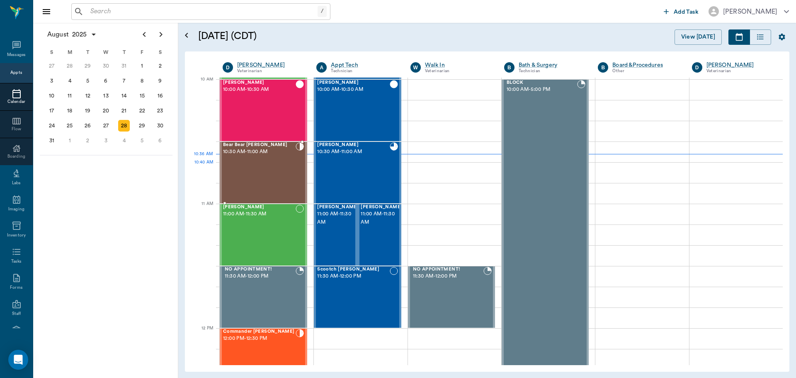
click at [235, 175] on div "Bear Bear [PERSON_NAME] 10:30 AM - 11:00 AM" at bounding box center [259, 172] width 73 height 61
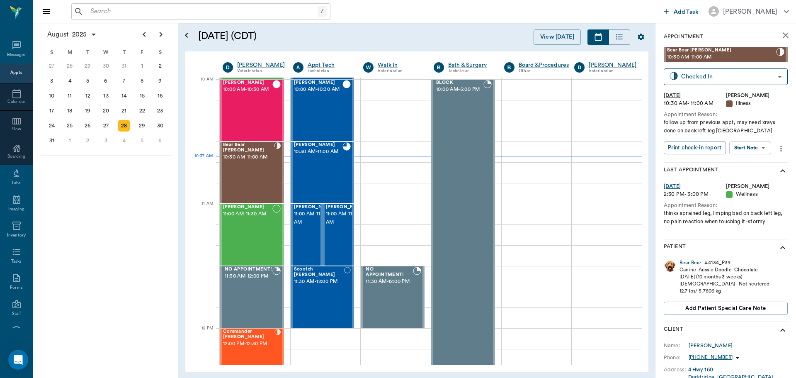
click at [698, 262] on div "Bear Bear" at bounding box center [691, 262] width 22 height 7
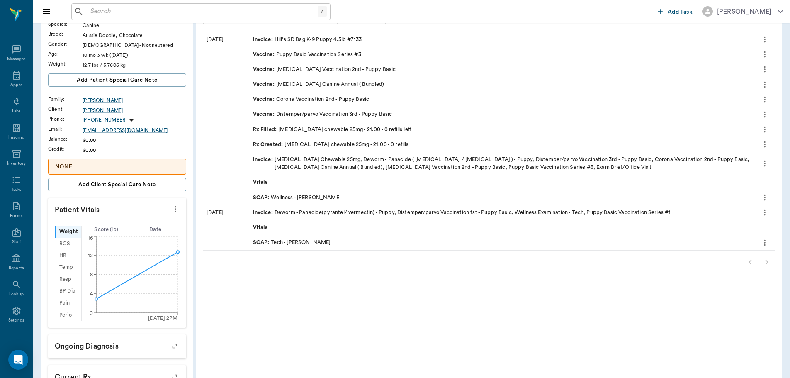
scroll to position [41, 0]
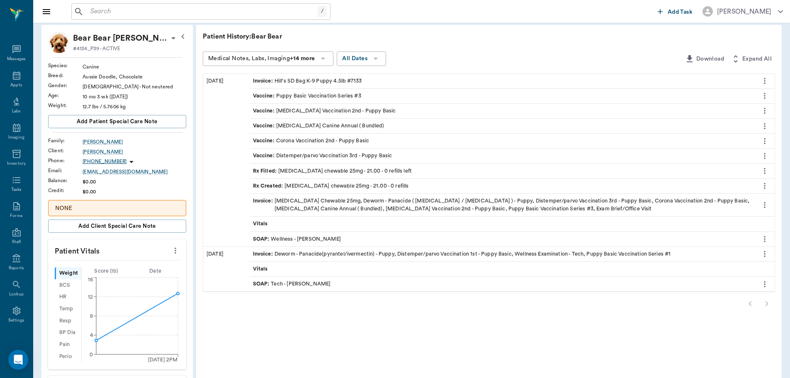
click at [264, 240] on span "SOAP :" at bounding box center [262, 239] width 18 height 8
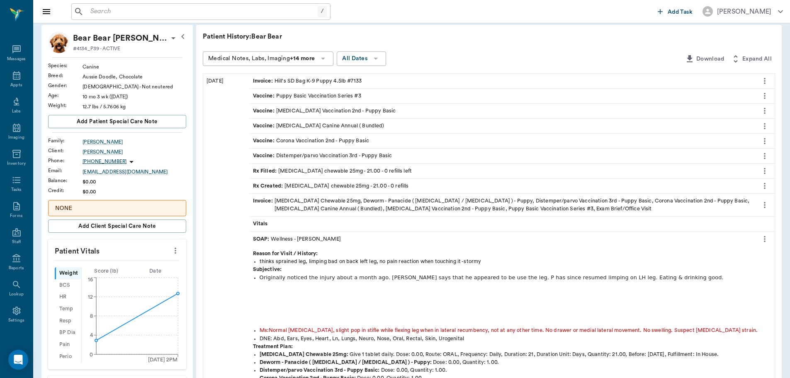
click at [766, 240] on icon "more" at bounding box center [764, 239] width 9 height 10
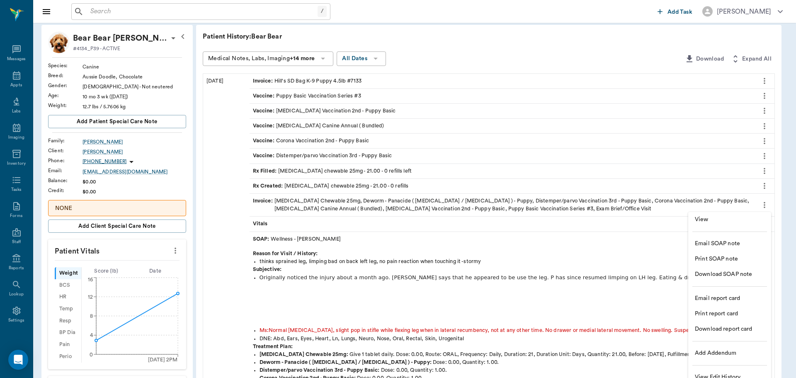
click at [716, 221] on span "View" at bounding box center [730, 219] width 70 height 9
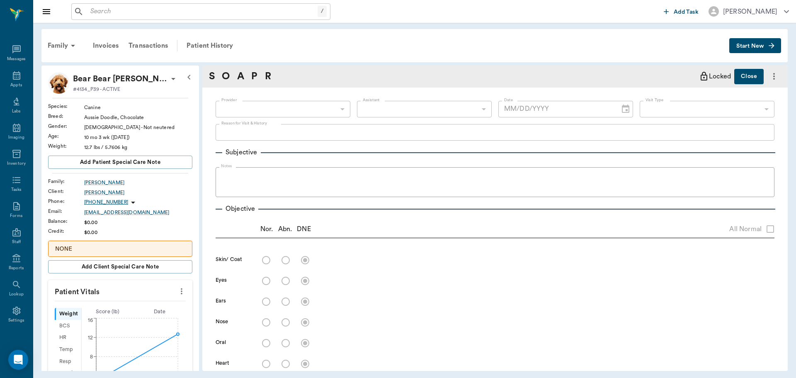
type input "63ec2f075fda476ae8351a4d"
type input "642ef10e332a41444de2bad1"
type input "65d2be4f46e3a538d89b8c14"
type textarea "thinks sprained leg, limping bad on back left leg, no pain reaction when touchi…"
radio input "true"
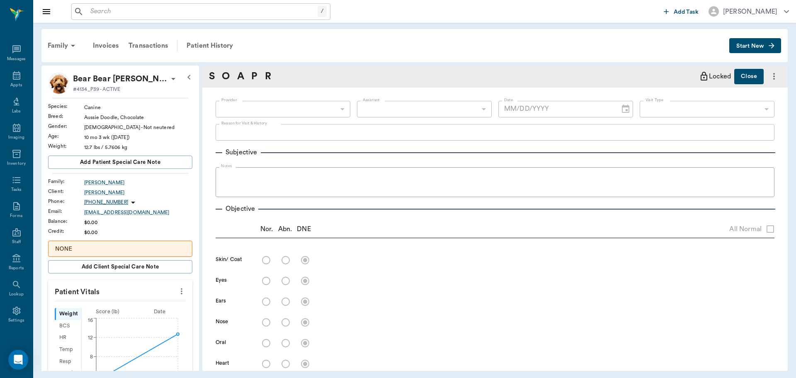
type textarea "Normal [MEDICAL_DATA], slight pop in stifle while flexing leg when in lateral r…"
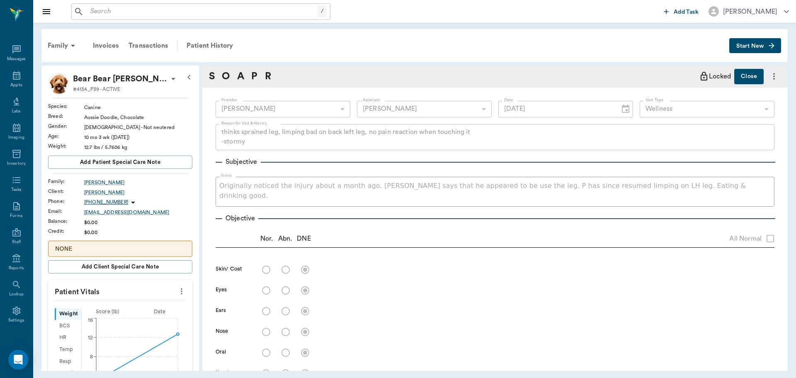
type input "[DATE]"
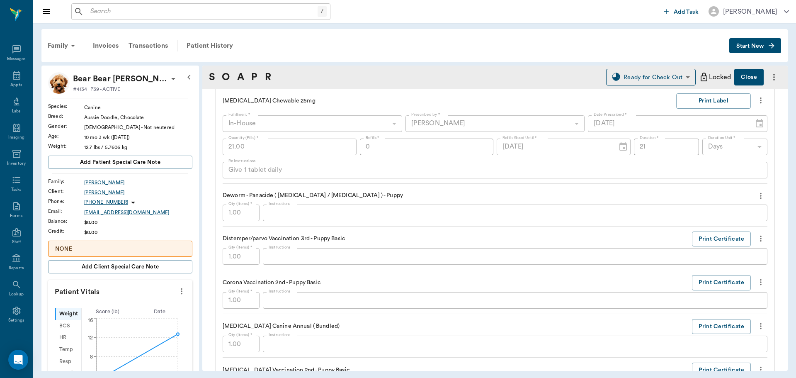
scroll to position [477, 0]
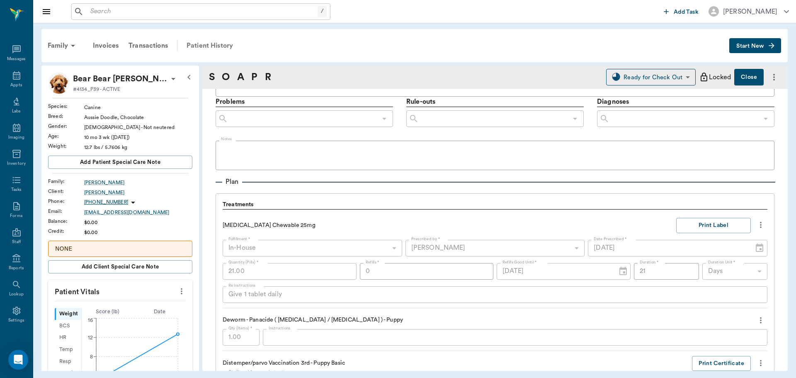
click at [195, 44] on div "Patient History" at bounding box center [210, 46] width 56 height 20
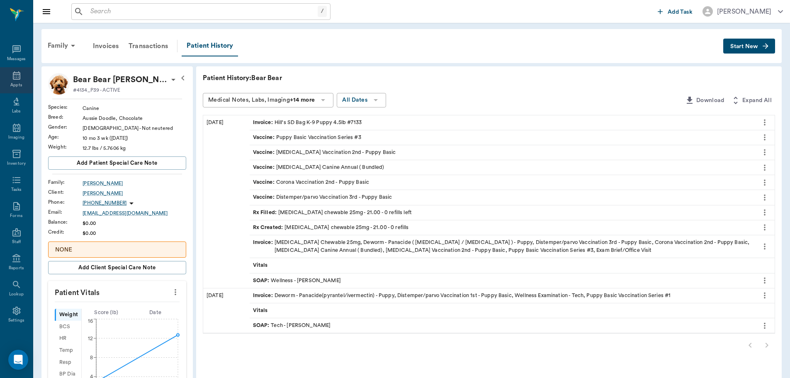
click at [12, 84] on div "Appts" at bounding box center [16, 85] width 12 height 6
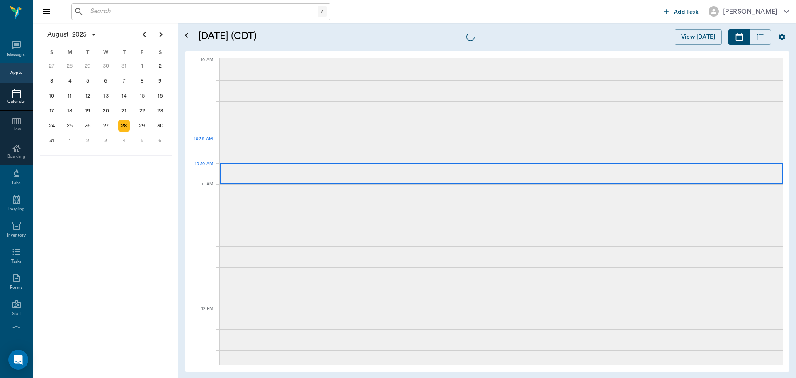
scroll to position [250, 0]
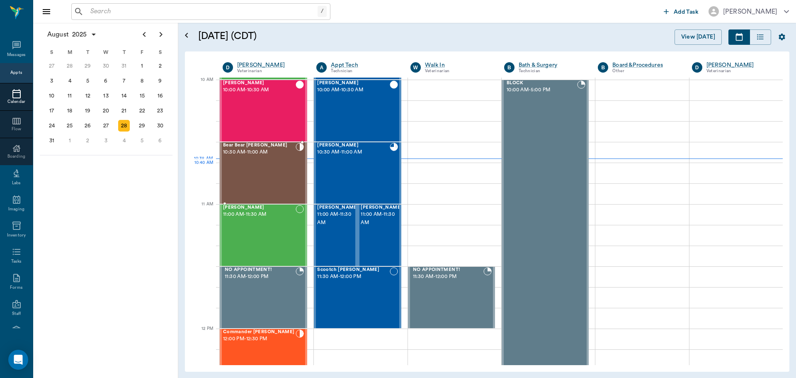
click at [271, 171] on div "Bear Bear Chriestenson 10:30 AM - 11:00 AM" at bounding box center [259, 173] width 73 height 61
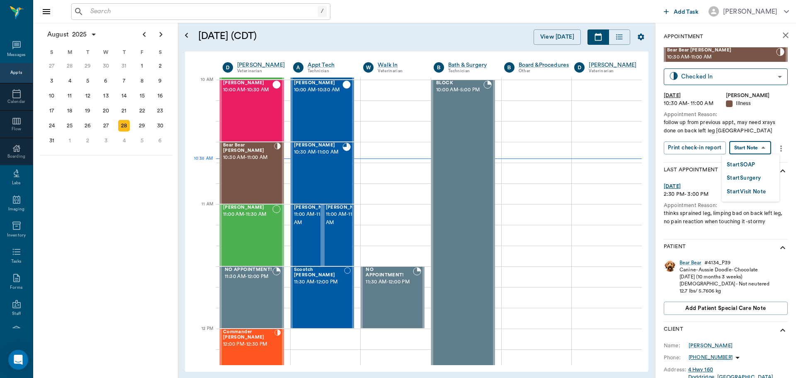
click at [741, 145] on body "/ ​ Add Task Dr. Bert Ellsworth Nectar Messages Appts Calendar Flow Boarding La…" at bounding box center [398, 189] width 796 height 378
click at [744, 166] on button "Start SOAP" at bounding box center [741, 165] width 28 height 10
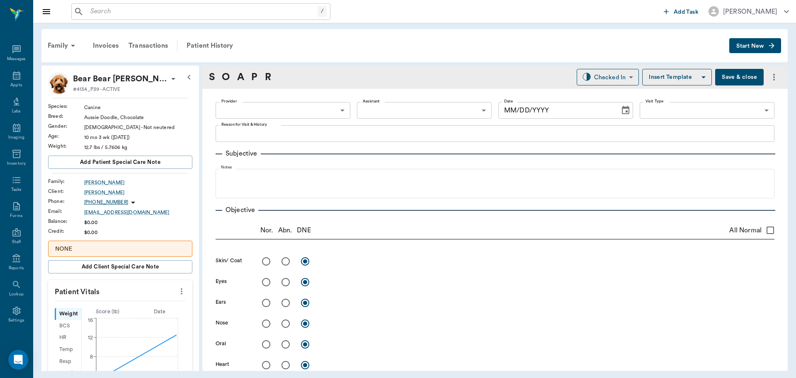
type input "63ec2f075fda476ae8351a4d"
type input "65d2be4f46e3a538d89b8c15"
type textarea "follow up from previous appt, may need xrays done on back left leg Caryn"
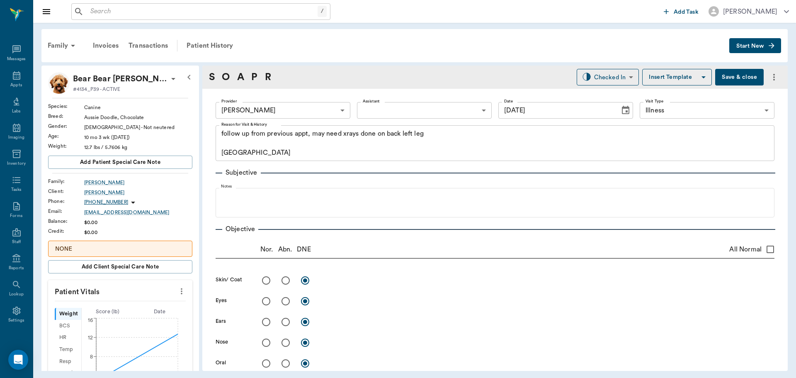
type input "[DATE]"
click at [177, 294] on icon "more" at bounding box center [181, 291] width 9 height 10
click at [135, 302] on span "Enter Vitals" at bounding box center [141, 305] width 70 height 9
click at [112, 322] on input "text" at bounding box center [120, 316] width 72 height 17
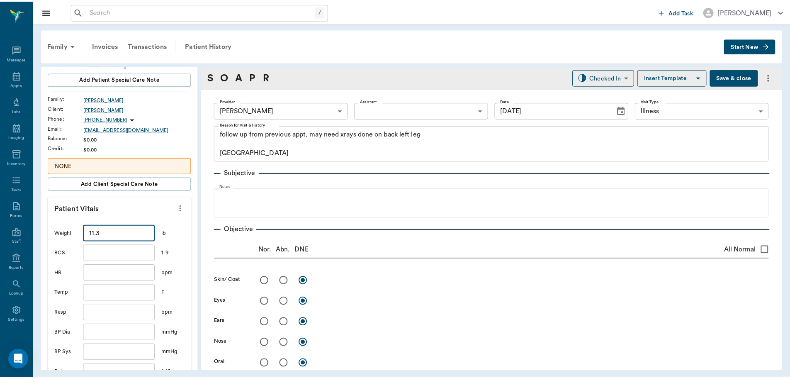
scroll to position [166, 0]
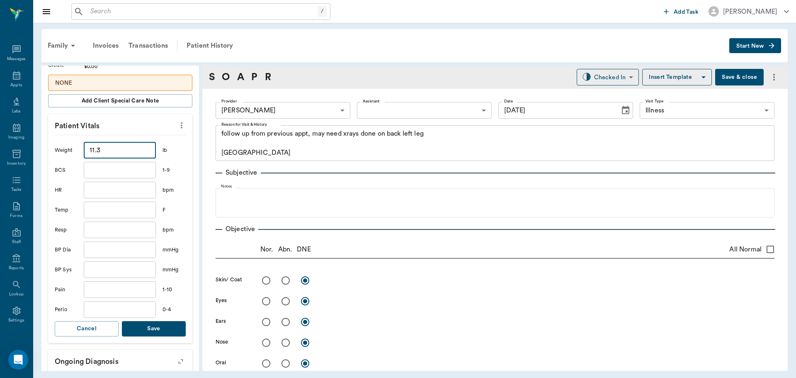
type input "11.3"
click at [149, 327] on button "Save" at bounding box center [154, 328] width 64 height 15
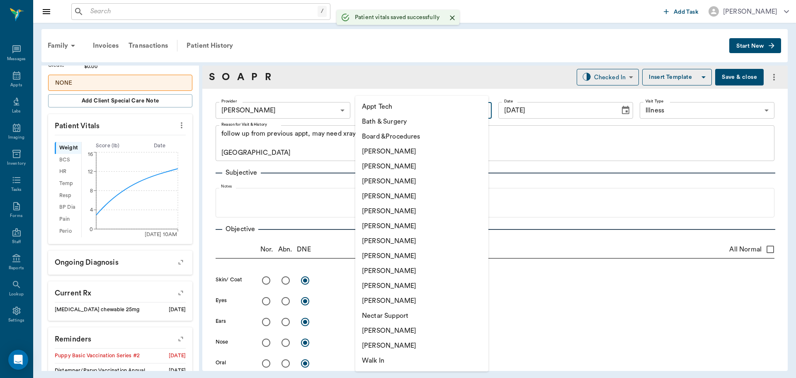
click at [400, 109] on body "/ ​ Add Task Dr. Bert Ellsworth Nectar Messages Appts Labs Imaging Inventory Ta…" at bounding box center [398, 189] width 796 height 378
click at [369, 276] on li "[PERSON_NAME]" at bounding box center [421, 270] width 133 height 15
type input "63ec2e7e52e12b0ba117b124"
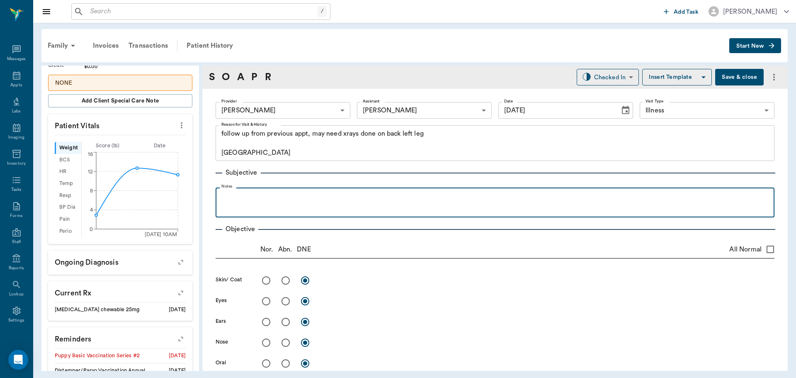
click at [238, 192] on p at bounding box center [495, 197] width 551 height 10
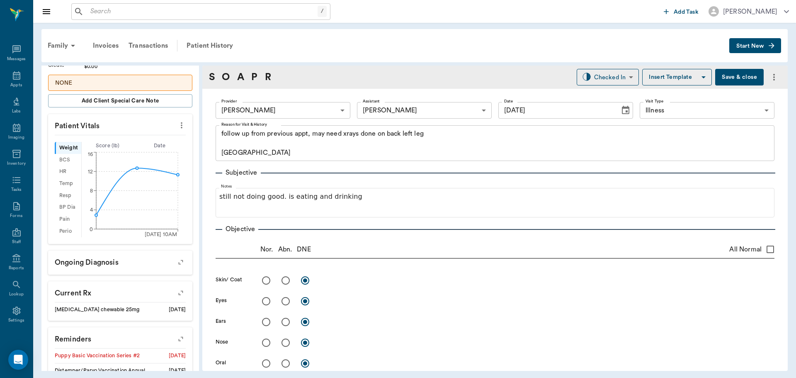
click at [734, 78] on button "Save & close" at bounding box center [739, 77] width 49 height 17
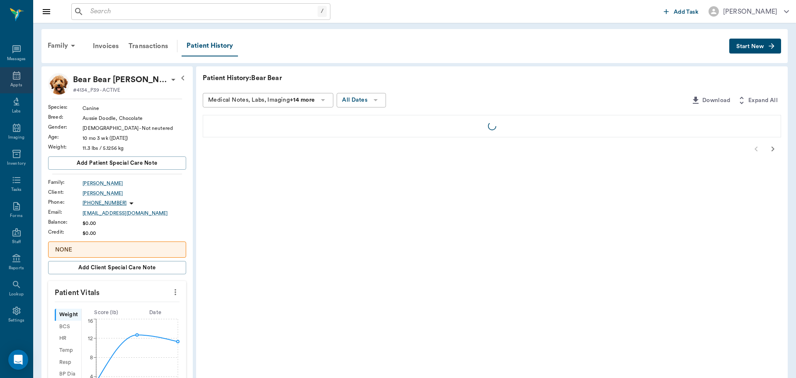
click at [16, 84] on div "Appts" at bounding box center [16, 85] width 12 height 6
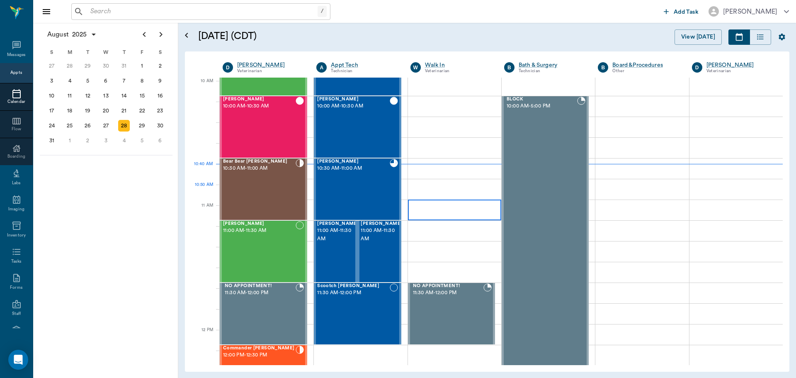
scroll to position [249, 0]
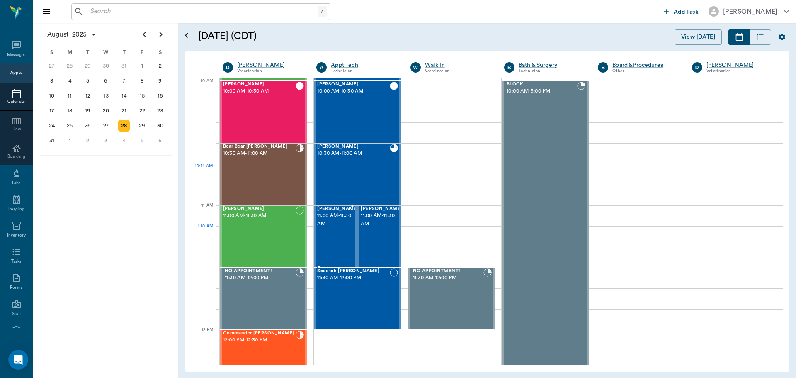
click at [334, 228] on span "11:00 AM - 11:30 AM" at bounding box center [337, 219] width 41 height 17
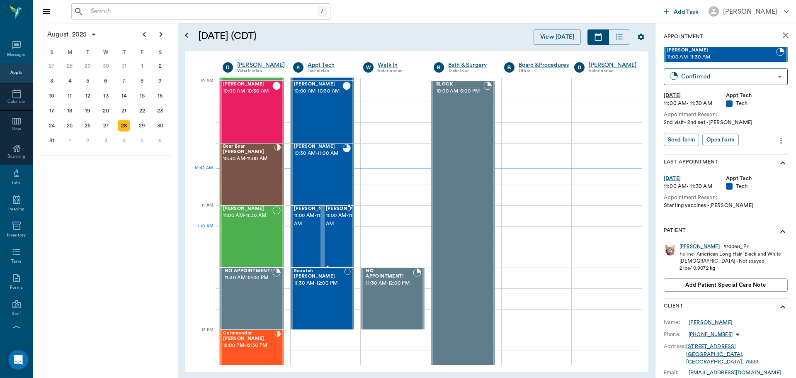
click at [338, 228] on span "11:00 AM - 11:30 AM" at bounding box center [346, 219] width 41 height 17
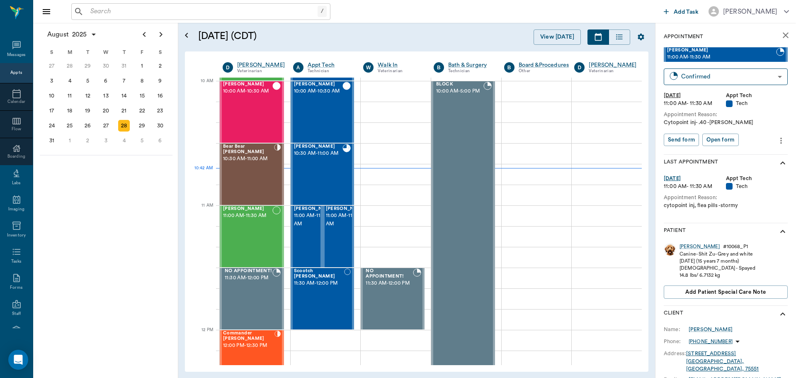
scroll to position [41, 0]
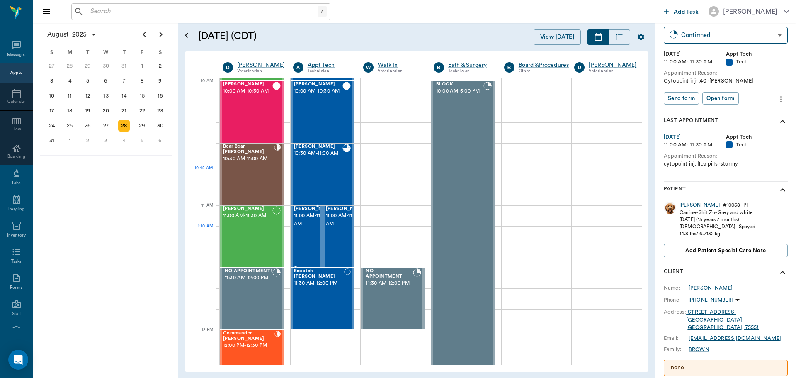
click at [299, 228] on span "11:00 AM - 11:30 AM" at bounding box center [314, 219] width 41 height 17
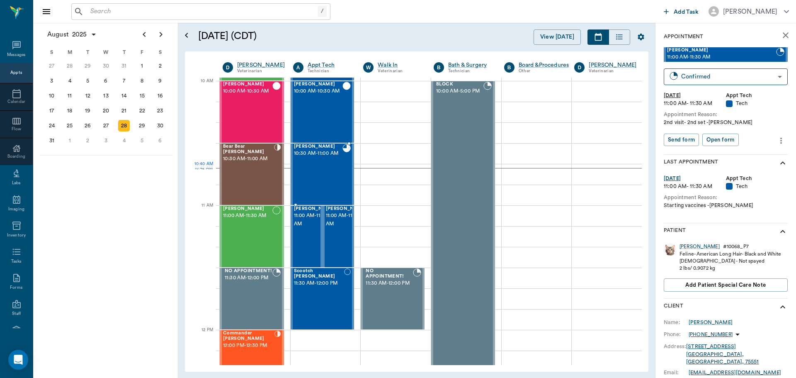
click at [315, 158] on span "10:30 AM - 11:00 AM" at bounding box center [318, 153] width 49 height 8
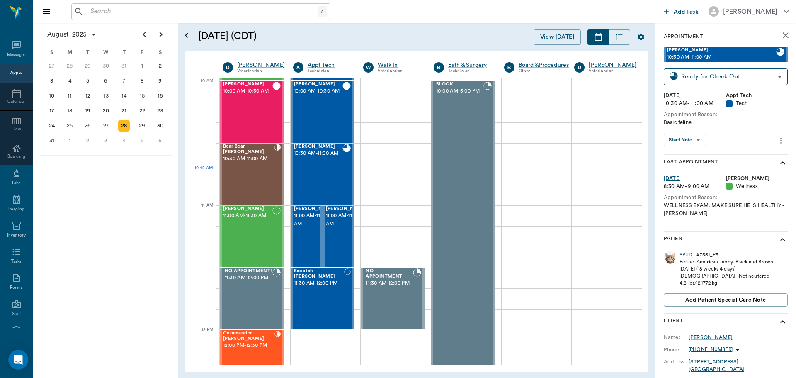
click at [689, 254] on div "SPUD" at bounding box center [686, 254] width 13 height 7
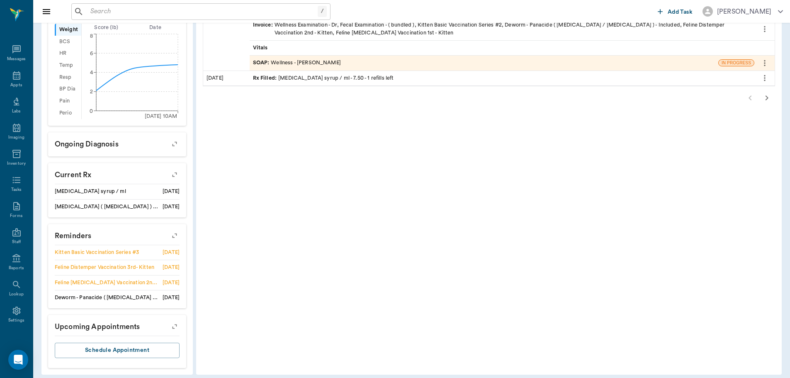
scroll to position [272, 0]
click at [174, 232] on icon "button" at bounding box center [175, 234] width 12 height 12
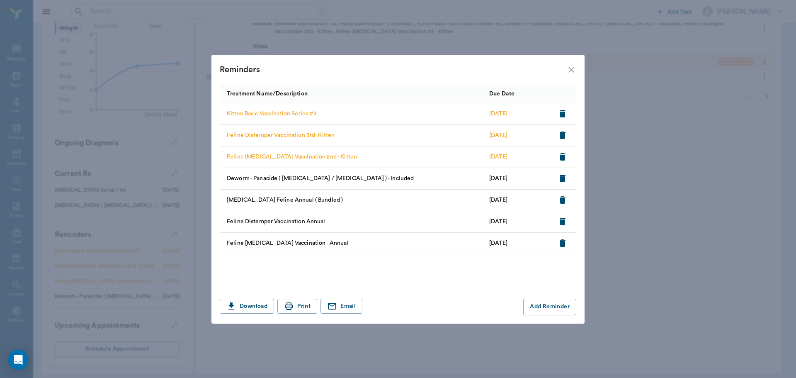
click at [564, 110] on icon "button" at bounding box center [563, 113] width 6 height 7
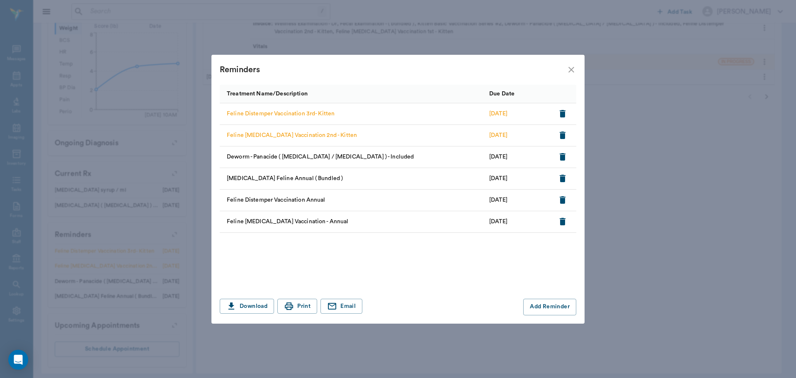
click at [562, 132] on icon "button" at bounding box center [563, 134] width 6 height 7
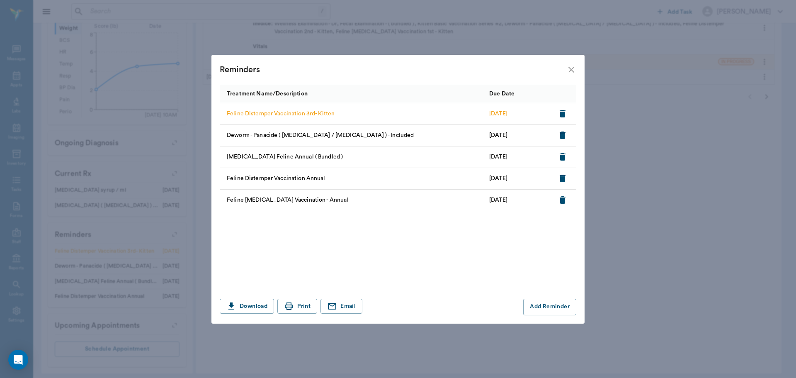
click at [559, 114] on icon "button" at bounding box center [563, 114] width 10 height 10
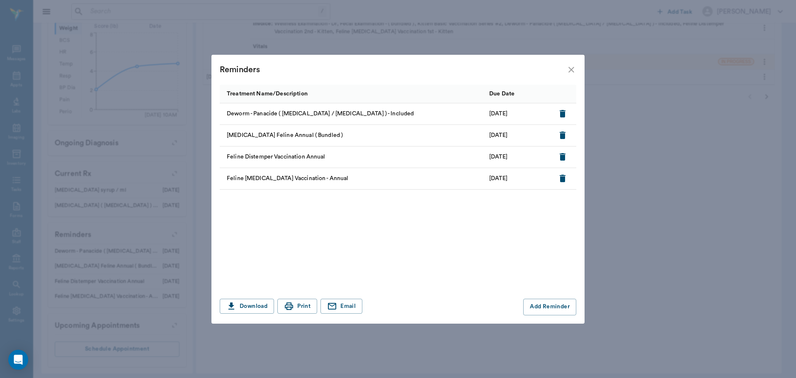
click at [573, 67] on icon "close" at bounding box center [571, 70] width 10 height 10
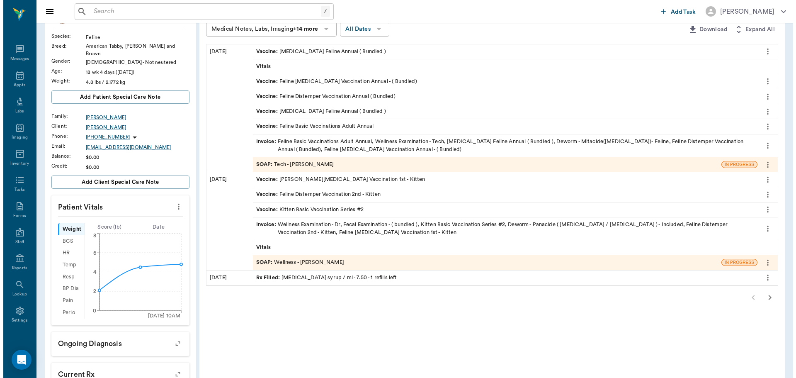
scroll to position [0, 0]
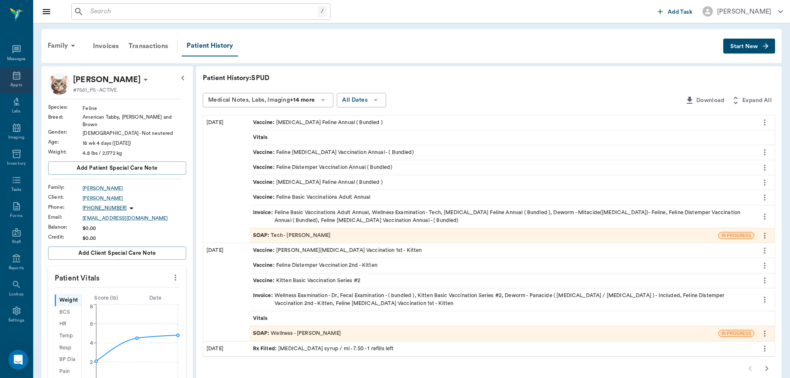
click at [13, 79] on icon at bounding box center [16, 75] width 7 height 8
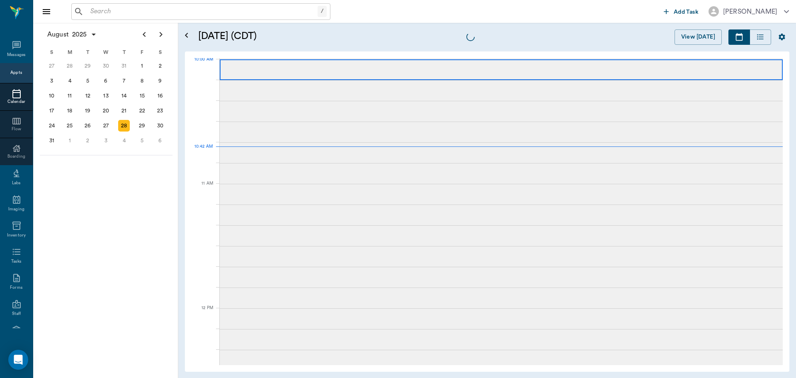
scroll to position [251, 0]
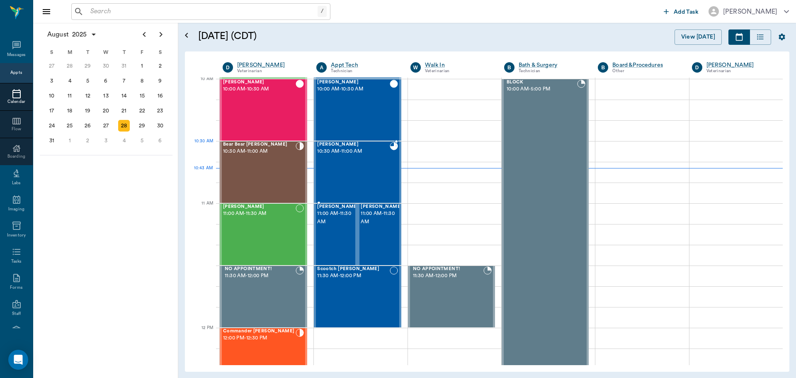
drag, startPoint x: 361, startPoint y: 160, endPoint x: 458, endPoint y: 132, distance: 100.5
click at [362, 160] on div "SPUD Reynolds 10:30 AM - 11:00 AM" at bounding box center [353, 172] width 72 height 61
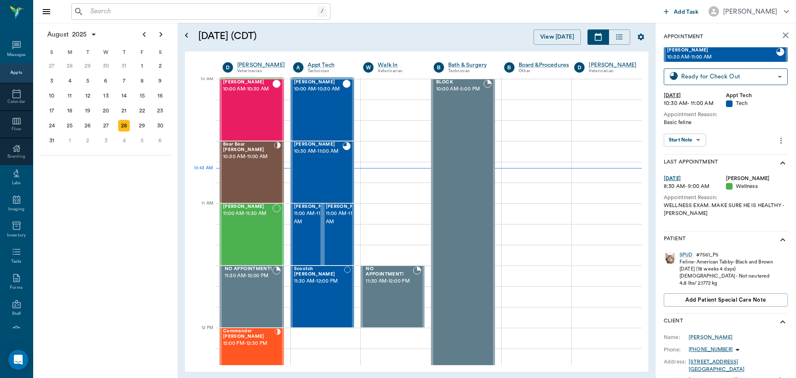
click at [782, 141] on div "Appointment SPUD Reynolds 10:30 AM - 11:00 AM Ready for Check Out READY_TO_CHEC…" at bounding box center [726, 283] width 141 height 520
click at [777, 142] on icon "more" at bounding box center [781, 141] width 9 height 10
click at [748, 182] on span "View edit history" at bounding box center [740, 185] width 70 height 9
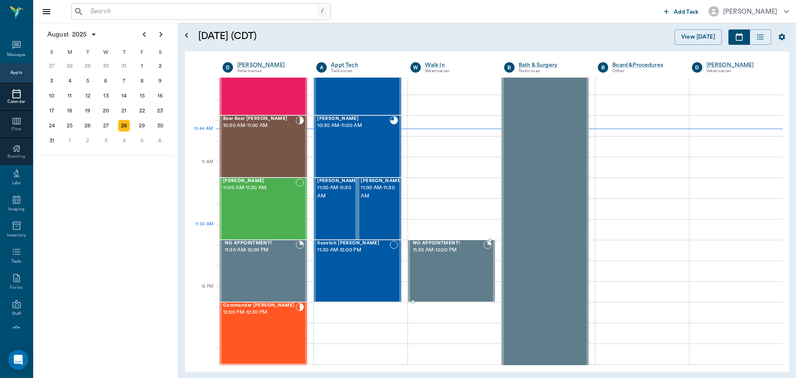
scroll to position [292, 0]
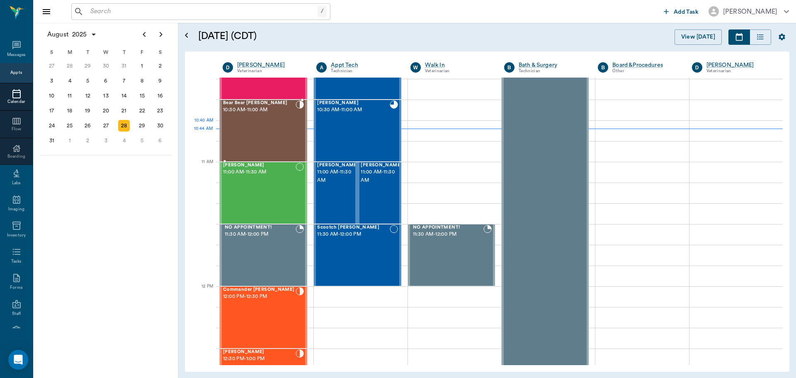
click at [260, 137] on div "Bear Bear [PERSON_NAME] 10:30 AM - 11:00 AM" at bounding box center [259, 130] width 73 height 61
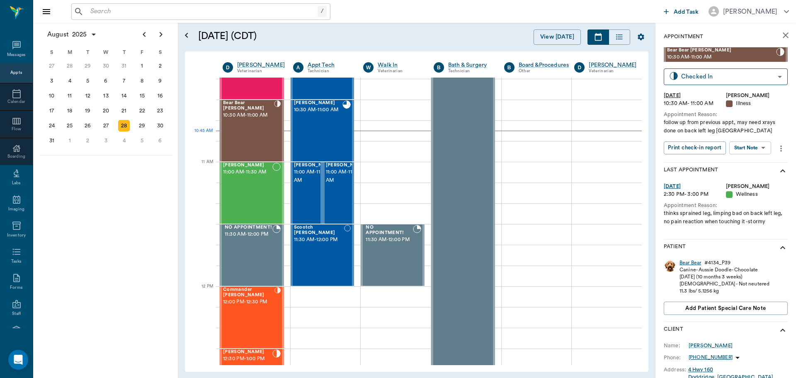
click at [696, 263] on div "Bear Bear" at bounding box center [691, 262] width 22 height 7
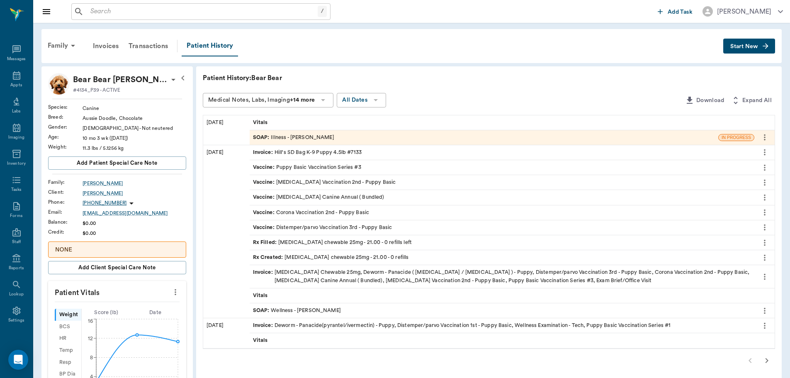
click at [287, 136] on div "SOAP : Illness - [PERSON_NAME]" at bounding box center [293, 138] width 81 height 8
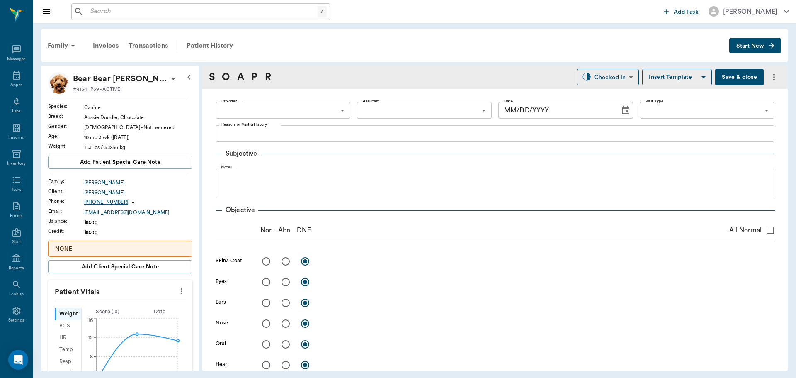
type input "63ec2f075fda476ae8351a4d"
type input "63ec2e7e52e12b0ba117b124"
type input "65d2be4f46e3a538d89b8c15"
type textarea "follow up from previous appt, may need xrays done on back left leg [GEOGRAPHIC_…"
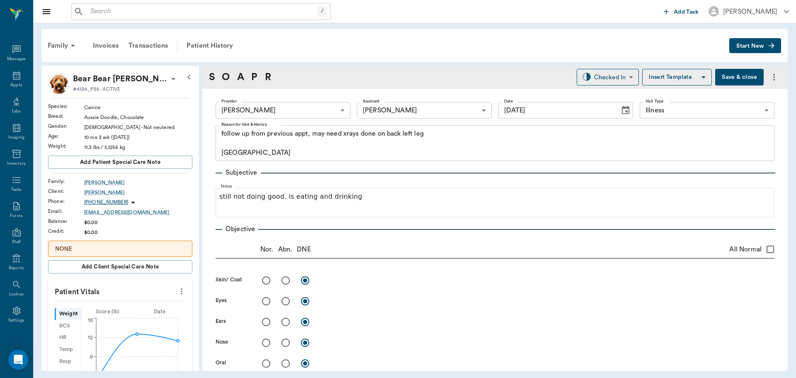
type input "[DATE]"
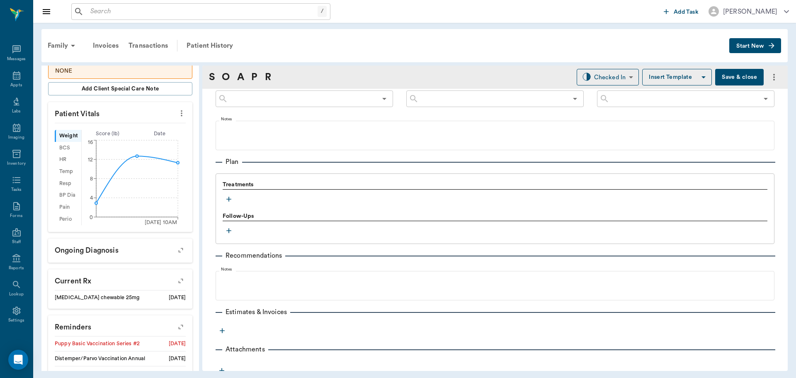
scroll to position [207, 0]
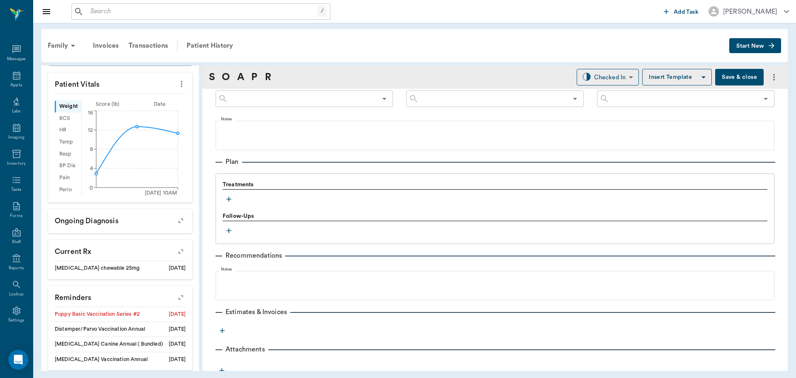
click at [177, 85] on icon "more" at bounding box center [181, 84] width 9 height 10
click at [133, 99] on span "Enter Vitals" at bounding box center [141, 98] width 70 height 9
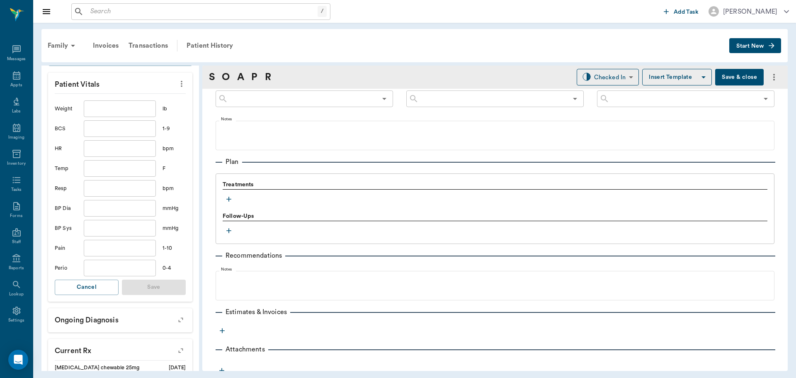
click at [130, 163] on input "text" at bounding box center [120, 168] width 72 height 17
type input "102.2"
click at [163, 286] on button "Save" at bounding box center [154, 286] width 64 height 15
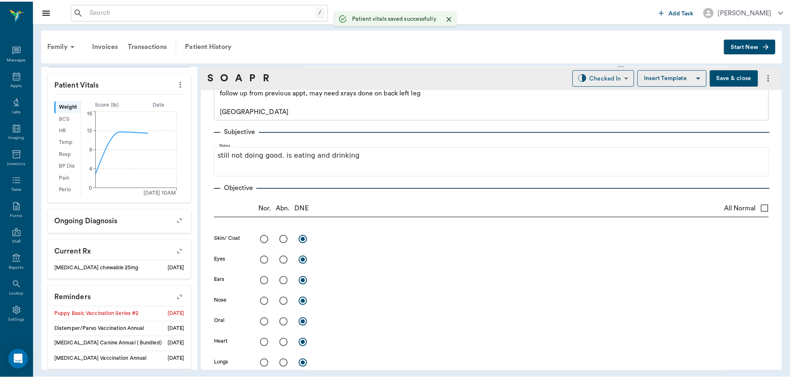
scroll to position [0, 0]
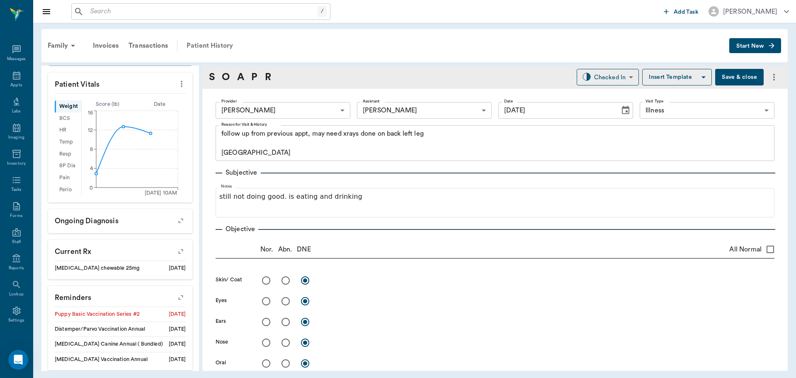
click at [219, 48] on div "Patient History" at bounding box center [210, 46] width 56 height 20
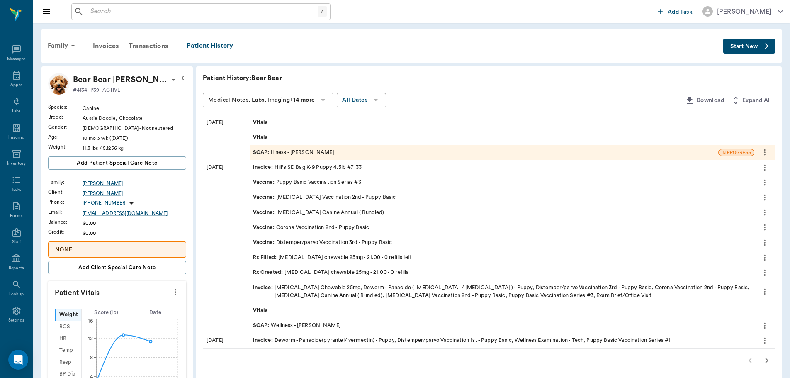
click at [304, 326] on div "SOAP : Wellness - Dr. Bert Ellsworth" at bounding box center [297, 325] width 88 height 8
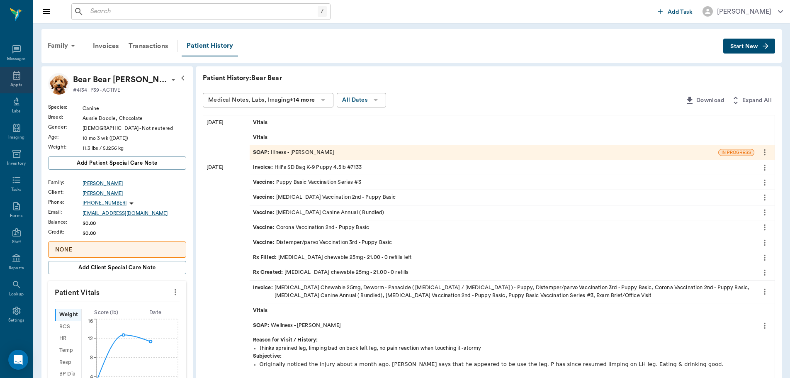
click at [16, 85] on div "Appts" at bounding box center [16, 85] width 12 height 6
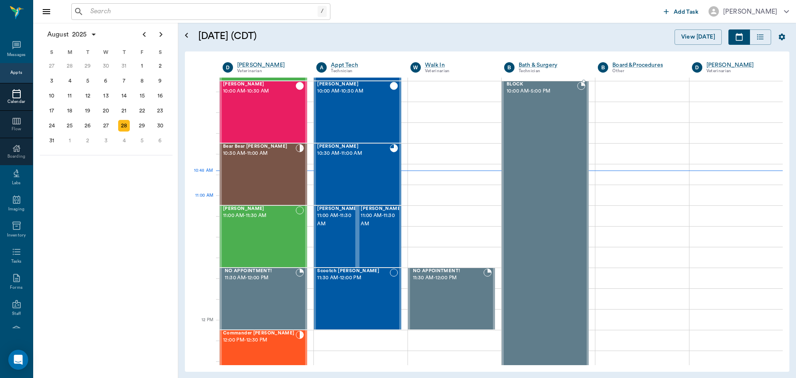
scroll to position [290, 0]
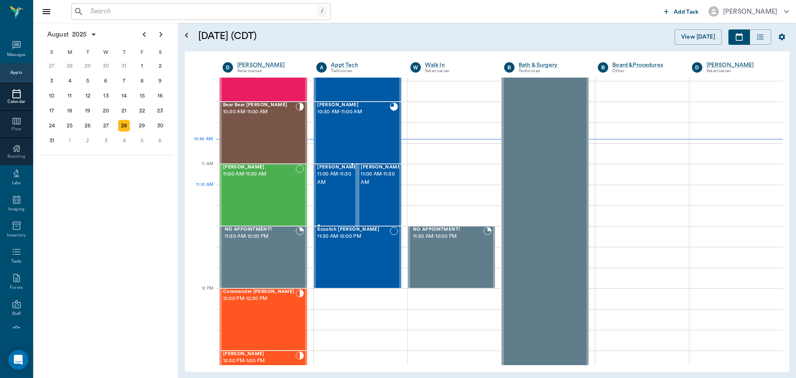
click at [359, 185] on div at bounding box center [359, 195] width 0 height 61
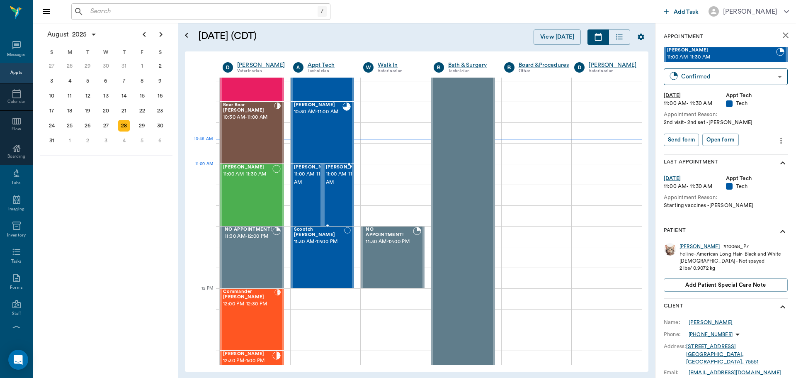
click at [333, 182] on span "11:00 AM - 11:30 AM" at bounding box center [346, 178] width 41 height 17
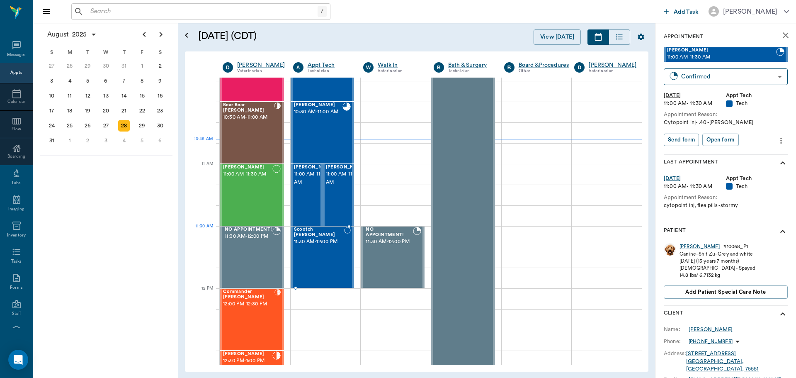
click at [314, 243] on span "11:30 AM - 12:00 PM" at bounding box center [319, 242] width 50 height 8
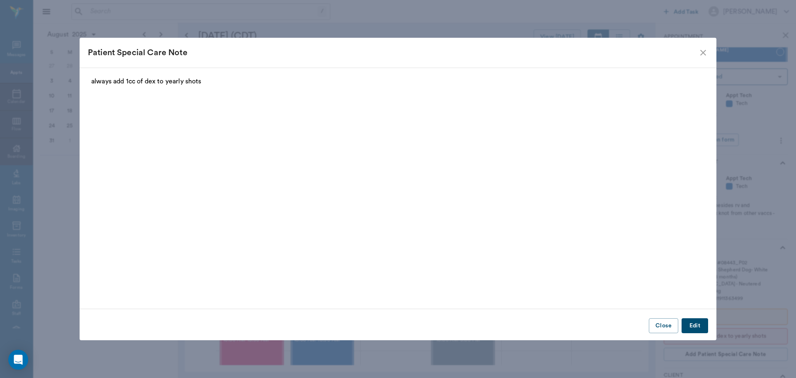
scroll to position [290, 0]
click at [702, 53] on icon "close" at bounding box center [703, 53] width 10 height 10
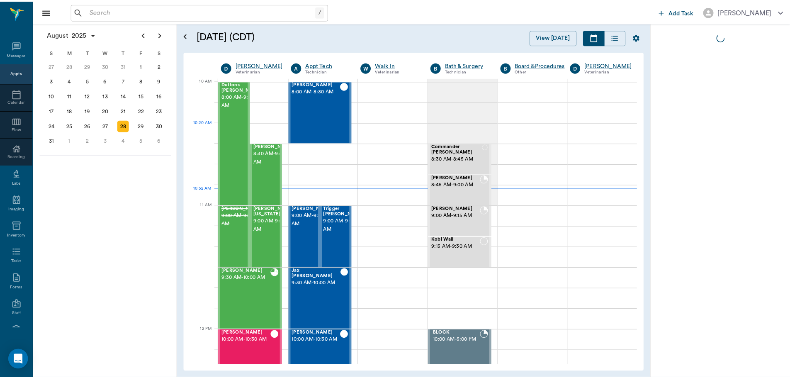
scroll to position [249, 0]
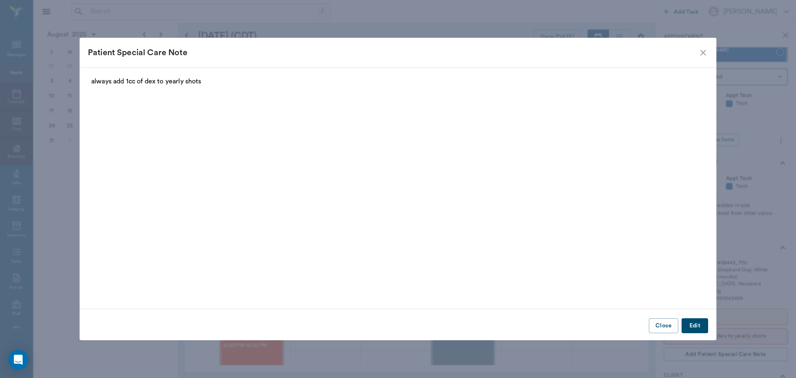
click at [701, 56] on icon "close" at bounding box center [703, 53] width 10 height 10
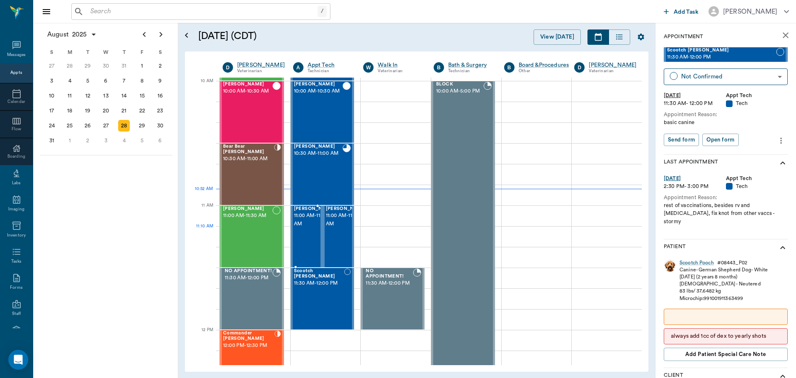
click at [302, 228] on span "11:00 AM - 11:30 AM" at bounding box center [314, 219] width 41 height 17
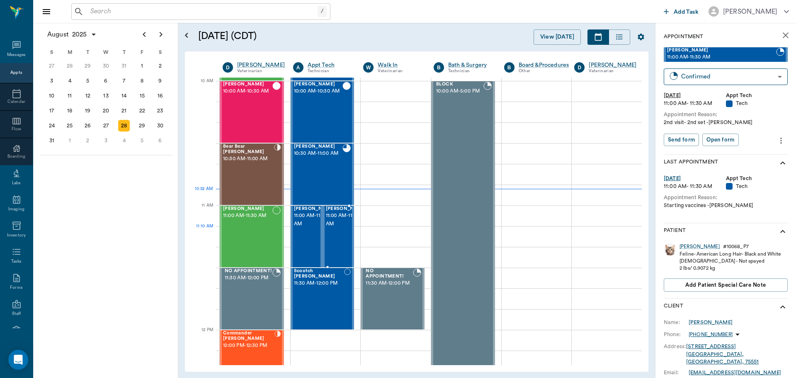
click at [336, 228] on span "11:00 AM - 11:30 AM" at bounding box center [346, 219] width 41 height 17
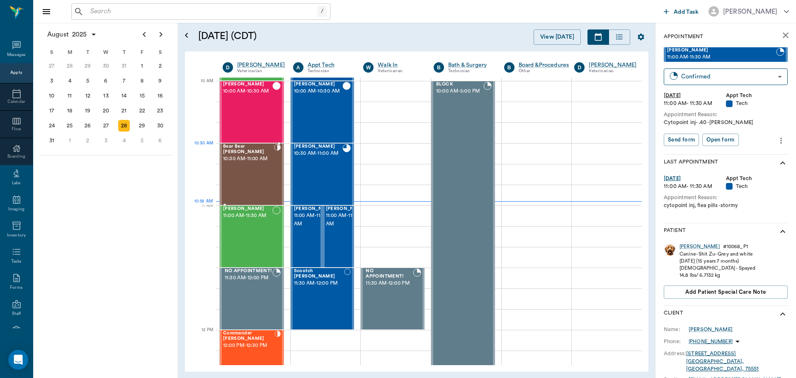
click at [253, 163] on span "10:30 AM - 11:00 AM" at bounding box center [248, 159] width 51 height 8
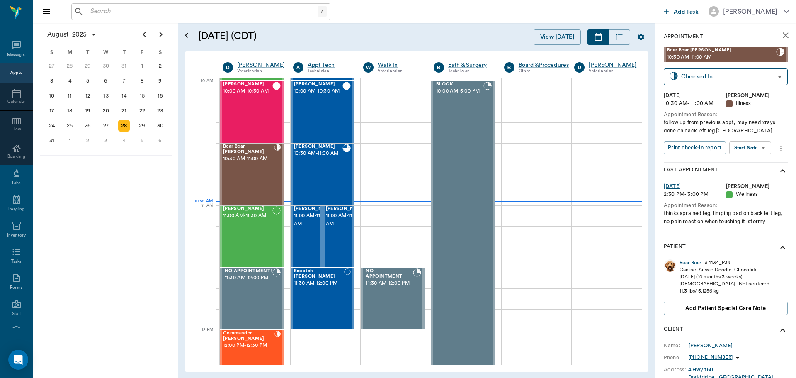
click at [754, 145] on body "/ ​ Add Task [PERSON_NAME] Nectar Messages Appts Calendar Flow Boarding Labs Im…" at bounding box center [398, 189] width 796 height 378
click at [692, 262] on div at bounding box center [398, 189] width 796 height 378
click at [689, 262] on div "Bear Bear" at bounding box center [691, 262] width 22 height 7
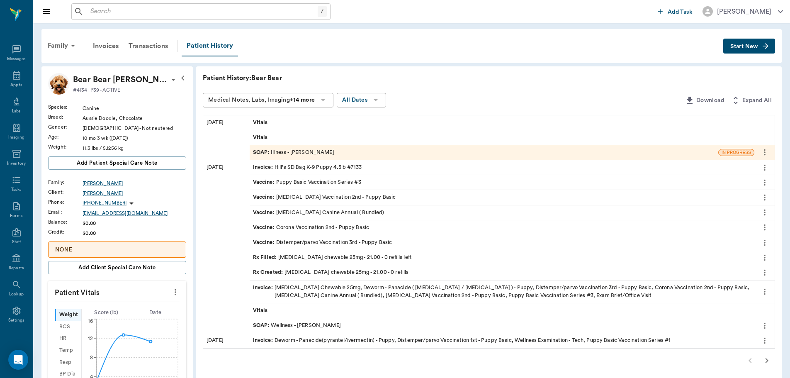
click at [300, 150] on div "SOAP : Illness - [PERSON_NAME]" at bounding box center [293, 152] width 81 height 8
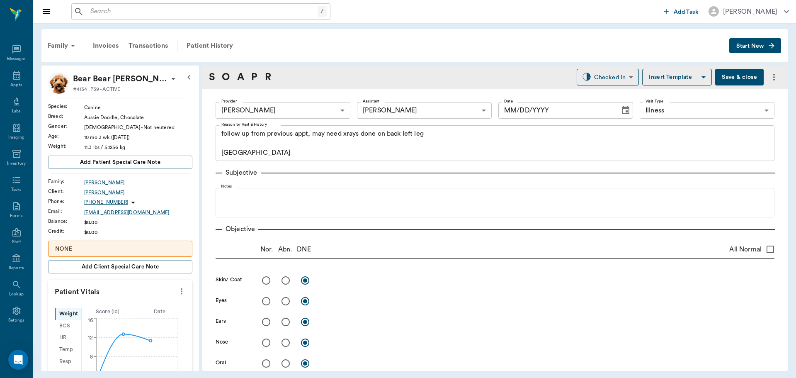
type input "63ec2f075fda476ae8351a4d"
type input "63ec2e7e52e12b0ba117b124"
type input "65d2be4f46e3a538d89b8c15"
type textarea "follow up from previous appt, may need xrays done on back left leg [GEOGRAPHIC_…"
type input "[DATE]"
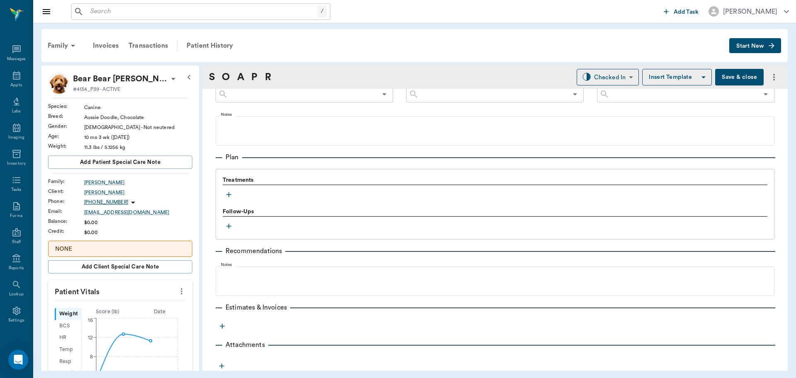
scroll to position [503, 0]
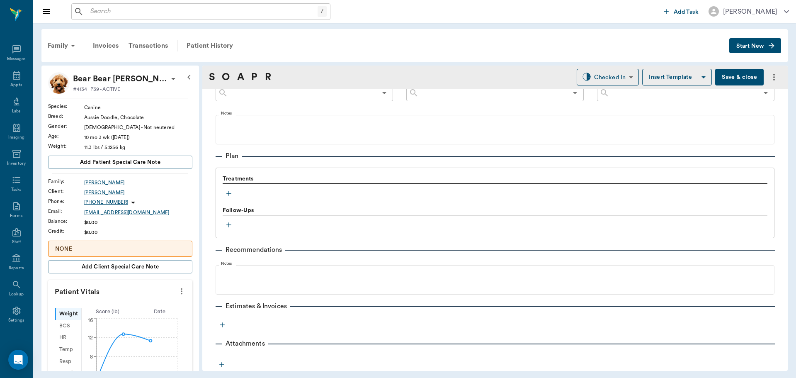
click at [228, 192] on icon "button" at bounding box center [229, 193] width 8 height 8
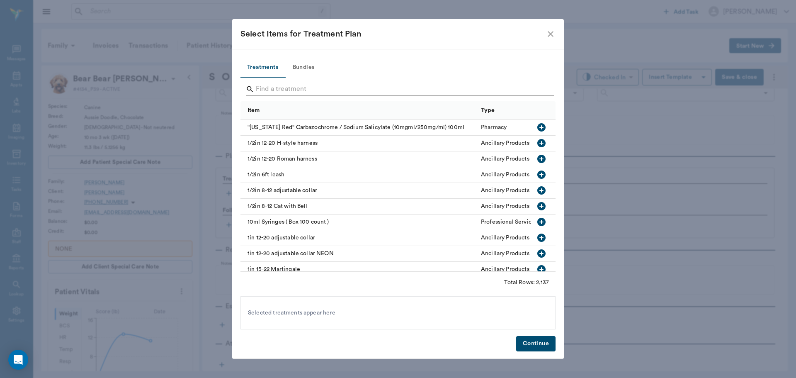
click at [273, 89] on input "Search" at bounding box center [399, 89] width 286 height 13
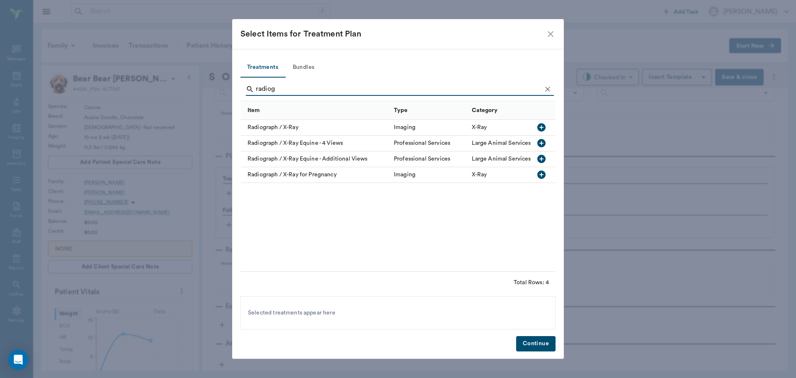
type input "radiog"
click at [542, 127] on icon "button" at bounding box center [541, 127] width 8 height 8
click at [537, 338] on button "Continue" at bounding box center [535, 343] width 39 height 15
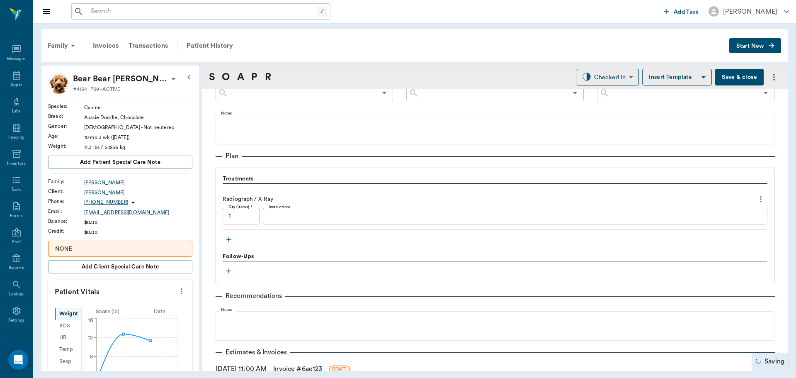
click at [227, 241] on icon "button" at bounding box center [229, 239] width 8 height 8
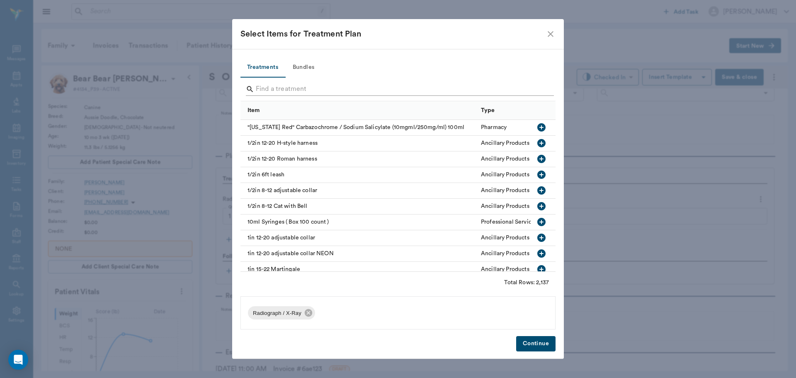
click at [279, 90] on input "Search" at bounding box center [399, 89] width 286 height 13
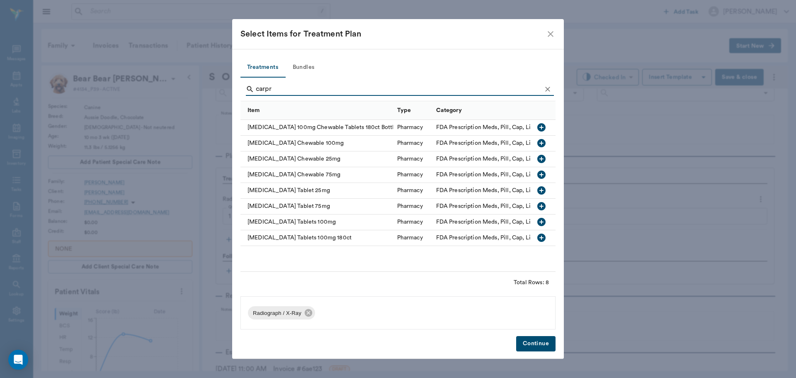
type input "carpr"
click at [544, 188] on icon "button" at bounding box center [541, 190] width 8 height 8
click at [531, 345] on button "Continue" at bounding box center [535, 343] width 39 height 15
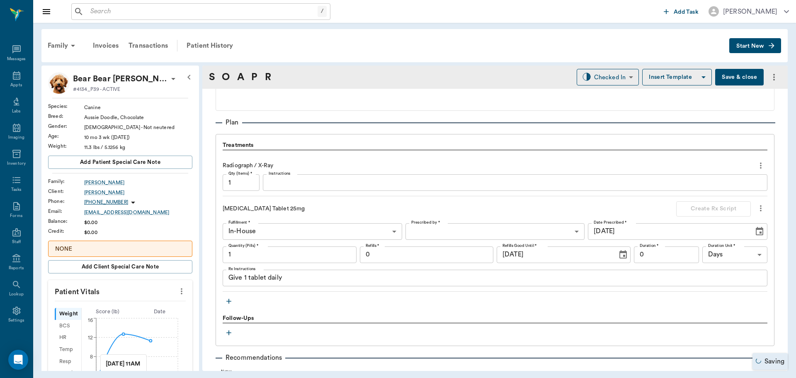
scroll to position [545, 0]
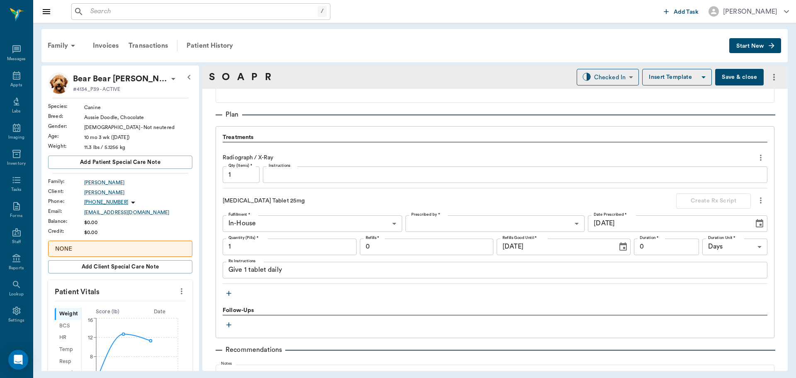
click at [228, 294] on icon "button" at bounding box center [229, 293] width 8 height 8
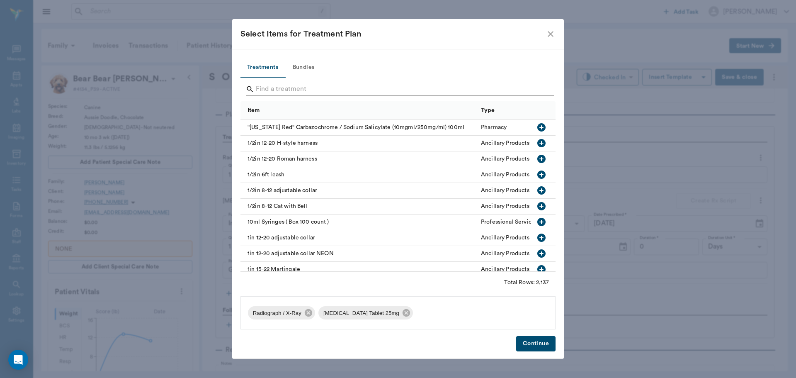
click at [290, 89] on input "Search" at bounding box center [399, 89] width 286 height 13
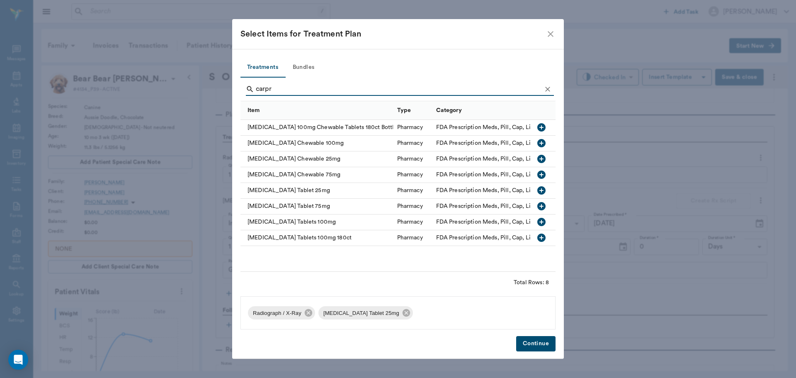
type input "carpr"
click at [542, 157] on icon "button" at bounding box center [541, 159] width 8 height 8
click at [402, 313] on icon at bounding box center [406, 312] width 9 height 9
click at [541, 347] on button "Continue" at bounding box center [535, 343] width 39 height 15
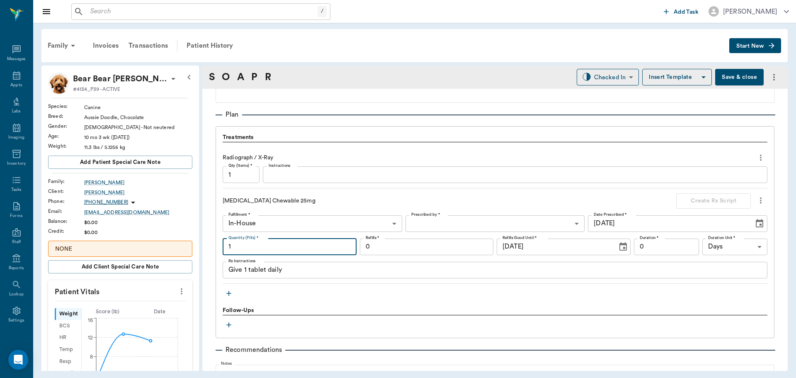
click at [290, 245] on input "1" at bounding box center [290, 246] width 134 height 17
type input "21"
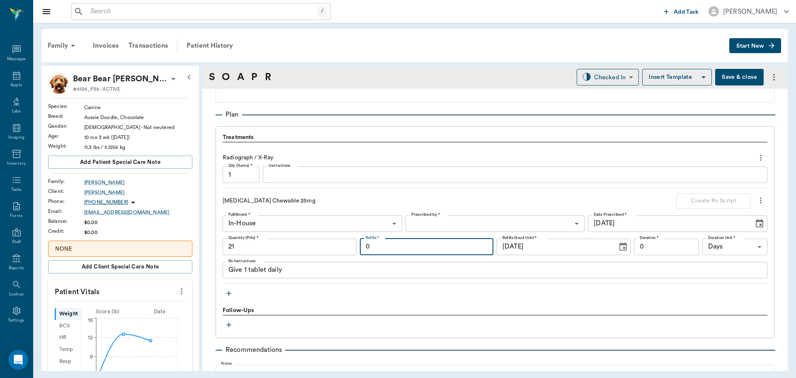
click at [413, 243] on input "0" at bounding box center [427, 246] width 134 height 17
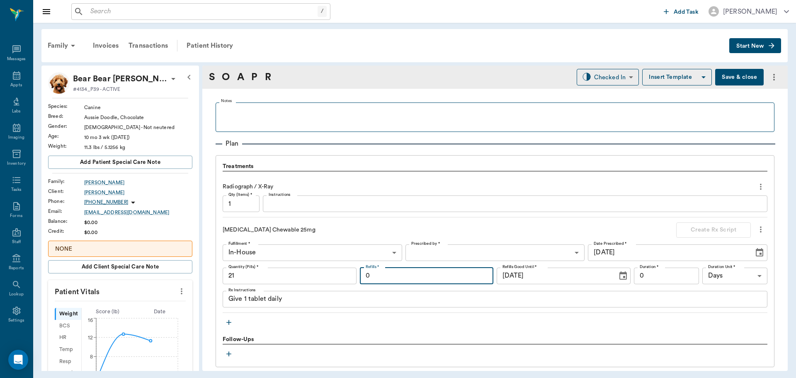
scroll to position [462, 0]
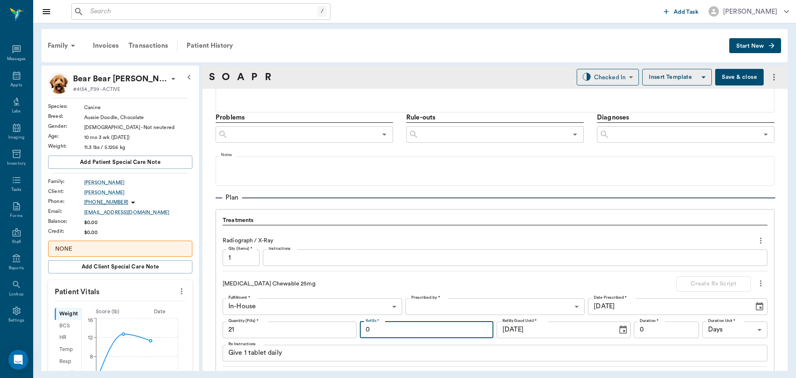
click at [740, 75] on button "Save & close" at bounding box center [739, 77] width 49 height 17
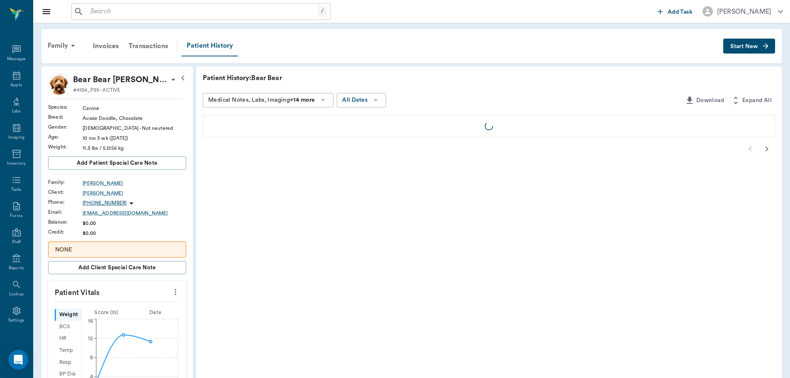
click at [203, 45] on div "Patient History" at bounding box center [210, 46] width 56 height 21
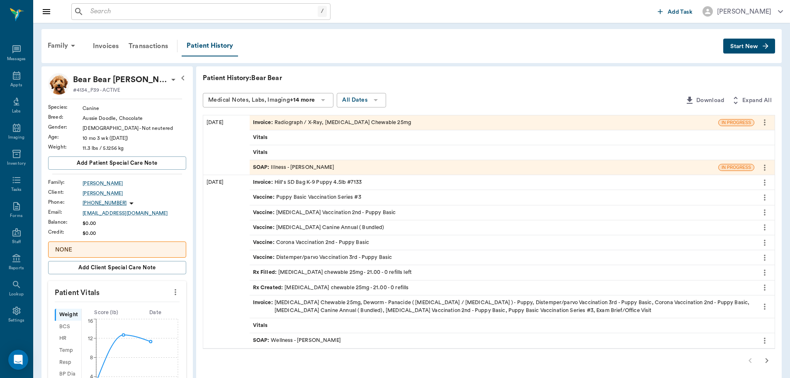
click at [290, 169] on div "SOAP : Illness - [PERSON_NAME]" at bounding box center [293, 167] width 81 height 8
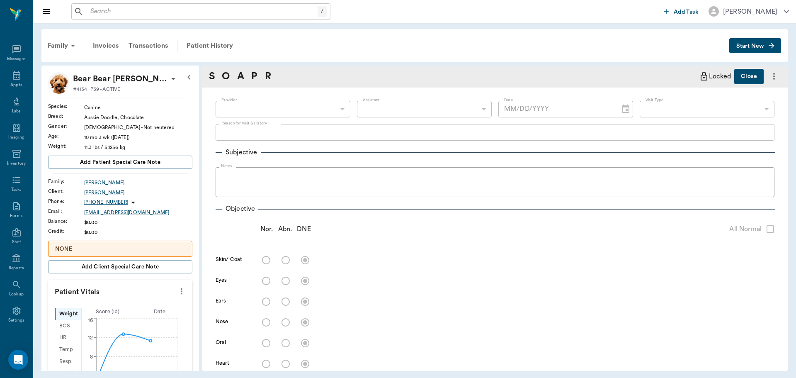
type input "63ec2f075fda476ae8351a4d"
type input "63ec2e7e52e12b0ba117b124"
type input "65d2be4f46e3a538d89b8c15"
type textarea "follow up from previous appt, may need xrays done on back left leg [GEOGRAPHIC_…"
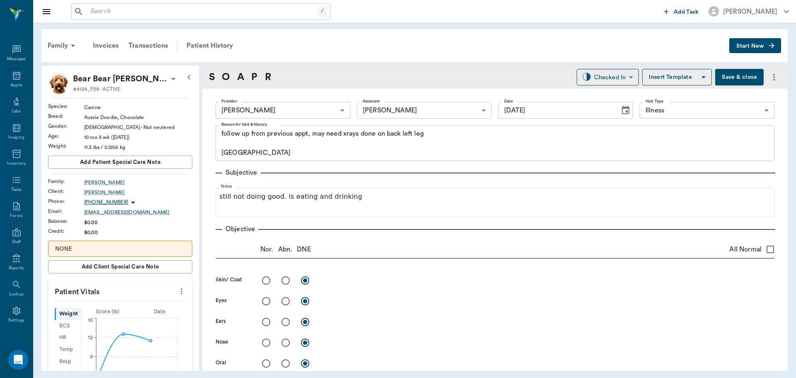
type input "[DATE]"
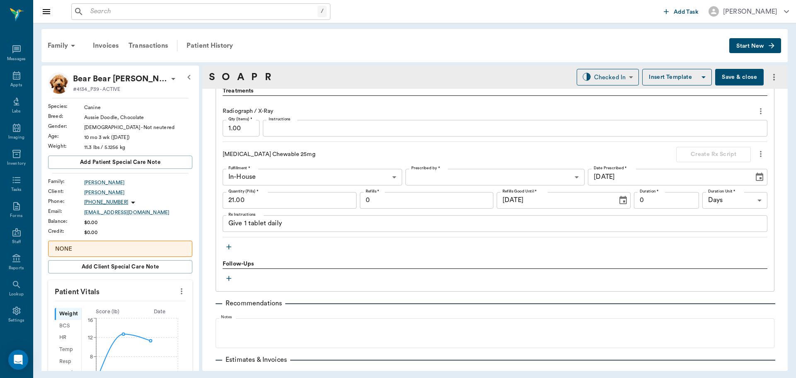
scroll to position [572, 0]
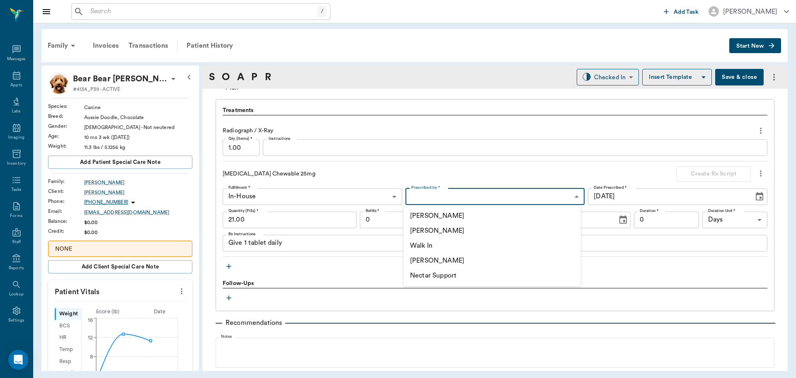
click at [454, 195] on body "/ ​ Add Task [PERSON_NAME] Nectar Messages Appts Labs Imaging Inventory Tasks F…" at bounding box center [398, 189] width 796 height 378
click at [452, 232] on li "[PERSON_NAME]" at bounding box center [491, 230] width 177 height 15
type input "63ec2f075fda476ae8351a4d"
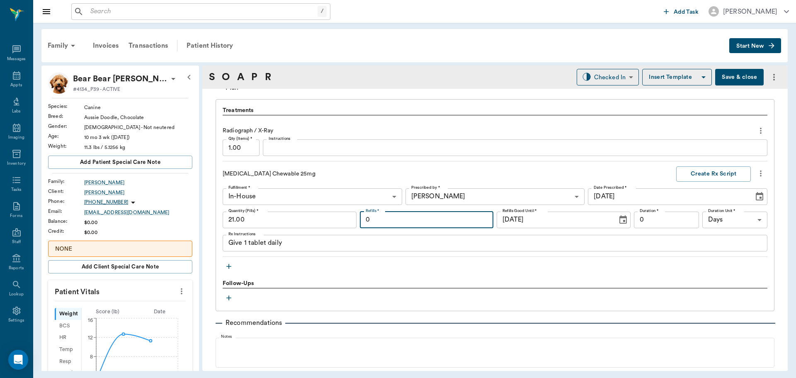
click at [430, 216] on input "0" at bounding box center [427, 219] width 134 height 17
type input "2"
click at [686, 223] on input "0" at bounding box center [666, 219] width 65 height 17
type input "21"
click at [717, 172] on button "Create Rx Script" at bounding box center [713, 173] width 75 height 15
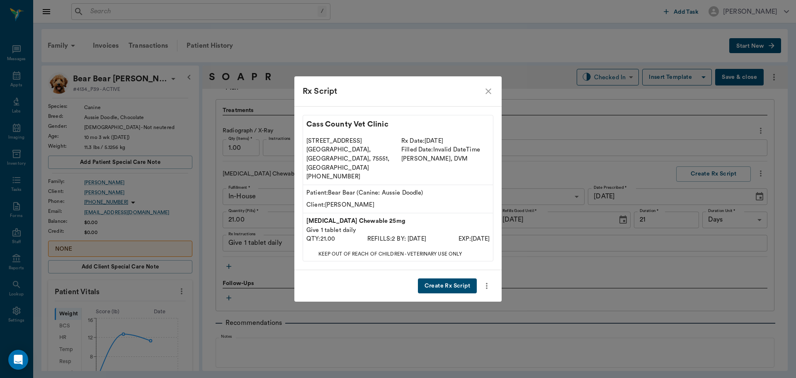
click at [449, 280] on button "Create Rx Script" at bounding box center [447, 285] width 59 height 15
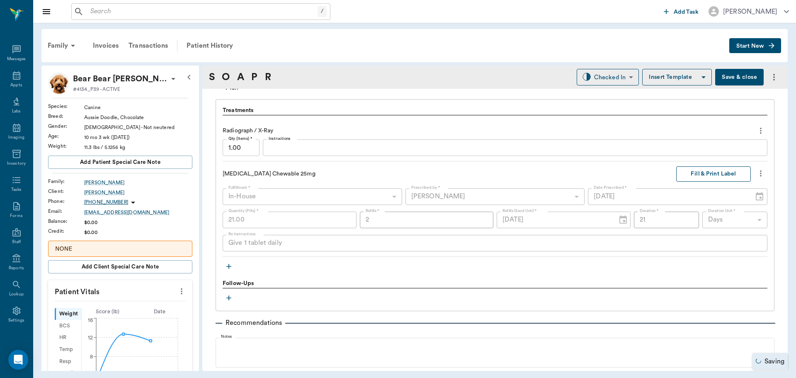
click at [704, 173] on button "Fill & Print Label" at bounding box center [713, 173] width 75 height 15
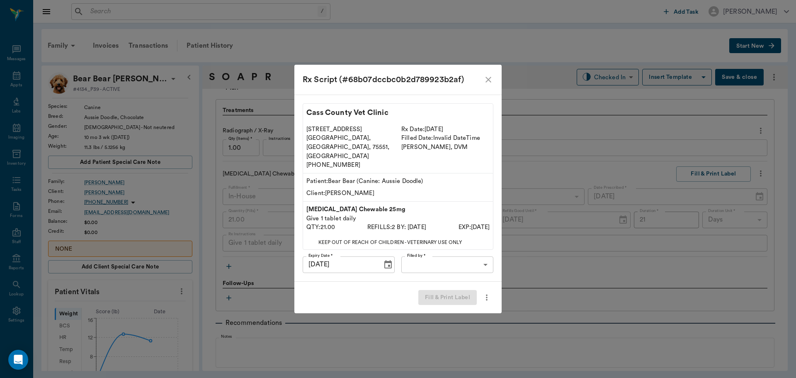
click at [459, 252] on body "/ ​ Add Task [PERSON_NAME] Nectar Messages Appts Labs Imaging Inventory Tasks F…" at bounding box center [398, 189] width 796 height 378
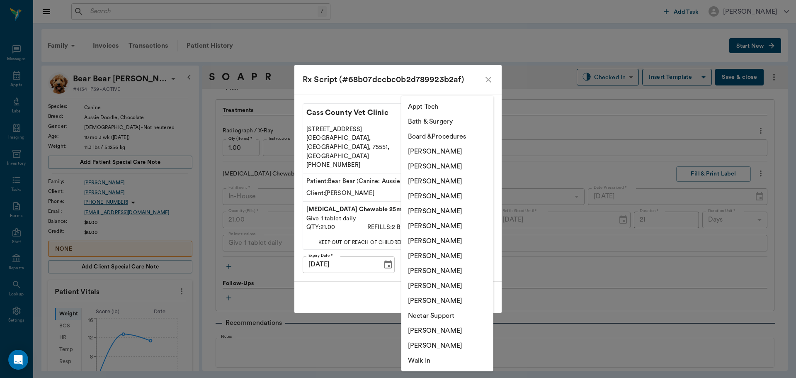
click at [454, 192] on li "[PERSON_NAME]" at bounding box center [447, 196] width 92 height 15
type input "63ec2f075fda476ae8351a4d"
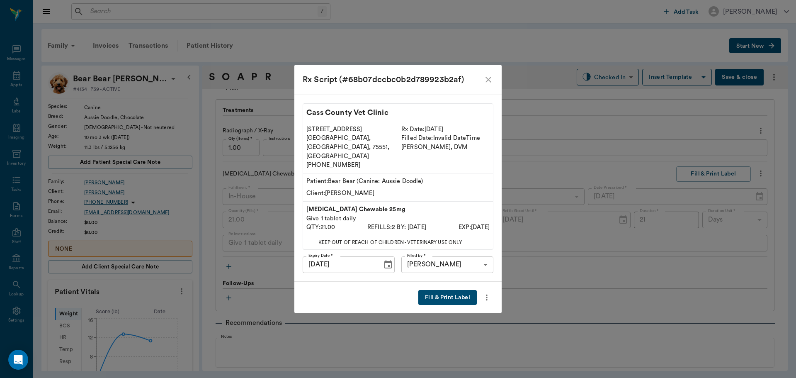
click at [461, 290] on button "Fill & Print Label" at bounding box center [447, 297] width 58 height 15
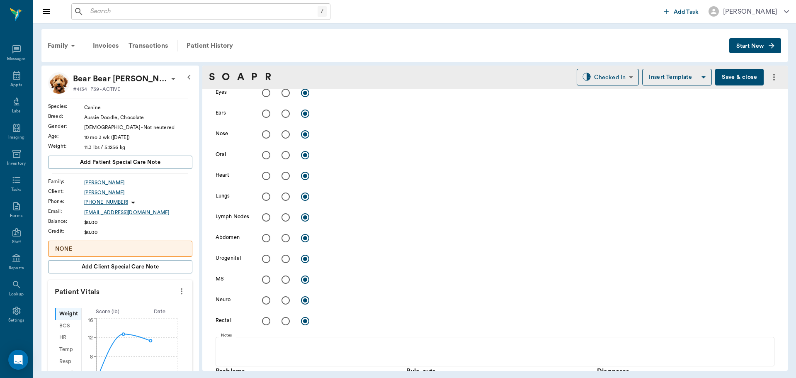
scroll to position [282, 0]
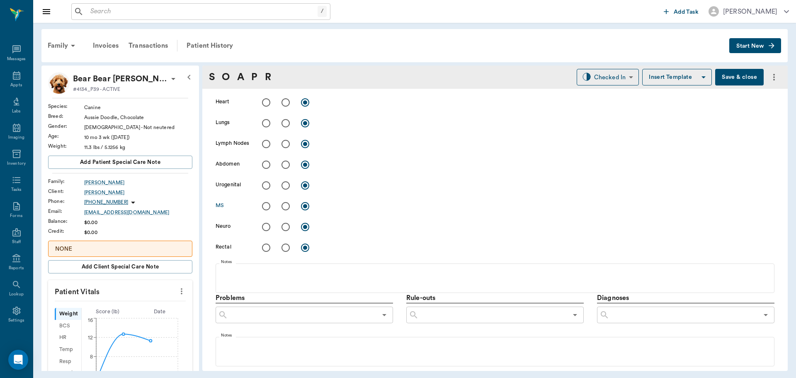
click at [286, 205] on input "radio" at bounding box center [285, 205] width 17 height 17
radio input "true"
click at [343, 205] on textarea at bounding box center [548, 206] width 454 height 10
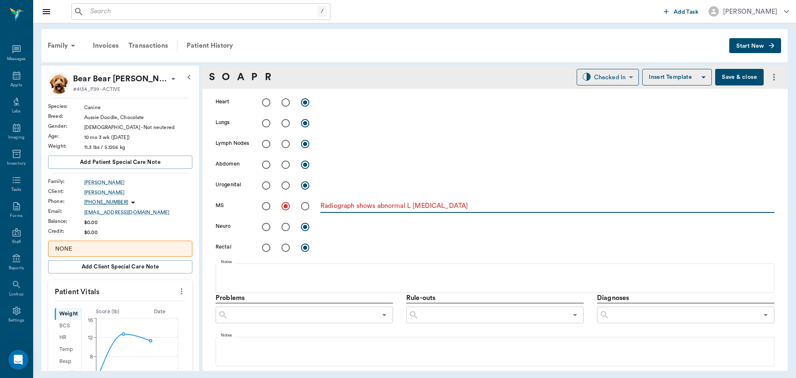
type textarea "Radiograph shows abnormal L [MEDICAL_DATA]"
click at [619, 317] on input "text" at bounding box center [684, 315] width 149 height 12
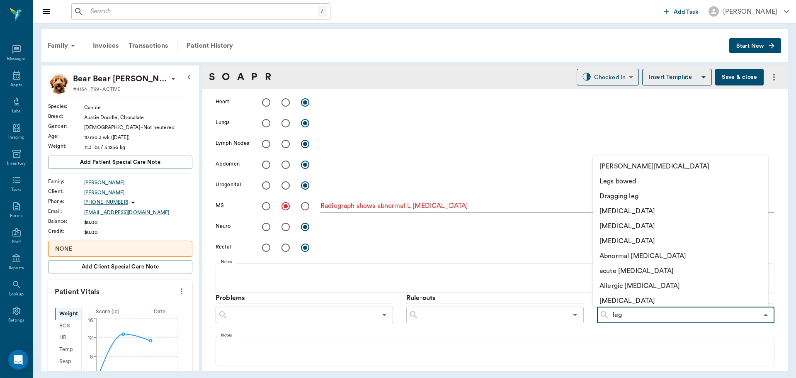
type input "[PERSON_NAME]"
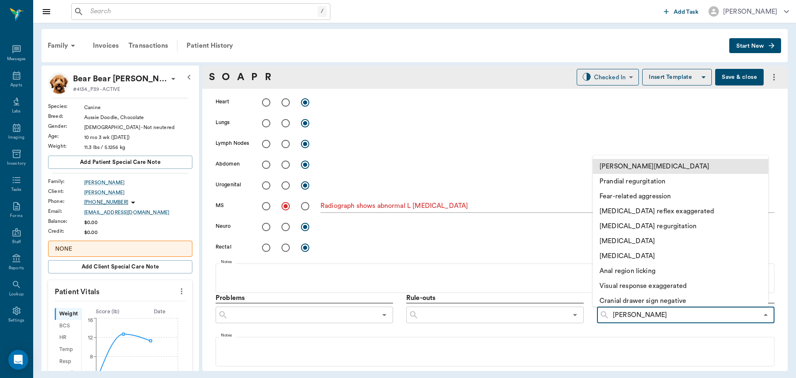
click at [668, 171] on li "[PERSON_NAME][MEDICAL_DATA]" at bounding box center [680, 166] width 175 height 15
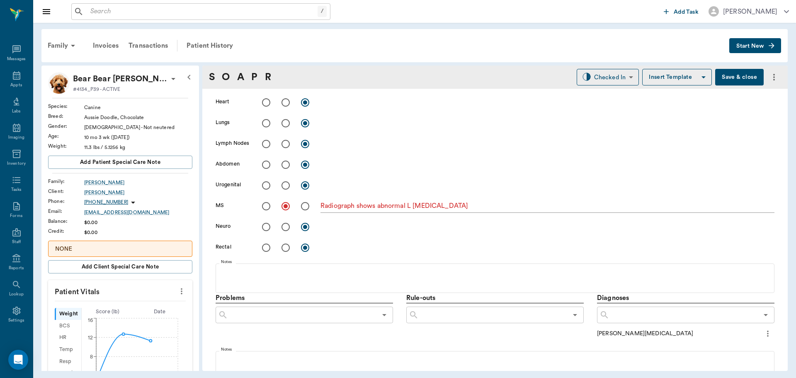
click at [767, 330] on icon "more" at bounding box center [768, 333] width 2 height 6
click at [728, 347] on span "Add to ongoing diagnosis" at bounding box center [727, 347] width 70 height 9
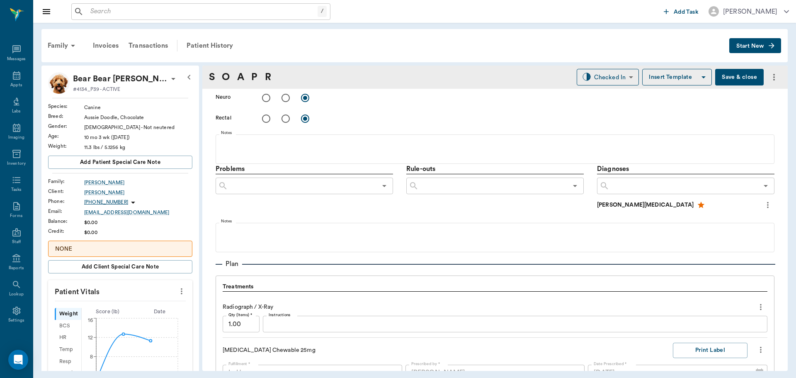
scroll to position [489, 0]
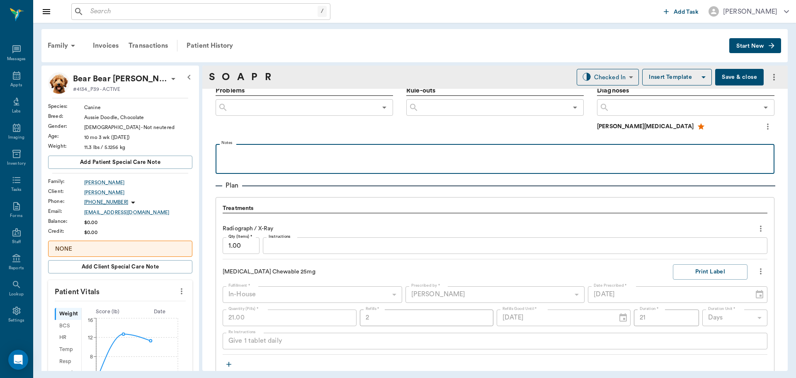
click at [248, 152] on p at bounding box center [495, 153] width 551 height 10
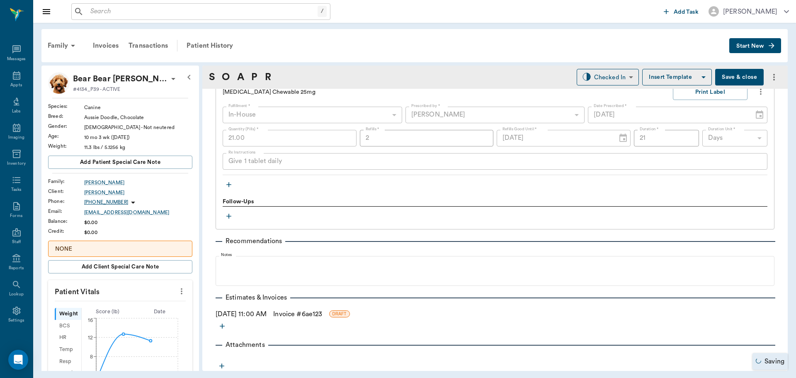
scroll to position [670, 0]
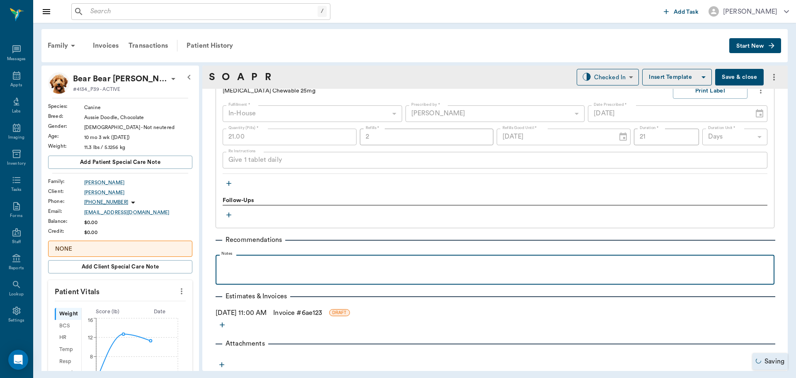
click at [248, 267] on p at bounding box center [495, 264] width 551 height 10
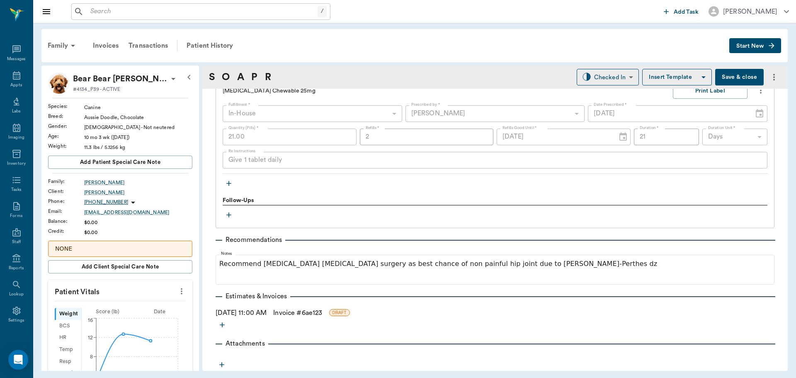
click at [731, 74] on button "Save & close" at bounding box center [739, 77] width 49 height 17
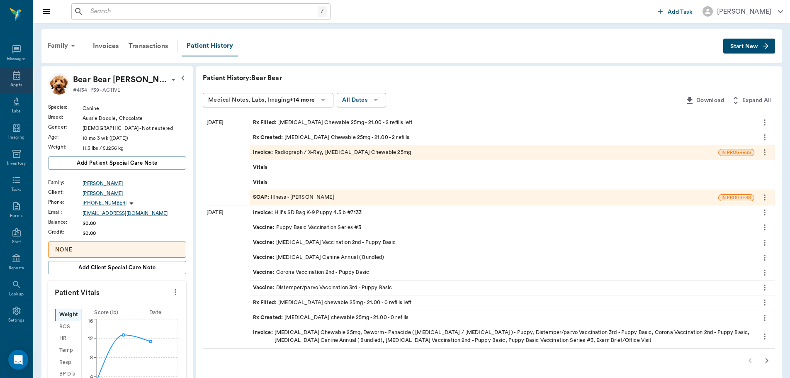
click at [19, 74] on div "Appts" at bounding box center [16, 80] width 33 height 26
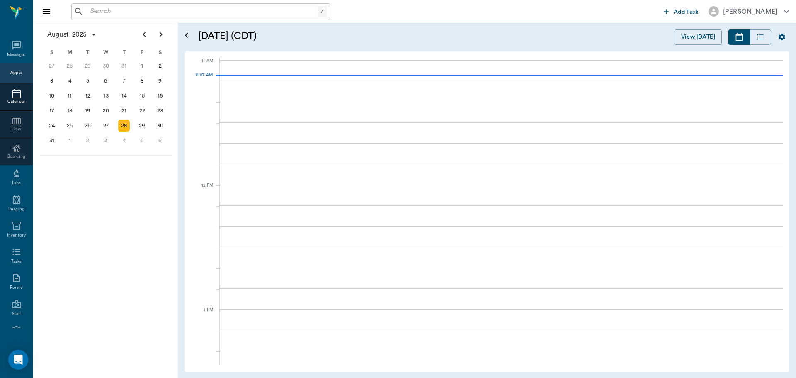
scroll to position [374, 0]
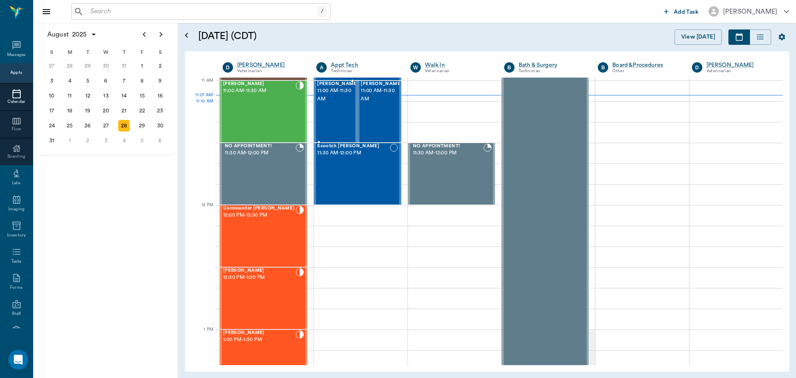
click at [321, 116] on div "[PERSON_NAME] 11:00 AM - 11:30 AM" at bounding box center [337, 111] width 41 height 61
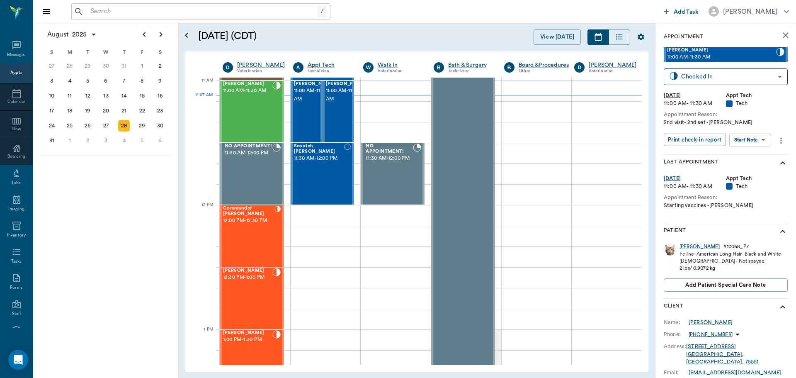
click at [743, 143] on body "/ ​ Add Task [PERSON_NAME] Nectar Messages Appts Calendar Flow Boarding Labs Im…" at bounding box center [398, 189] width 796 height 378
click at [734, 158] on button "Start SOAP" at bounding box center [741, 157] width 28 height 10
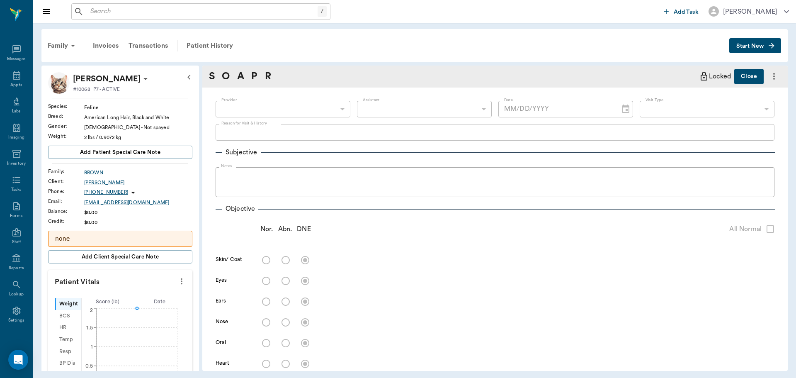
type input "63ec2f075fda476ae8351a4c"
type input "65d2be4f46e3a538d89b8c1a"
type textarea "2nd visit- 2nd set -[PERSON_NAME]"
type input "[DATE]"
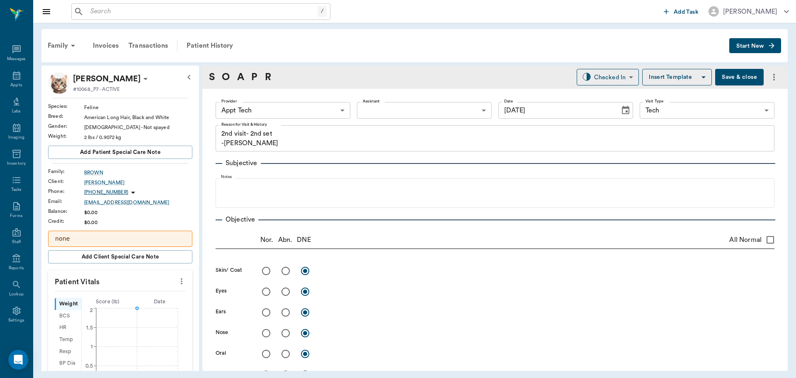
click at [285, 112] on body "/ ​ Add Task [PERSON_NAME] Nectar Messages Appts Labs Imaging Inventory Tasks F…" at bounding box center [398, 189] width 796 height 378
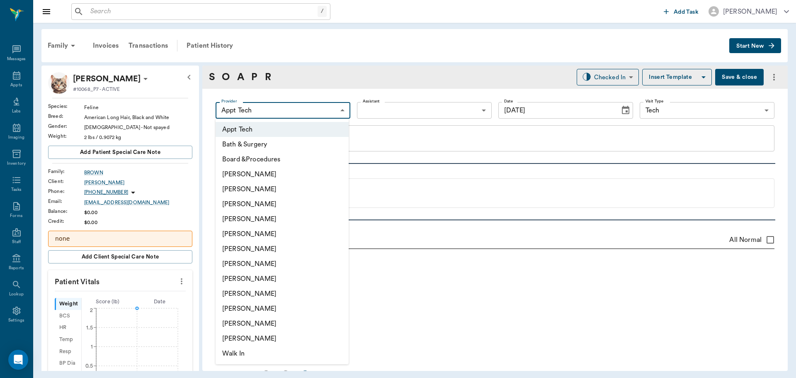
click at [255, 208] on li "[PERSON_NAME]" at bounding box center [282, 204] width 133 height 15
type input "642ef10e332a41444de2bad1"
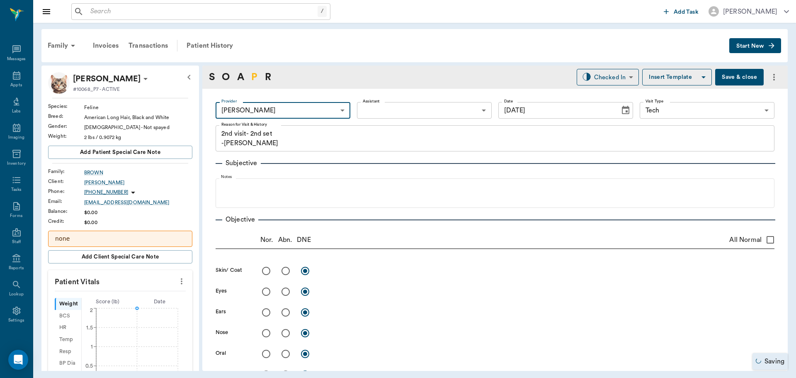
click at [252, 73] on link "P" at bounding box center [254, 77] width 6 height 15
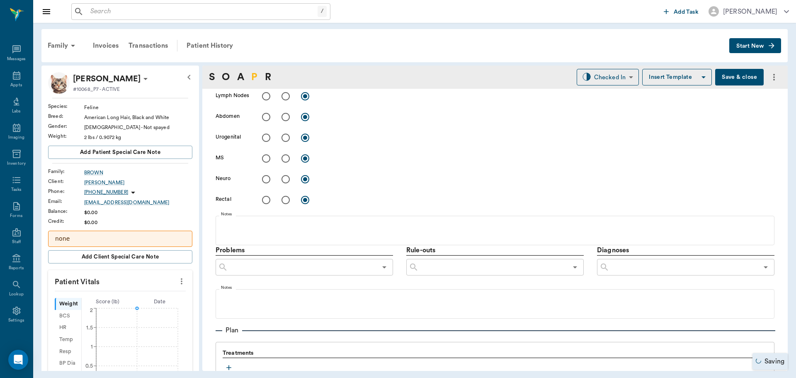
scroll to position [494, 0]
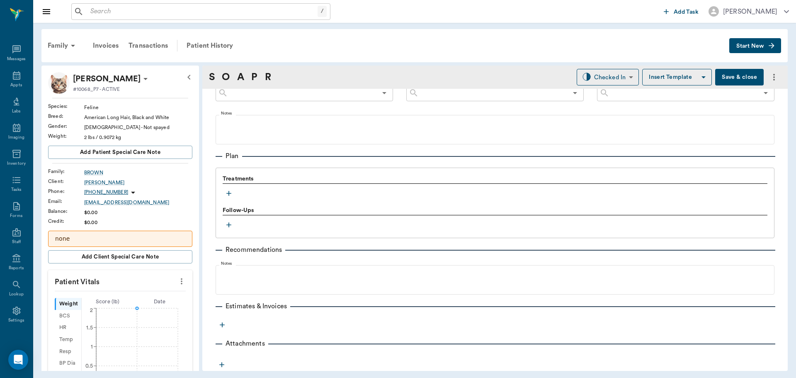
click at [225, 190] on icon "button" at bounding box center [229, 193] width 8 height 8
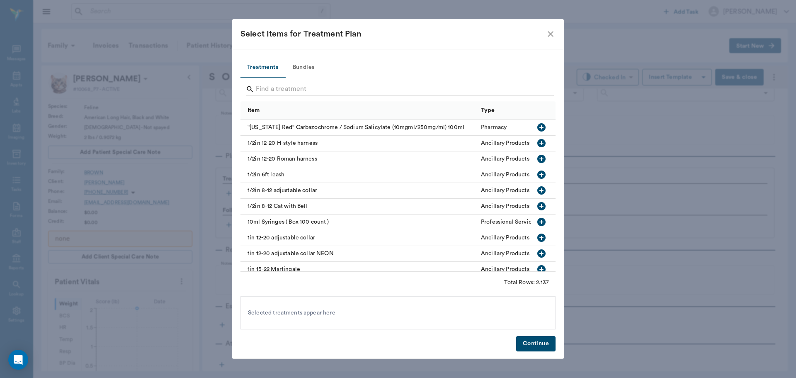
click at [300, 68] on button "Bundles" at bounding box center [303, 68] width 37 height 20
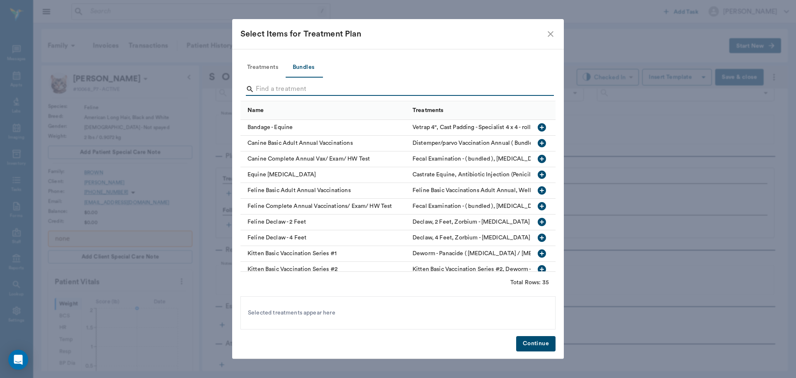
click at [259, 87] on input "Search" at bounding box center [399, 89] width 286 height 13
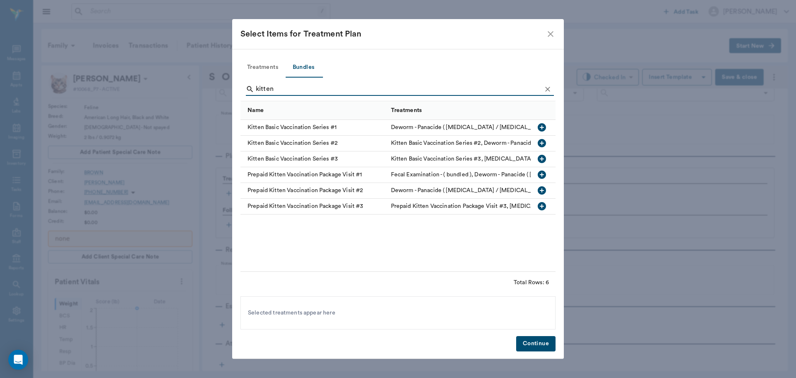
type input "kitten"
click at [542, 145] on icon "button" at bounding box center [542, 143] width 10 height 10
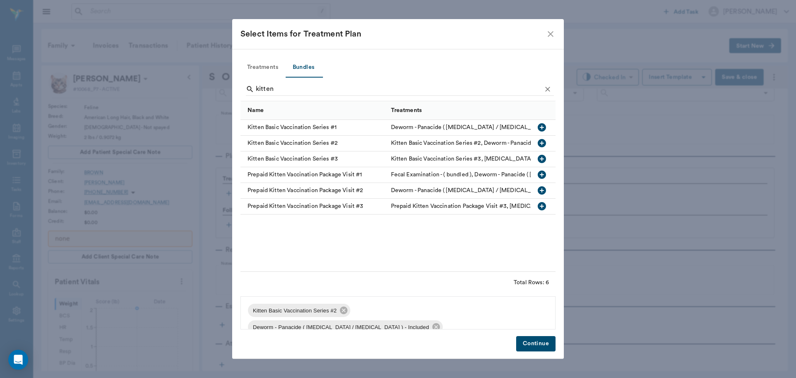
click at [532, 346] on button "Continue" at bounding box center [535, 343] width 39 height 15
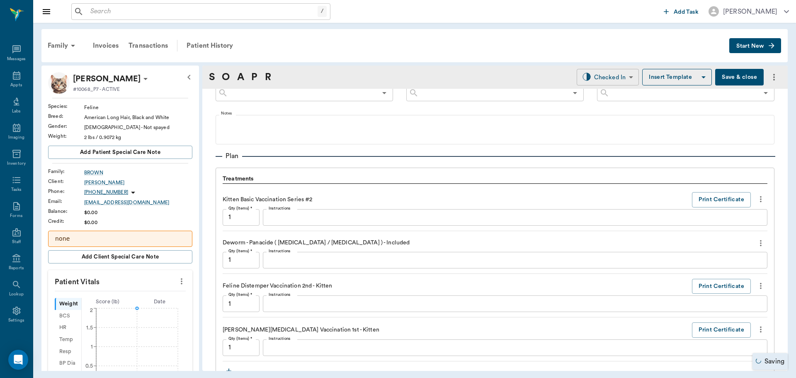
click at [618, 71] on body "/ ​ Add Task [PERSON_NAME] Nectar Messages Appts Labs Imaging Inventory Tasks F…" at bounding box center [398, 189] width 796 height 378
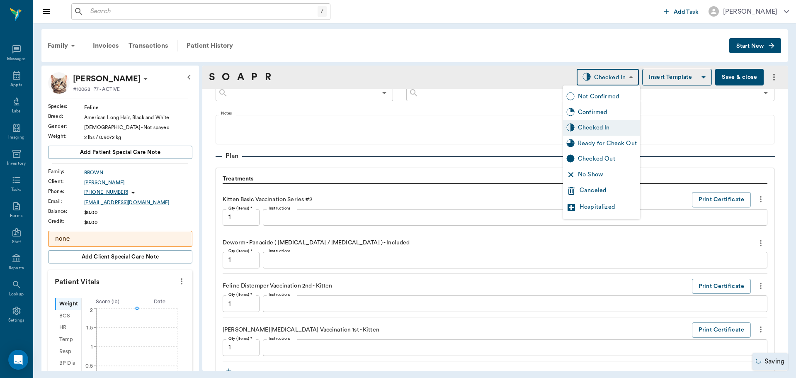
click at [603, 145] on div "Ready for Check Out" at bounding box center [607, 143] width 59 height 9
type input "READY_TO_CHECKOUT"
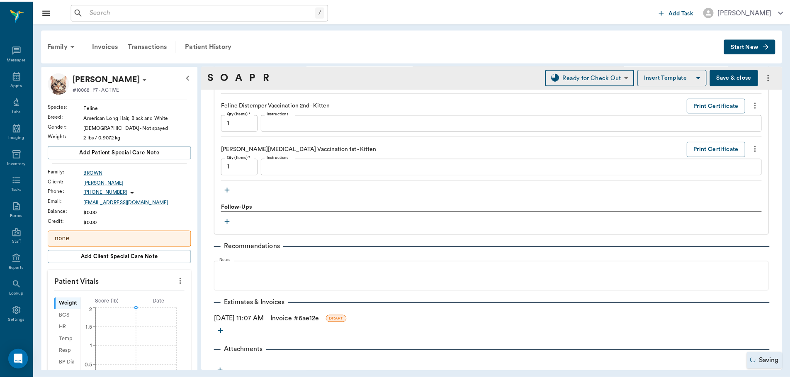
scroll to position [681, 0]
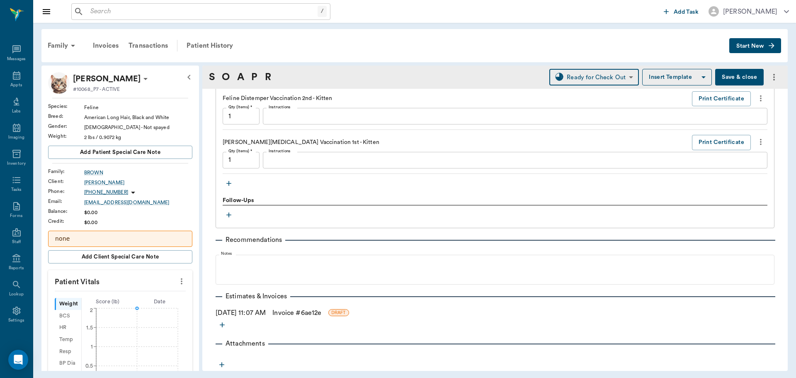
click at [319, 310] on link "Invoice # 6ae12e" at bounding box center [296, 313] width 49 height 10
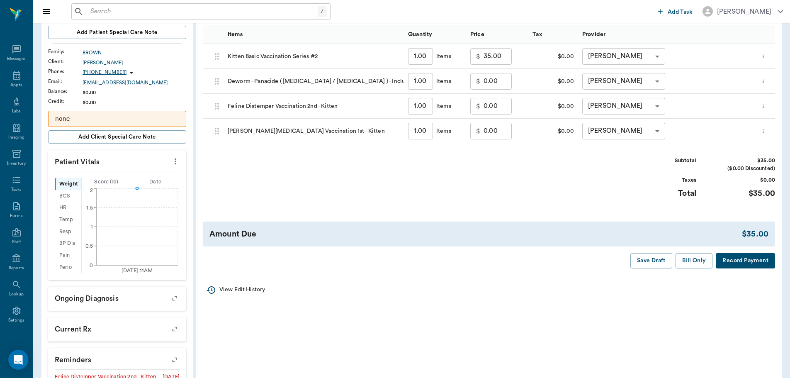
scroll to position [124, 0]
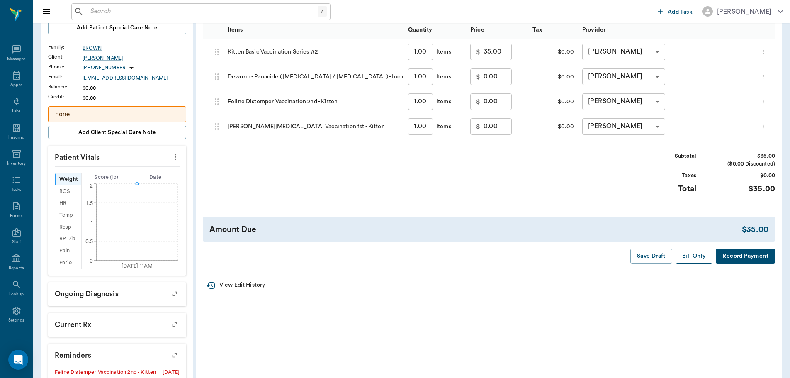
click at [691, 258] on button "Bill Only" at bounding box center [693, 255] width 37 height 15
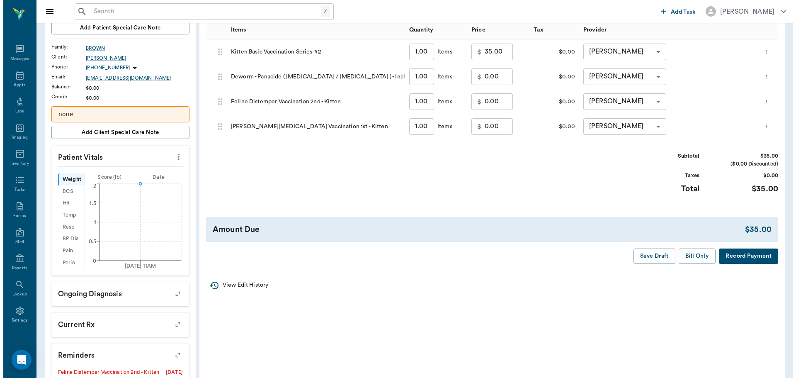
scroll to position [0, 0]
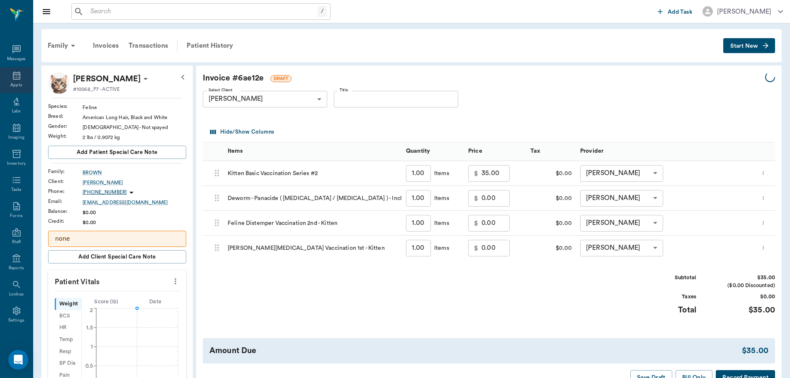
click at [5, 78] on div "Appts" at bounding box center [16, 80] width 33 height 26
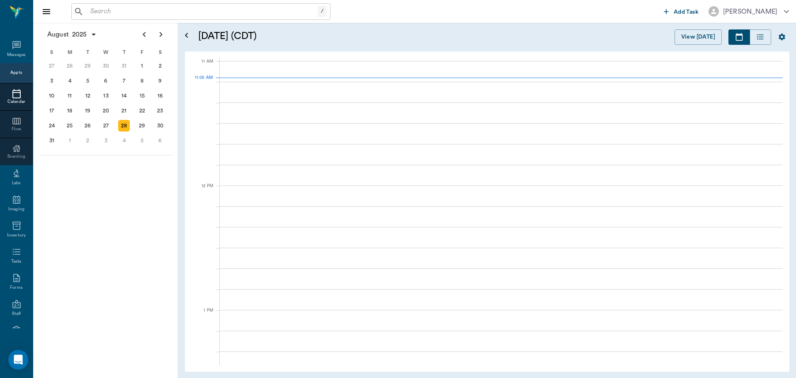
scroll to position [373, 0]
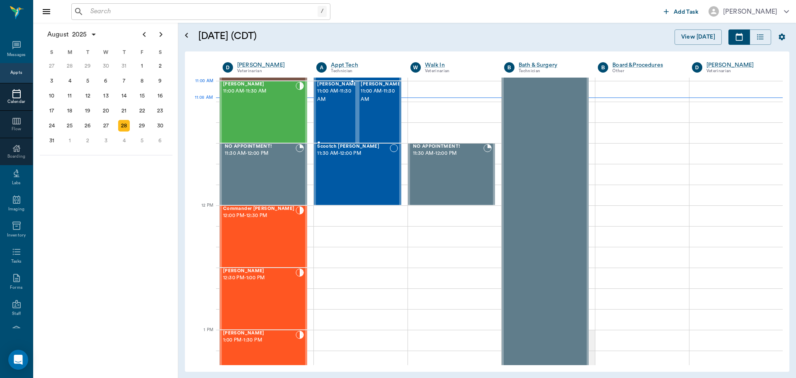
click at [338, 97] on span "11:00 AM - 11:30 AM" at bounding box center [337, 95] width 41 height 17
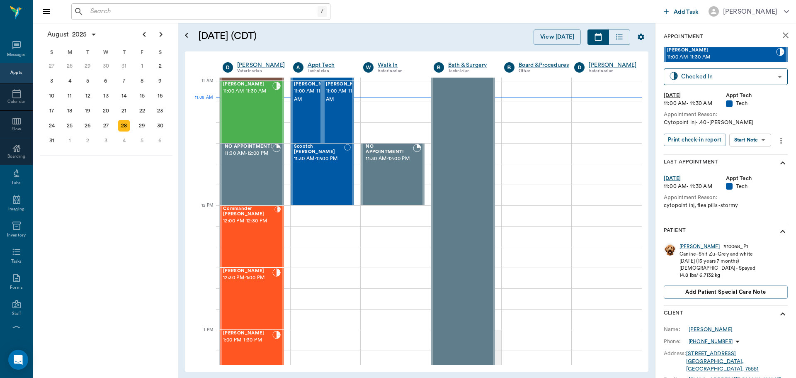
click at [765, 138] on body "/ ​ Add Task [PERSON_NAME] Nectar Messages Appts Calendar Flow Boarding Labs Im…" at bounding box center [398, 189] width 796 height 378
click at [745, 162] on li "Start SOAP" at bounding box center [751, 157] width 58 height 14
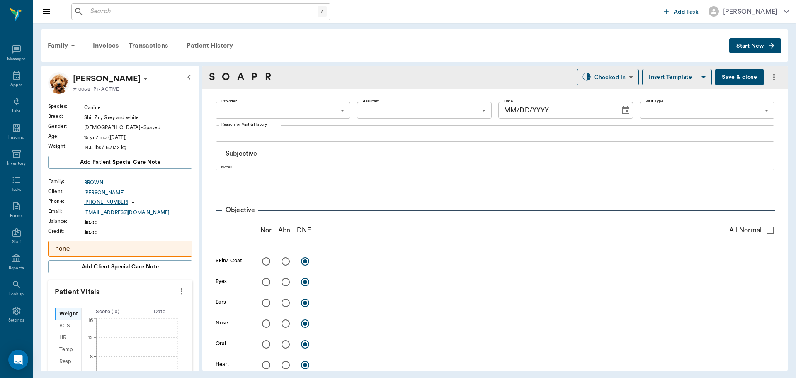
type input "63ec2f075fda476ae8351a4c"
type input "65d2be4f46e3a538d89b8c1a"
type textarea "Cytopoint inj- .40 -[PERSON_NAME]"
type input "[DATE]"
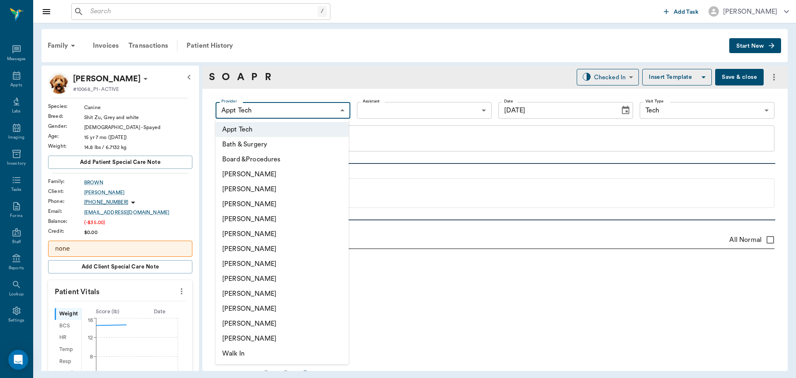
click at [275, 110] on body "/ ​ Add Task [PERSON_NAME] Nectar Messages Appts Labs Imaging Inventory Tasks F…" at bounding box center [398, 189] width 796 height 378
click at [237, 202] on li "[PERSON_NAME]" at bounding box center [282, 204] width 133 height 15
type input "642ef10e332a41444de2bad1"
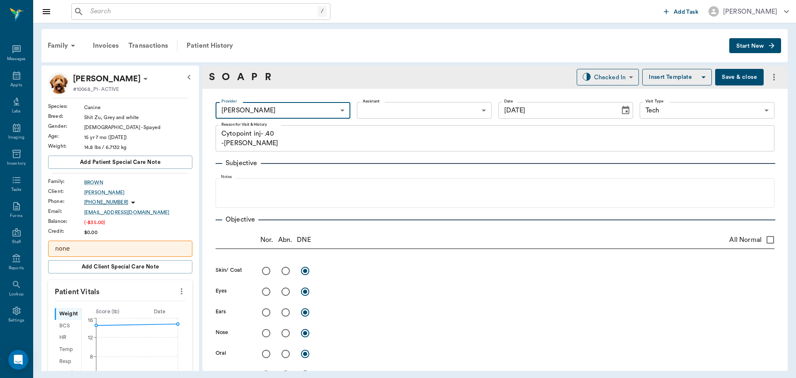
drag, startPoint x: 179, startPoint y: 287, endPoint x: 140, endPoint y: 292, distance: 39.6
click at [177, 287] on icon "more" at bounding box center [181, 291] width 9 height 10
click at [136, 302] on span "Enter Vitals" at bounding box center [141, 305] width 70 height 9
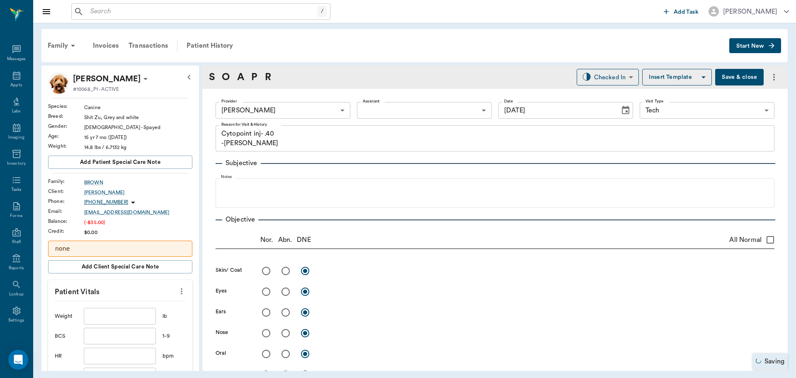
click at [123, 315] on input "text" at bounding box center [120, 316] width 72 height 17
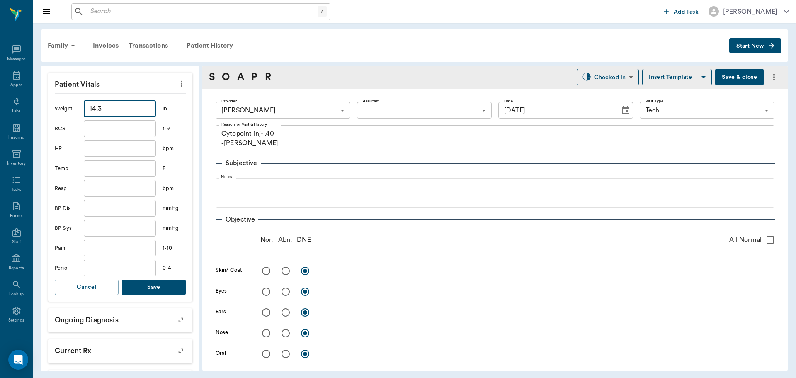
type input "14.3"
click at [138, 294] on button "Save" at bounding box center [154, 286] width 64 height 15
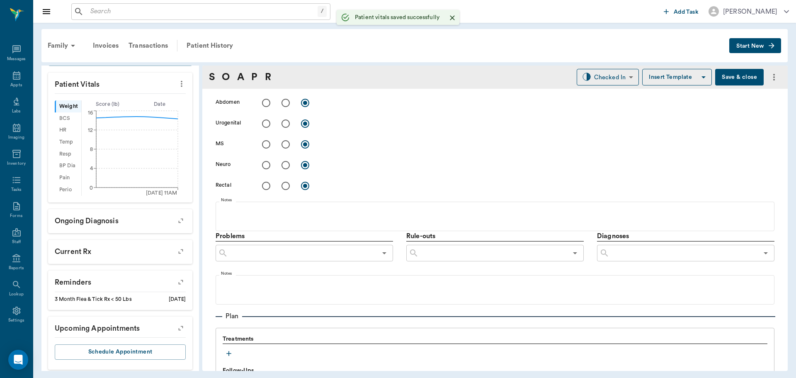
scroll to position [373, 0]
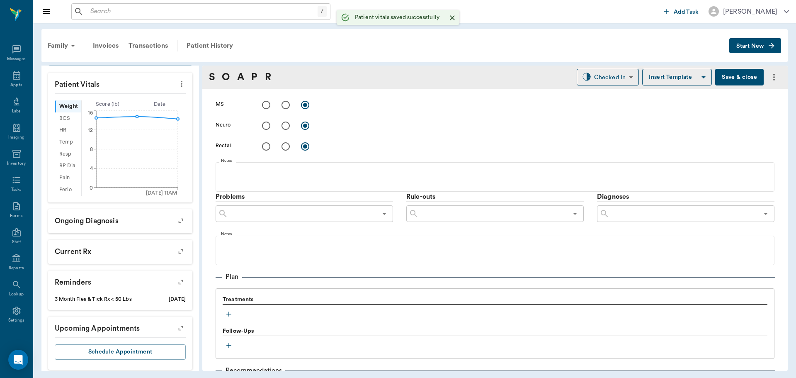
click at [231, 312] on icon "button" at bounding box center [229, 314] width 8 height 8
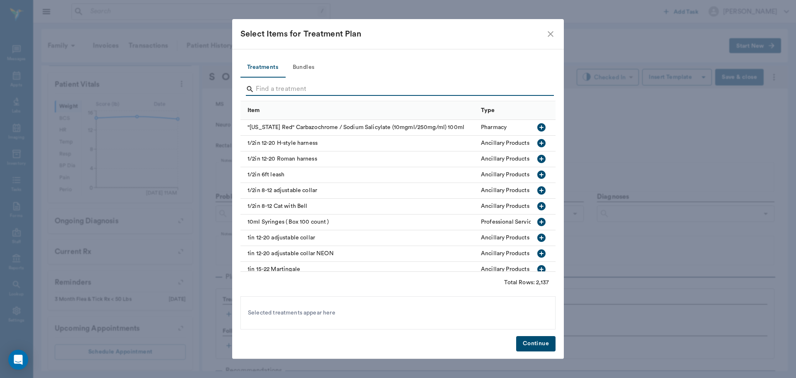
click at [279, 89] on input "Search" at bounding box center [399, 89] width 286 height 13
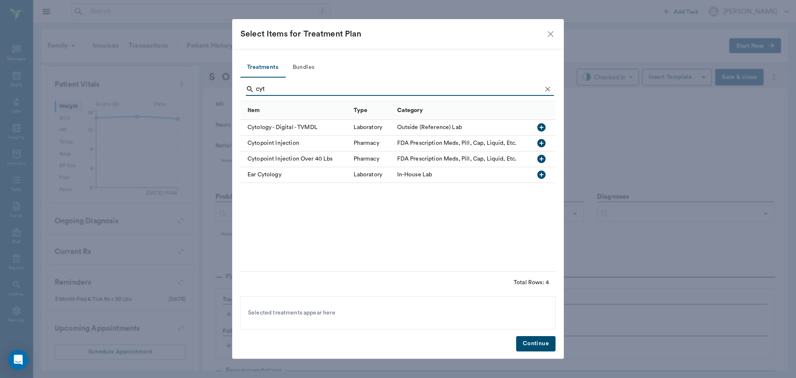
type input "cyt"
click at [551, 34] on icon "close" at bounding box center [551, 34] width 6 height 6
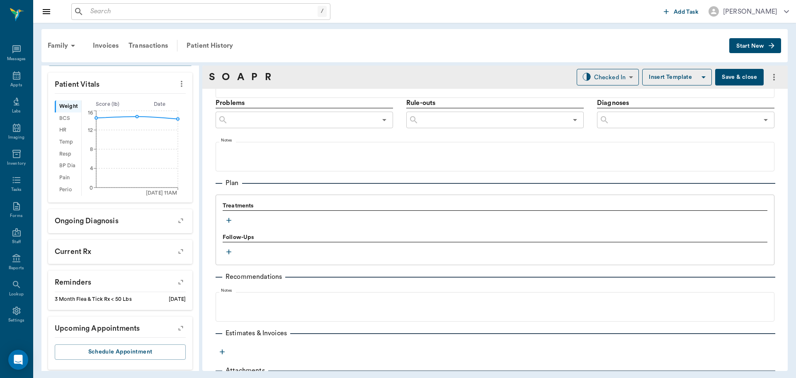
scroll to position [494, 0]
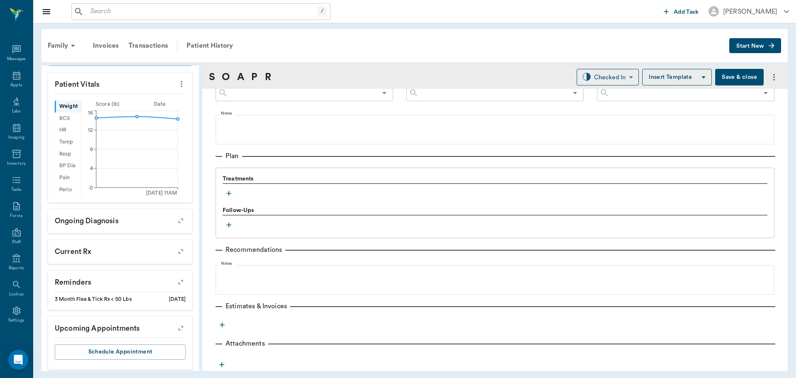
click at [228, 196] on icon "button" at bounding box center [229, 193] width 8 height 8
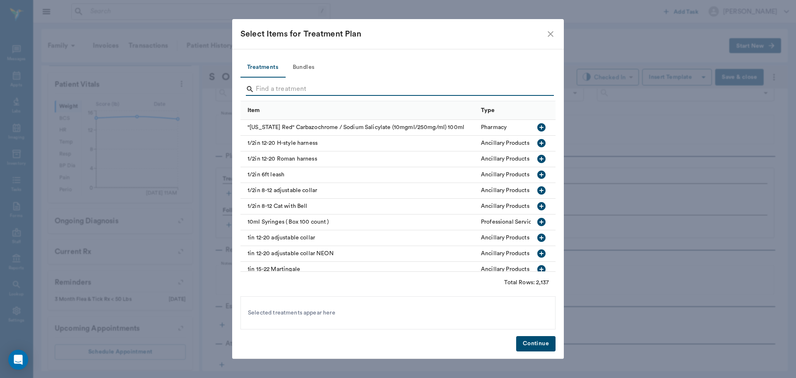
click at [270, 90] on input "Search" at bounding box center [399, 89] width 286 height 13
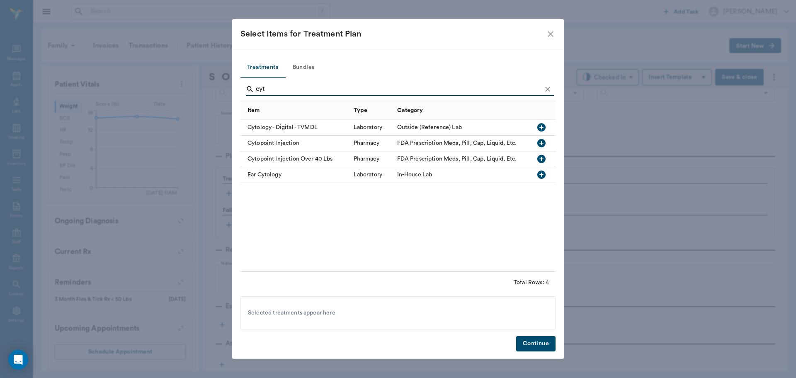
type input "cyt"
click at [541, 143] on icon "button" at bounding box center [541, 143] width 8 height 8
click at [531, 338] on button "Continue" at bounding box center [535, 343] width 39 height 15
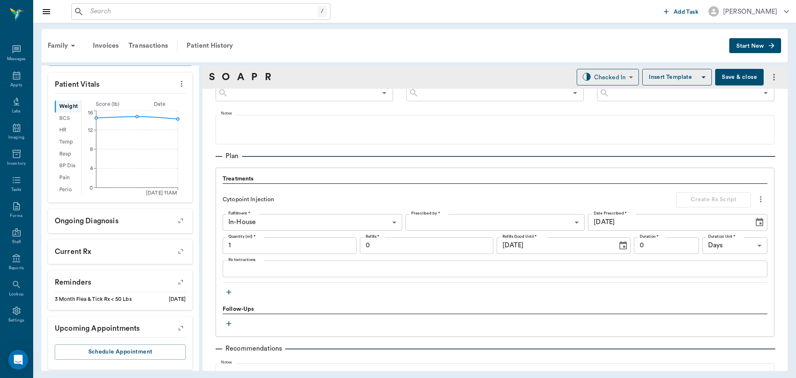
click at [251, 253] on input "1" at bounding box center [290, 245] width 134 height 17
type input ".4"
click at [617, 70] on body "/ ​ Add Task Dr. Bert Ellsworth Nectar Messages Appts Labs Imaging Inventory Ta…" at bounding box center [398, 189] width 796 height 378
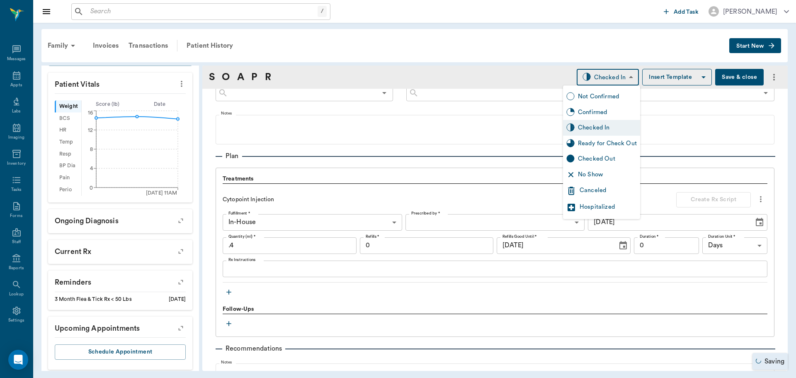
click at [594, 143] on div "Ready for Check Out" at bounding box center [607, 143] width 59 height 9
type input "READY_TO_CHECKOUT"
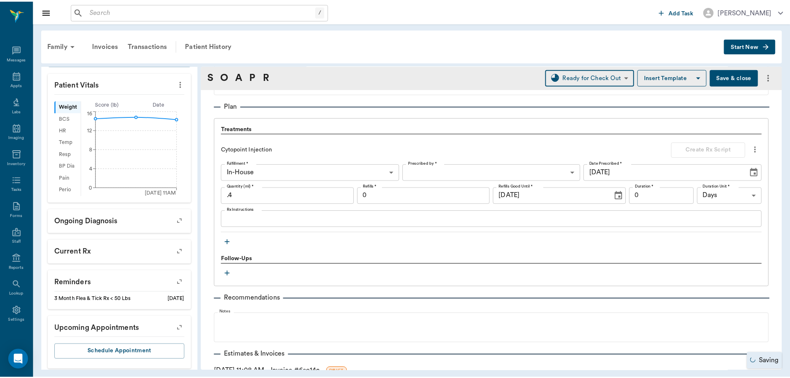
scroll to position [603, 0]
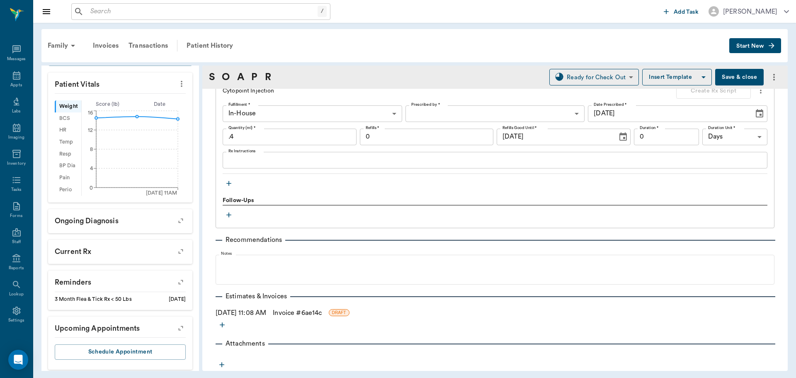
click at [319, 312] on link "Invoice # 6ae14c" at bounding box center [297, 313] width 49 height 10
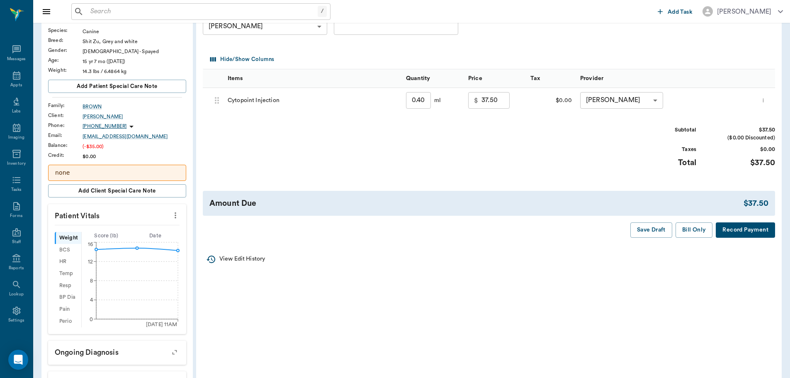
scroll to position [83, 0]
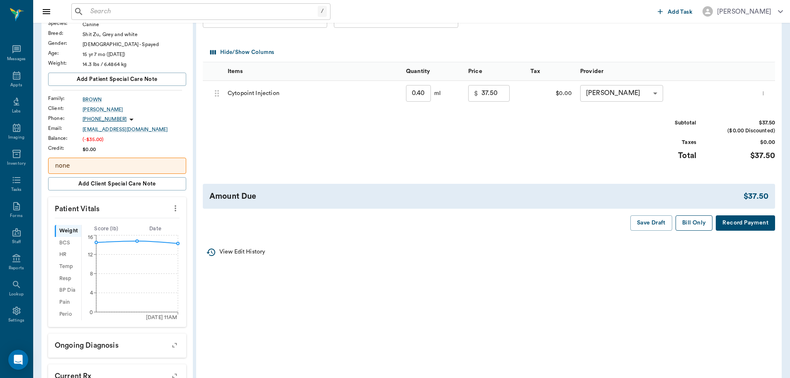
click at [695, 221] on button "Bill Only" at bounding box center [693, 222] width 37 height 15
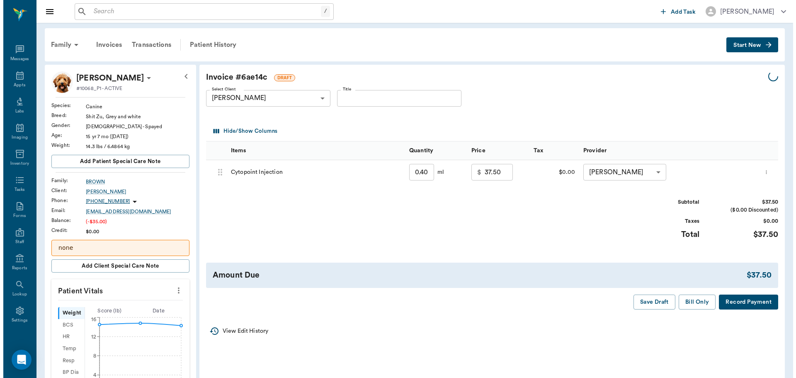
scroll to position [0, 0]
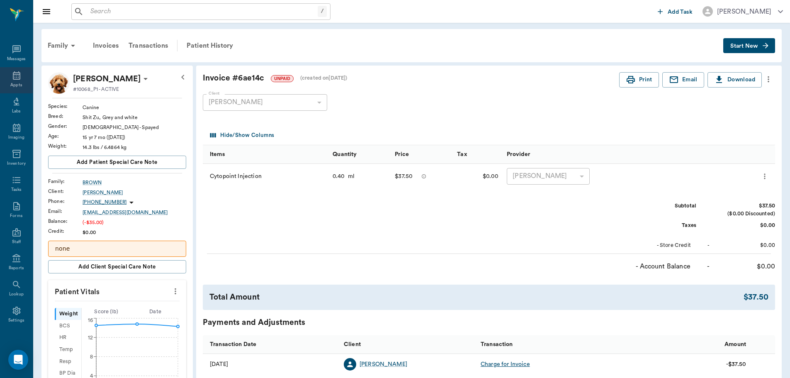
click at [17, 81] on div "Appts" at bounding box center [16, 80] width 33 height 26
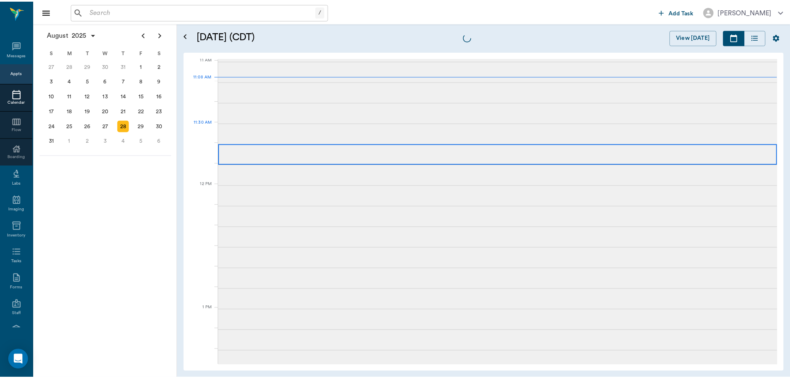
scroll to position [375, 0]
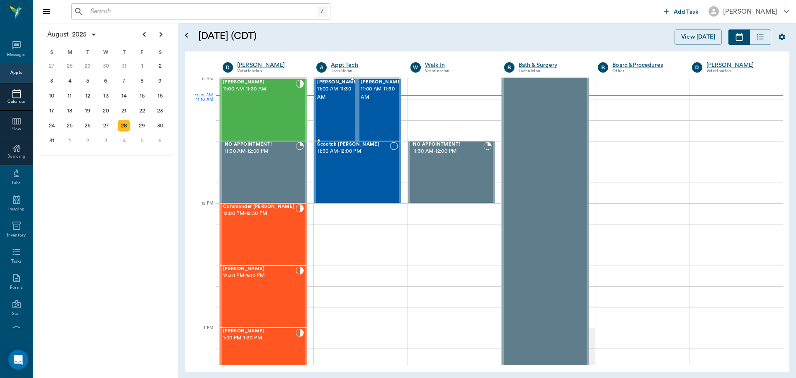
click at [340, 110] on div "Annie BROWN 11:00 AM - 11:30 AM" at bounding box center [337, 110] width 41 height 61
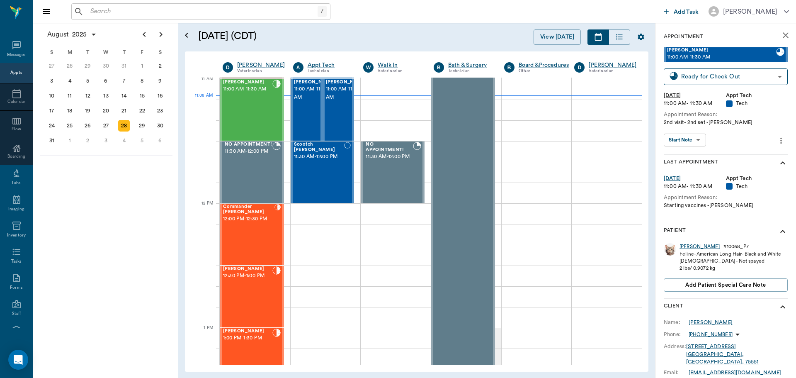
click at [682, 247] on div "Annie" at bounding box center [700, 246] width 40 height 7
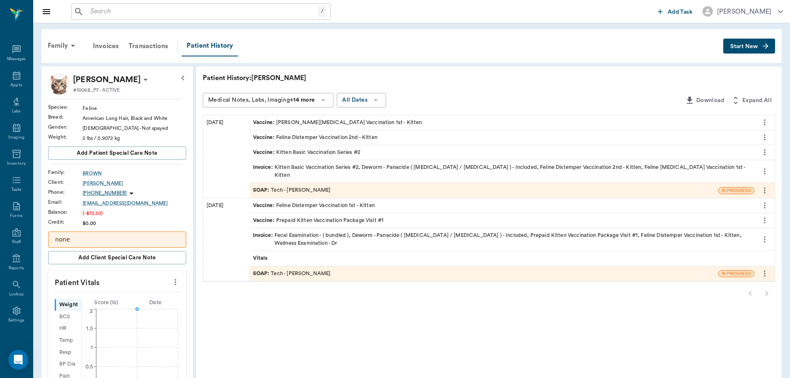
click at [175, 284] on icon "more" at bounding box center [176, 282] width 2 height 6
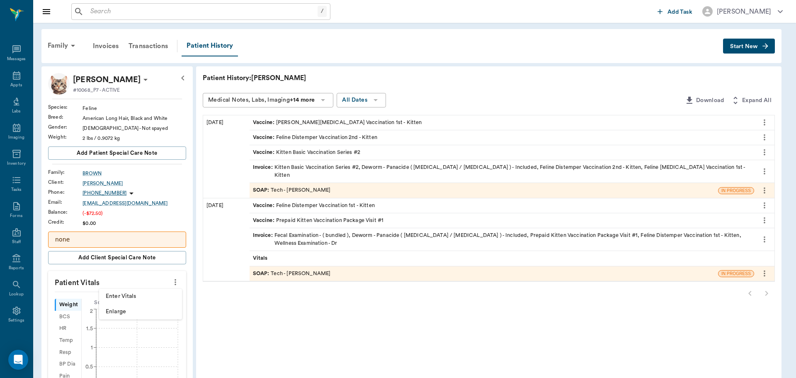
click at [114, 298] on span "Enter Vitals" at bounding box center [141, 296] width 70 height 9
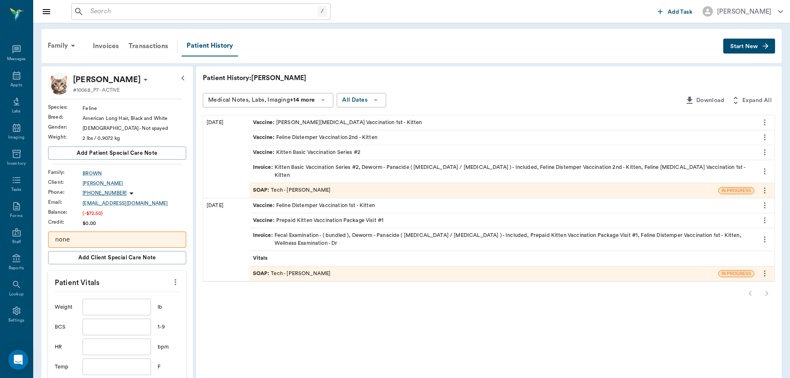
click at [107, 310] on input "text" at bounding box center [117, 307] width 68 height 17
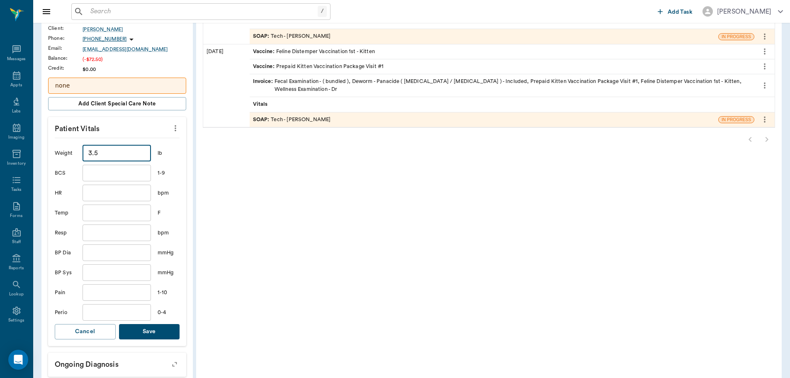
scroll to position [166, 0]
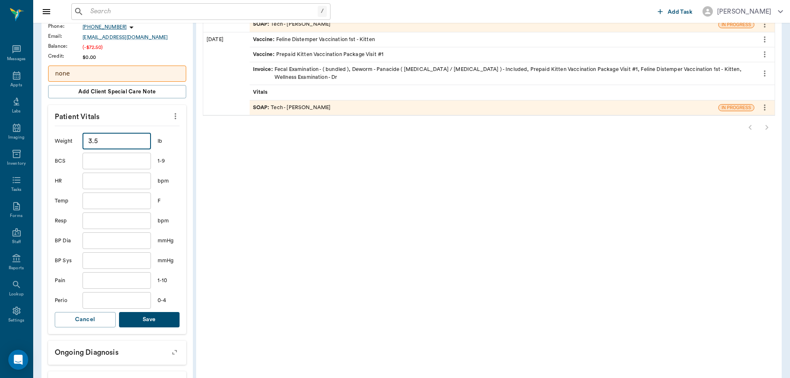
type input "3.5"
click at [134, 319] on button "Save" at bounding box center [149, 319] width 61 height 15
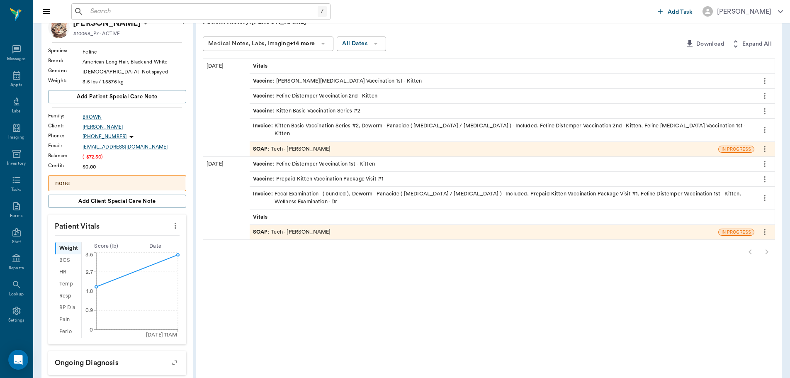
scroll to position [83, 0]
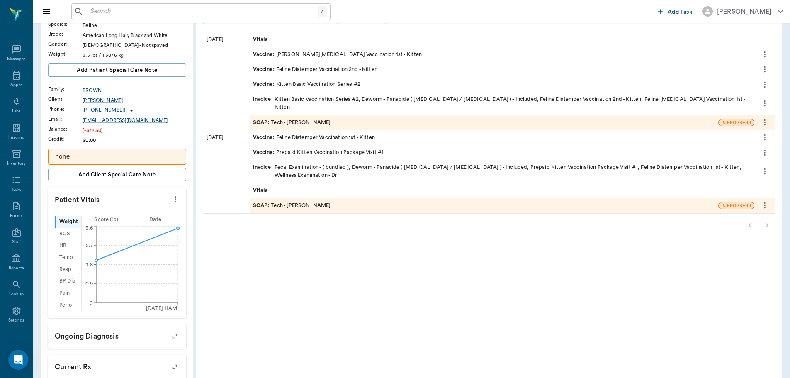
click at [256, 202] on span "SOAP :" at bounding box center [262, 206] width 18 height 8
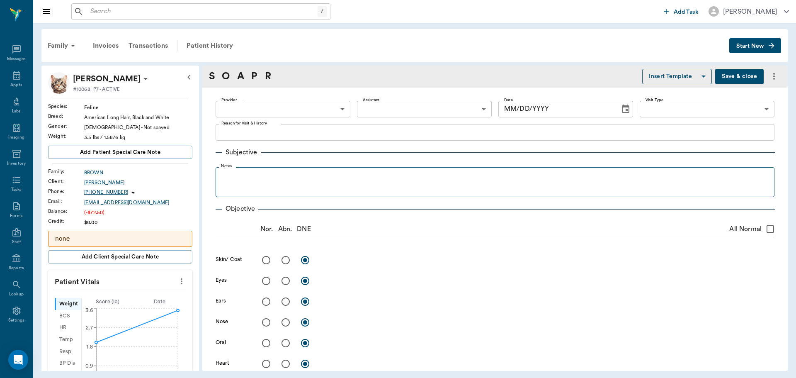
type input "63ec2f075fda476ae8351a4d"
type input "6740bf97de10e07744acf1eb"
type input "65d2be4f46e3a538d89b8c1a"
type textarea "Starting vaccines -Jess"
type input "08/01/2025"
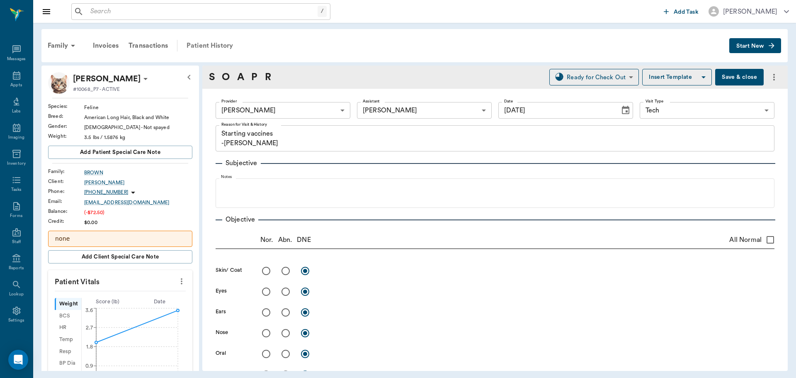
click at [223, 46] on div "Patient History" at bounding box center [210, 46] width 56 height 20
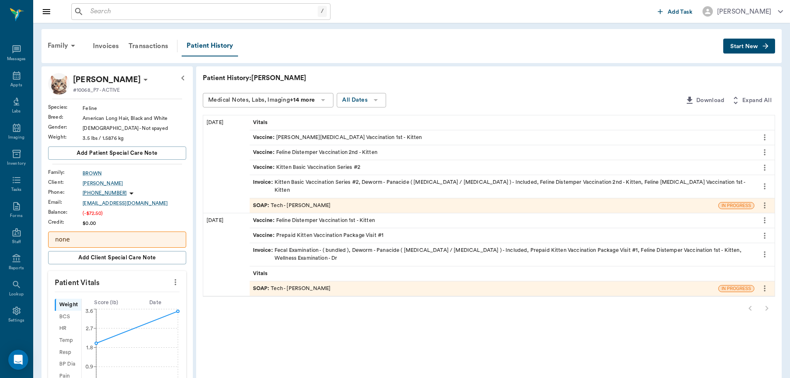
click at [260, 284] on span "SOAP :" at bounding box center [262, 288] width 18 height 8
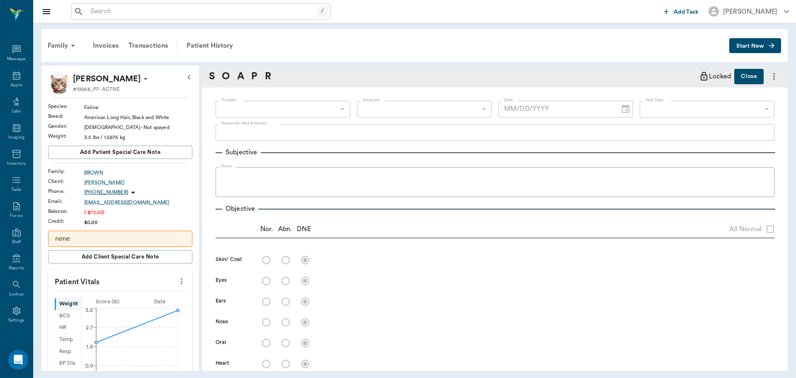
type input "63ec2f075fda476ae8351a4d"
type input "6740bf97de10e07744acf1eb"
type input "65d2be4f46e3a538d89b8c1a"
type textarea "Starting vaccines -Jess"
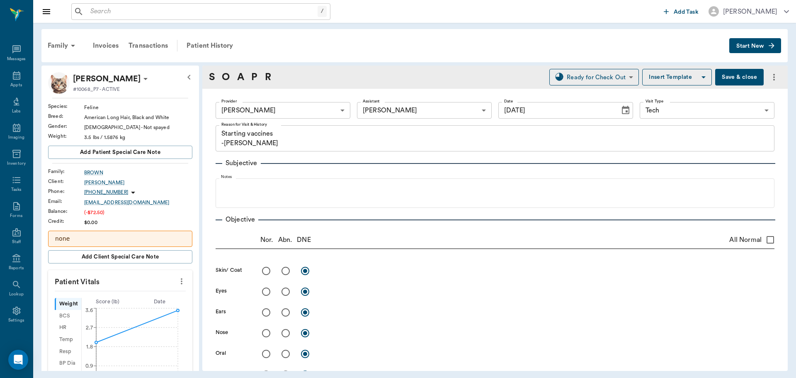
type input "08/01/2025"
click at [175, 286] on button "more" at bounding box center [181, 281] width 13 height 14
click at [137, 297] on span "Enter Vitals" at bounding box center [141, 295] width 70 height 9
click at [177, 282] on icon "more" at bounding box center [181, 281] width 9 height 10
click at [147, 310] on span "Enlarge" at bounding box center [141, 310] width 70 height 9
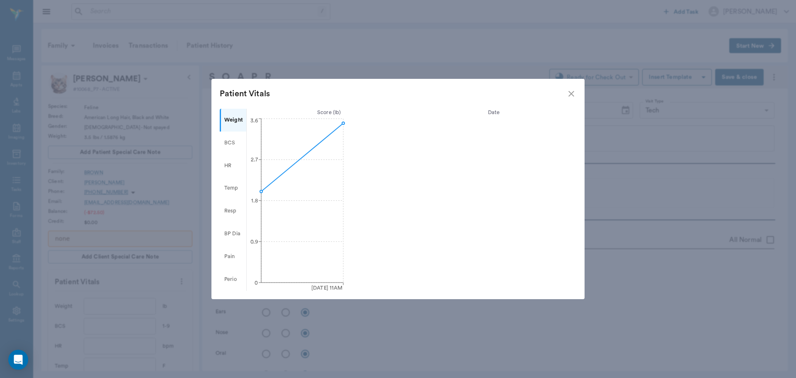
drag, startPoint x: 569, startPoint y: 92, endPoint x: 520, endPoint y: 107, distance: 50.4
click at [551, 98] on Vitals "Patient Vitals" at bounding box center [397, 94] width 373 height 30
drag, startPoint x: 576, startPoint y: 87, endPoint x: 564, endPoint y: 95, distance: 14.8
click at [564, 95] on Vitals "Patient Vitals" at bounding box center [397, 94] width 373 height 30
click at [575, 93] on icon "close" at bounding box center [571, 94] width 10 height 10
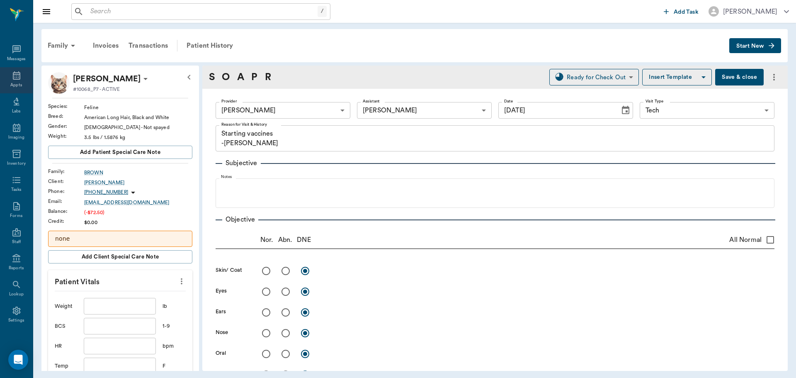
click at [7, 83] on div "Appts" at bounding box center [16, 80] width 33 height 26
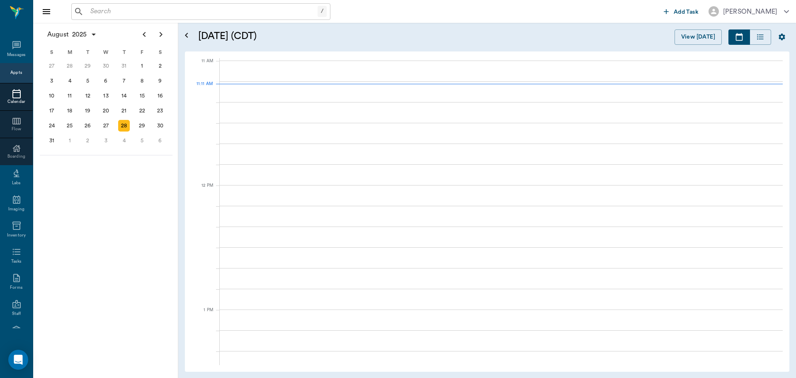
scroll to position [374, 0]
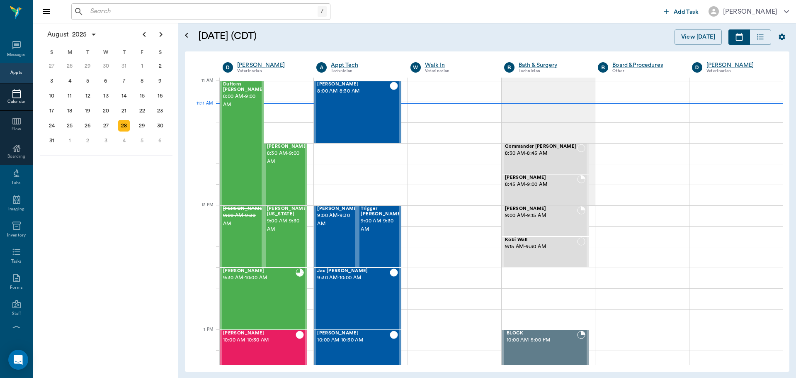
scroll to position [374, 0]
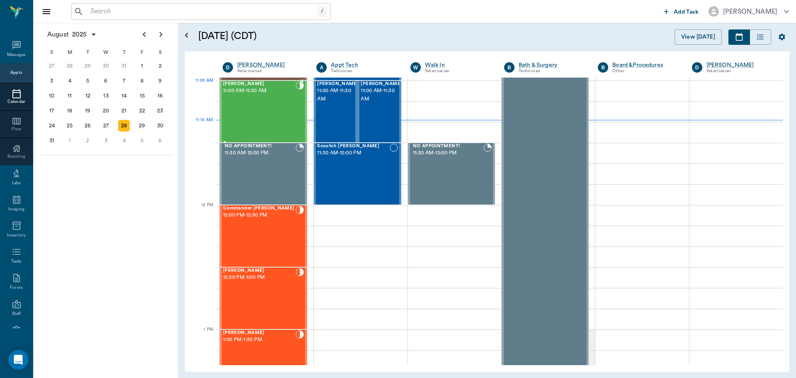
click at [276, 97] on div "[PERSON_NAME] 11:00 AM - 11:30 AM" at bounding box center [259, 111] width 73 height 61
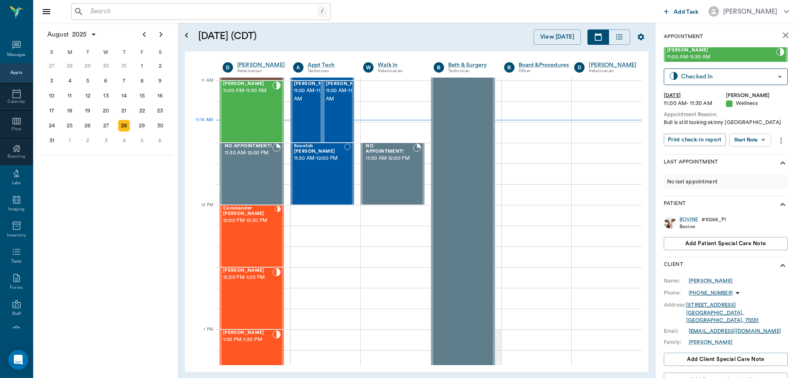
click at [763, 134] on body "/ ​ Add Task [PERSON_NAME] Nectar Messages Appts Calendar Flow Boarding Labs Im…" at bounding box center [398, 189] width 796 height 378
click at [758, 156] on li "Start SOAP" at bounding box center [751, 157] width 58 height 14
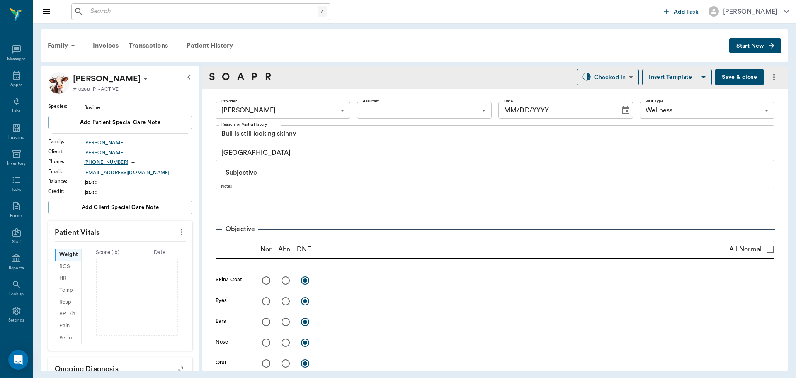
type input "63ec2f075fda476ae8351a4d"
type input "65d2be4f46e3a538d89b8c14"
type textarea "Bull is still looking skinny [GEOGRAPHIC_DATA]"
type input "[DATE]"
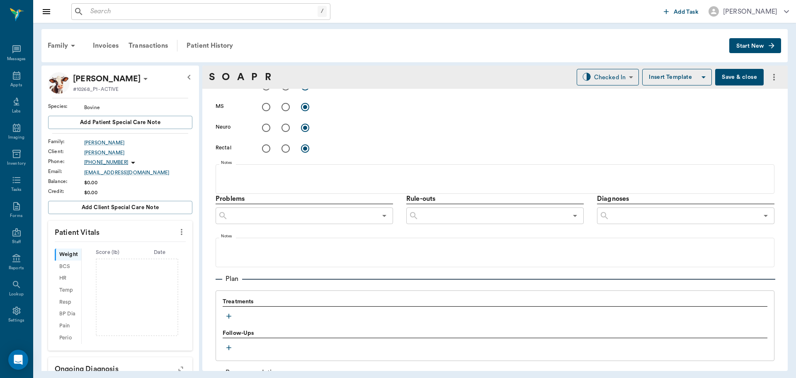
scroll to position [456, 0]
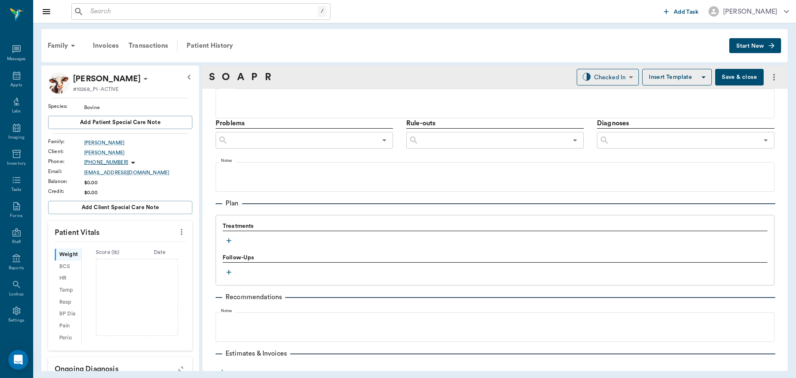
click at [232, 244] on icon "button" at bounding box center [229, 240] width 8 height 8
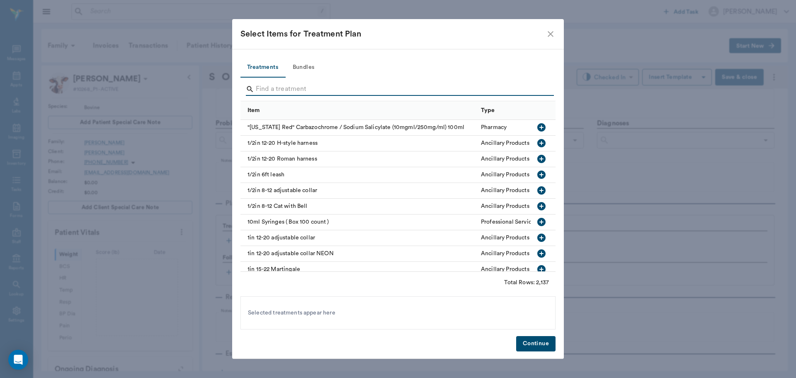
click at [303, 90] on input "Search" at bounding box center [399, 89] width 286 height 13
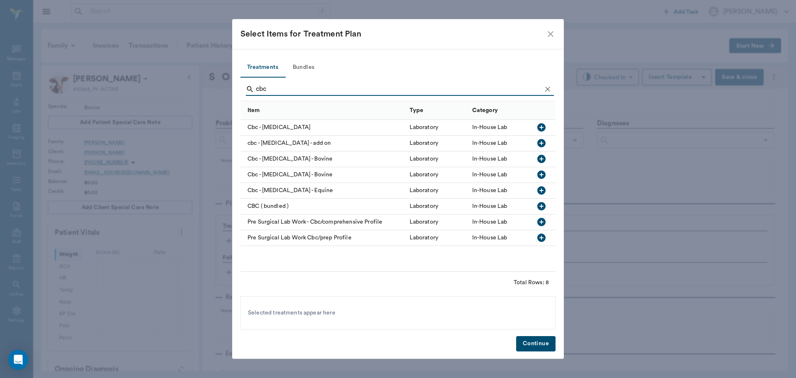
type input "cbc"
click at [542, 127] on icon "button" at bounding box center [541, 127] width 8 height 8
click at [540, 345] on button "Continue" at bounding box center [535, 343] width 39 height 15
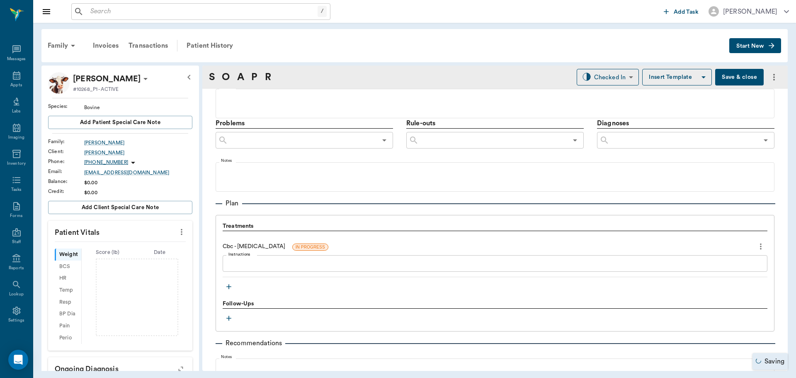
click at [760, 248] on button "more" at bounding box center [760, 246] width 13 height 14
click at [724, 272] on span "Delete" at bounding box center [720, 276] width 70 height 9
click at [228, 287] on icon "button" at bounding box center [228, 286] width 5 height 5
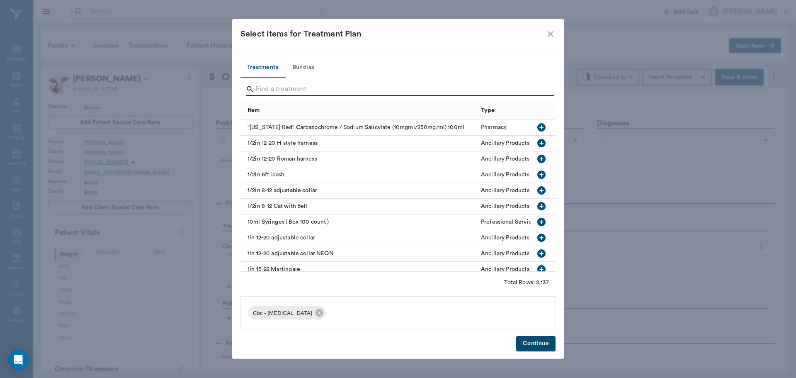
click at [329, 90] on input "Search" at bounding box center [399, 89] width 286 height 13
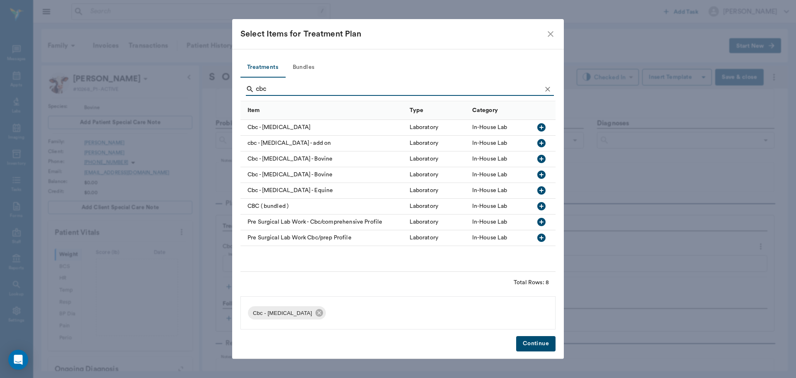
type input "cbc"
click at [540, 156] on icon "button" at bounding box center [541, 159] width 8 height 8
click at [323, 310] on icon at bounding box center [318, 312] width 7 height 7
click at [537, 344] on button "Continue" at bounding box center [535, 343] width 39 height 15
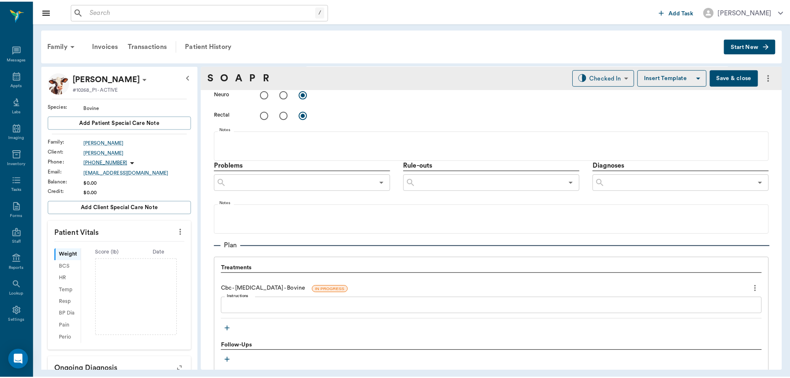
scroll to position [311, 0]
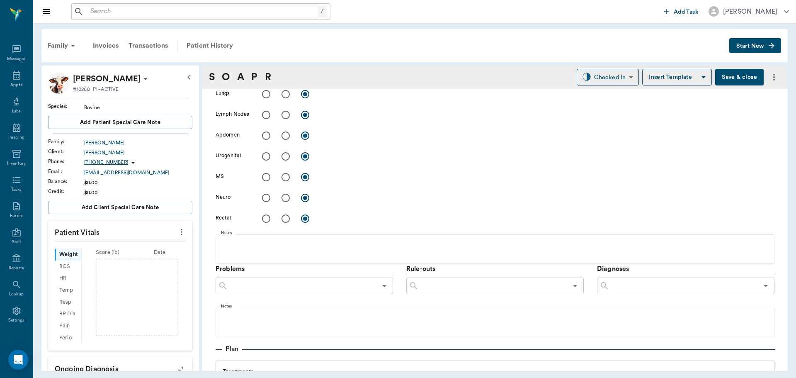
click at [729, 77] on button "Save & close" at bounding box center [739, 77] width 49 height 17
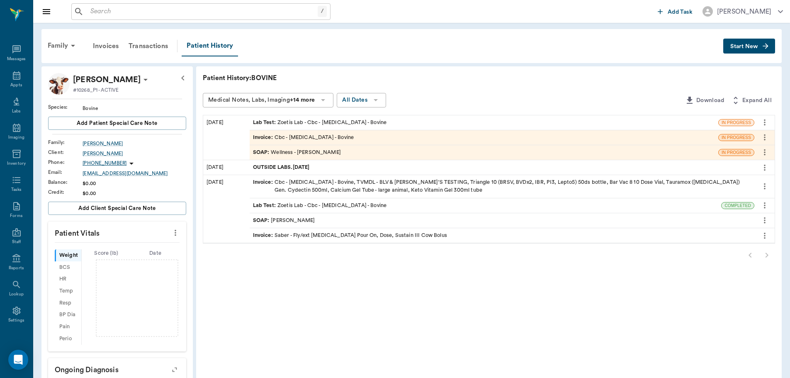
click at [338, 207] on div "Lab Test : Zoetis Lab - Cbc - [MEDICAL_DATA] - Bovine" at bounding box center [320, 206] width 134 height 8
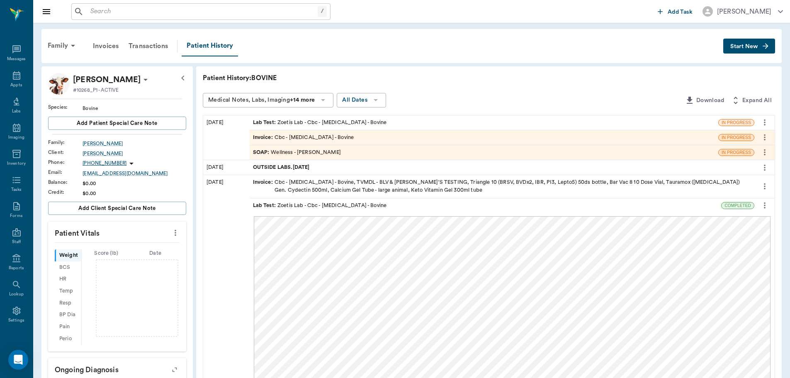
click at [309, 134] on div "Invoice : Cbc - [MEDICAL_DATA] - Bovine" at bounding box center [303, 138] width 101 height 8
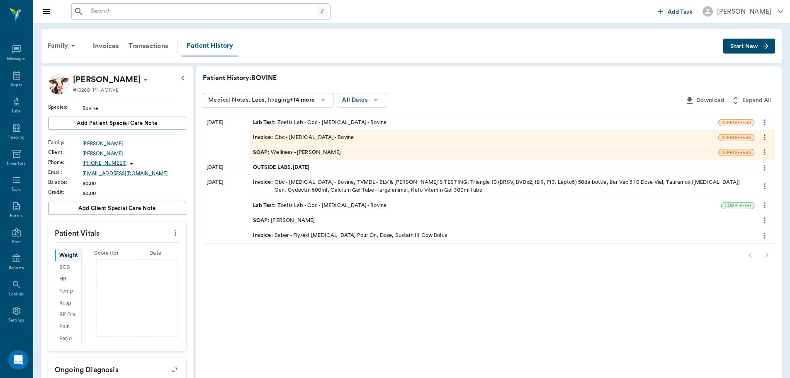
click at [301, 149] on div "SOAP : Wellness - [PERSON_NAME]" at bounding box center [297, 152] width 88 height 8
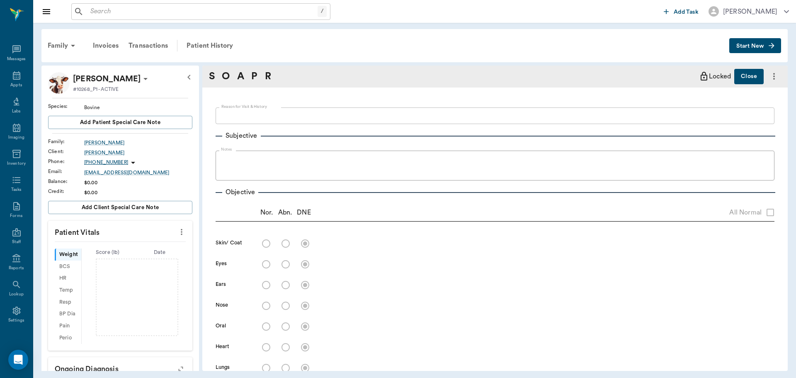
type textarea "Bull is still looking skinny [GEOGRAPHIC_DATA]"
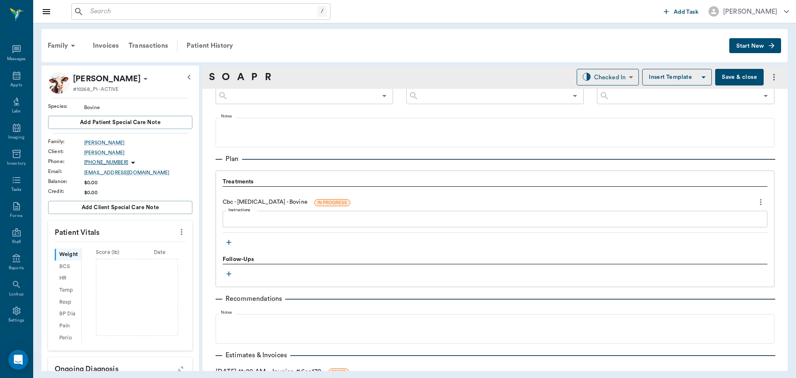
scroll to position [559, 0]
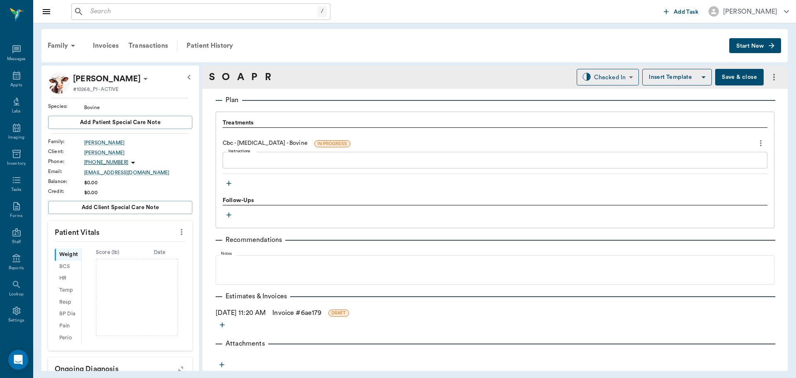
click at [227, 184] on icon "button" at bounding box center [229, 183] width 8 height 8
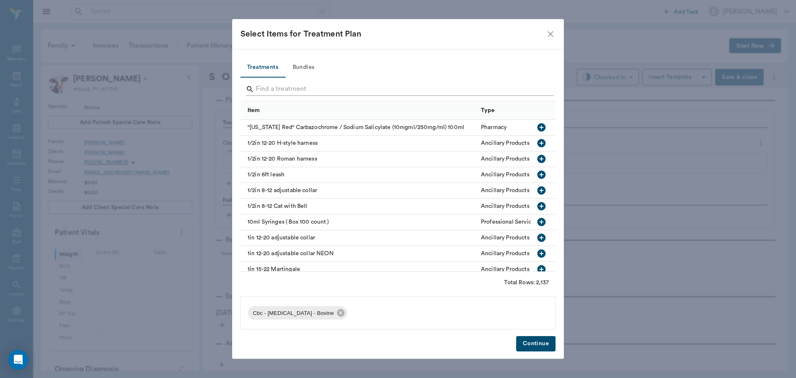
click at [287, 86] on input "Search" at bounding box center [399, 89] width 286 height 13
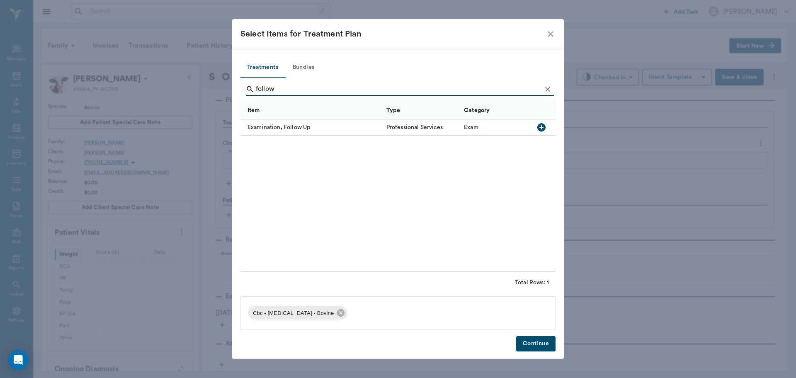
click at [541, 126] on icon "button" at bounding box center [542, 127] width 10 height 10
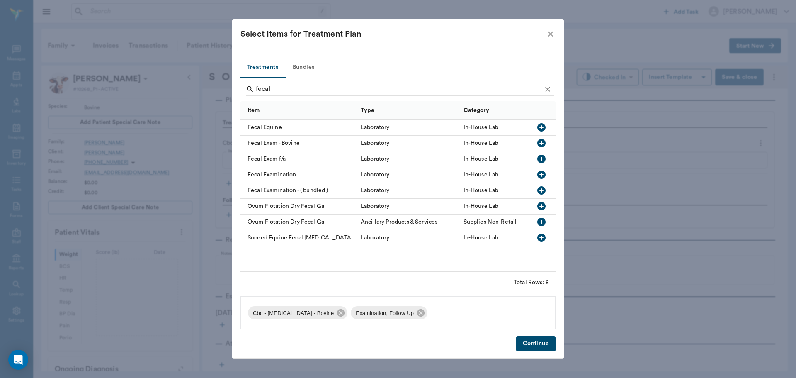
click at [539, 141] on icon "button" at bounding box center [541, 143] width 8 height 8
type input "f"
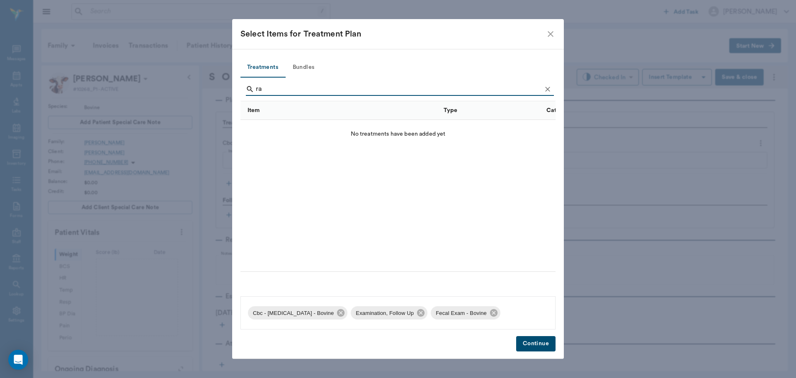
type input "r"
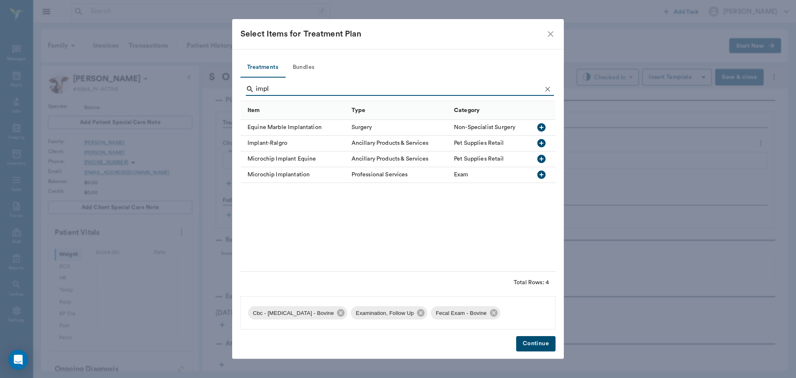
click at [542, 143] on icon "button" at bounding box center [541, 143] width 8 height 8
type input "i"
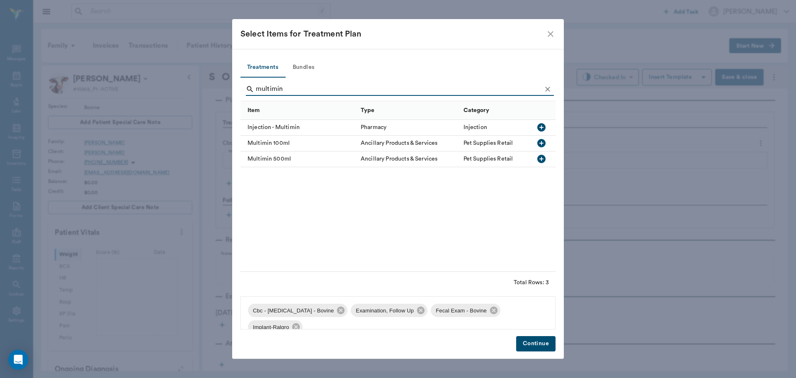
click at [540, 131] on icon "button" at bounding box center [541, 127] width 8 height 8
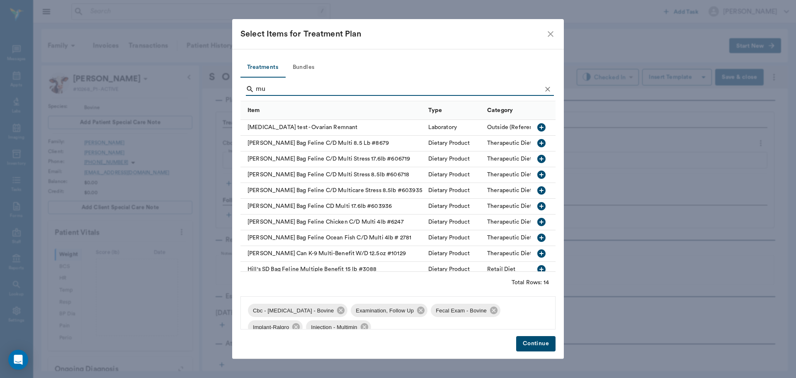
type input "m"
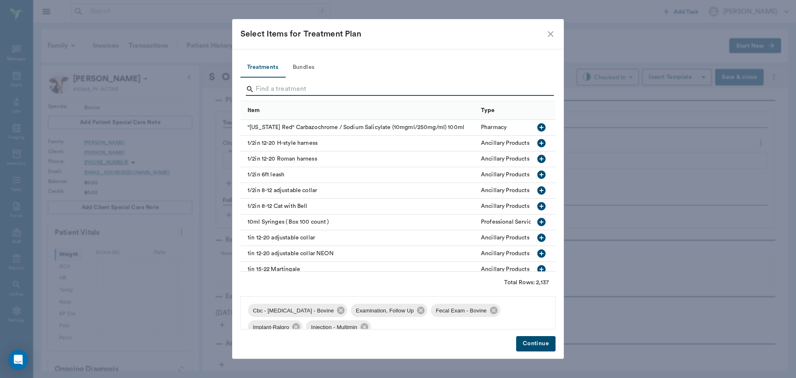
type input ";"
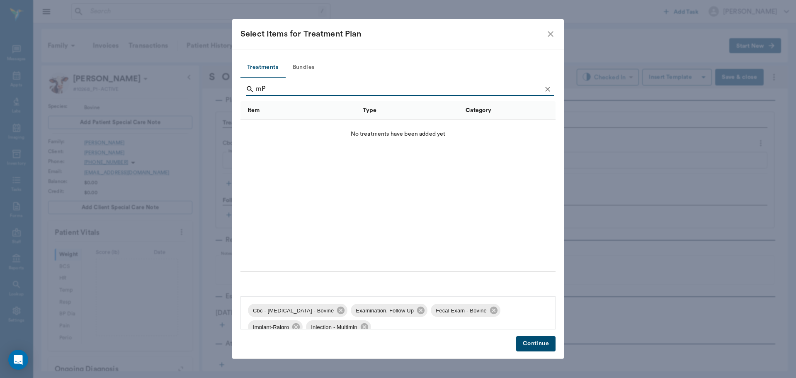
type input "m"
type input "M"
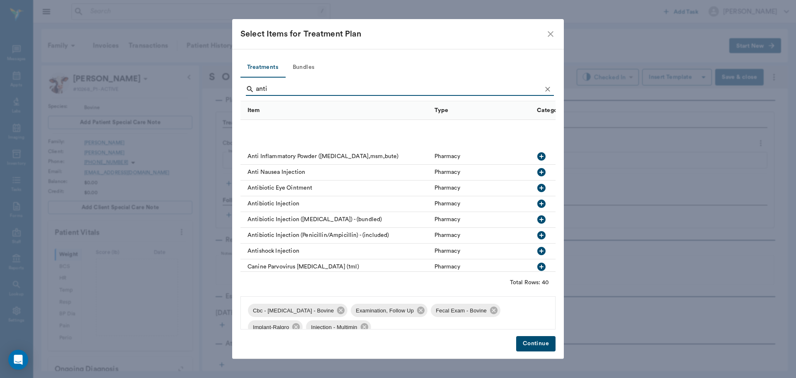
scroll to position [0, 0]
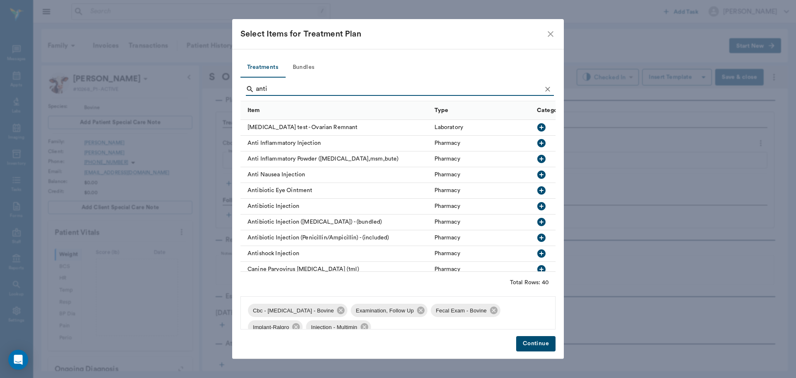
type input "anti"
click at [537, 141] on icon "button" at bounding box center [541, 143] width 8 height 8
click at [532, 342] on button "Continue" at bounding box center [535, 343] width 39 height 15
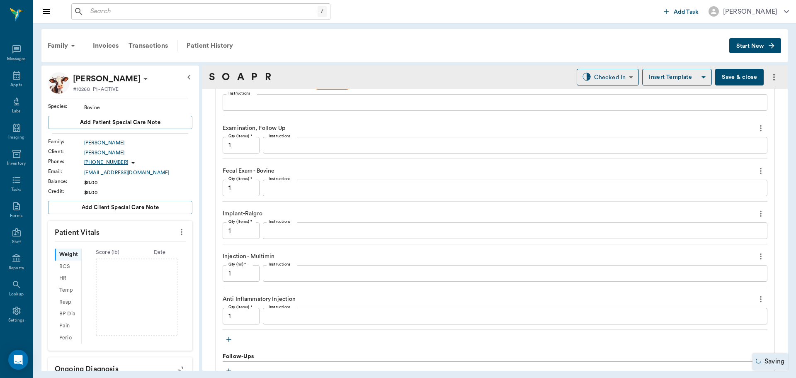
scroll to position [642, 0]
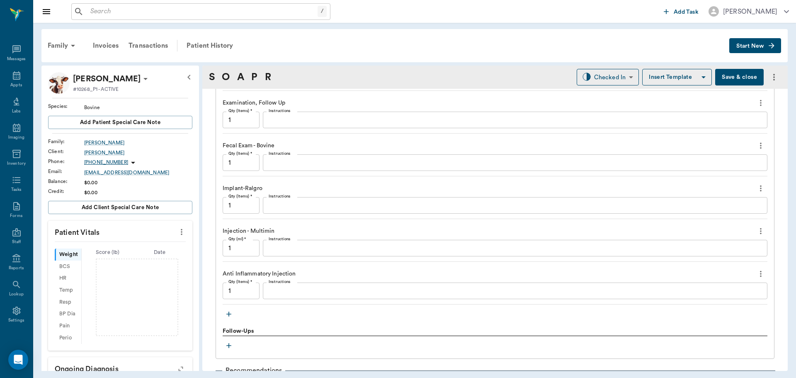
click at [237, 207] on input "1" at bounding box center [241, 205] width 37 height 17
type input "2"
click at [255, 248] on input "1" at bounding box center [241, 248] width 37 height 17
type input "12"
click at [302, 292] on textarea "Instructions" at bounding box center [515, 291] width 493 height 10
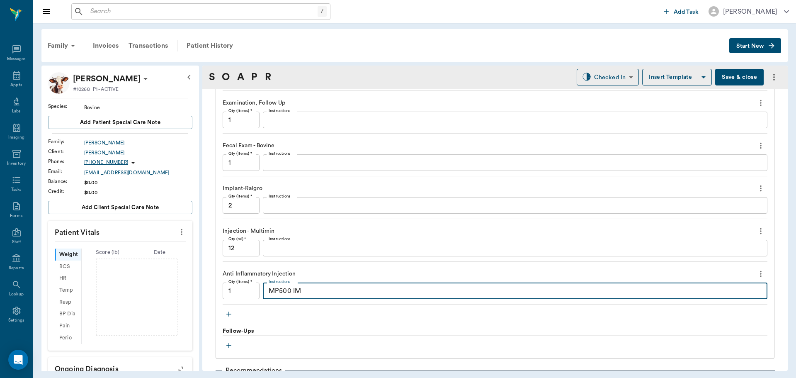
type textarea "MP500 IM"
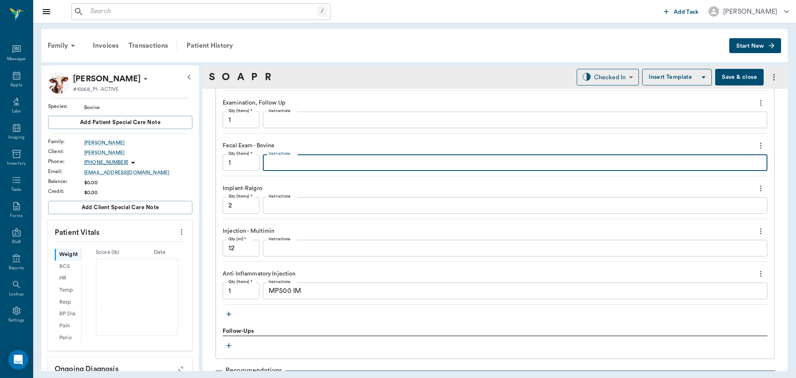
click at [289, 163] on textarea "Instructions" at bounding box center [515, 163] width 493 height 10
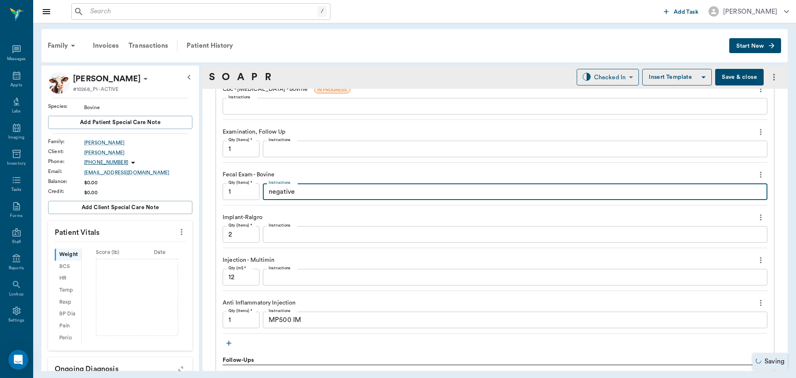
scroll to position [601, 0]
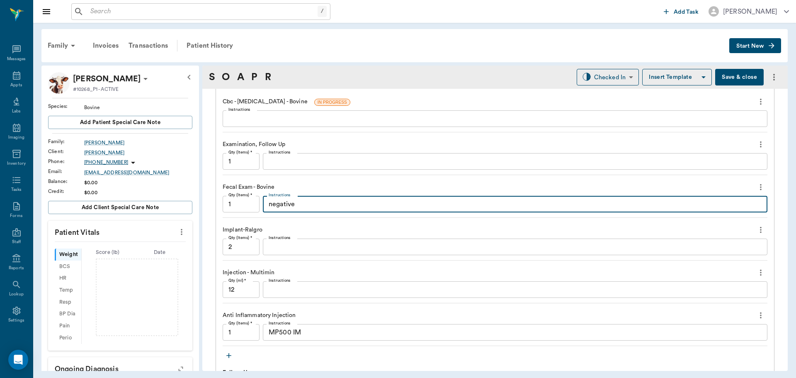
type textarea "negative"
click at [263, 121] on textarea "Instructions" at bounding box center [494, 119] width 533 height 10
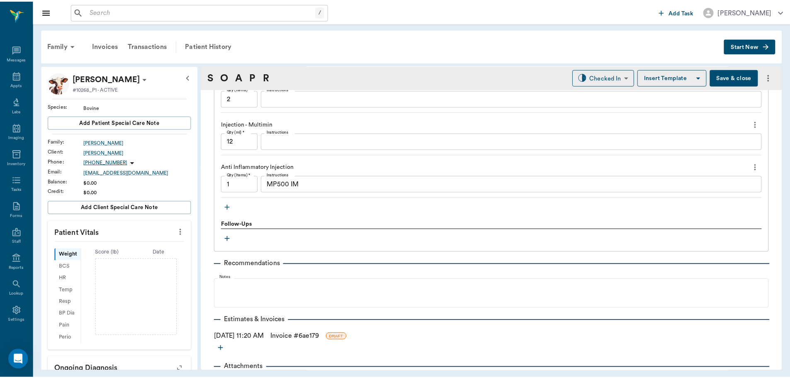
scroll to position [773, 0]
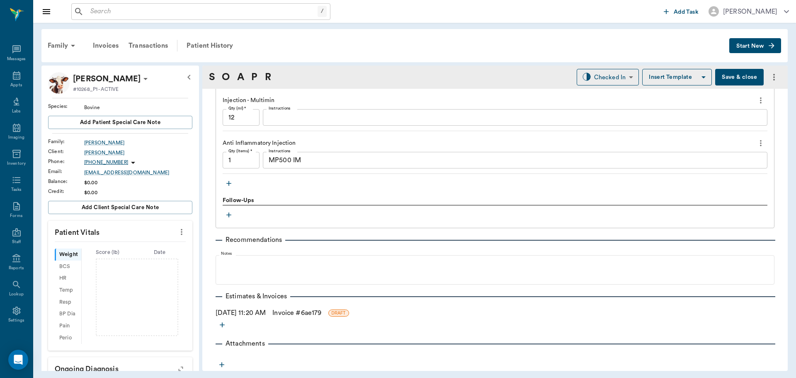
type textarea "HCT 24%, WBC normal now"
click at [294, 312] on link "Invoice # 6ae179" at bounding box center [296, 313] width 49 height 10
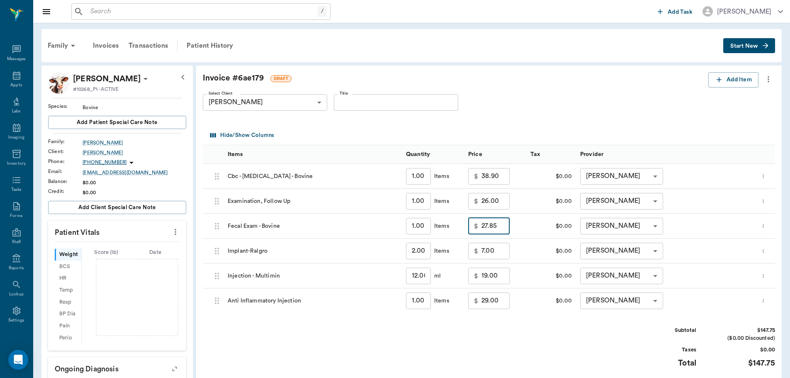
click at [501, 226] on input "27.85" at bounding box center [495, 226] width 28 height 17
type input "0.00"
click at [498, 205] on input "26.00" at bounding box center [495, 201] width 28 height 17
type input "35.00"
click at [496, 301] on input "29.00" at bounding box center [495, 300] width 28 height 17
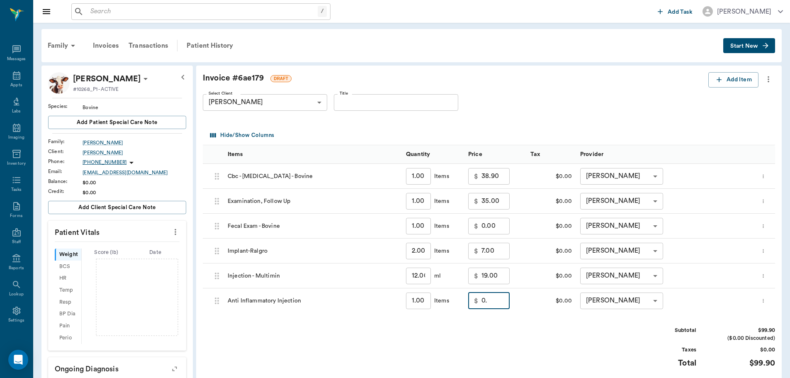
type input "0"
type input "25.00"
click at [505, 327] on div "Subtotal $124.90 ($0.00 Discounted) Taxes $0.00 Total $124.90" at bounding box center [489, 351] width 572 height 51
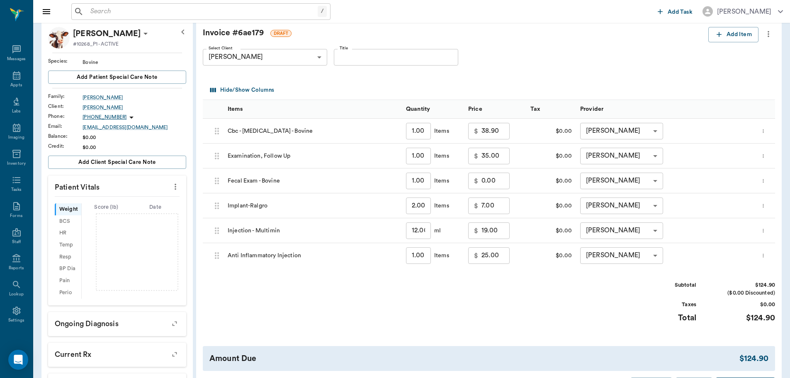
scroll to position [83, 0]
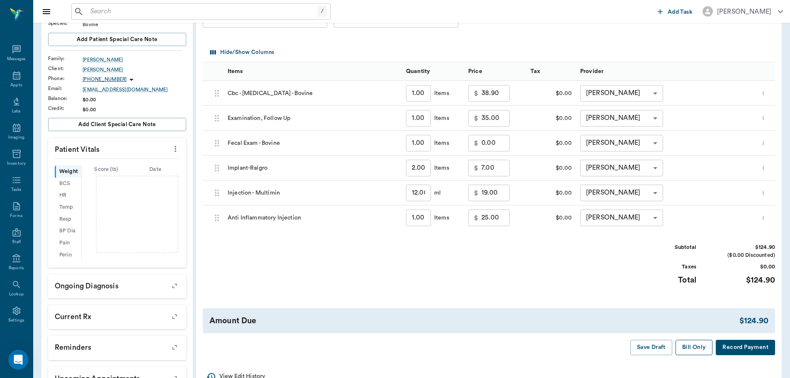
click at [686, 348] on button "Bill Only" at bounding box center [693, 347] width 37 height 15
click at [686, 348] on div "Save Draft Bill Only Record Payment" at bounding box center [697, 347] width 155 height 15
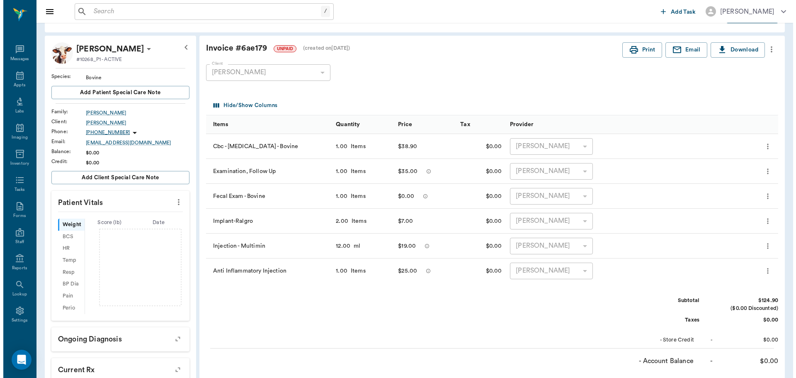
scroll to position [0, 0]
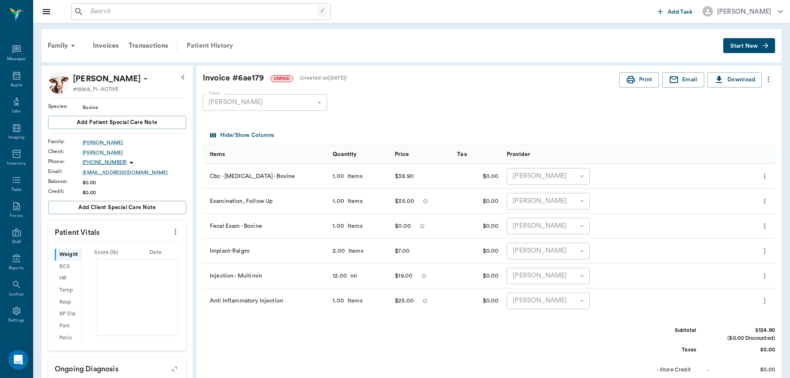
click at [202, 47] on div "Patient History" at bounding box center [210, 46] width 56 height 20
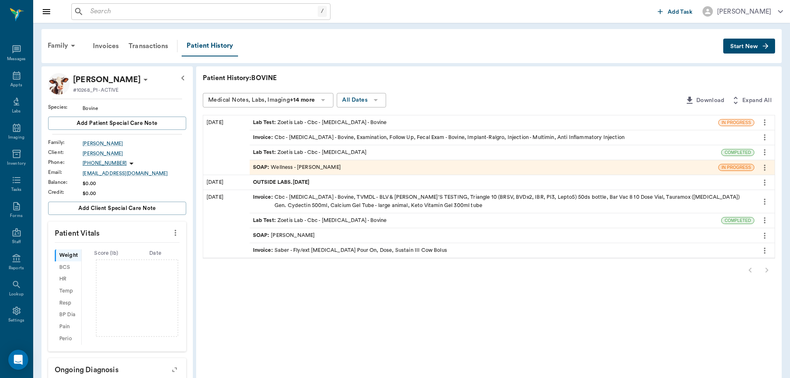
click at [306, 168] on div "SOAP : Wellness - [PERSON_NAME]" at bounding box center [297, 167] width 88 height 8
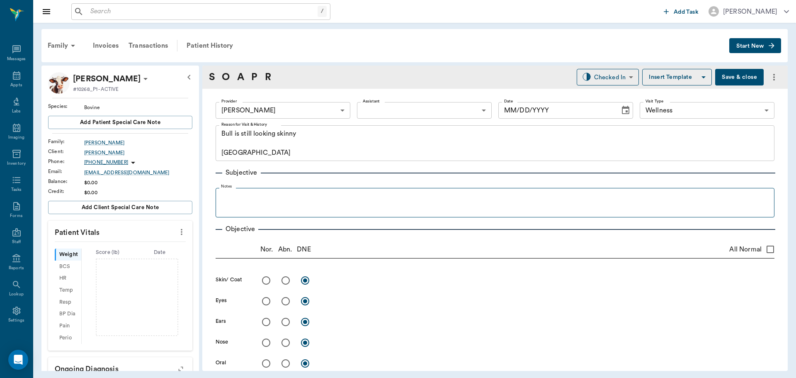
type input "63ec2f075fda476ae8351a4d"
type input "65d2be4f46e3a538d89b8c14"
type textarea "Bull is still looking skinny [GEOGRAPHIC_DATA]"
type input "[DATE]"
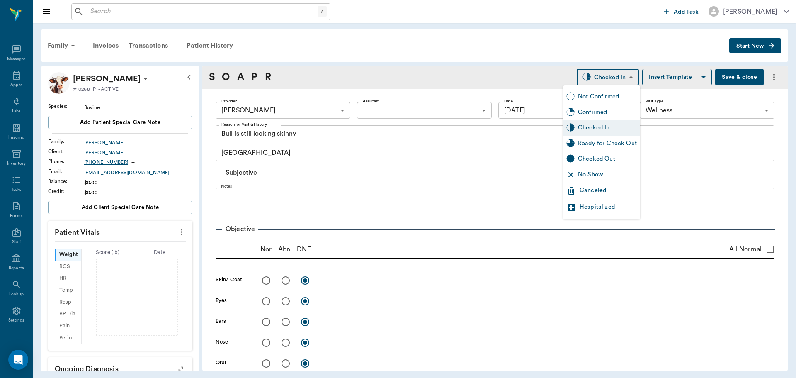
click at [618, 83] on body "/ ​ Add Task [PERSON_NAME] Nectar Messages Appts Labs Imaging Inventory Tasks F…" at bounding box center [398, 189] width 796 height 378
click at [612, 143] on div "Ready for Check Out" at bounding box center [607, 143] width 59 height 9
type input "READY_TO_CHECKOUT"
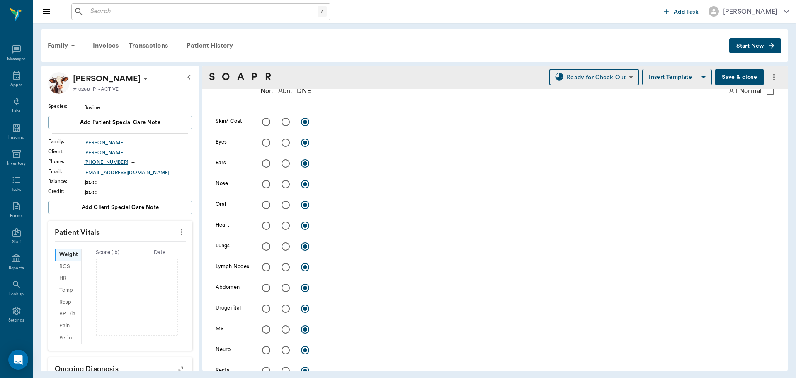
scroll to position [166, 0]
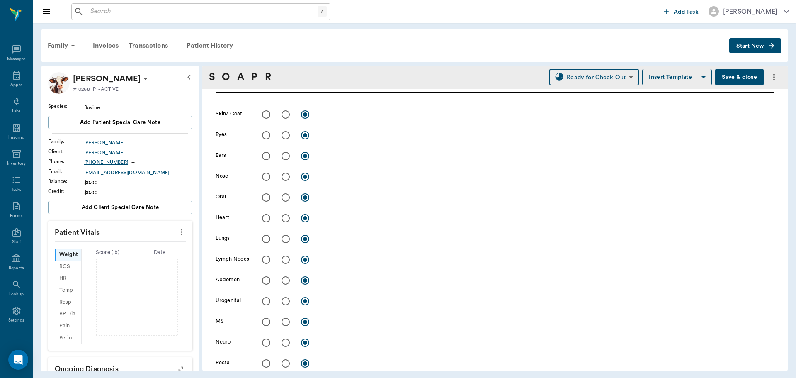
click at [285, 196] on input "radio" at bounding box center [285, 197] width 17 height 17
radio input "true"
click at [339, 202] on div "x" at bounding box center [548, 198] width 454 height 12
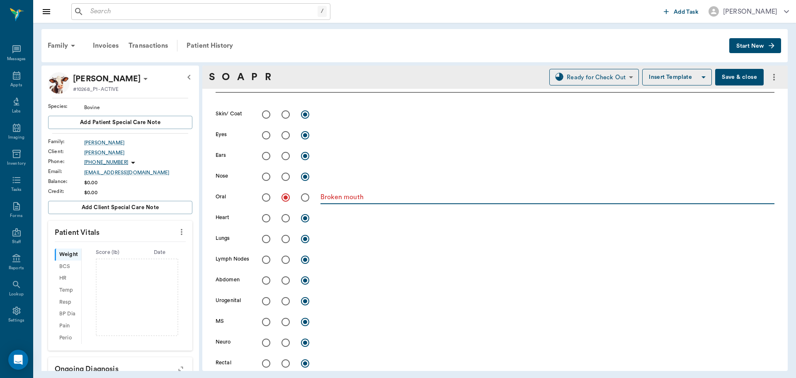
type textarea "Broken mouth"
click at [265, 222] on input "radio" at bounding box center [266, 217] width 17 height 17
radio input "true"
click at [267, 241] on input "radio" at bounding box center [266, 238] width 17 height 17
radio input "true"
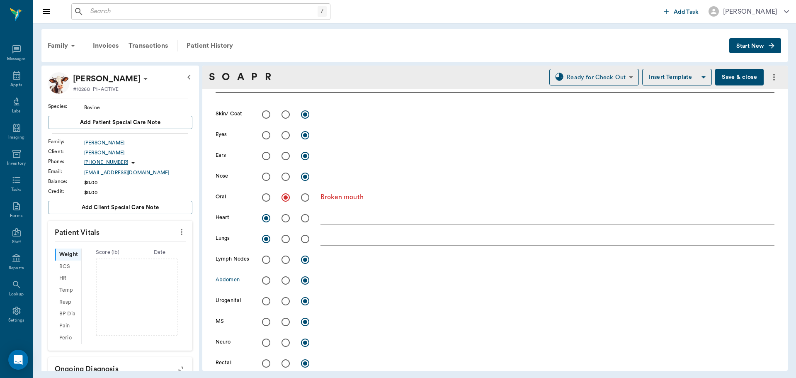
click at [265, 282] on input "radio" at bounding box center [266, 280] width 17 height 17
radio input "true"
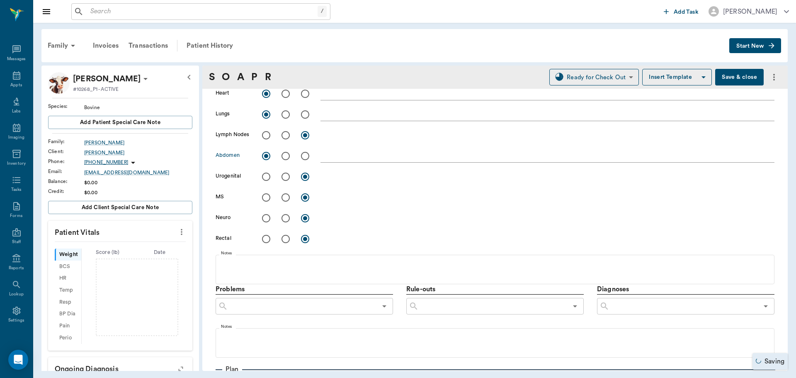
click at [269, 239] on input "radio" at bounding box center [266, 238] width 17 height 17
radio input "true"
click at [267, 197] on input "radio" at bounding box center [266, 197] width 17 height 17
radio input "true"
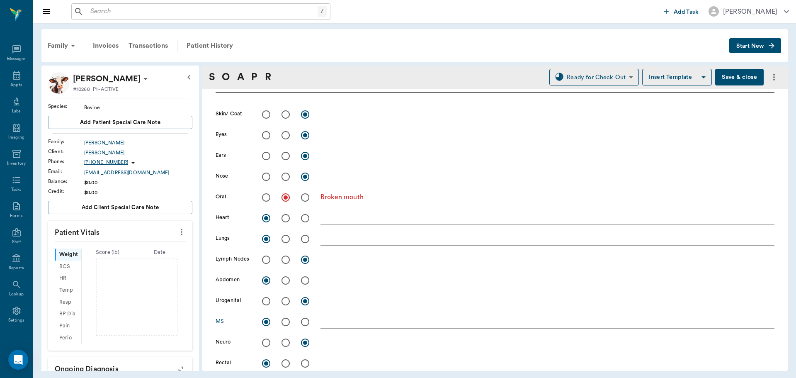
scroll to position [124, 0]
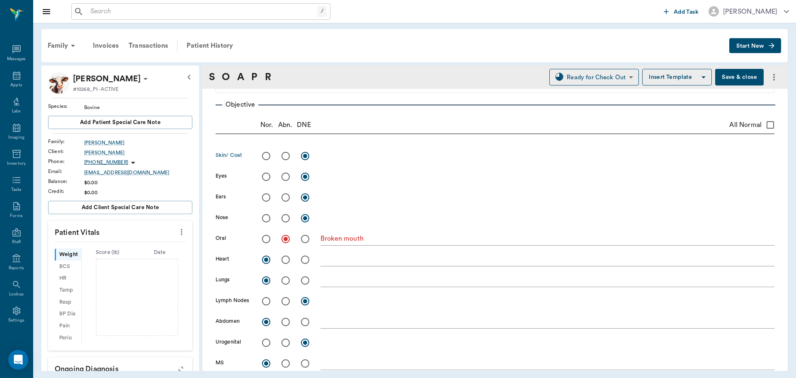
click at [282, 155] on input "radio" at bounding box center [285, 155] width 17 height 17
radio input "true"
click at [332, 157] on textarea at bounding box center [548, 156] width 454 height 10
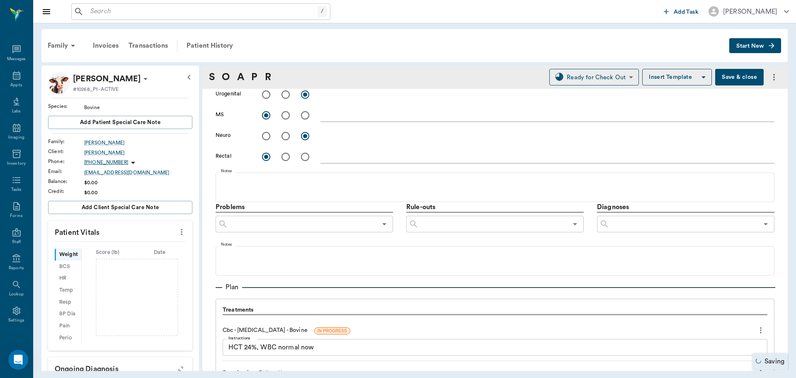
scroll to position [373, 0]
type textarea "Flies++"
click at [624, 224] on input "text" at bounding box center [684, 223] width 149 height 12
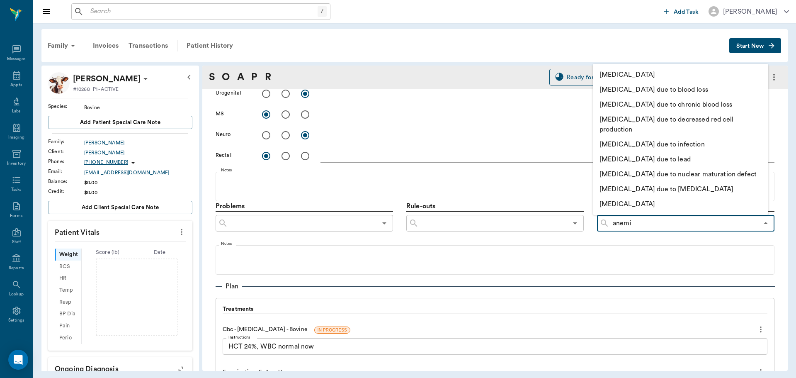
type input "[MEDICAL_DATA]"
click at [652, 73] on li "[MEDICAL_DATA]" at bounding box center [680, 74] width 175 height 15
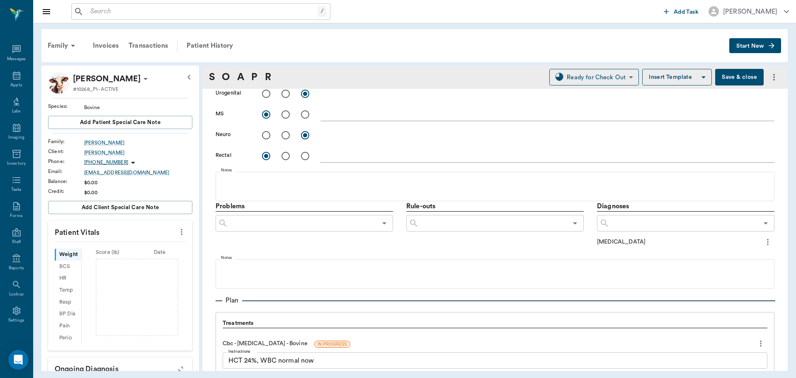
click at [181, 235] on icon "more" at bounding box center [182, 232] width 2 height 6
click at [135, 245] on span "Enter Vitals" at bounding box center [141, 246] width 70 height 9
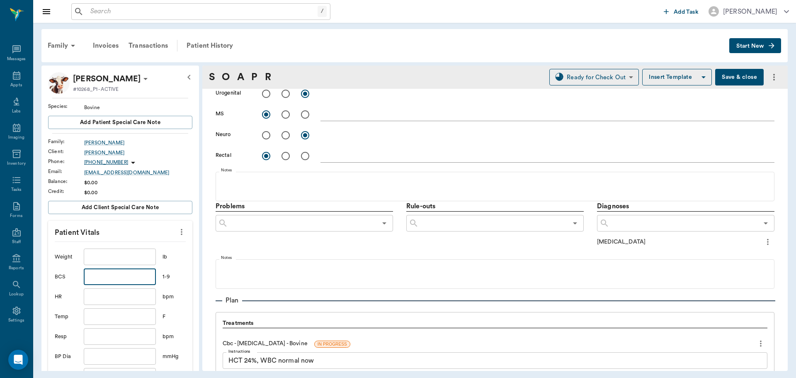
click at [126, 274] on input "text" at bounding box center [120, 276] width 72 height 17
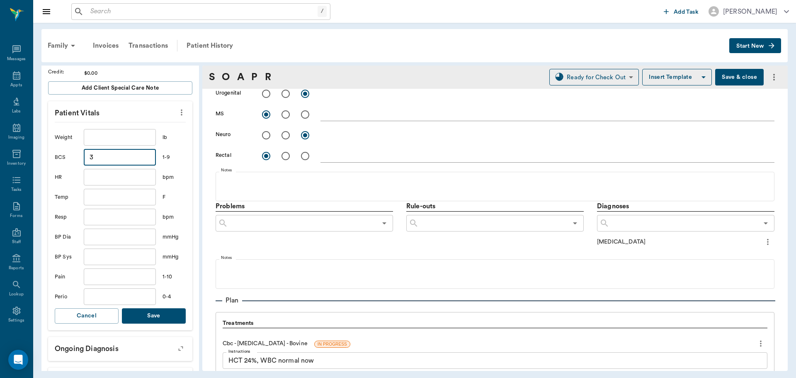
scroll to position [120, 0]
type input "3"
click at [155, 315] on button "Save" at bounding box center [154, 314] width 64 height 15
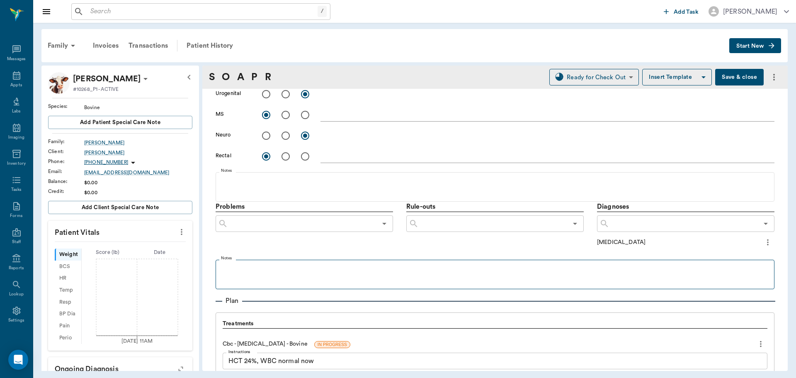
scroll to position [373, 0]
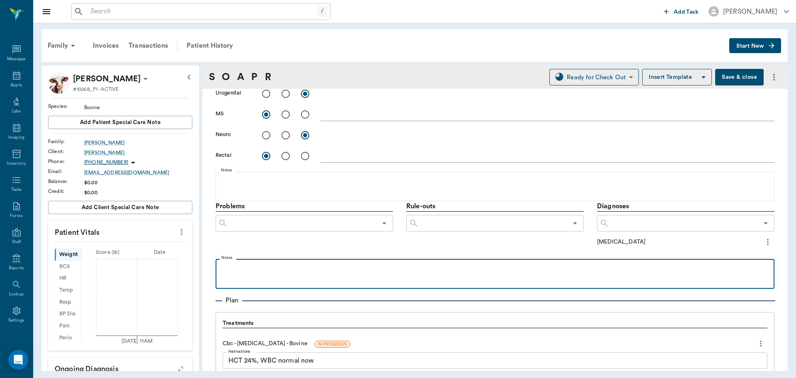
click at [260, 271] on p at bounding box center [495, 268] width 551 height 10
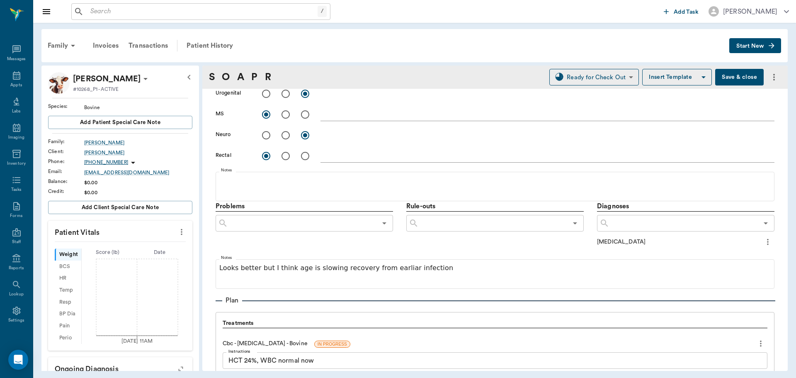
click at [726, 75] on button "Save & close" at bounding box center [739, 77] width 49 height 17
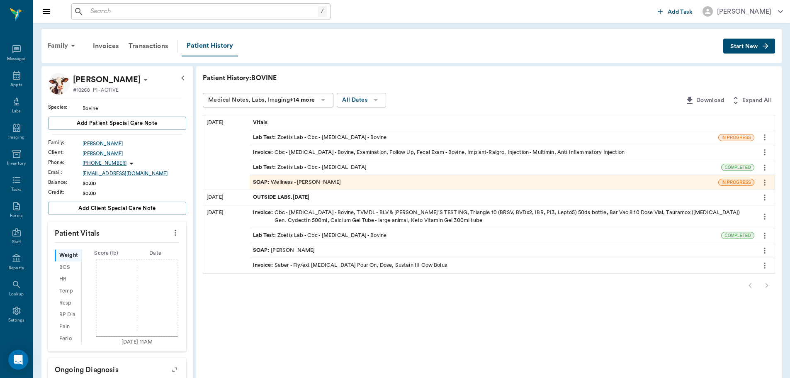
click at [765, 137] on icon "more" at bounding box center [764, 137] width 9 height 10
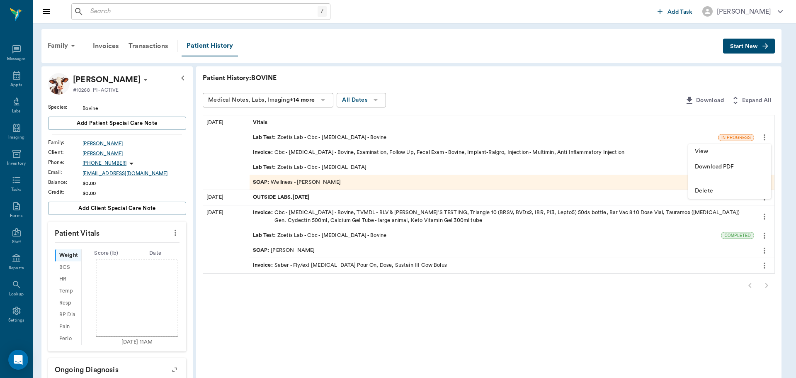
click at [698, 189] on span "Delete" at bounding box center [730, 191] width 70 height 9
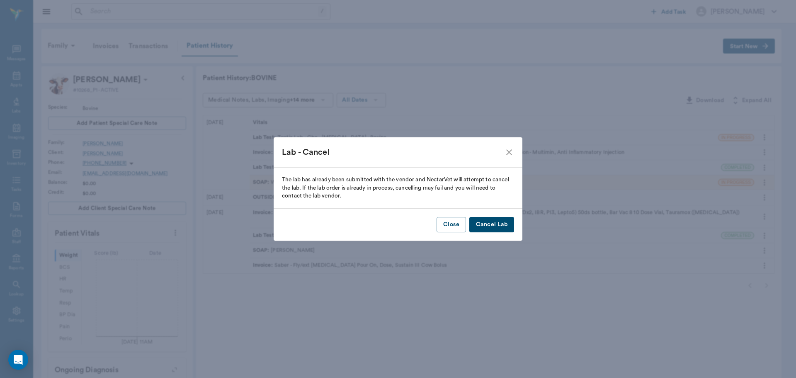
click at [496, 227] on button "Cancel Lab" at bounding box center [491, 224] width 45 height 15
click at [496, 227] on div "Close Cancel Lab" at bounding box center [398, 225] width 249 height 32
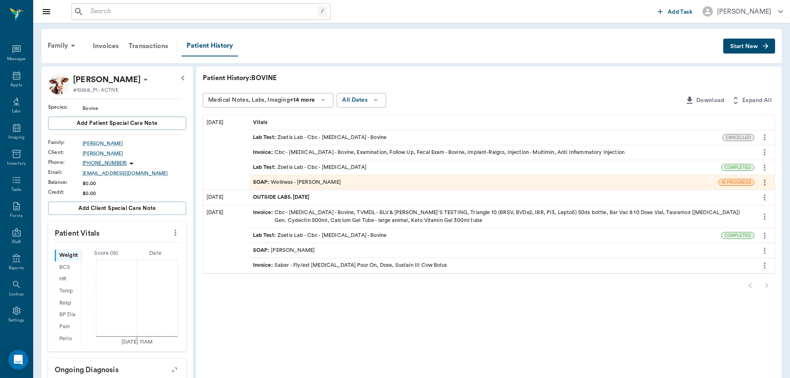
click at [327, 167] on div "Lab Test : Zoetis Lab - Cbc - [MEDICAL_DATA]" at bounding box center [310, 167] width 114 height 8
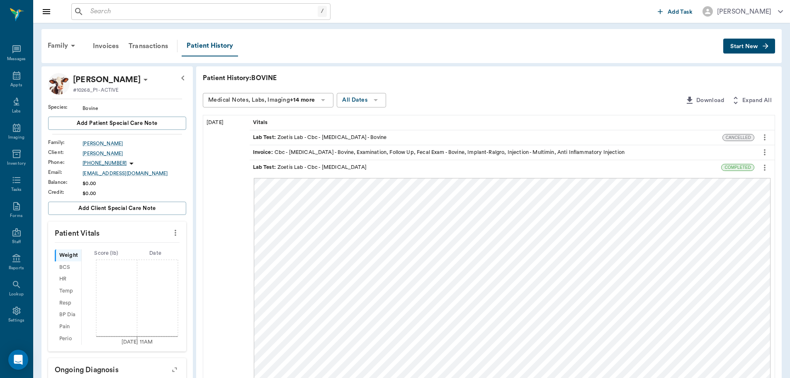
click at [12, 77] on icon at bounding box center [17, 75] width 10 height 10
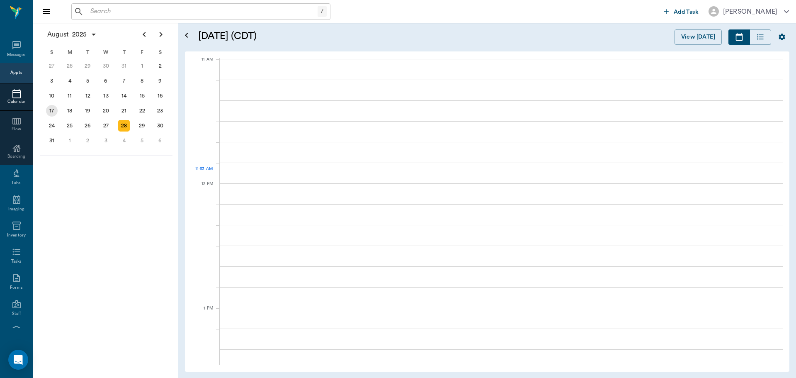
scroll to position [375, 0]
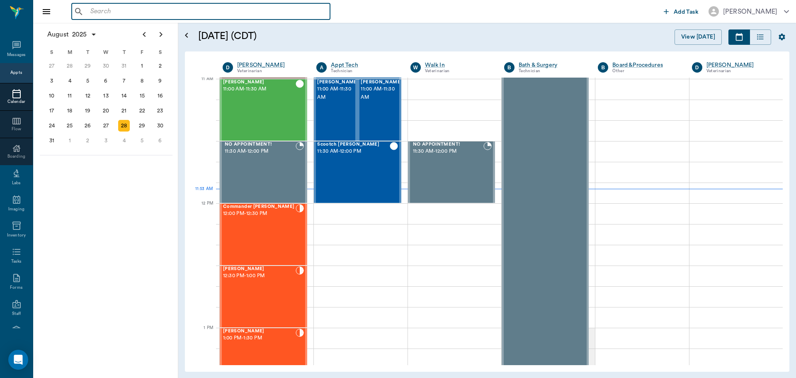
click at [159, 7] on input "text" at bounding box center [207, 12] width 240 height 12
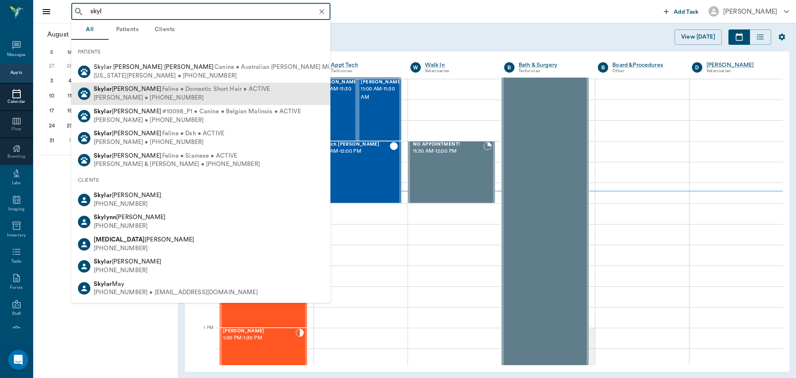
click at [162, 92] on span "Feline • Domestic Short Hair • ACTIVE" at bounding box center [216, 89] width 108 height 9
type input "skyl"
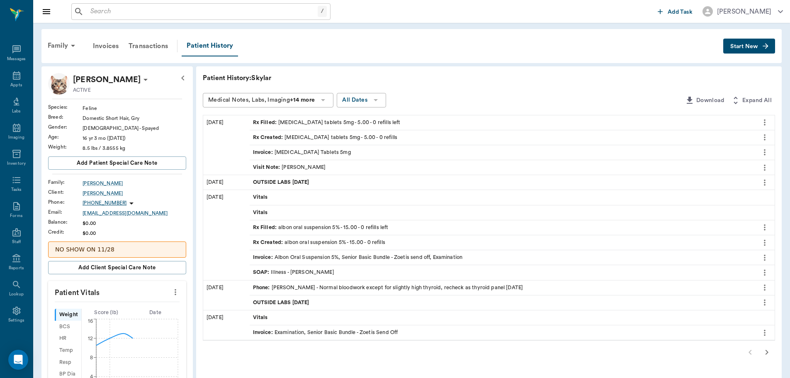
click at [737, 46] on span "Start New" at bounding box center [744, 46] width 28 height 0
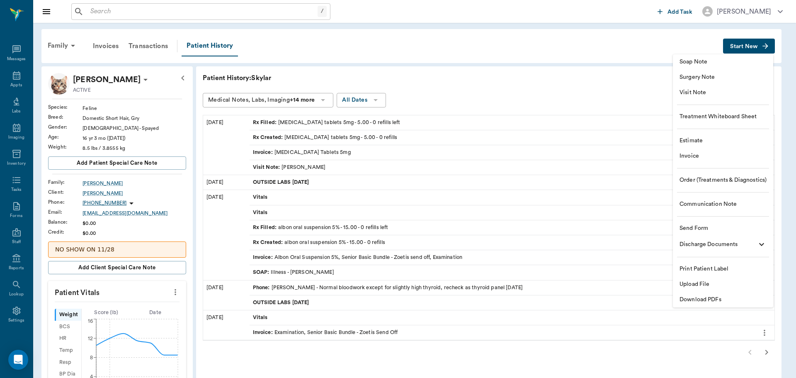
click at [691, 94] on span "Visit Note" at bounding box center [723, 92] width 87 height 9
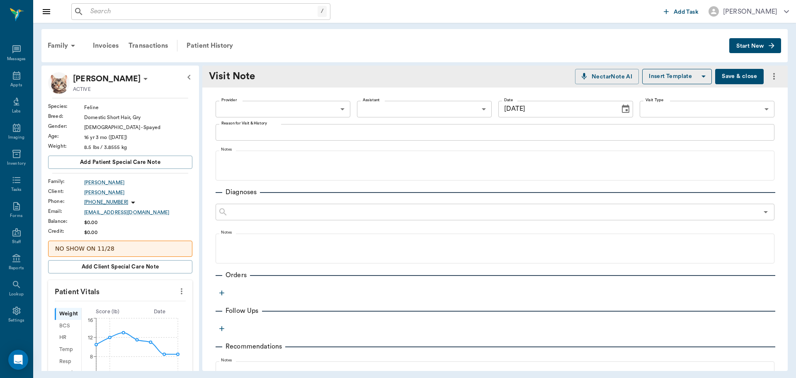
click at [255, 112] on body "/ ​ Add Task [PERSON_NAME] Nectar Messages Appts Labs Imaging Inventory Tasks F…" at bounding box center [398, 189] width 796 height 378
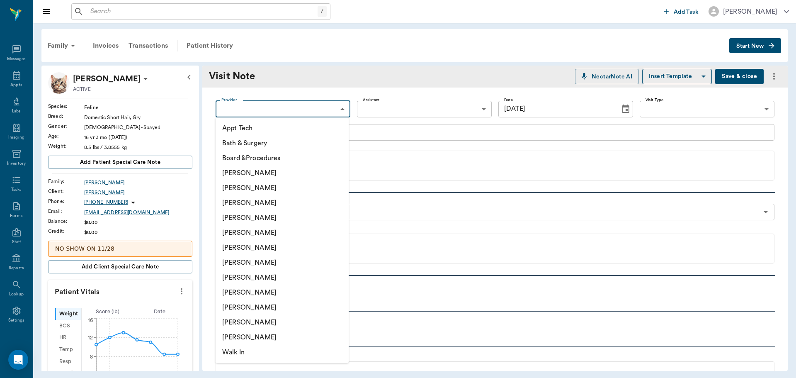
drag, startPoint x: 263, startPoint y: 293, endPoint x: 265, endPoint y: 277, distance: 16.7
click at [263, 293] on li "[PERSON_NAME]" at bounding box center [282, 292] width 133 height 15
type input "63ec2e7e52e12b0ba117b124"
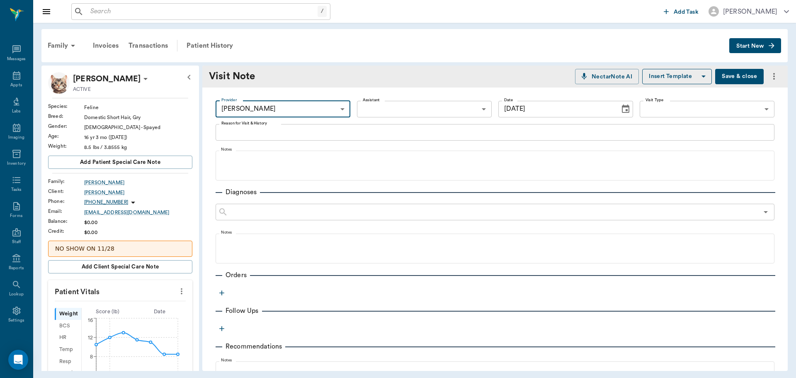
click at [236, 138] on div "x Reason for Visit & History" at bounding box center [495, 132] width 559 height 17
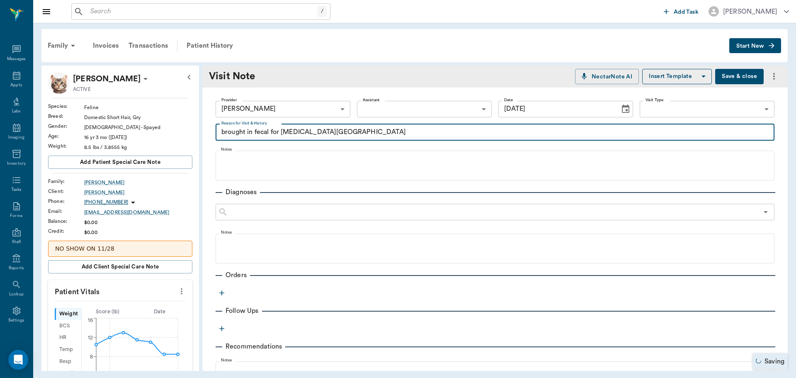
type textarea "brought in fecal for [MEDICAL_DATA][GEOGRAPHIC_DATA]"
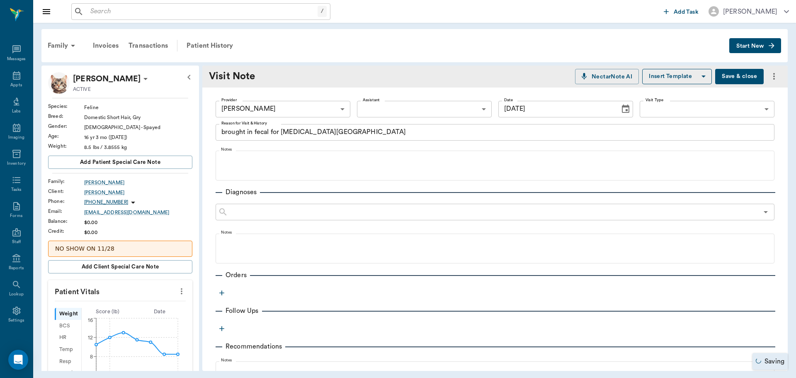
click at [224, 294] on icon "button" at bounding box center [222, 293] width 8 height 8
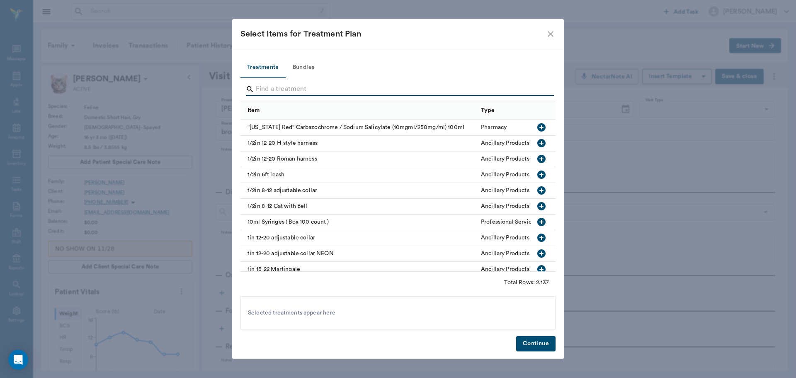
click at [271, 87] on input "Search" at bounding box center [399, 89] width 286 height 13
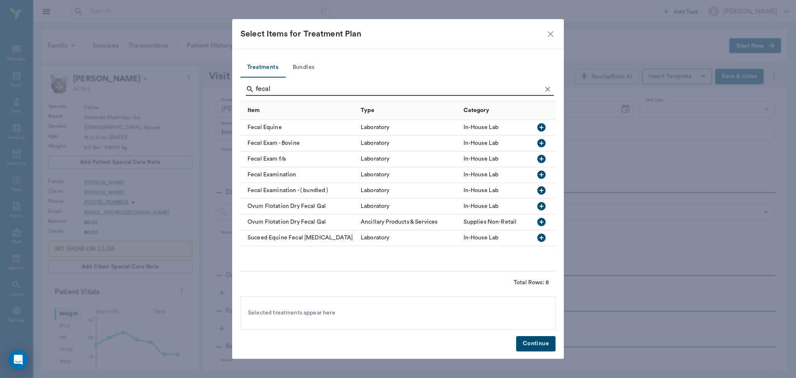
type input "fecal"
click at [539, 174] on icon "button" at bounding box center [541, 174] width 8 height 8
click at [540, 340] on button "Continue" at bounding box center [535, 343] width 39 height 15
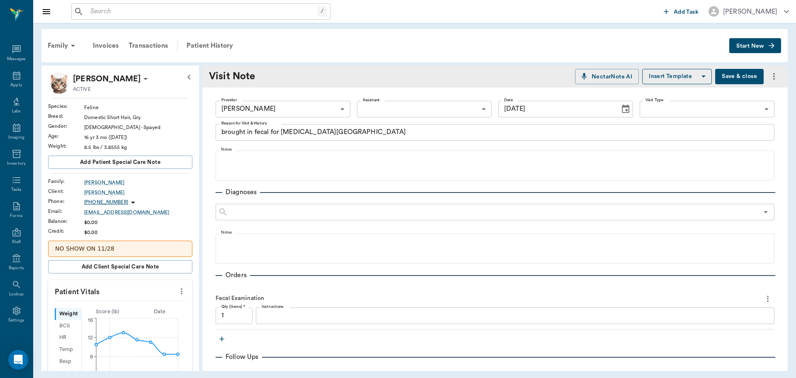
click at [297, 321] on div "x Instructions" at bounding box center [515, 315] width 519 height 17
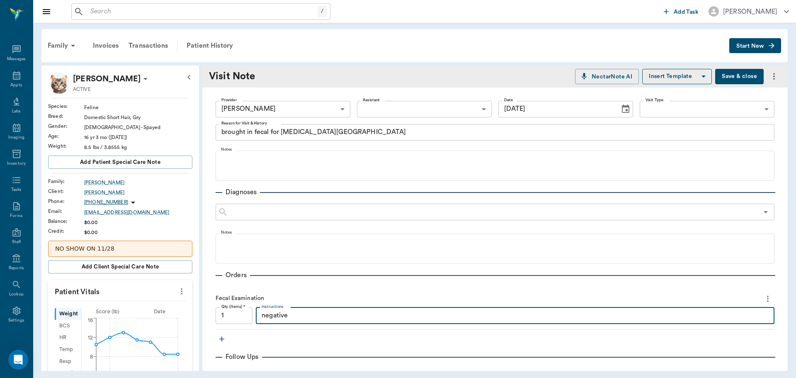
scroll to position [124, 0]
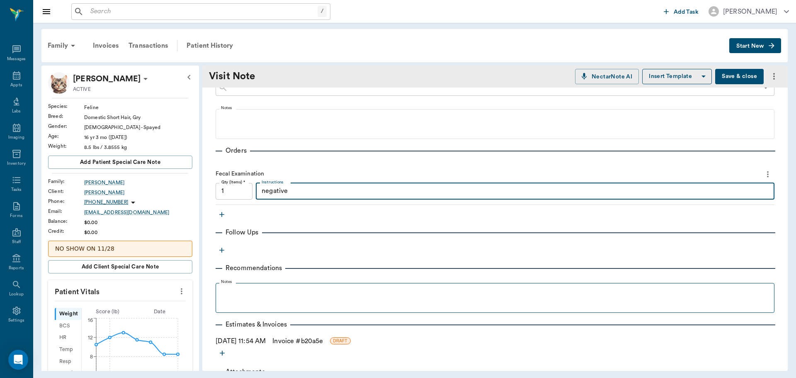
type textarea "negative"
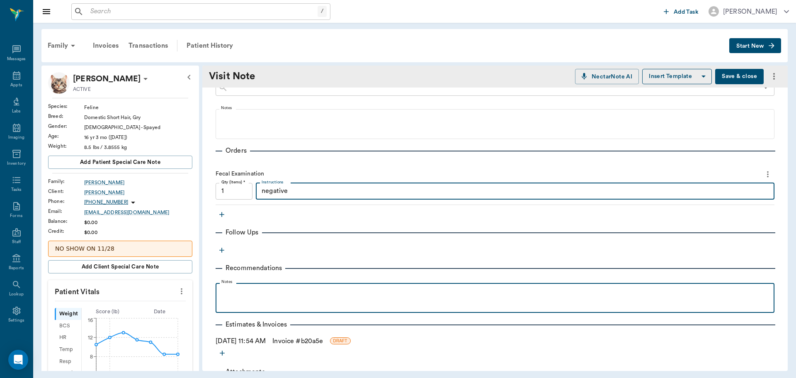
click at [275, 306] on div at bounding box center [495, 297] width 551 height 21
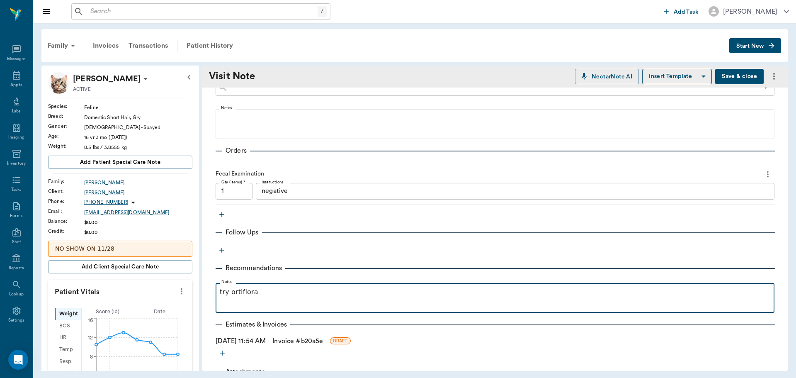
click at [242, 293] on p "try ortiflora" at bounding box center [495, 292] width 551 height 10
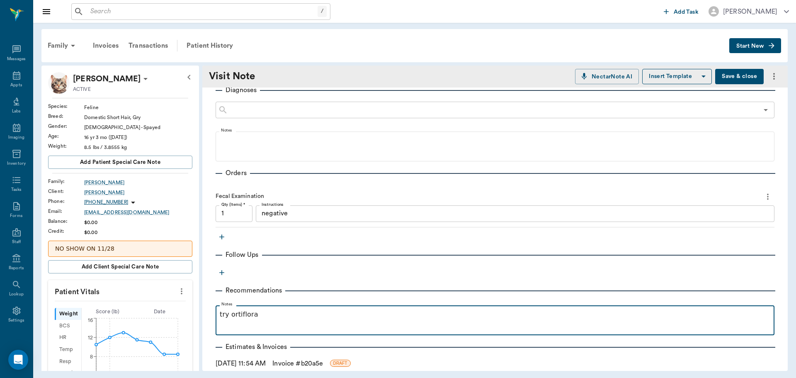
scroll to position [83, 0]
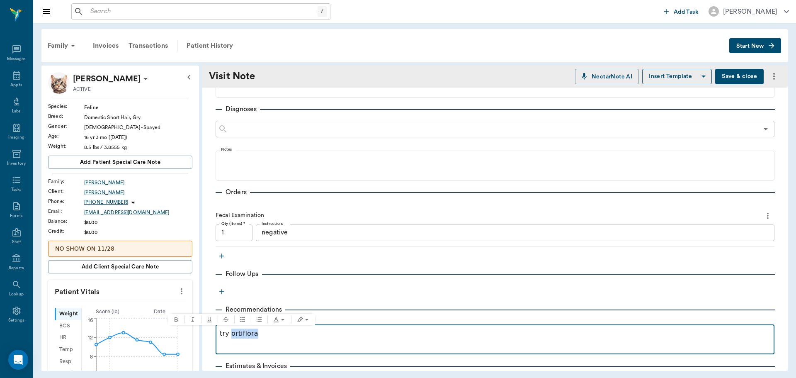
drag, startPoint x: 250, startPoint y: 335, endPoint x: 405, endPoint y: 331, distance: 155.1
click at [405, 331] on p "try ortiflora" at bounding box center [495, 333] width 551 height 10
click at [229, 335] on p "try ortiflora" at bounding box center [495, 333] width 551 height 10
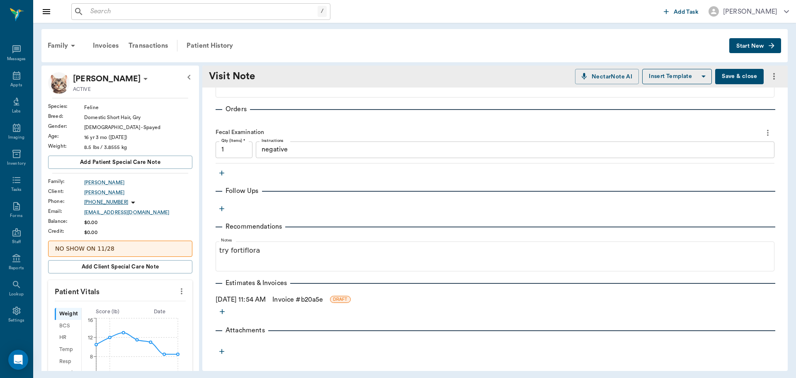
click at [316, 300] on link "Invoice # b20a5e" at bounding box center [297, 299] width 51 height 10
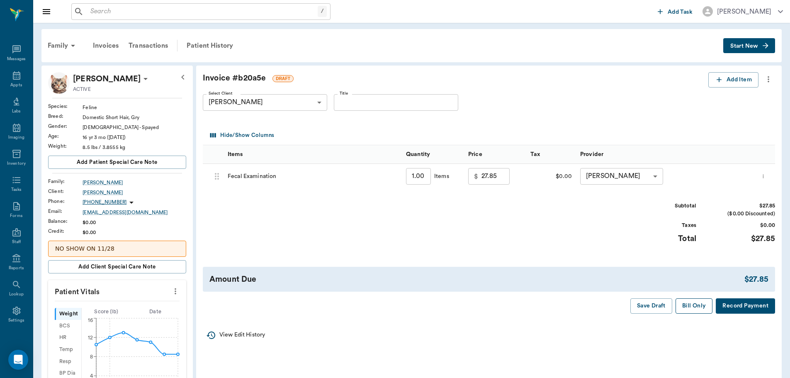
click at [703, 306] on button "Bill Only" at bounding box center [693, 305] width 37 height 15
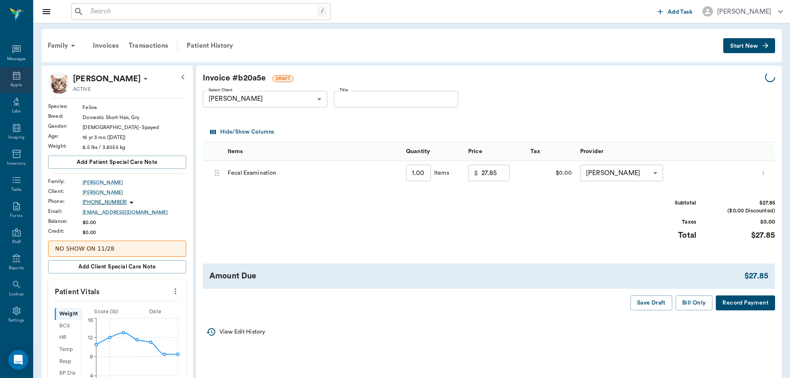
click at [23, 74] on div "Appts" at bounding box center [16, 80] width 33 height 26
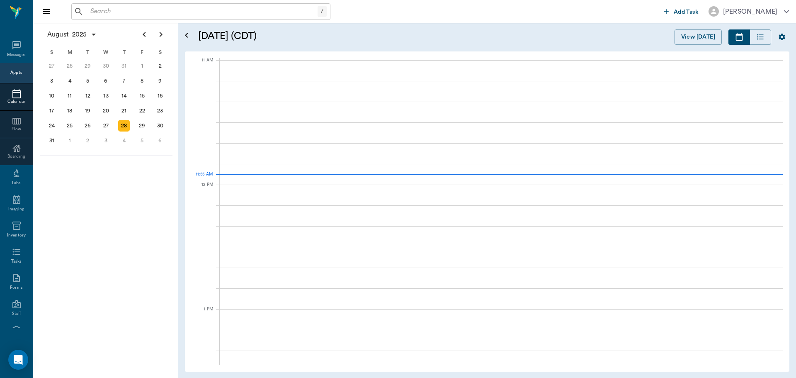
scroll to position [374, 0]
